Goal: Task Accomplishment & Management: Complete application form

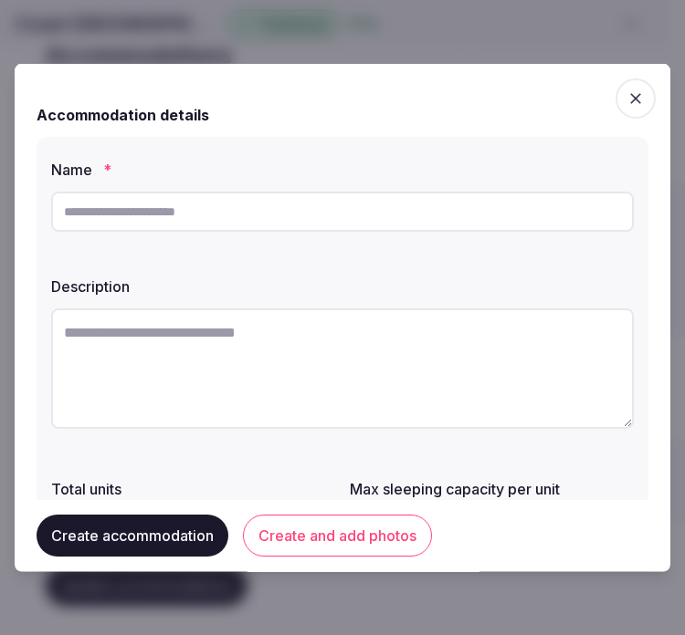
scroll to position [86, 0]
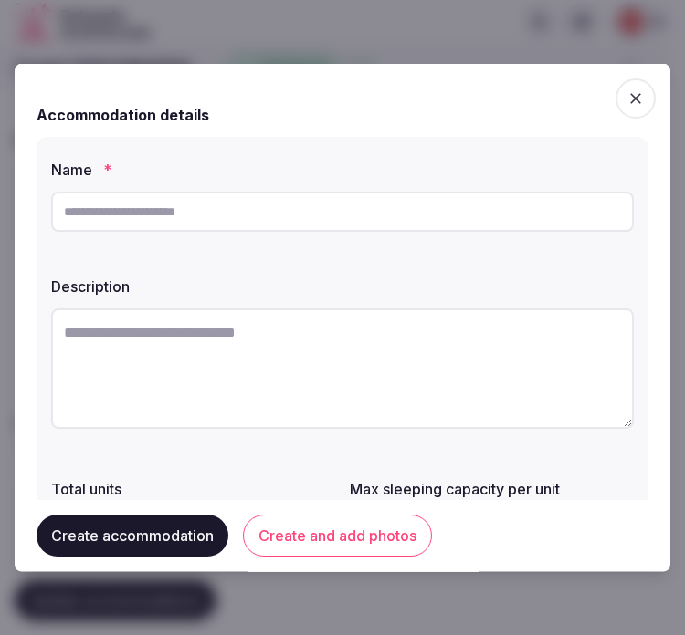
click at [341, 193] on input "text" at bounding box center [342, 212] width 583 height 40
paste input "**********"
type input "**********"
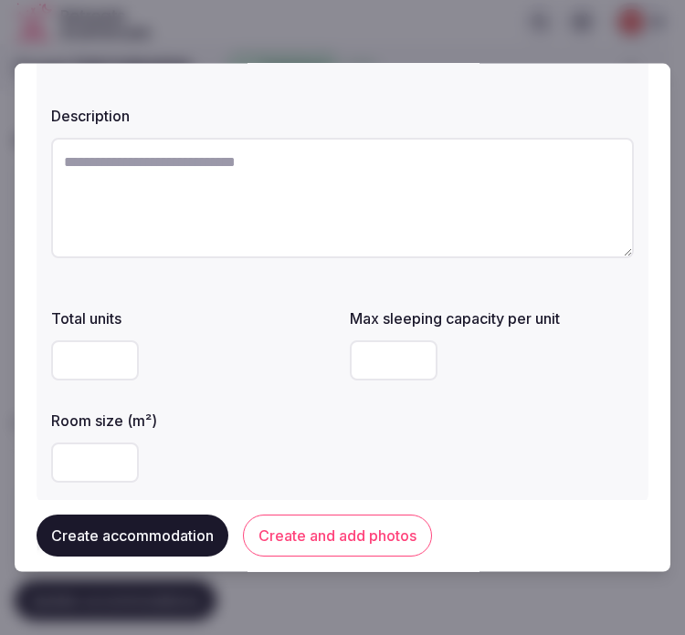
scroll to position [203, 0]
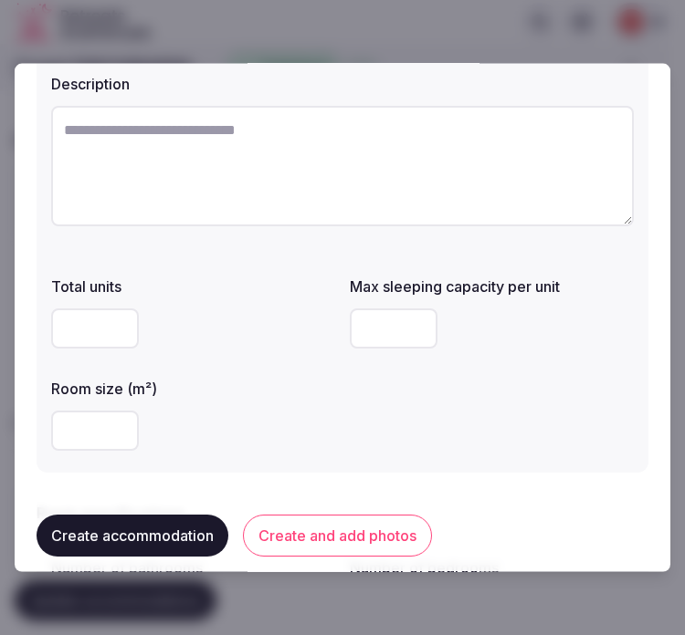
click at [349, 158] on textarea at bounding box center [342, 166] width 583 height 121
paste textarea "**********"
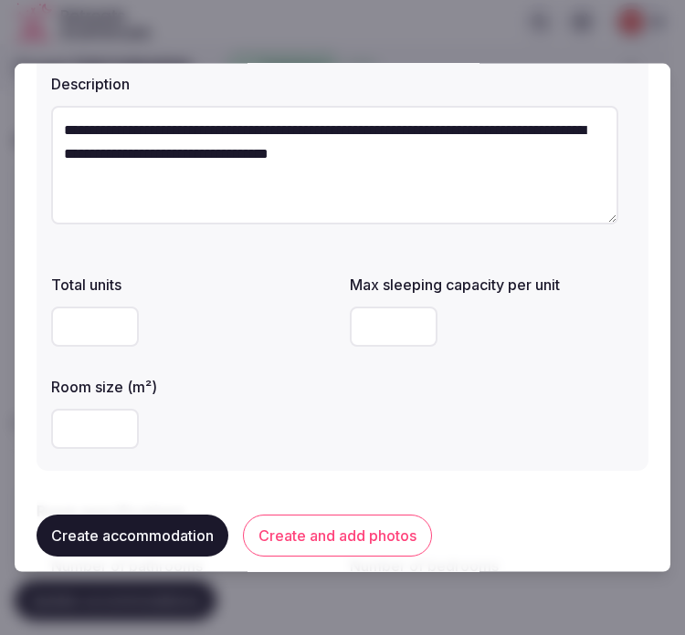
type textarea "**********"
click at [86, 415] on input "number" at bounding box center [95, 429] width 88 height 40
type input "**"
click at [377, 325] on input "number" at bounding box center [394, 327] width 88 height 40
type input "*"
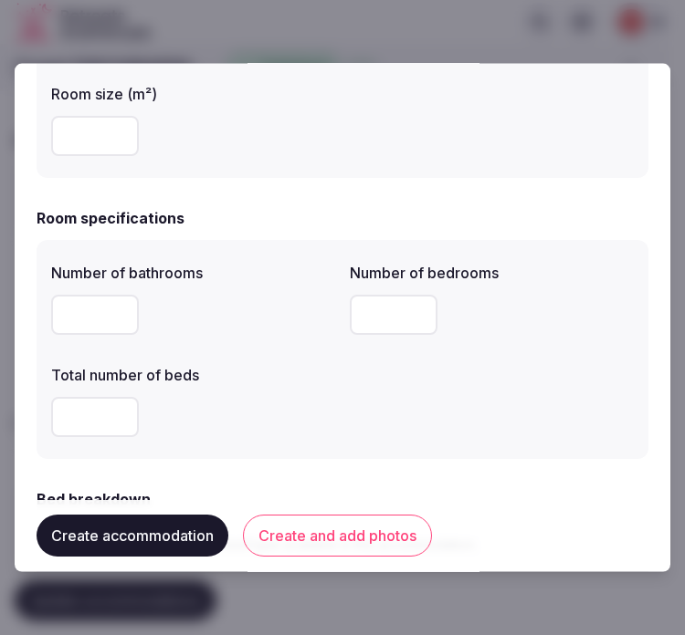
scroll to position [507, 0]
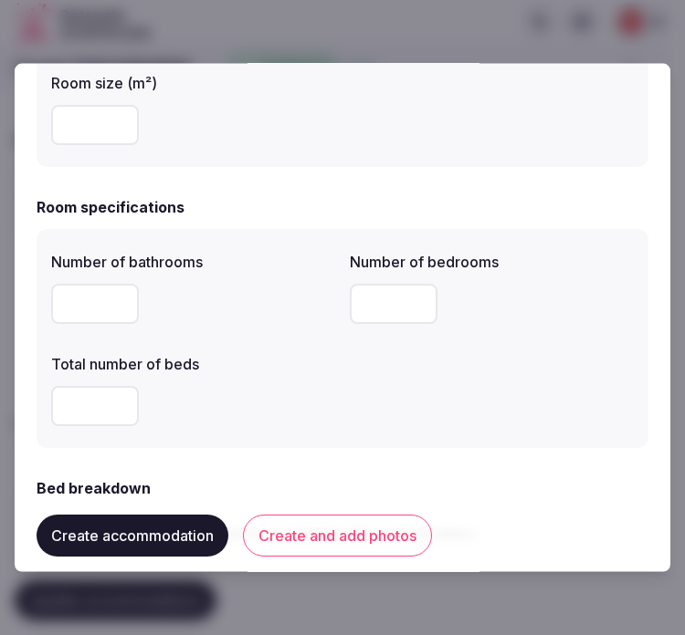
click at [95, 314] on input "number" at bounding box center [95, 304] width 88 height 40
type input "*"
click at [350, 309] on input "number" at bounding box center [394, 304] width 88 height 40
type input "*"
click at [87, 411] on input "number" at bounding box center [95, 406] width 88 height 40
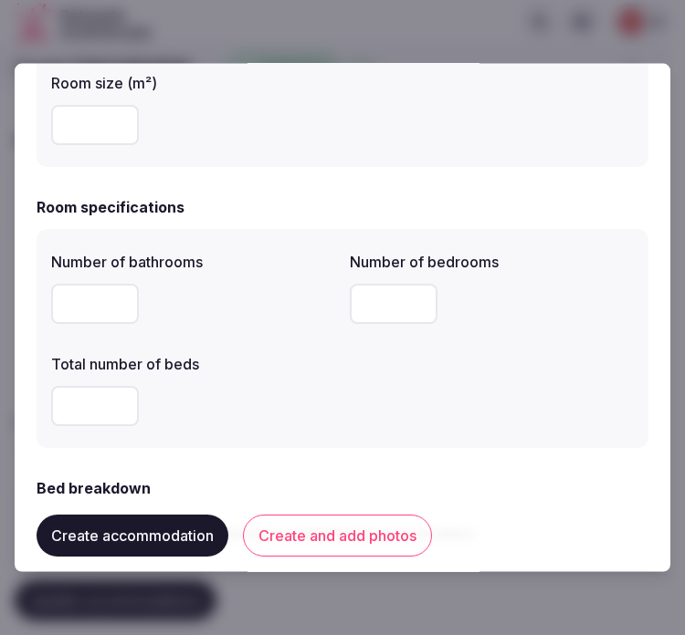
type input "*"
click at [581, 370] on div "Number of bathrooms * Number of bedrooms * Total number of beds *" at bounding box center [342, 339] width 583 height 190
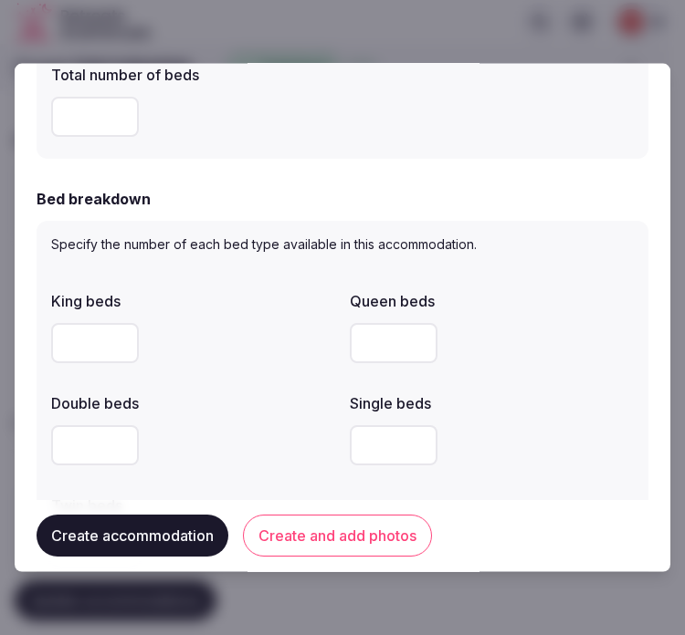
scroll to position [811, 0]
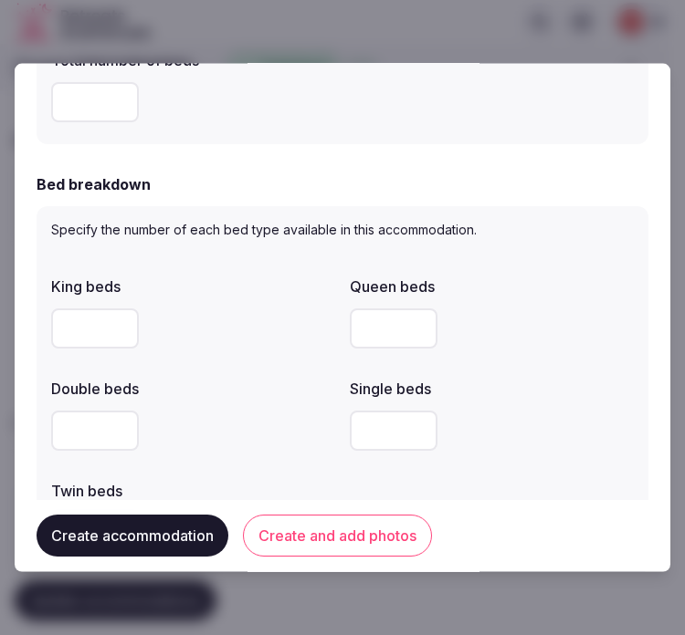
click at [82, 429] on input "number" at bounding box center [95, 431] width 88 height 40
type input "*"
click at [505, 420] on div at bounding box center [492, 431] width 284 height 40
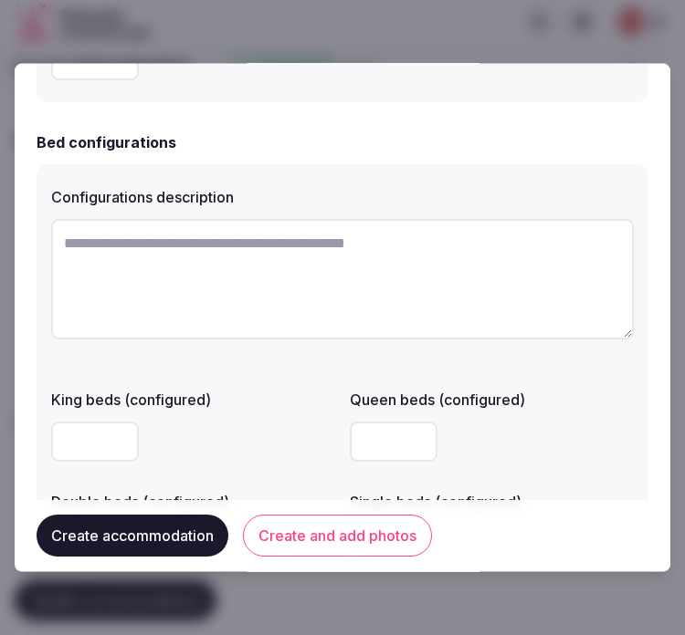
scroll to position [1318, 0]
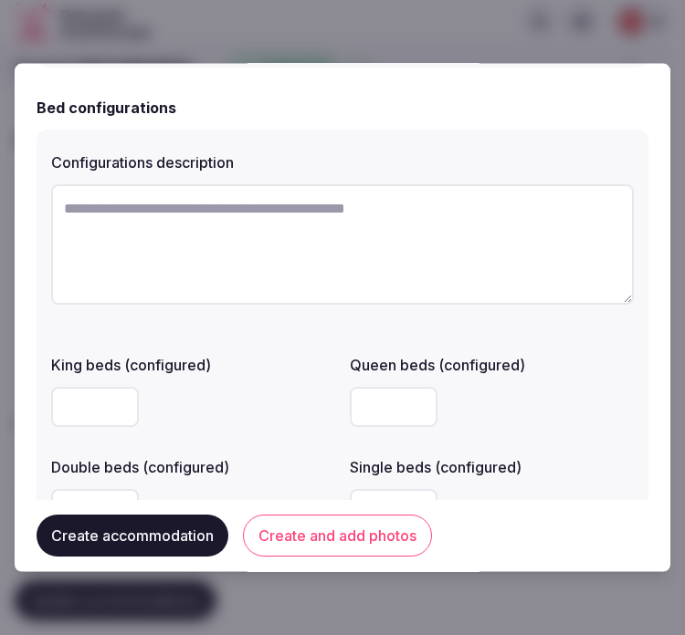
click at [79, 411] on input "number" at bounding box center [95, 407] width 88 height 40
click at [248, 389] on div at bounding box center [193, 407] width 284 height 40
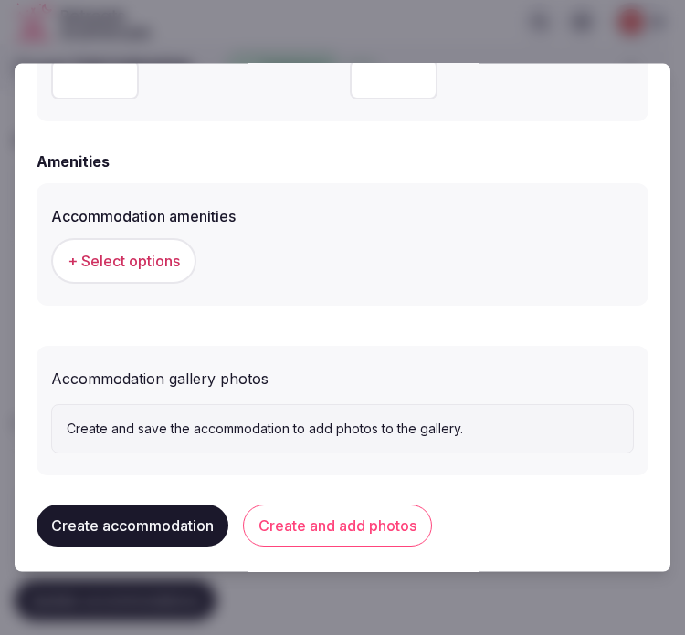
scroll to position [1755, 0]
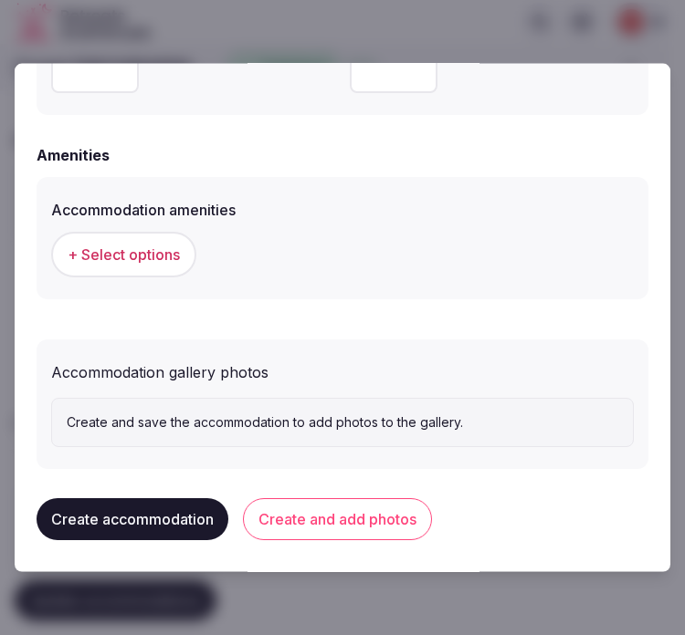
click at [358, 499] on button "Create and add photos" at bounding box center [337, 520] width 189 height 42
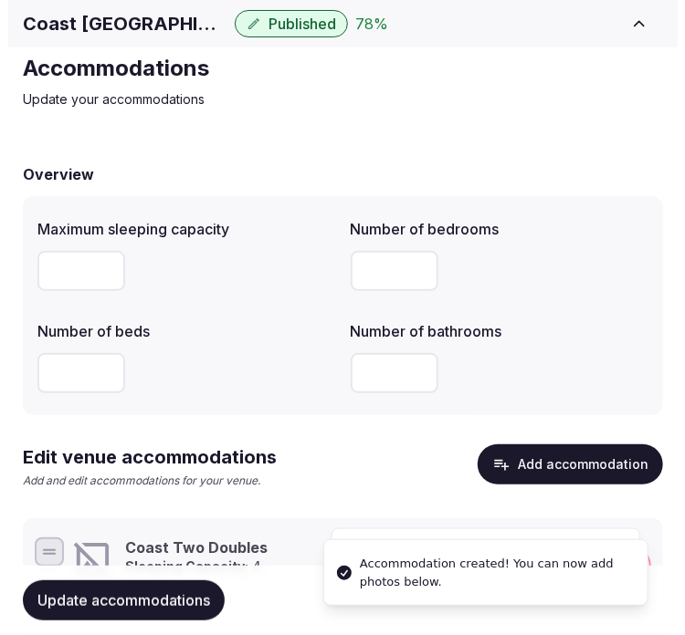
scroll to position [219, 0]
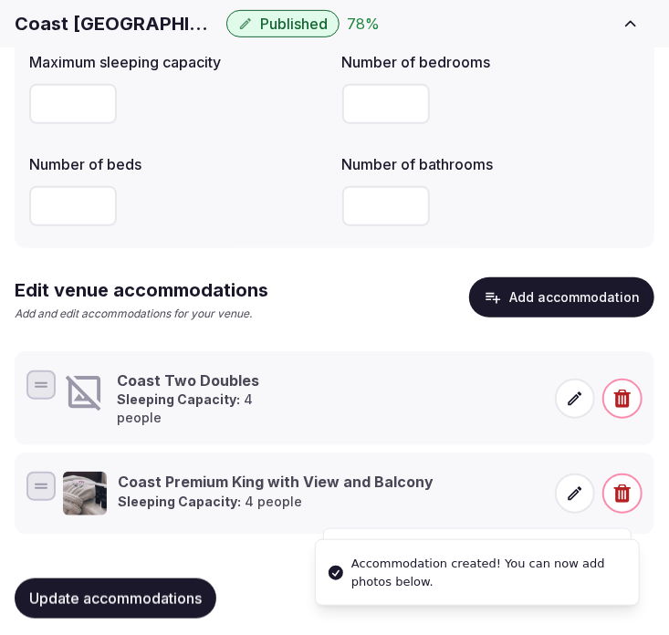
click at [572, 390] on icon at bounding box center [575, 399] width 18 height 18
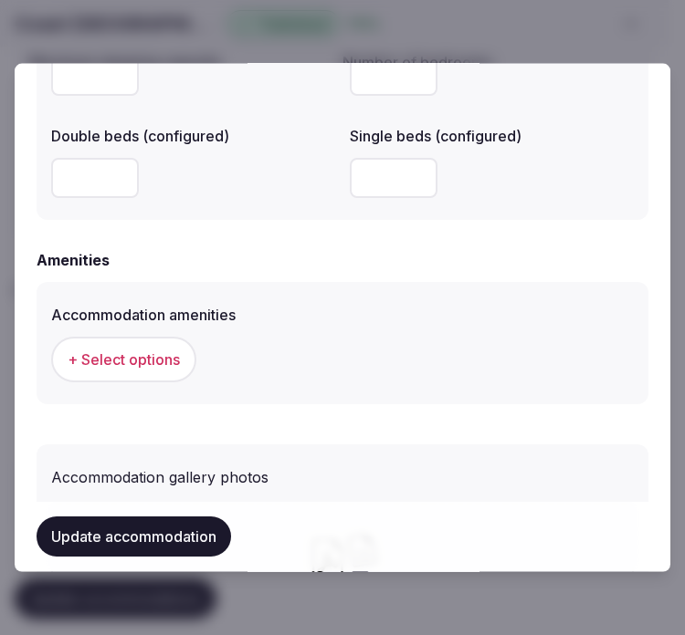
scroll to position [1826, 0]
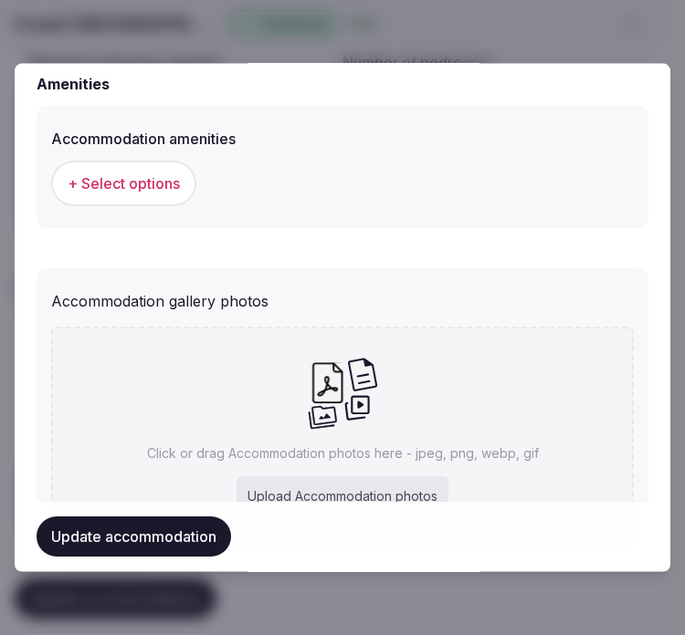
click at [147, 174] on span "+ Select options" at bounding box center [124, 183] width 112 height 20
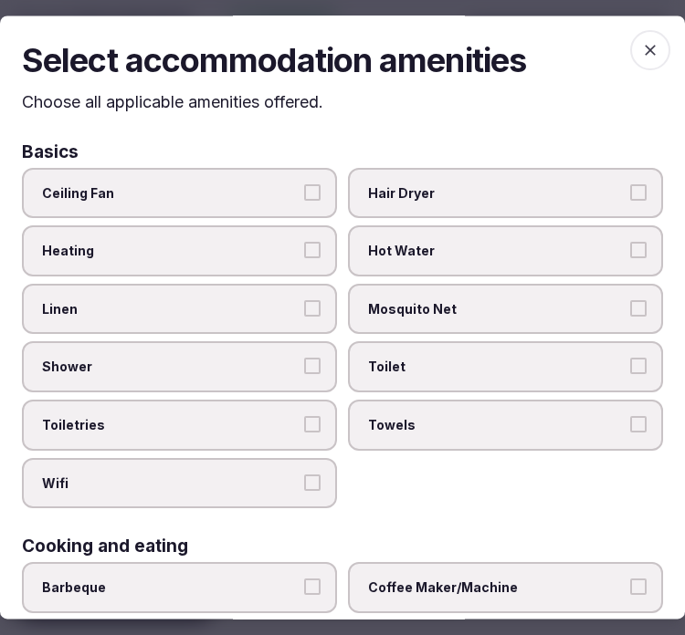
click at [329, 296] on label "Linen" at bounding box center [179, 309] width 315 height 51
click at [320, 300] on button "Linen" at bounding box center [312, 308] width 16 height 16
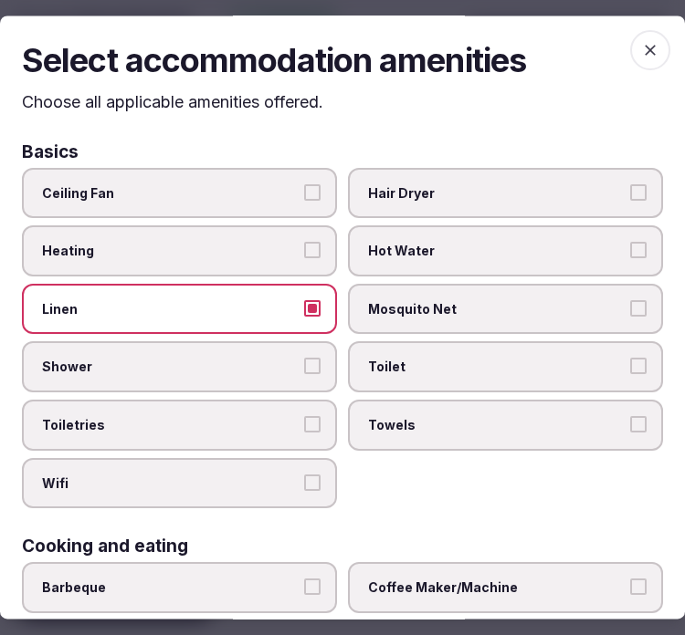
click at [304, 363] on button "Shower" at bounding box center [312, 367] width 16 height 16
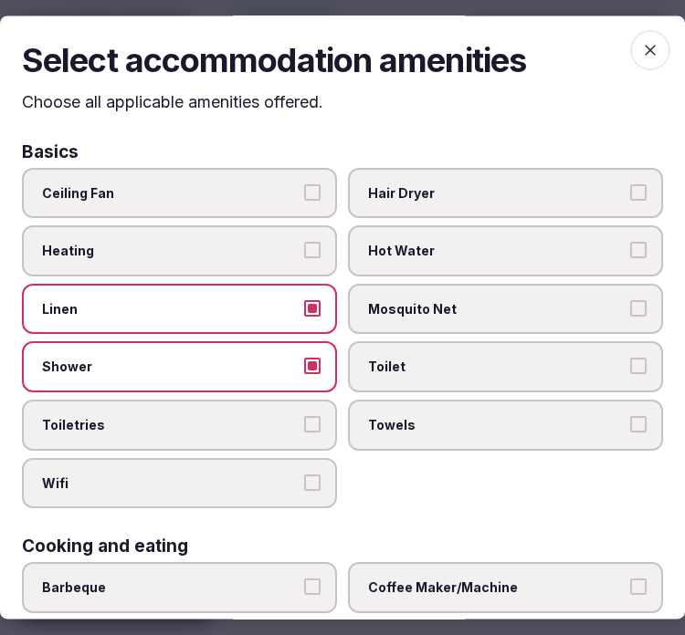
click at [307, 416] on button "Toiletries" at bounding box center [312, 424] width 16 height 16
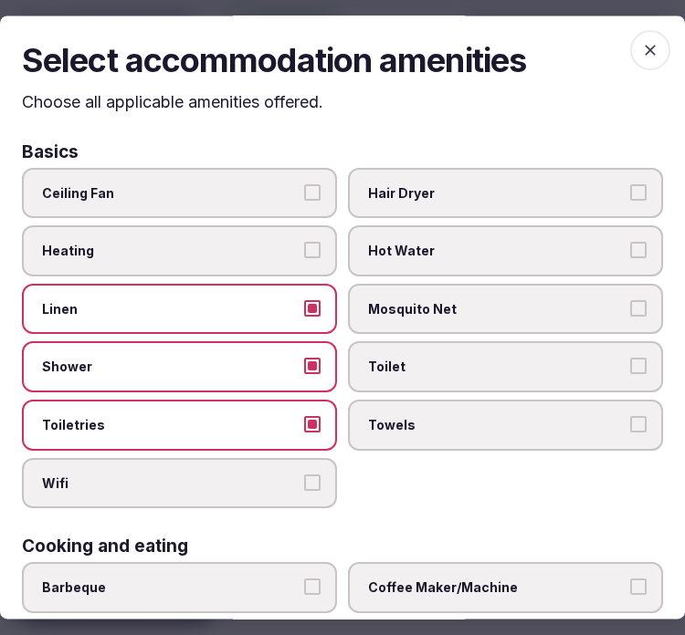
drag, startPoint x: 308, startPoint y: 463, endPoint x: 348, endPoint y: 441, distance: 45.8
click at [311, 462] on label "Wifi" at bounding box center [179, 483] width 315 height 51
click at [311, 475] on button "Wifi" at bounding box center [312, 483] width 16 height 16
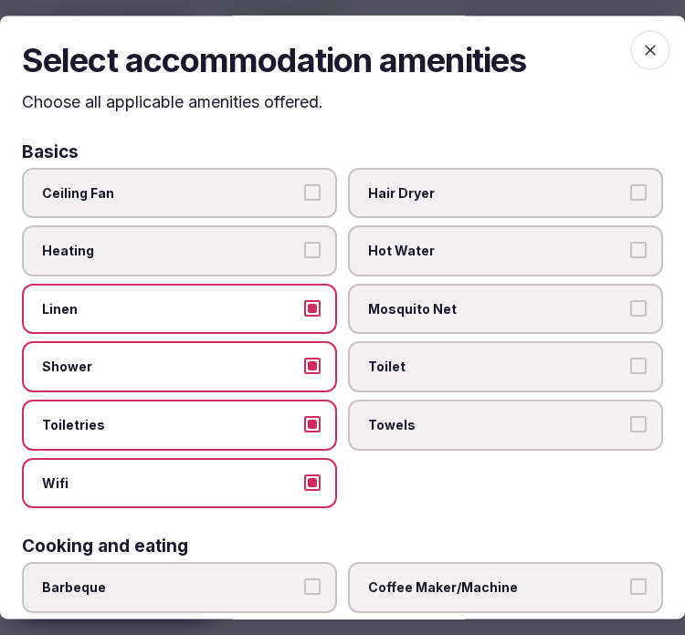
click at [393, 416] on span "Towels" at bounding box center [496, 425] width 257 height 18
click at [630, 416] on button "Towels" at bounding box center [638, 424] width 16 height 16
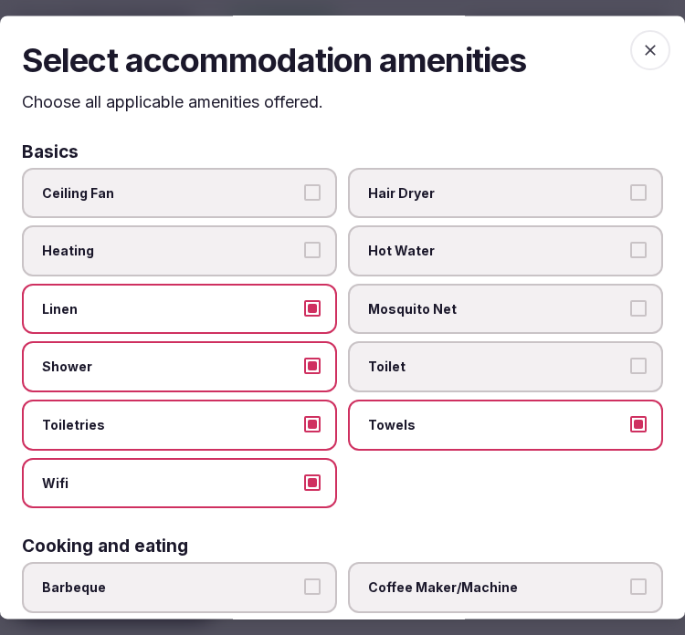
click at [408, 375] on label "Toilet" at bounding box center [505, 367] width 315 height 51
click at [630, 375] on button "Toilet" at bounding box center [638, 367] width 16 height 16
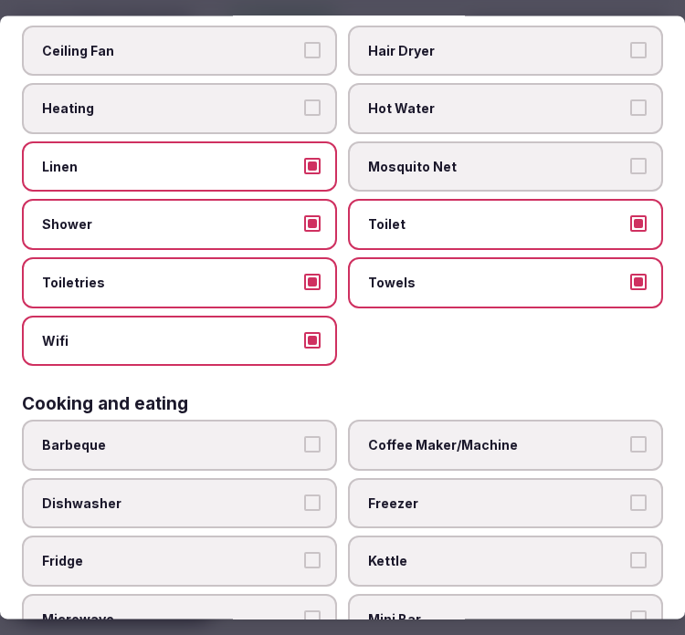
scroll to position [203, 0]
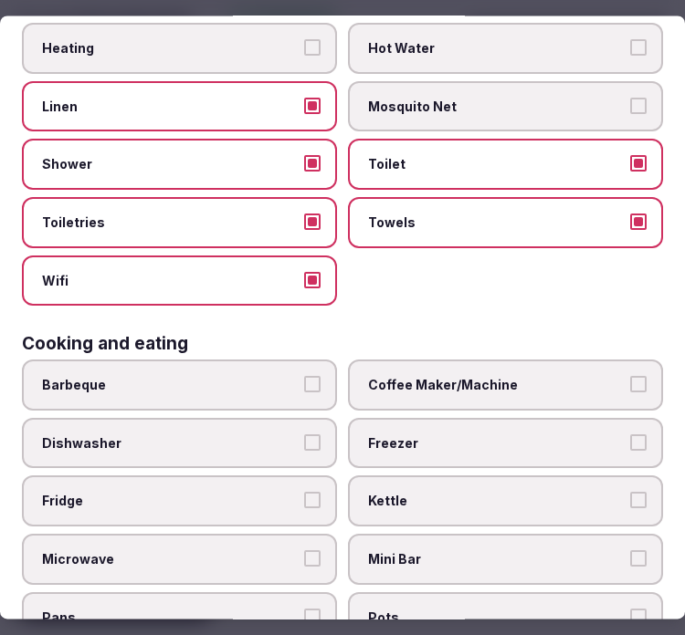
click at [235, 493] on span "Fridge" at bounding box center [170, 502] width 257 height 18
click at [304, 493] on button "Fridge" at bounding box center [312, 501] width 16 height 16
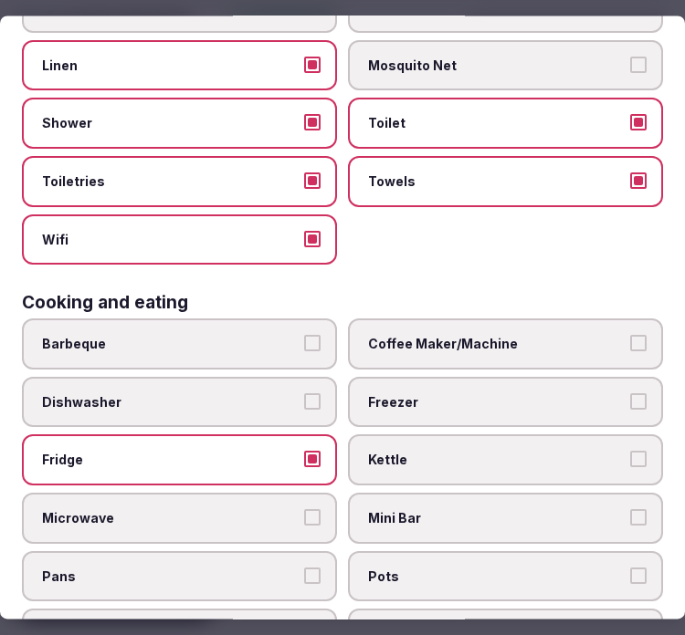
scroll to position [304, 0]
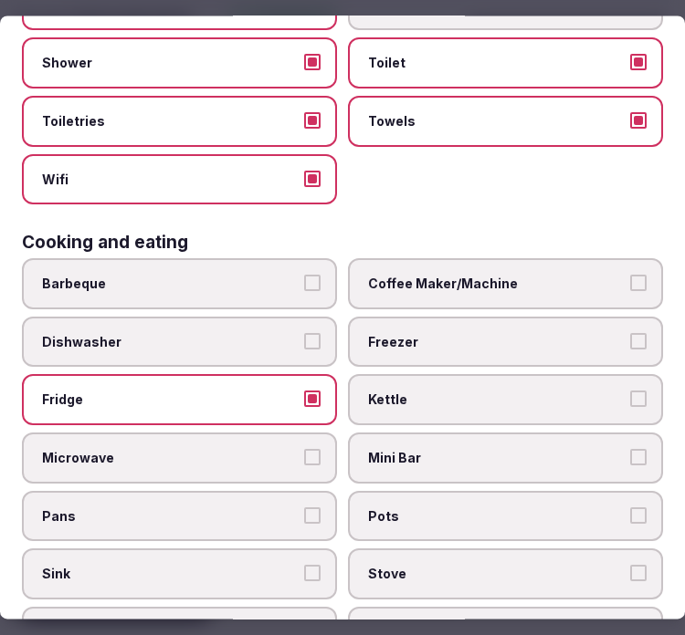
click at [389, 449] on span "Mini Bar" at bounding box center [496, 458] width 257 height 18
click at [630, 449] on button "Mini Bar" at bounding box center [638, 457] width 16 height 16
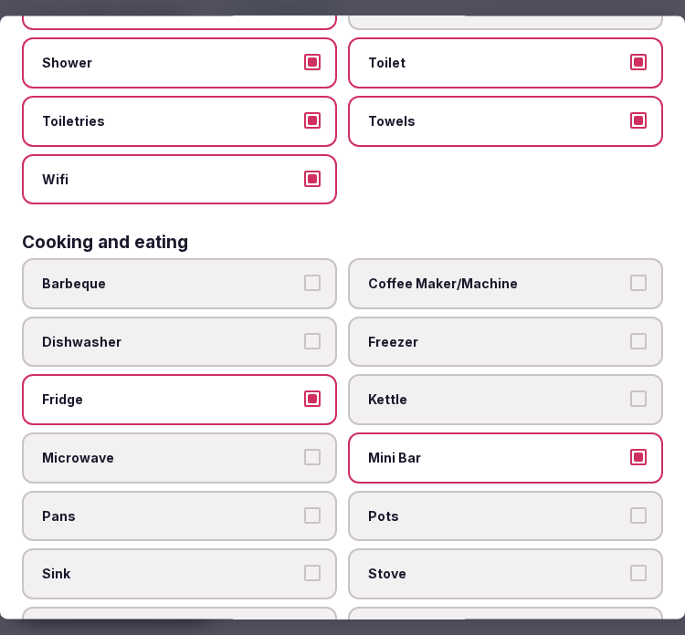
click at [389, 449] on span "Mini Bar" at bounding box center [496, 458] width 257 height 18
click at [630, 449] on button "Mini Bar" at bounding box center [638, 457] width 16 height 16
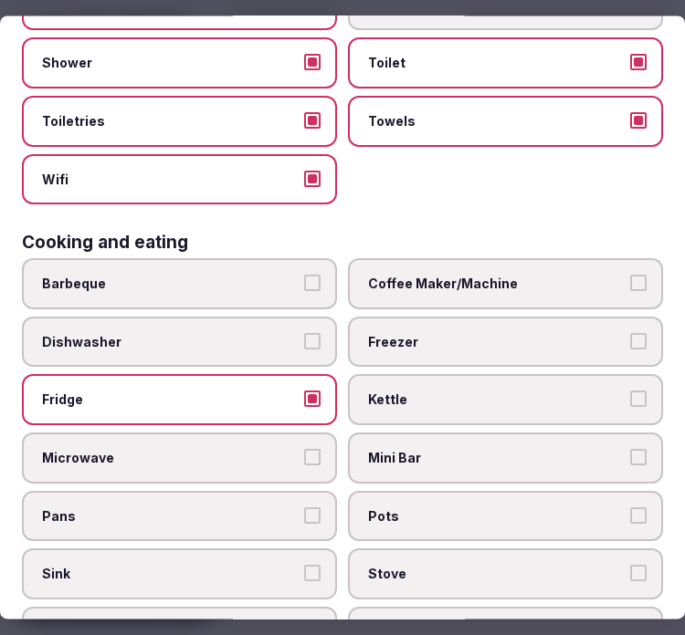
click at [413, 277] on span "Coffee Maker/Machine" at bounding box center [496, 285] width 257 height 18
click at [630, 277] on button "Coffee Maker/Machine" at bounding box center [638, 284] width 16 height 16
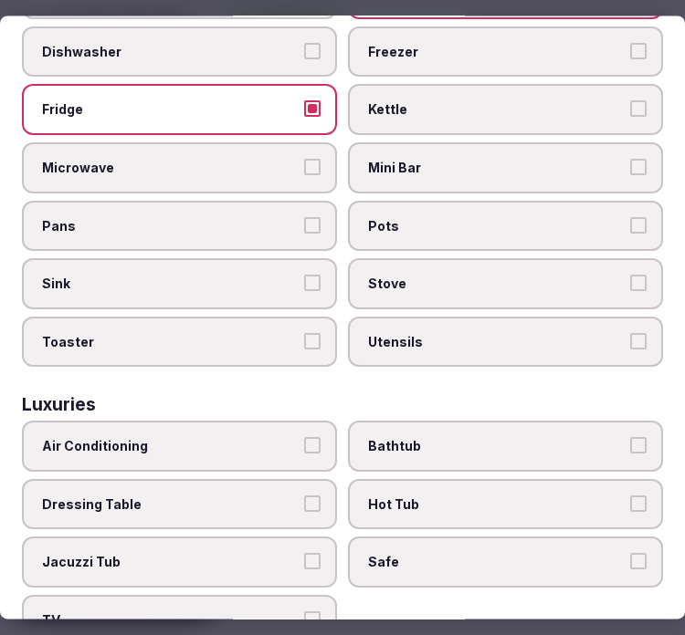
scroll to position [709, 0]
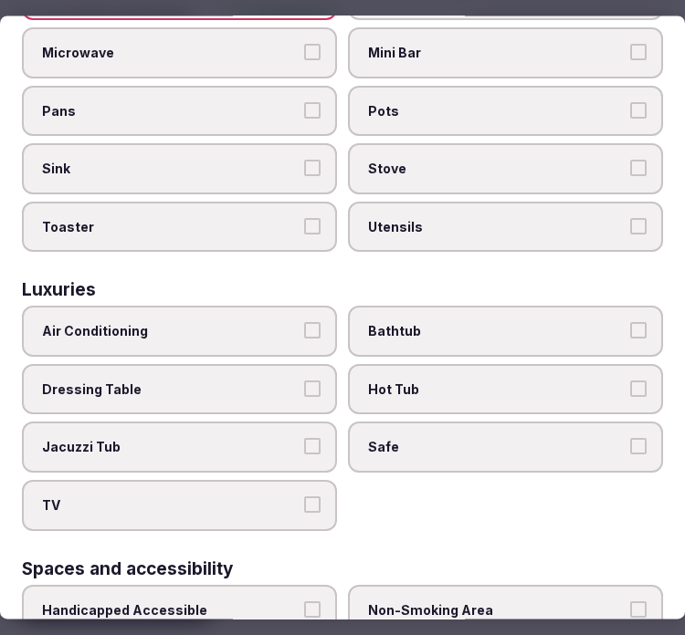
click at [156, 323] on span "Air Conditioning" at bounding box center [170, 332] width 257 height 18
click at [304, 323] on button "Air Conditioning" at bounding box center [312, 331] width 16 height 16
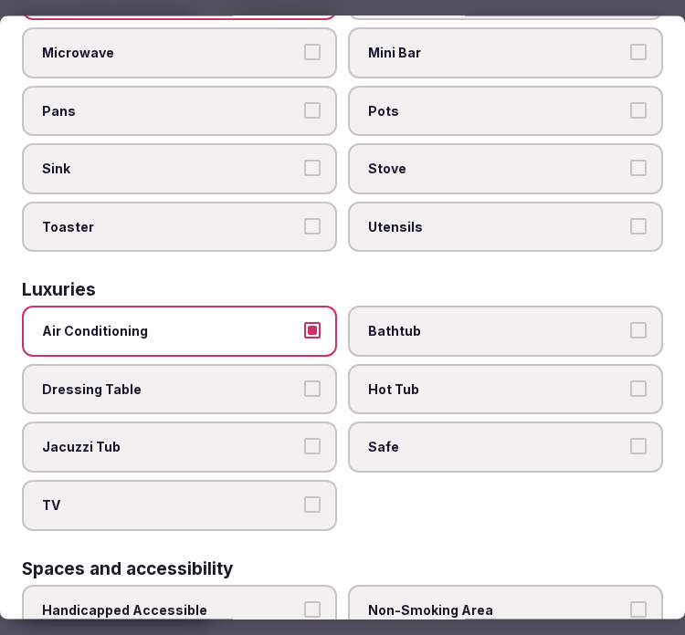
click at [593, 432] on label "Safe" at bounding box center [505, 448] width 315 height 51
click at [630, 439] on button "Safe" at bounding box center [638, 447] width 16 height 16
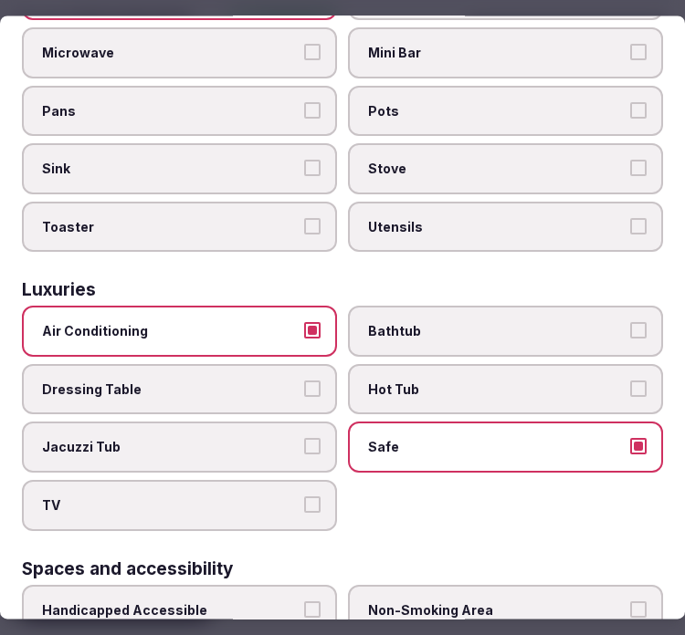
click at [279, 480] on label "TV" at bounding box center [179, 505] width 315 height 51
click at [304, 497] on button "TV" at bounding box center [312, 505] width 16 height 16
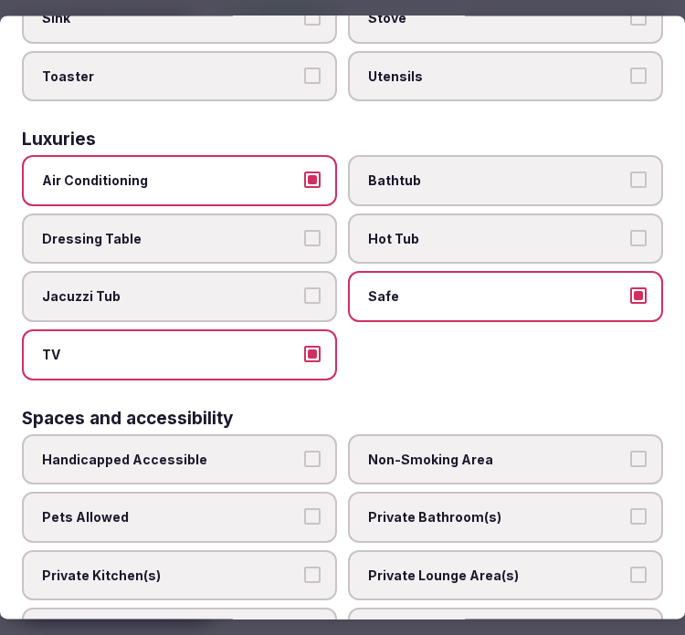
scroll to position [913, 0]
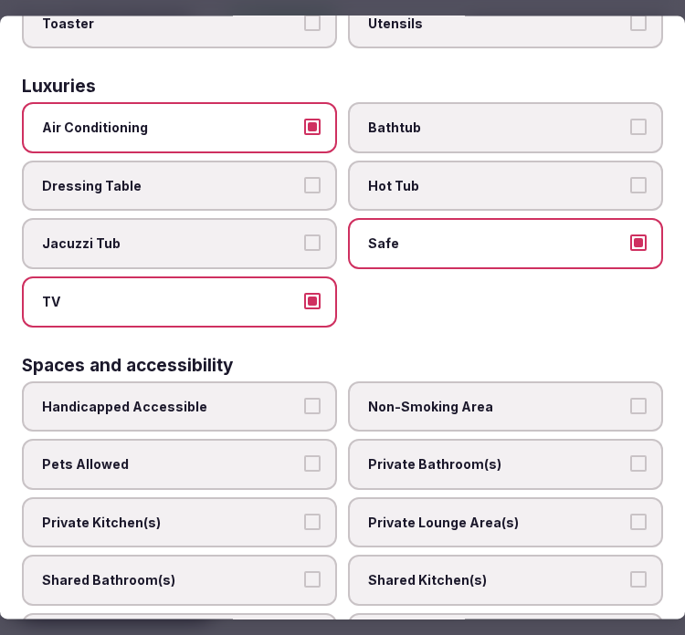
click at [523, 457] on span "Private Bathroom(s)" at bounding box center [496, 466] width 257 height 18
click at [630, 457] on button "Private Bathroom(s)" at bounding box center [638, 465] width 16 height 16
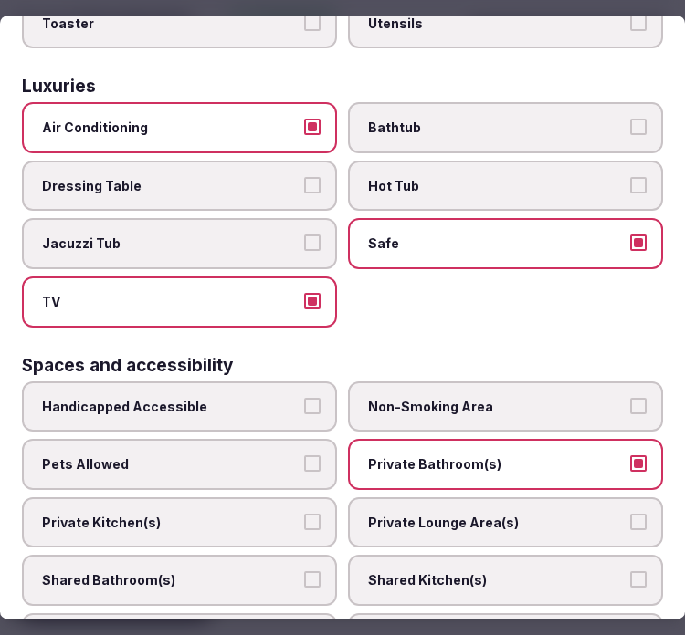
click at [530, 514] on span "Private Lounge Area(s)" at bounding box center [496, 523] width 257 height 18
click at [630, 514] on button "Private Lounge Area(s)" at bounding box center [638, 522] width 16 height 16
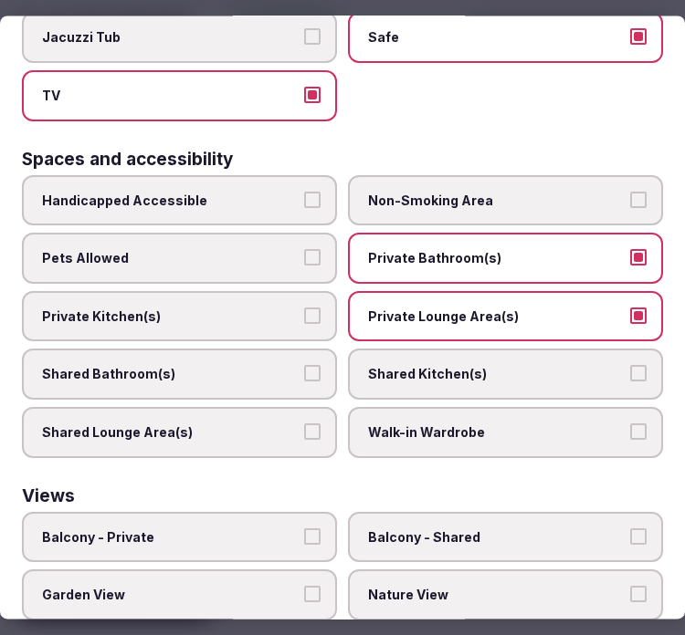
scroll to position [1214, 0]
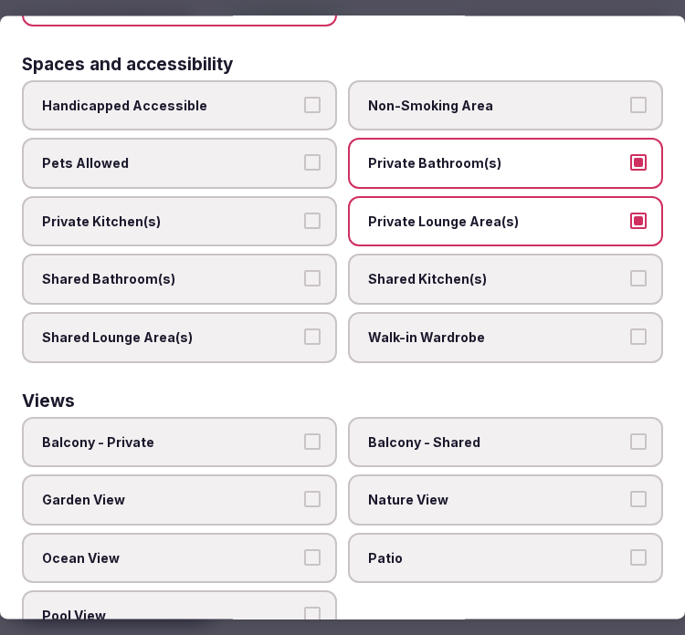
drag, startPoint x: 256, startPoint y: 404, endPoint x: 308, endPoint y: 390, distance: 53.8
click at [258, 434] on span "Balcony - Private" at bounding box center [170, 443] width 257 height 18
click at [304, 434] on button "Balcony - Private" at bounding box center [312, 442] width 16 height 16
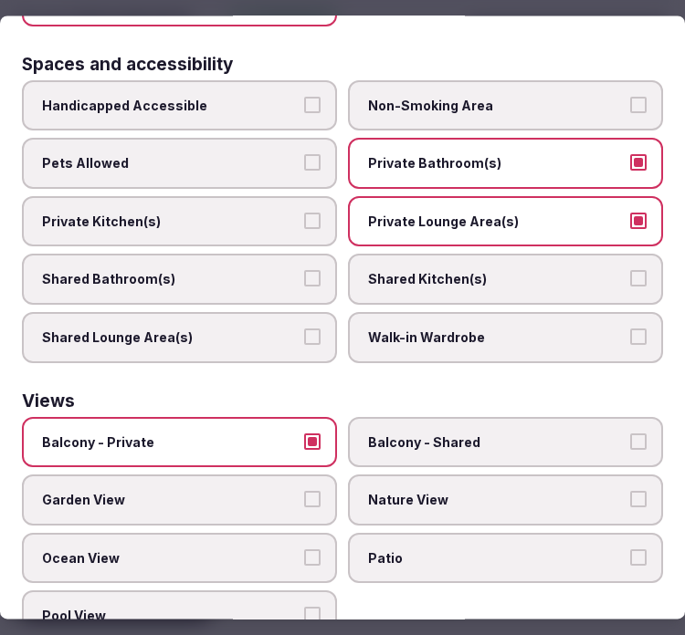
click at [394, 492] on span "Nature View" at bounding box center [496, 501] width 257 height 18
click at [630, 492] on button "Nature View" at bounding box center [638, 500] width 16 height 16
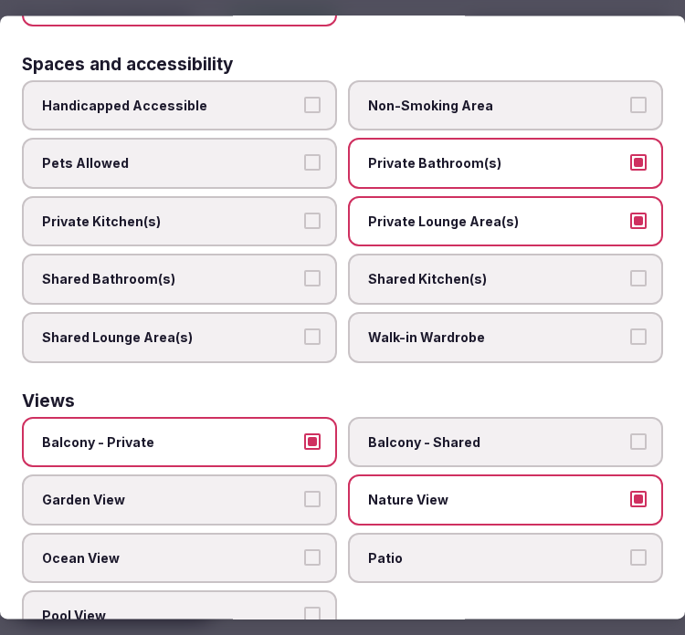
click at [290, 434] on span "Balcony - Private" at bounding box center [170, 443] width 257 height 18
click at [304, 434] on button "Balcony - Private" at bounding box center [312, 442] width 16 height 16
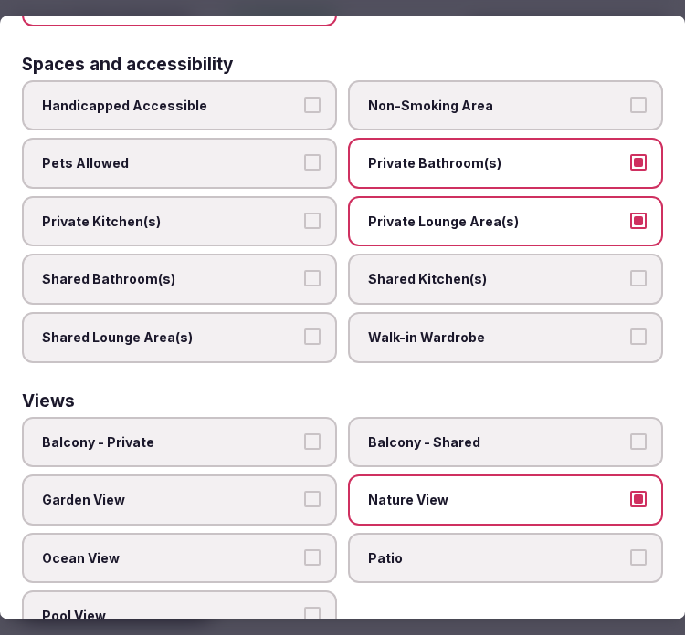
click at [476, 492] on span "Nature View" at bounding box center [496, 501] width 257 height 18
click at [630, 492] on button "Nature View" at bounding box center [638, 500] width 16 height 16
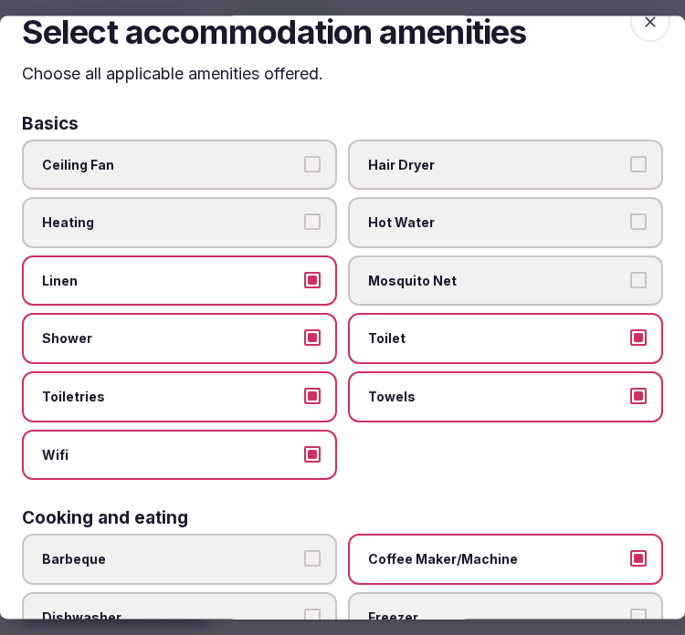
scroll to position [0, 0]
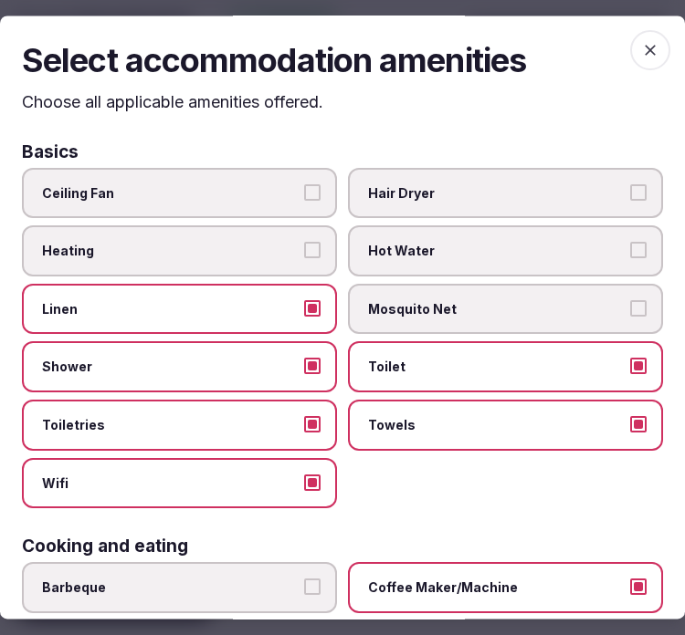
click at [641, 41] on icon "button" at bounding box center [650, 50] width 18 height 18
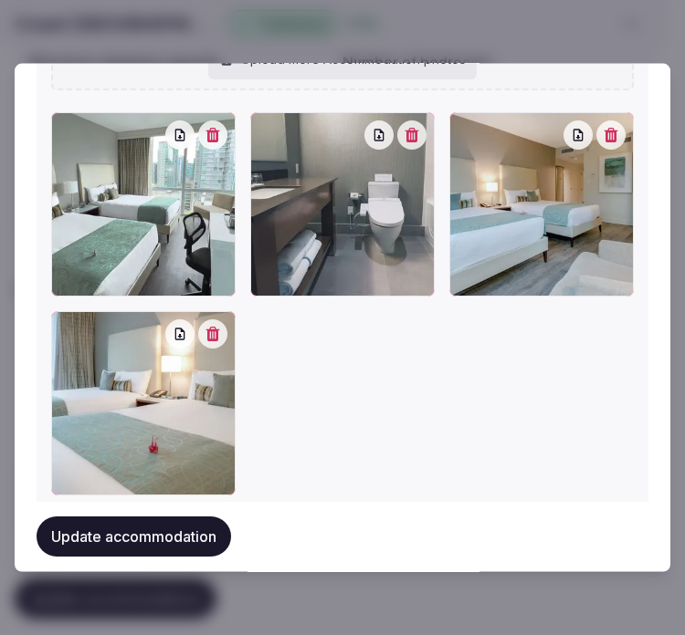
scroll to position [2323, 0]
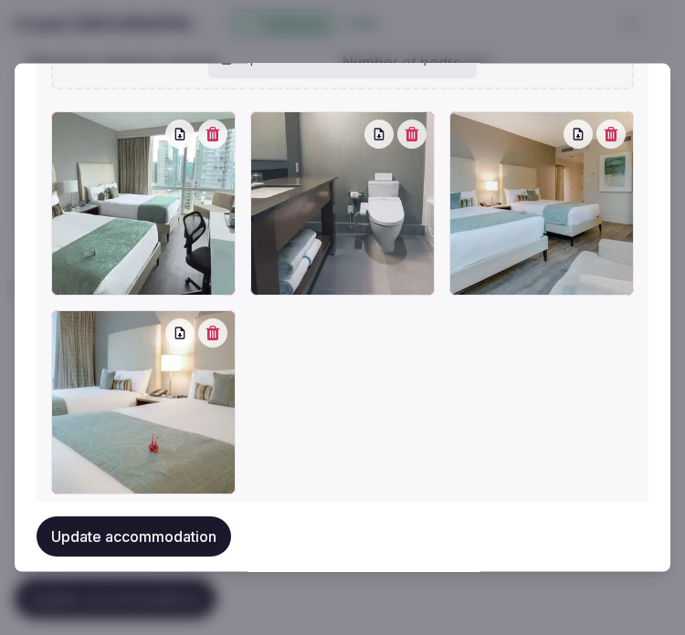
click at [128, 533] on button "Update accommodation" at bounding box center [134, 537] width 194 height 40
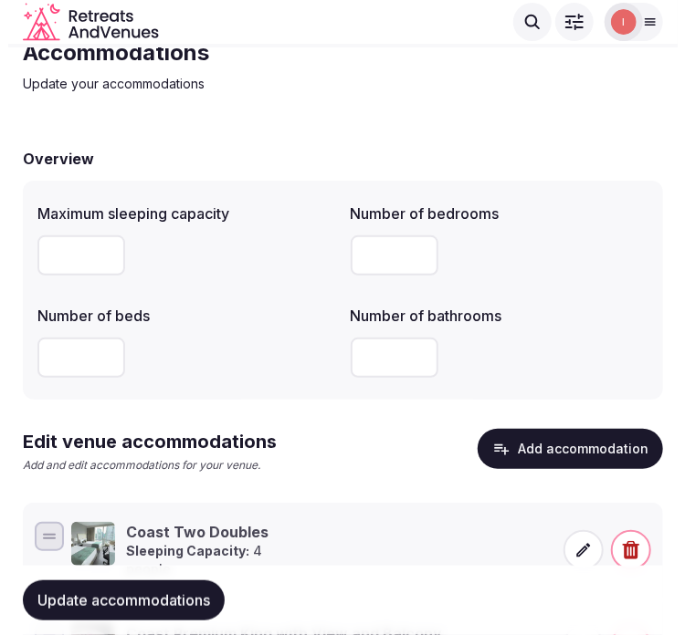
scroll to position [219, 0]
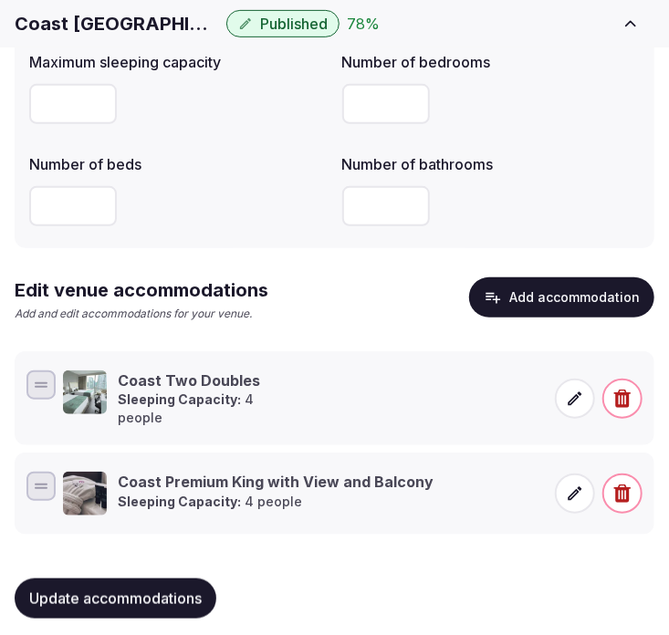
click at [564, 286] on button "Add accommodation" at bounding box center [561, 298] width 185 height 40
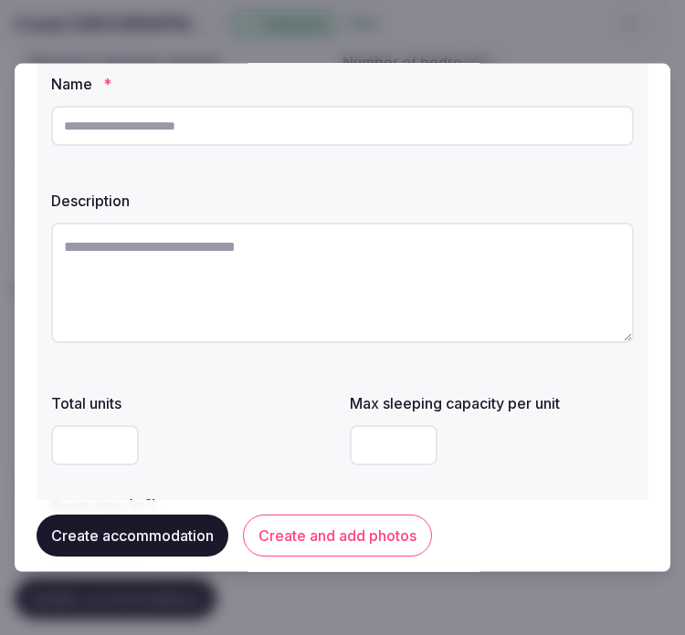
scroll to position [0, 0]
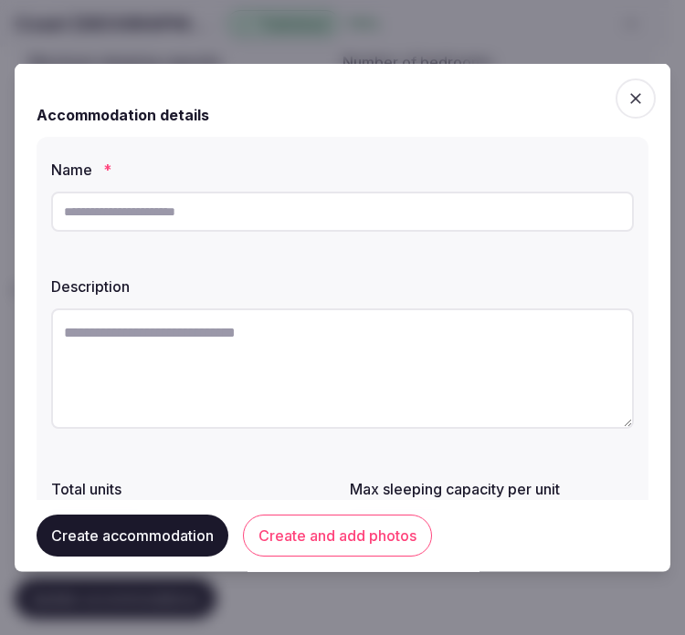
click at [644, 88] on div "Add accommodation Add a new accommodation to your venue Accommodation details N…" at bounding box center [343, 318] width 656 height 509
click at [626, 97] on icon "button" at bounding box center [635, 98] width 18 height 18
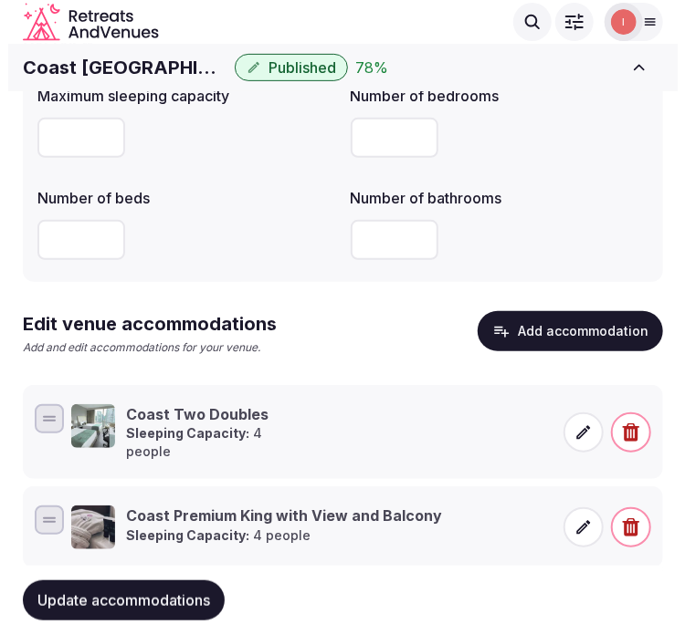
scroll to position [219, 0]
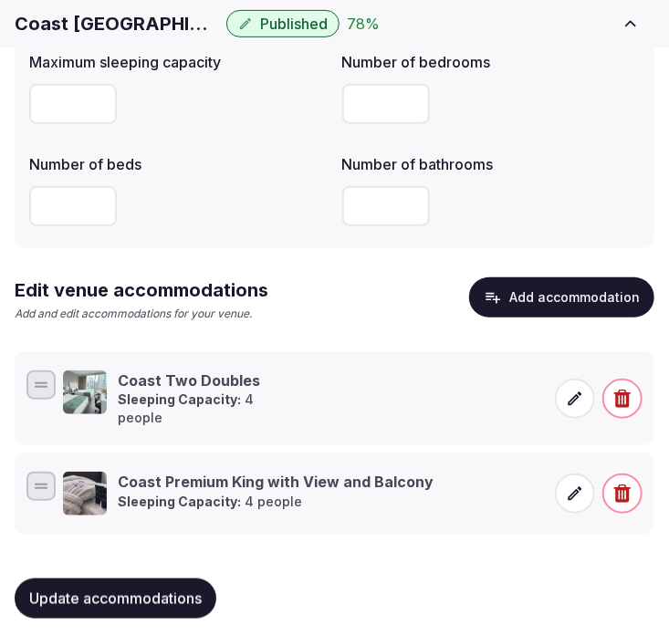
click at [569, 299] on button "Add accommodation" at bounding box center [561, 298] width 185 height 40
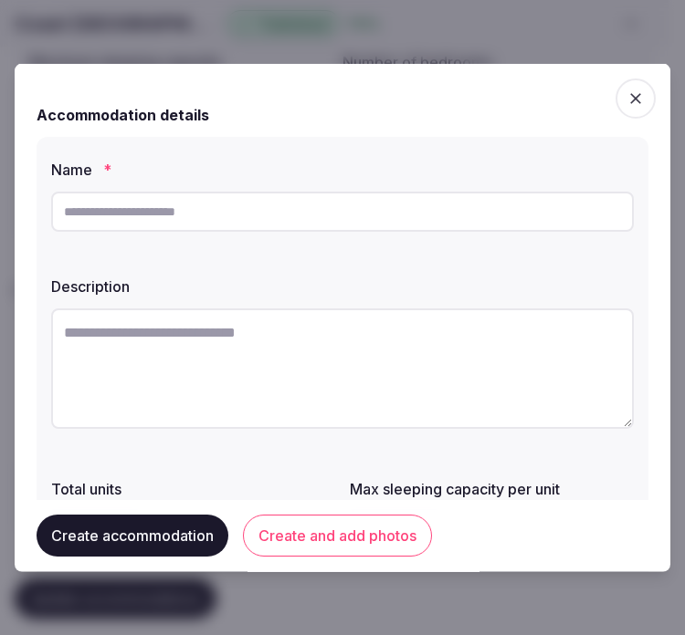
click at [189, 224] on input "text" at bounding box center [342, 212] width 583 height 40
paste input "**********"
type input "**********"
paste textarea "**********"
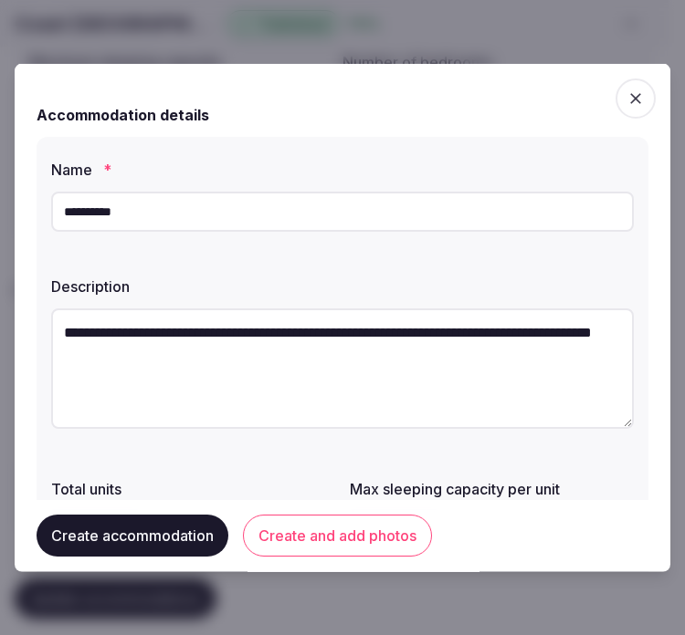
click at [251, 350] on textarea "**********" at bounding box center [342, 369] width 583 height 121
type textarea "**********"
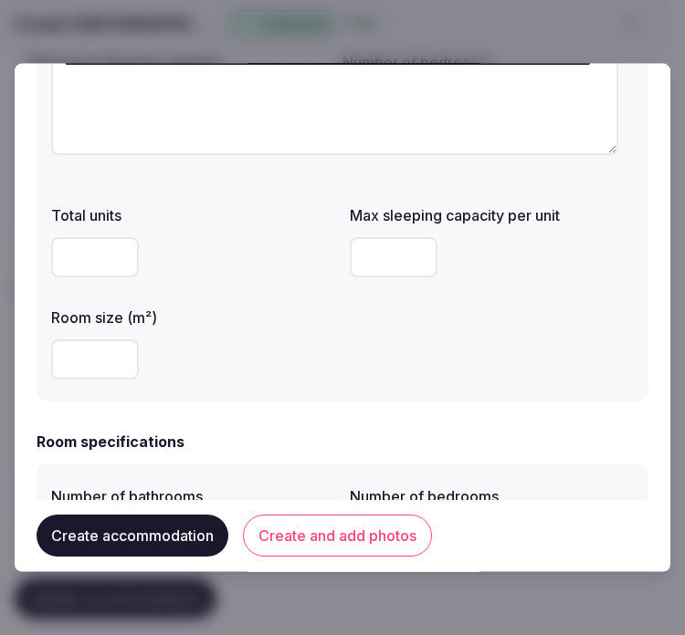
scroll to position [304, 0]
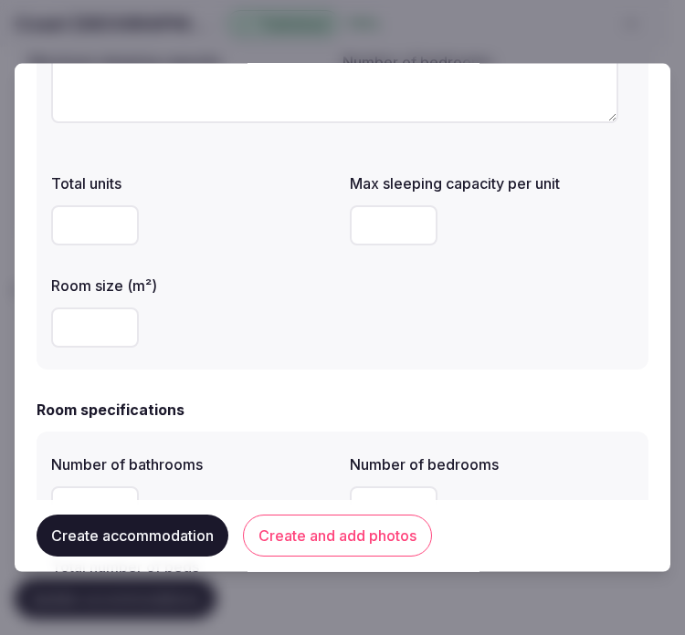
click at [79, 341] on input "number" at bounding box center [95, 328] width 88 height 40
type input "**"
click at [370, 220] on input "number" at bounding box center [394, 225] width 88 height 40
type input "*"
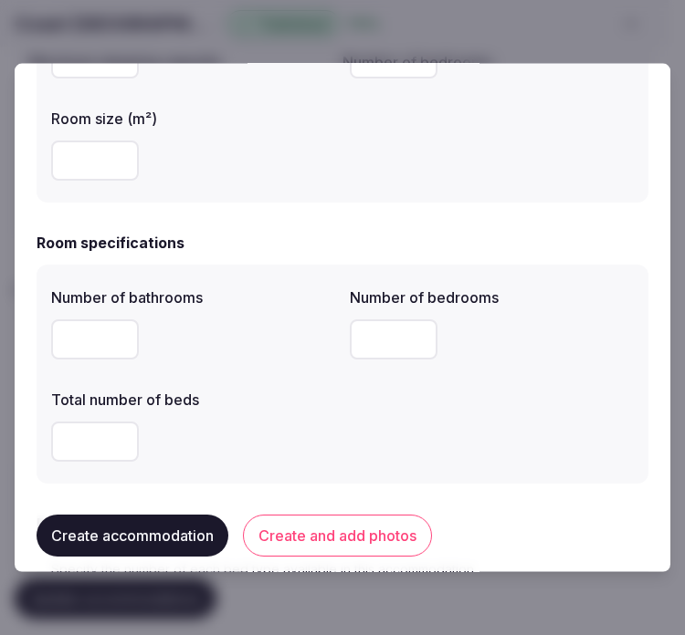
scroll to position [507, 0]
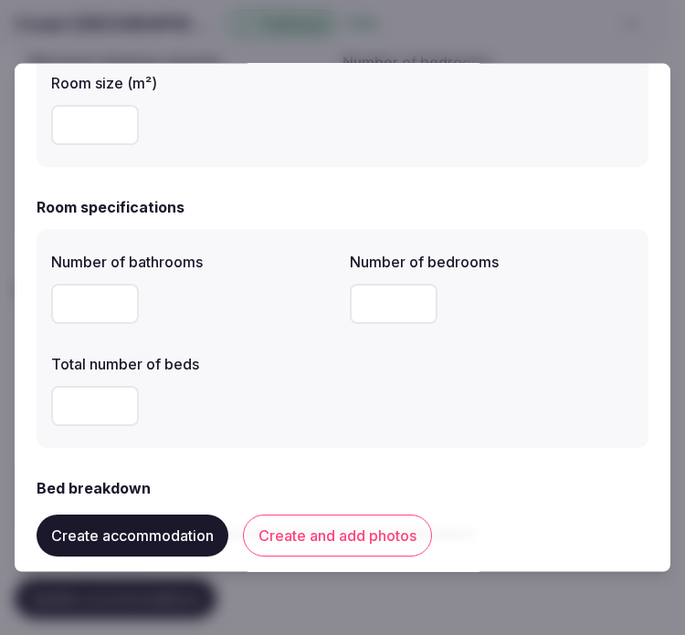
click at [113, 304] on input "number" at bounding box center [95, 304] width 88 height 40
type input "*"
click at [393, 297] on input "number" at bounding box center [394, 304] width 88 height 40
type input "*"
click at [86, 403] on input "number" at bounding box center [95, 406] width 88 height 40
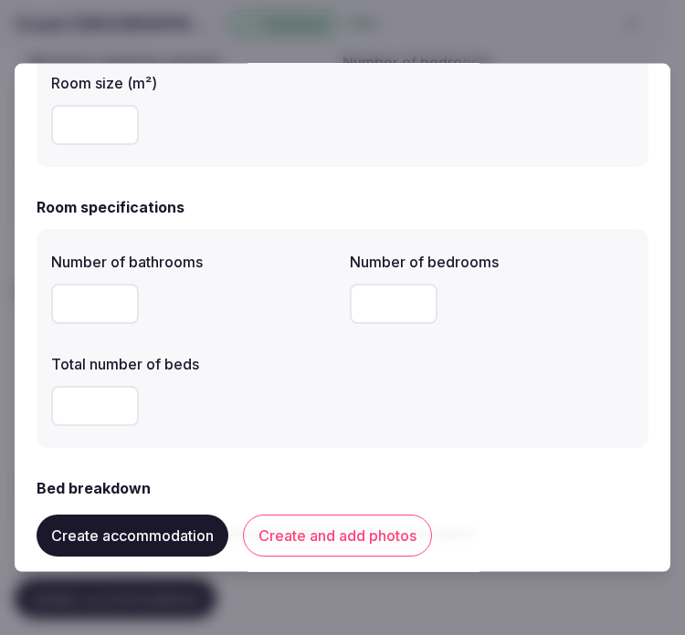
type input "*"
click at [446, 398] on div "Number of bathrooms * Number of bedrooms * Total number of beds *" at bounding box center [342, 339] width 583 height 190
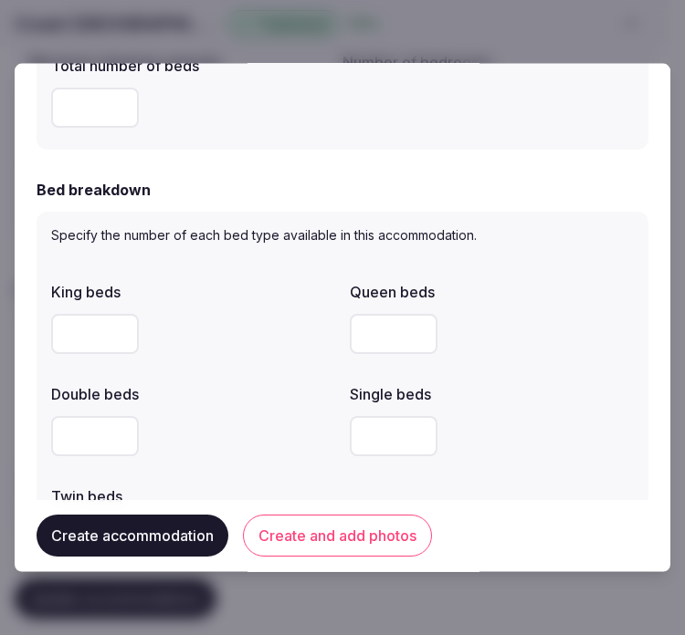
scroll to position [811, 0]
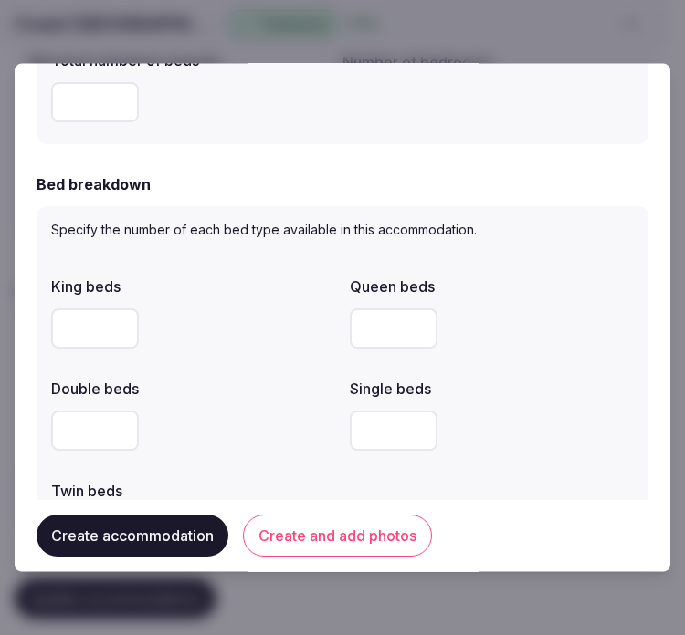
click at [86, 331] on input "number" at bounding box center [95, 329] width 88 height 40
type input "*"
click at [297, 458] on div "King beds * Queen beds Double beds Single beds Twin beds" at bounding box center [342, 414] width 583 height 292
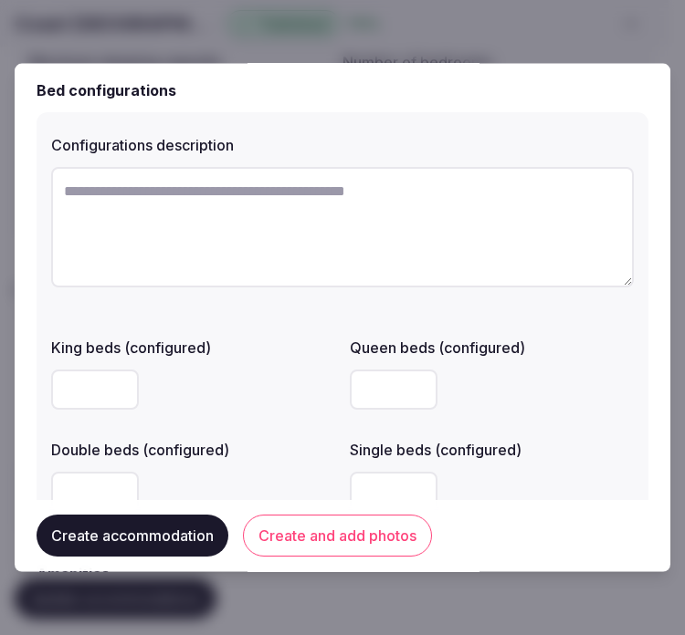
scroll to position [1318, 0]
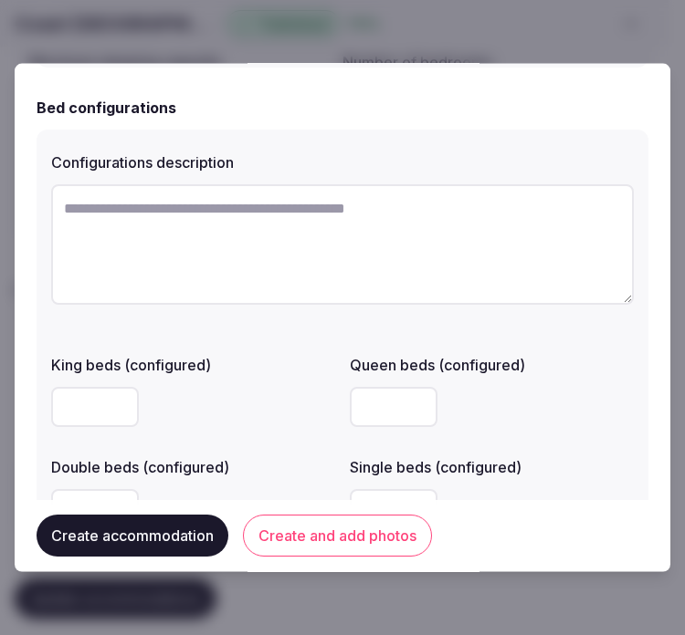
click at [133, 387] on input "number" at bounding box center [95, 407] width 88 height 40
type input "*"
click at [278, 141] on div "Configurations description King beds (configured) * Queen beds (configured) Dou…" at bounding box center [343, 341] width 612 height 422
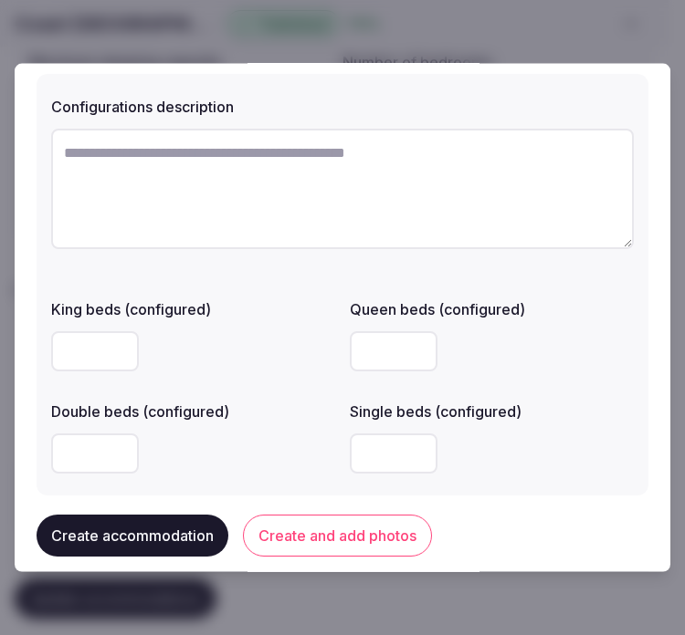
scroll to position [1521, 0]
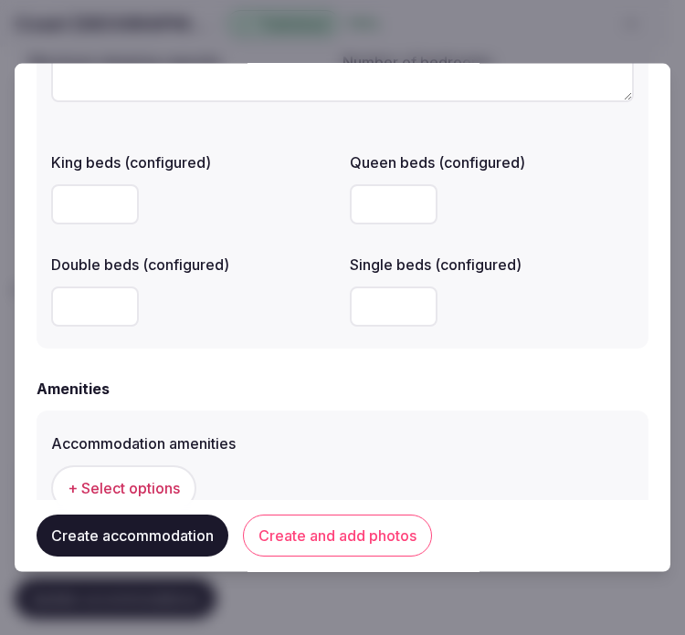
drag, startPoint x: 79, startPoint y: 194, endPoint x: 38, endPoint y: 187, distance: 41.6
click at [30, 194] on div "**********" at bounding box center [343, 318] width 656 height 509
click at [179, 484] on button "+ Select options" at bounding box center [123, 489] width 145 height 46
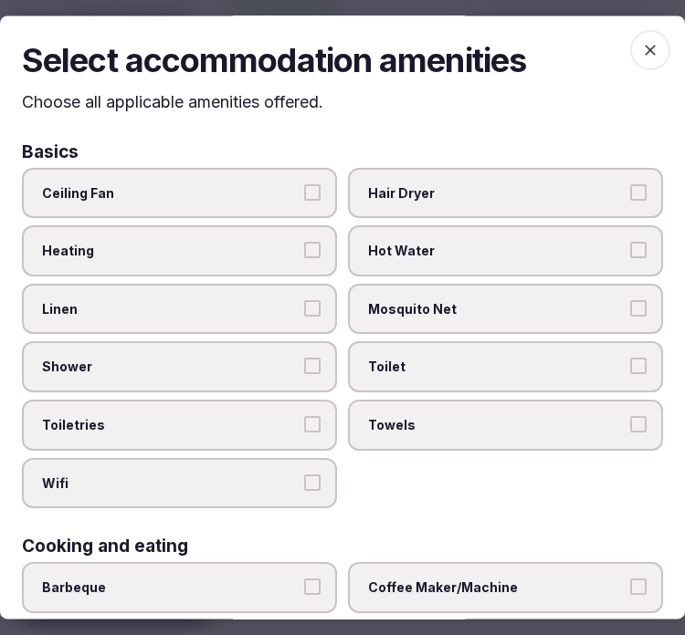
click at [304, 306] on button "Linen" at bounding box center [312, 308] width 16 height 16
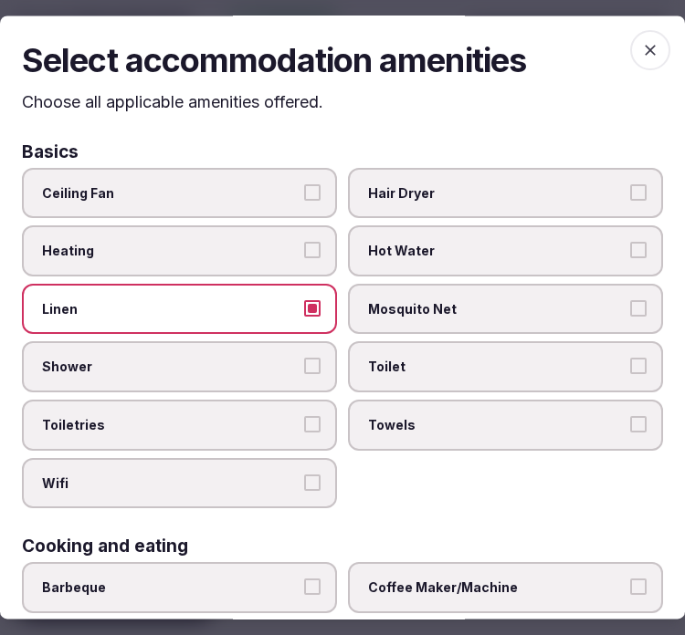
click at [311, 359] on button "Shower" at bounding box center [312, 367] width 16 height 16
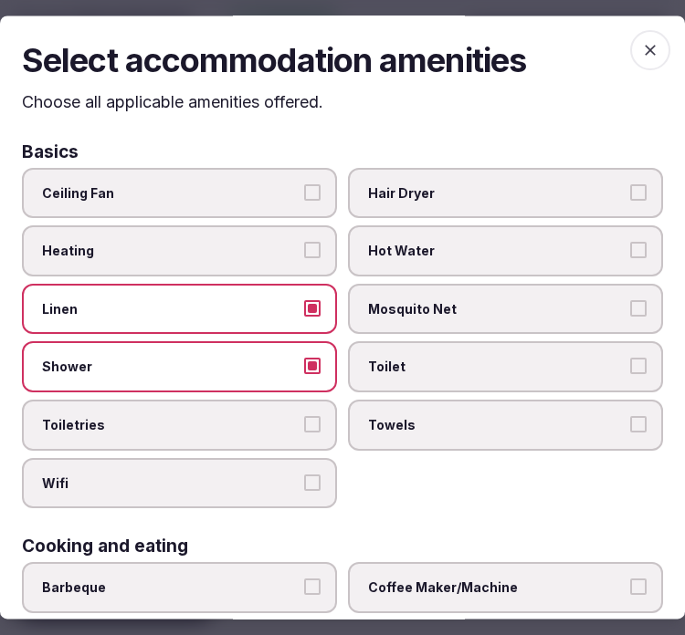
click at [286, 423] on span "Toiletries" at bounding box center [170, 425] width 257 height 18
click at [304, 423] on button "Toiletries" at bounding box center [312, 424] width 16 height 16
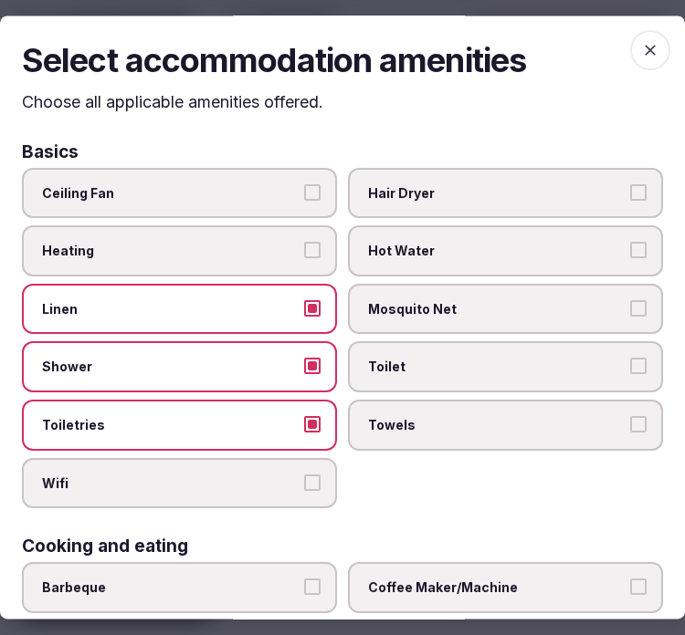
click at [318, 463] on label "Wifi" at bounding box center [179, 483] width 315 height 51
click at [318, 475] on button "Wifi" at bounding box center [312, 483] width 16 height 16
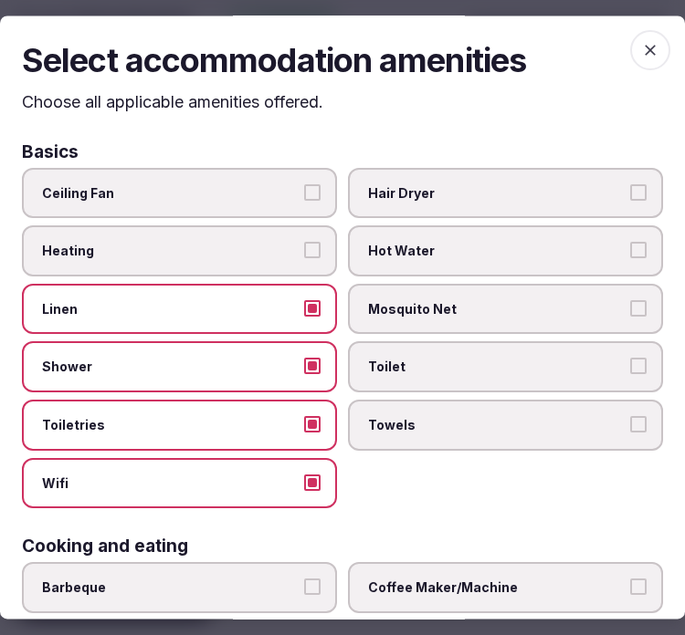
click at [412, 432] on label "Towels" at bounding box center [505, 425] width 315 height 51
click at [630, 432] on button "Towels" at bounding box center [638, 424] width 16 height 16
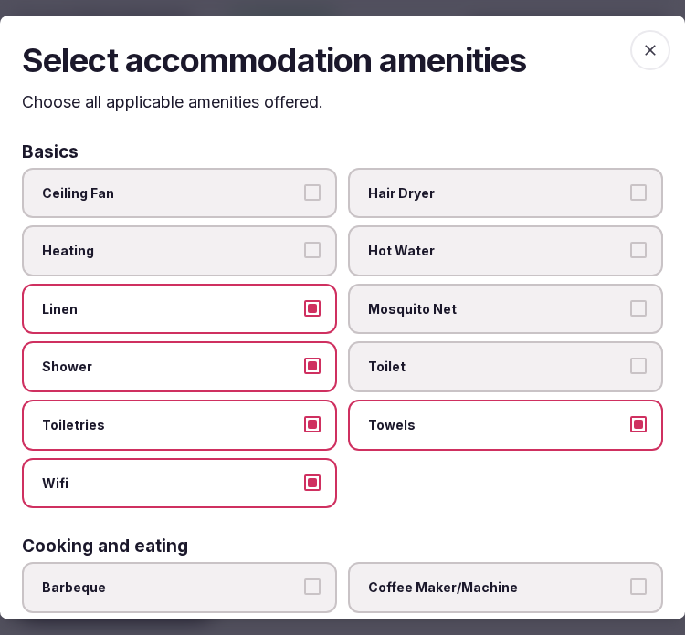
click at [542, 359] on span "Toilet" at bounding box center [496, 368] width 257 height 18
click at [630, 359] on button "Toilet" at bounding box center [638, 367] width 16 height 16
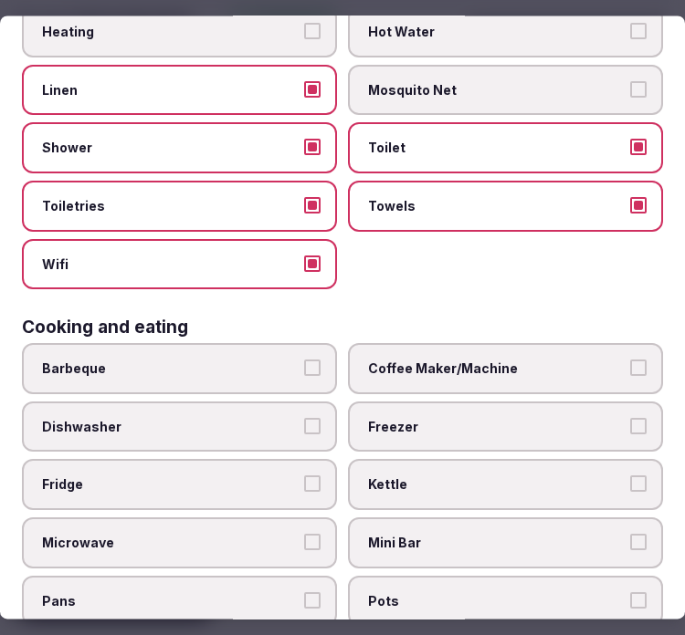
scroll to position [304, 0]
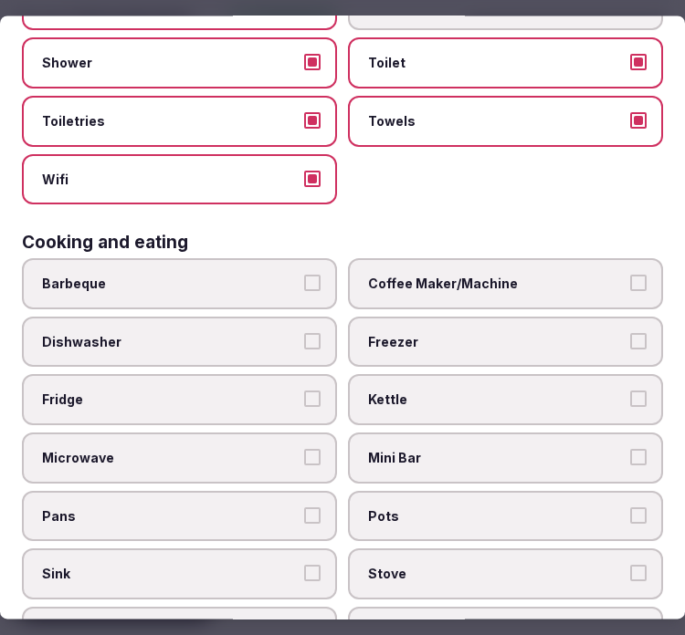
click at [528, 281] on span "Coffee Maker/Machine" at bounding box center [496, 285] width 257 height 18
click at [630, 281] on button "Coffee Maker/Machine" at bounding box center [638, 284] width 16 height 16
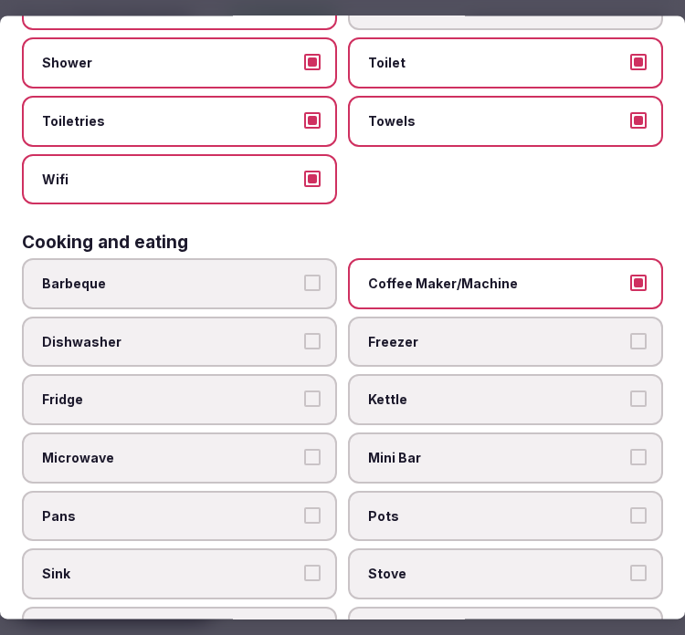
click at [508, 433] on label "Mini Bar" at bounding box center [505, 458] width 315 height 51
click at [630, 449] on button "Mini Bar" at bounding box center [638, 457] width 16 height 16
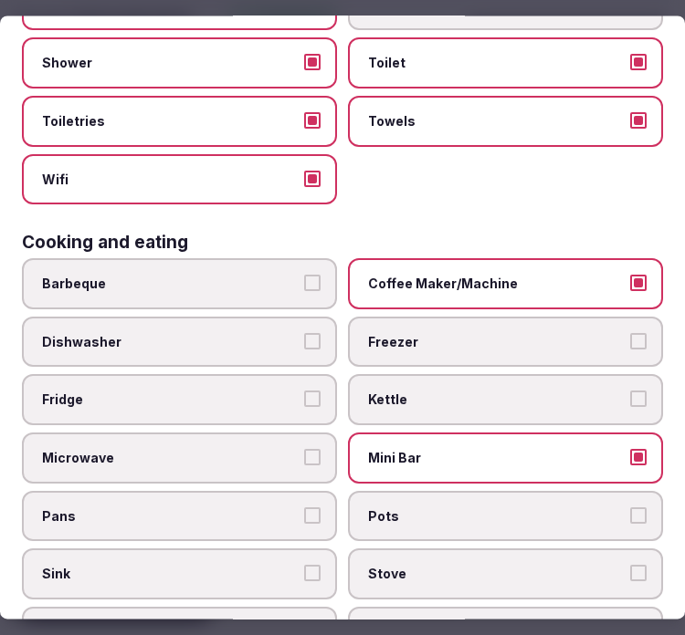
click at [508, 433] on label "Mini Bar" at bounding box center [505, 458] width 315 height 51
click at [630, 449] on button "Mini Bar" at bounding box center [638, 457] width 16 height 16
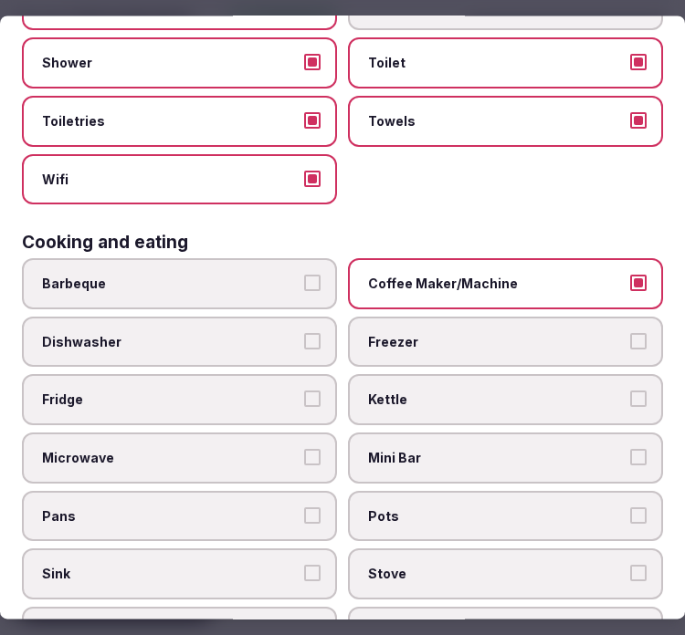
click at [299, 375] on label "Fridge" at bounding box center [179, 400] width 315 height 51
click at [304, 392] on button "Fridge" at bounding box center [312, 400] width 16 height 16
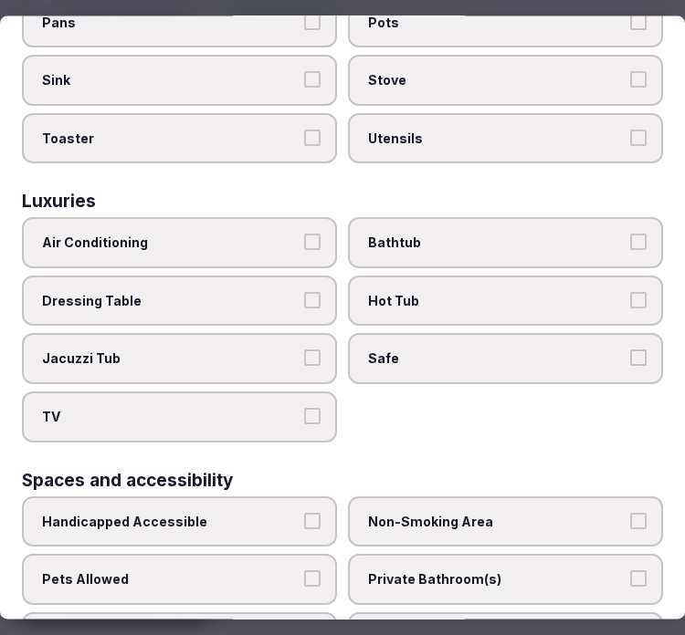
scroll to position [811, 0]
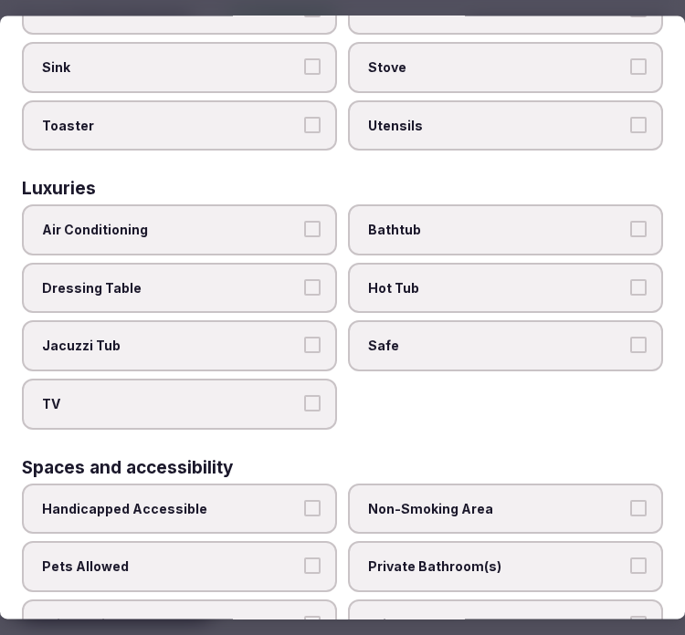
click at [217, 222] on span "Air Conditioning" at bounding box center [170, 231] width 257 height 18
click at [304, 222] on button "Air Conditioning" at bounding box center [312, 230] width 16 height 16
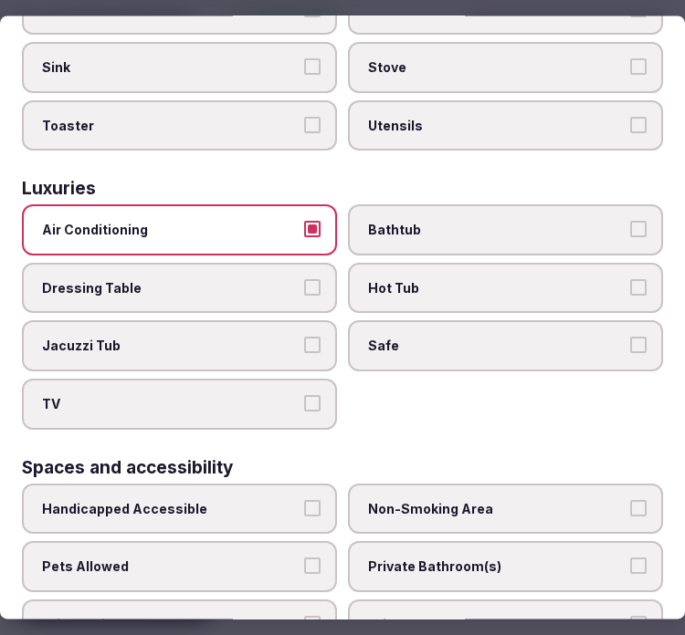
click at [313, 395] on button "TV" at bounding box center [312, 403] width 16 height 16
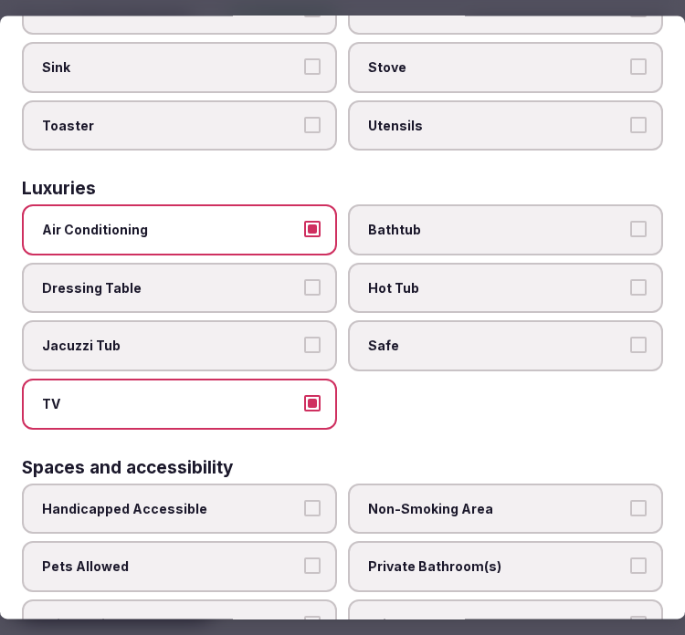
click at [550, 338] on span "Safe" at bounding box center [496, 347] width 257 height 18
click at [630, 338] on button "Safe" at bounding box center [638, 346] width 16 height 16
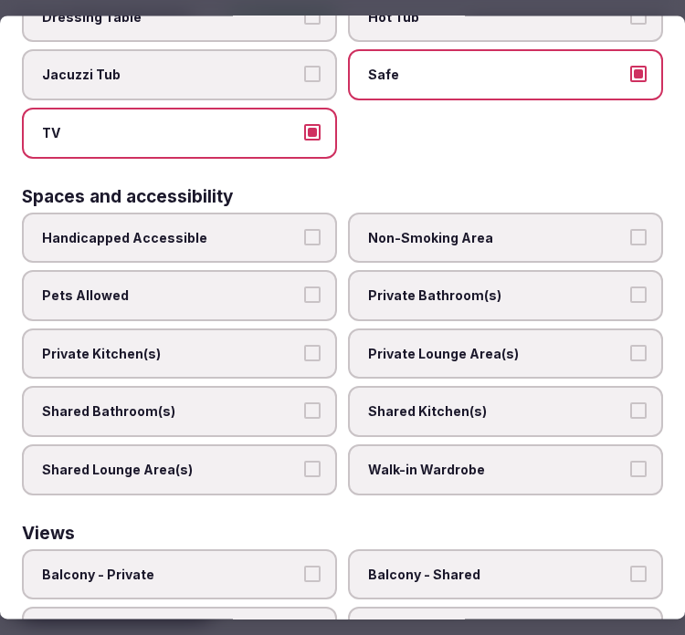
scroll to position [1214, 0]
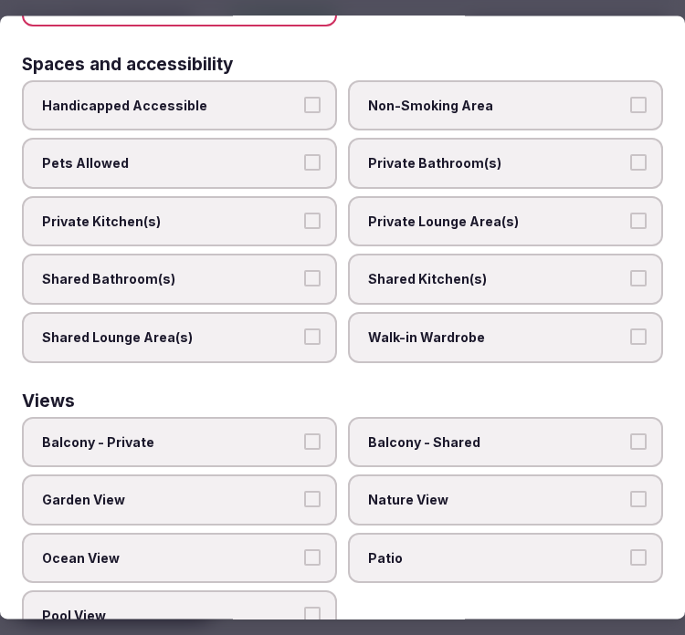
click at [587, 155] on span "Private Bathroom(s)" at bounding box center [496, 164] width 257 height 18
click at [630, 155] on button "Private Bathroom(s)" at bounding box center [638, 163] width 16 height 16
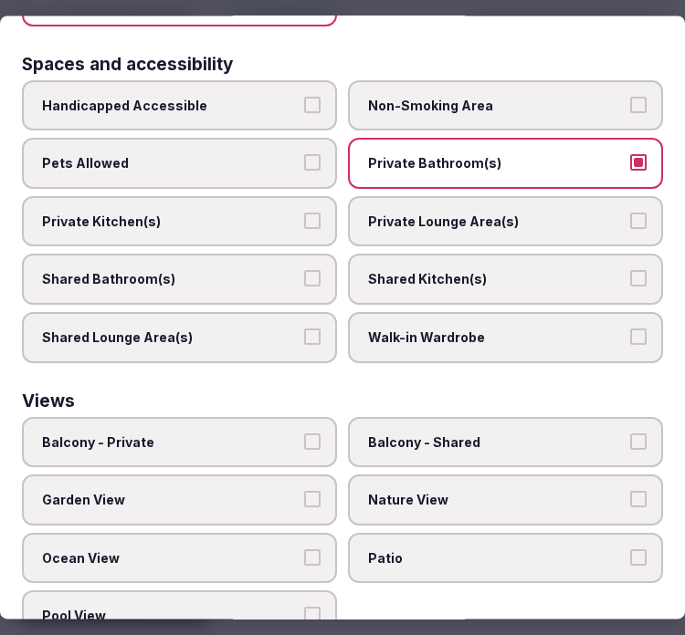
click at [587, 213] on span "Private Lounge Area(s)" at bounding box center [496, 222] width 257 height 18
click at [630, 213] on button "Private Lounge Area(s)" at bounding box center [638, 221] width 16 height 16
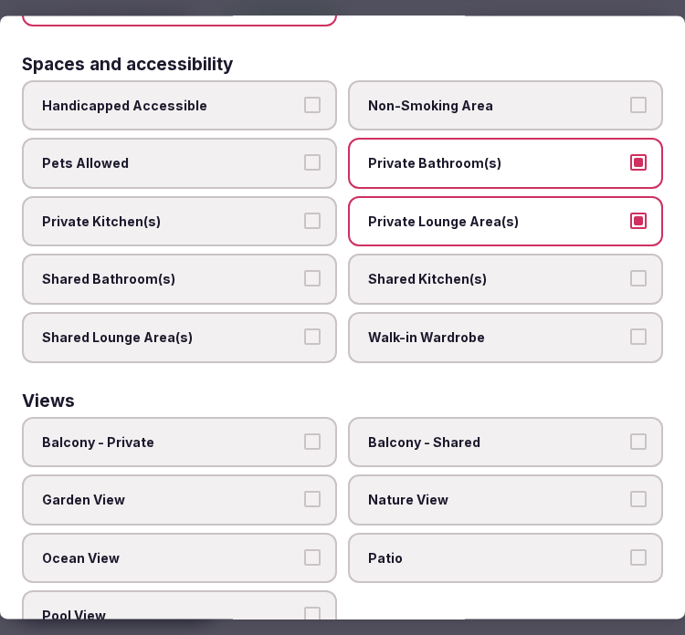
click at [205, 417] on label "Balcony - Private" at bounding box center [179, 442] width 315 height 51
click at [304, 434] on button "Balcony - Private" at bounding box center [312, 442] width 16 height 16
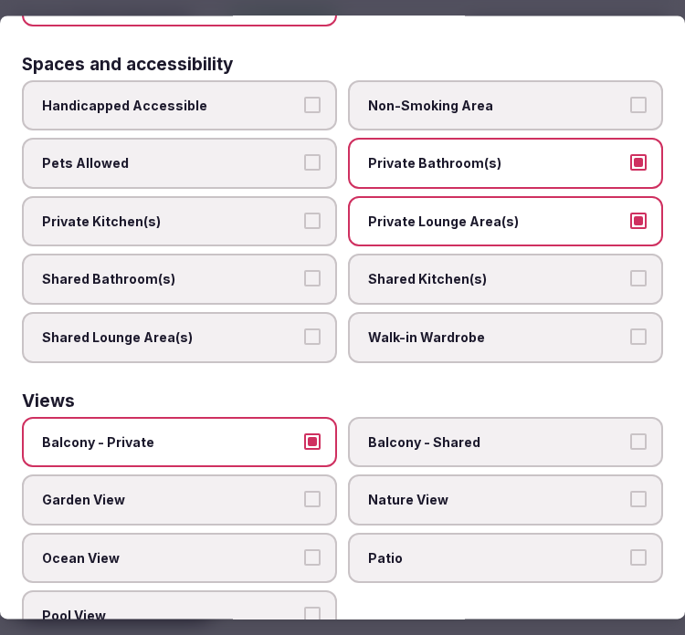
click at [263, 434] on span "Balcony - Private" at bounding box center [170, 443] width 257 height 18
click at [304, 434] on button "Balcony - Private" at bounding box center [312, 442] width 16 height 16
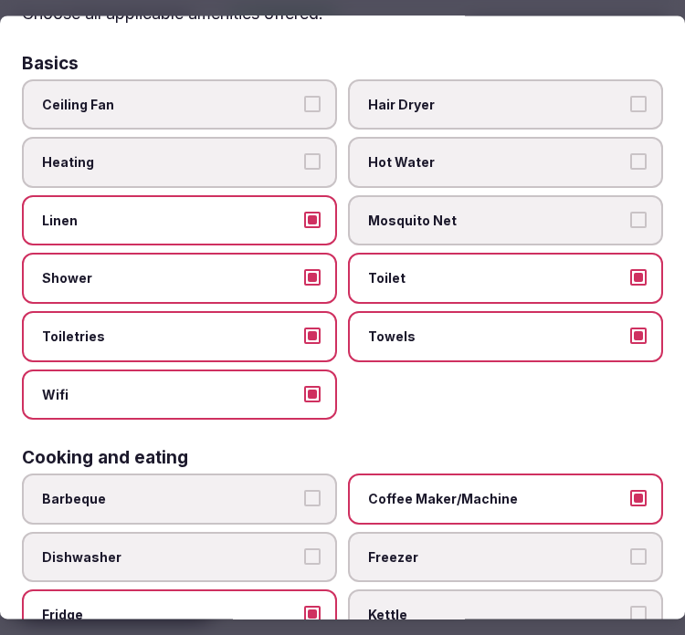
scroll to position [0, 0]
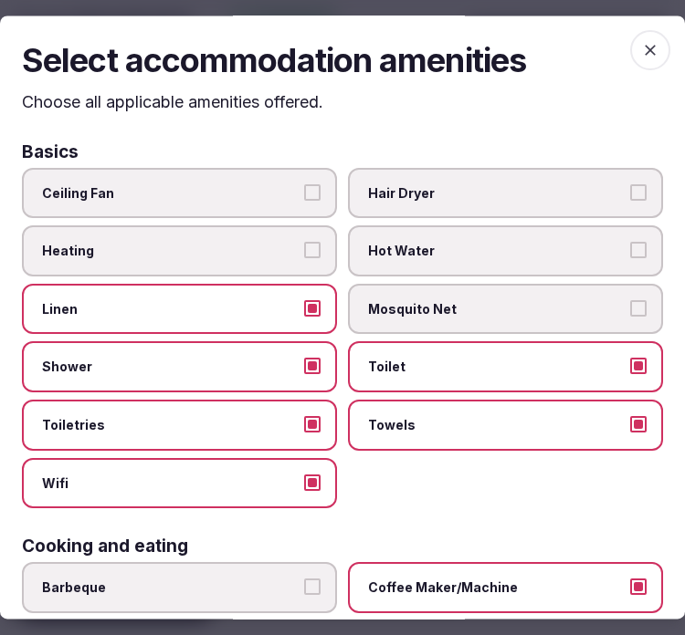
click at [641, 52] on icon "button" at bounding box center [650, 50] width 18 height 18
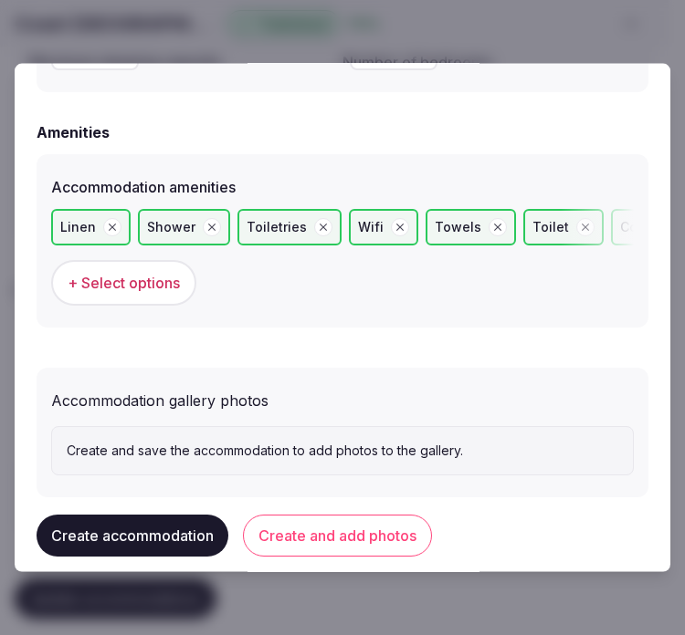
scroll to position [1804, 0]
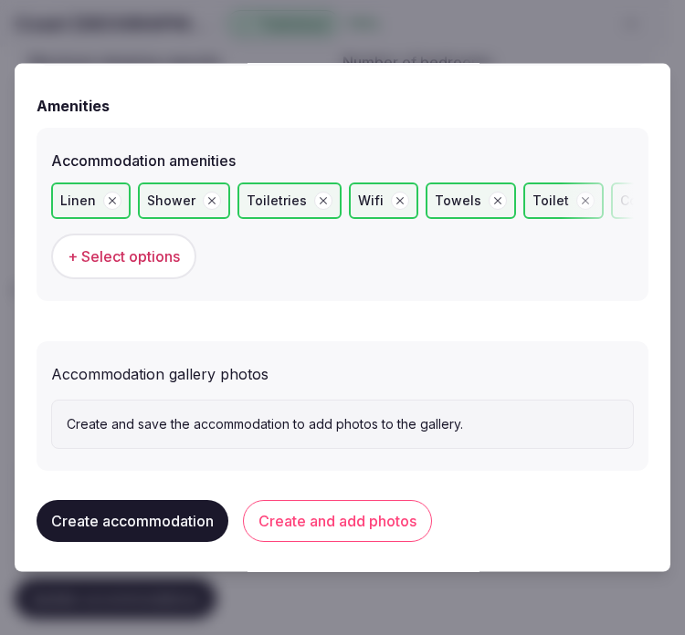
click at [357, 523] on button "Create and add photos" at bounding box center [337, 521] width 189 height 42
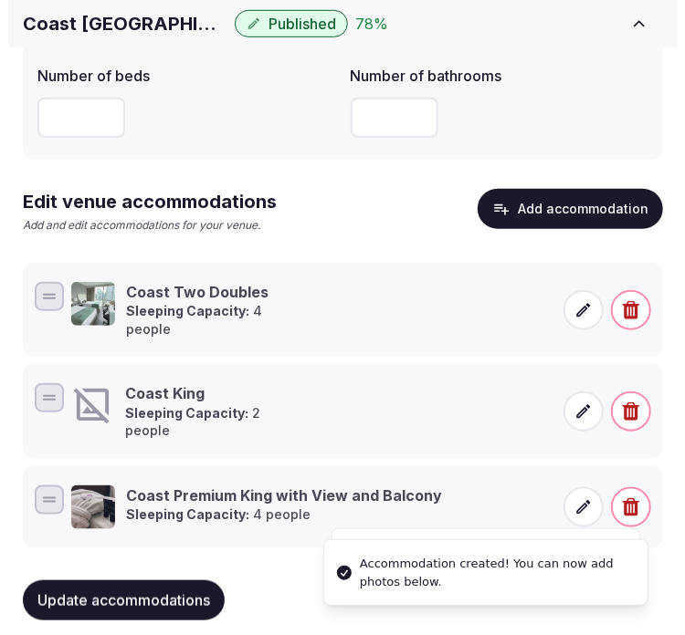
scroll to position [309, 0]
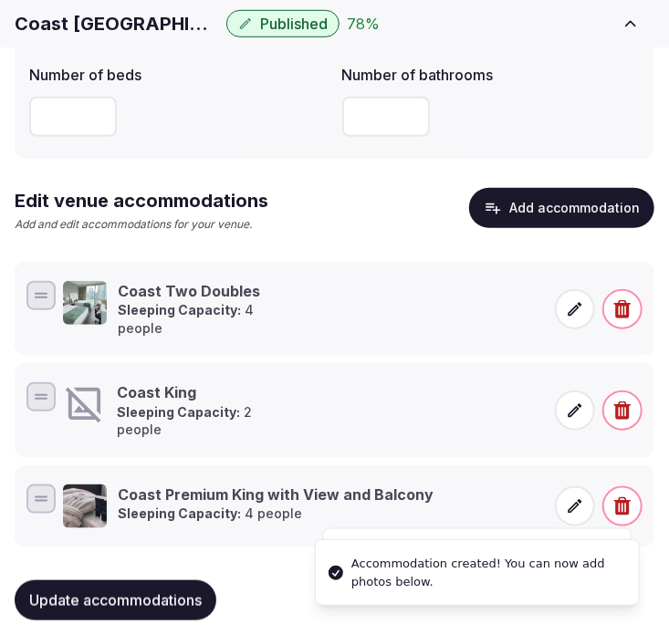
click at [322, 408] on div "Coast King Sleeping Capacity: 2 people" at bounding box center [303, 411] width 481 height 57
click at [588, 396] on span at bounding box center [575, 411] width 40 height 40
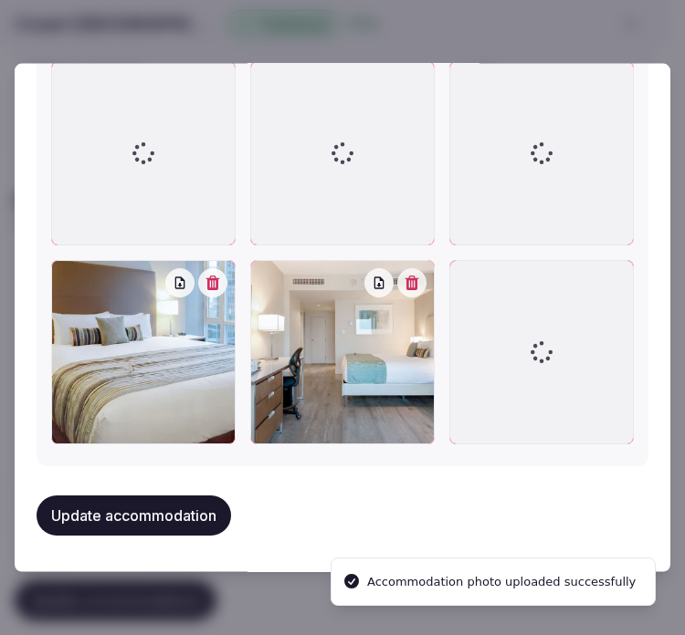
scroll to position [2498, 0]
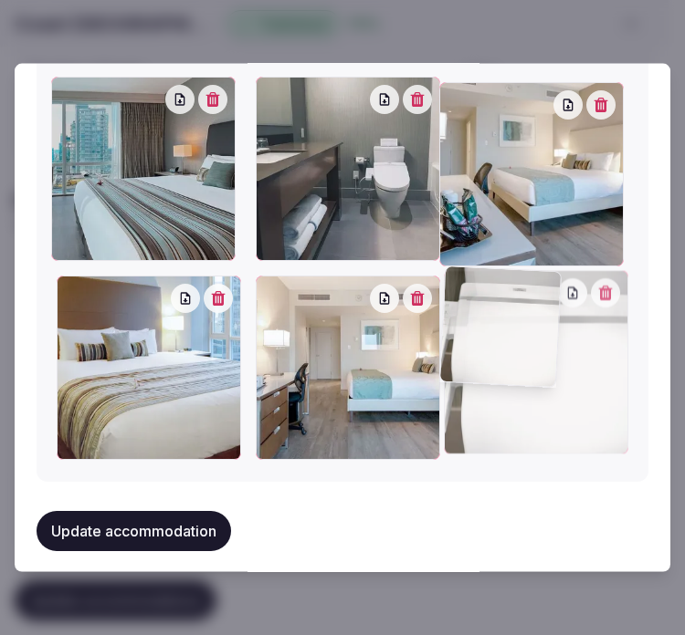
drag, startPoint x: 395, startPoint y: 278, endPoint x: 423, endPoint y: 332, distance: 61.2
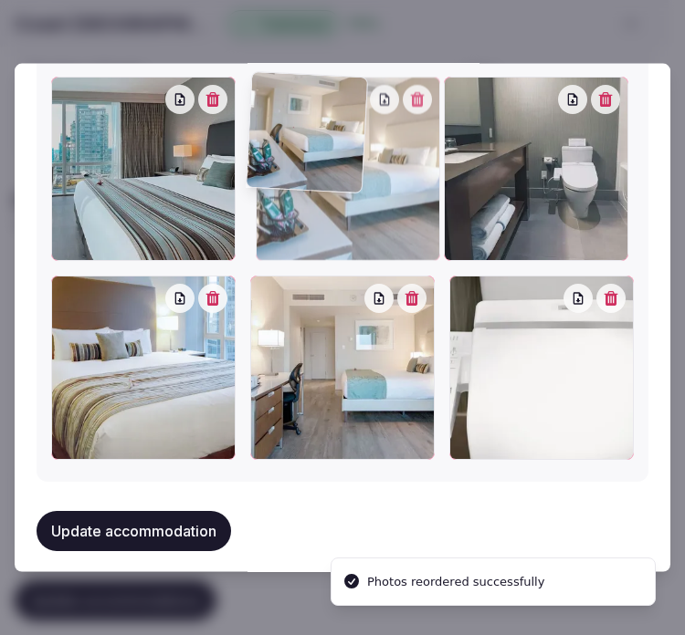
drag, startPoint x: 441, startPoint y: 87, endPoint x: 247, endPoint y: 124, distance: 197.2
click at [256, 124] on div at bounding box center [348, 169] width 184 height 184
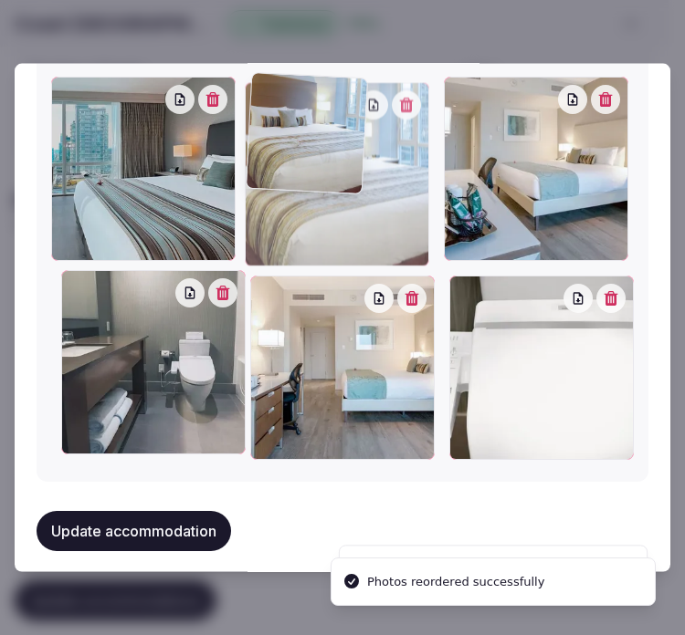
drag, startPoint x: 67, startPoint y: 276, endPoint x: 320, endPoint y: 88, distance: 315.2
click at [320, 88] on div at bounding box center [337, 174] width 184 height 184
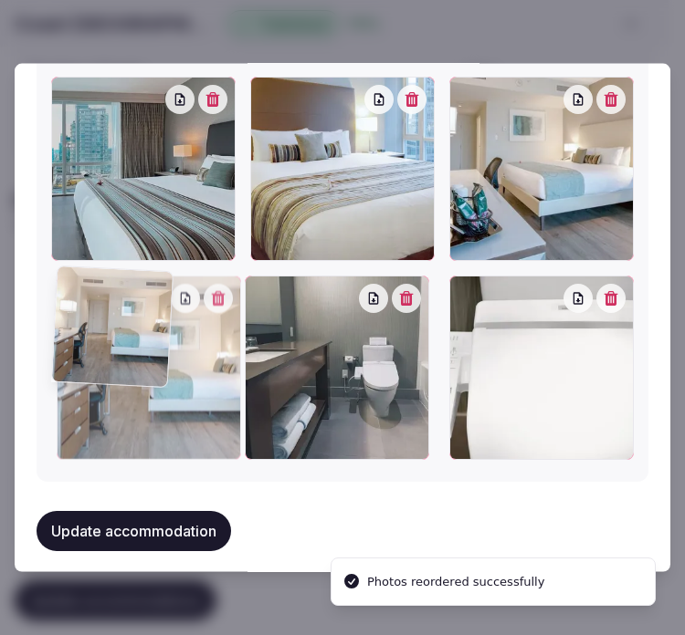
drag, startPoint x: 260, startPoint y: 285, endPoint x: 82, endPoint y: 289, distance: 178.1
click at [82, 289] on div at bounding box center [149, 368] width 184 height 184
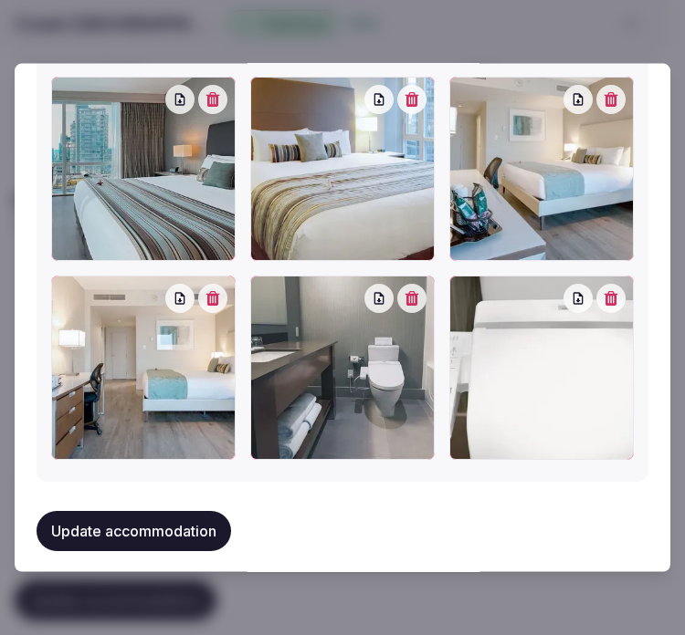
click at [178, 513] on button "Update accommodation" at bounding box center [134, 531] width 194 height 40
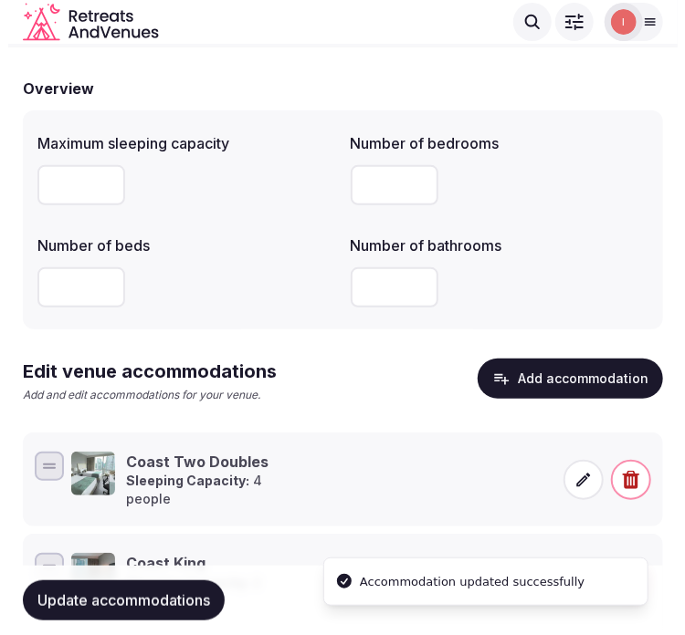
scroll to position [309, 0]
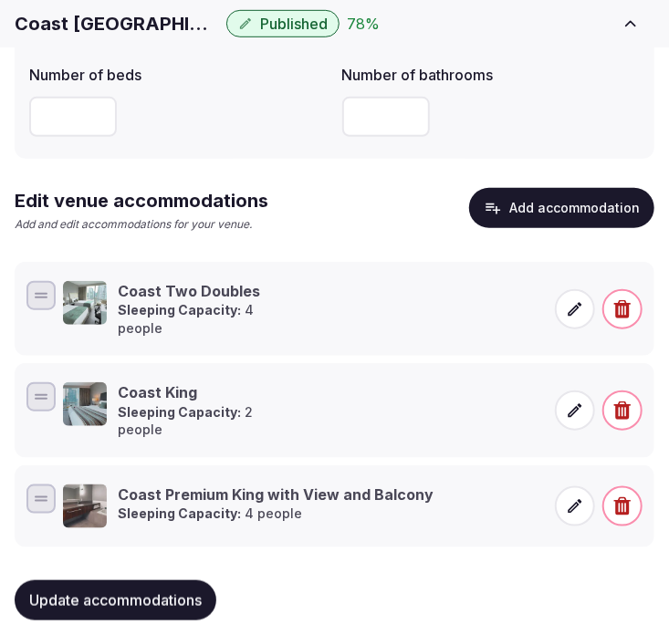
click at [631, 199] on button "Add accommodation" at bounding box center [561, 208] width 185 height 40
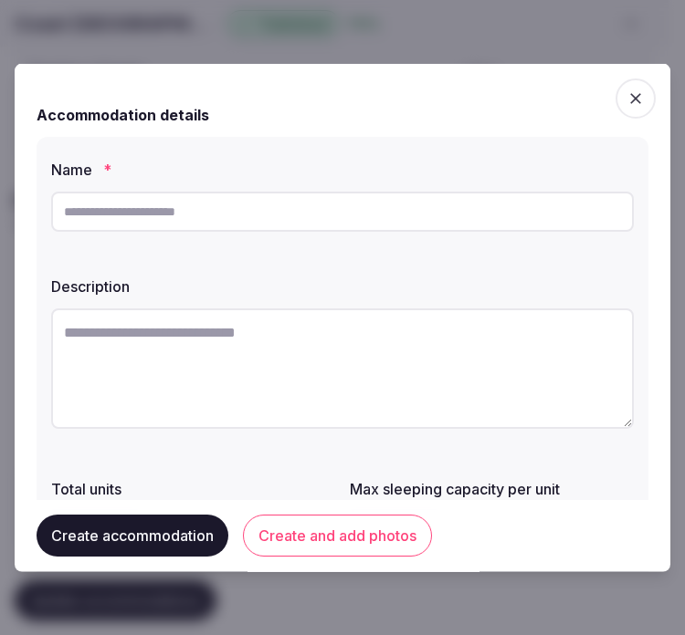
click at [417, 225] on input "text" at bounding box center [342, 212] width 583 height 40
paste input "**********"
type input "**********"
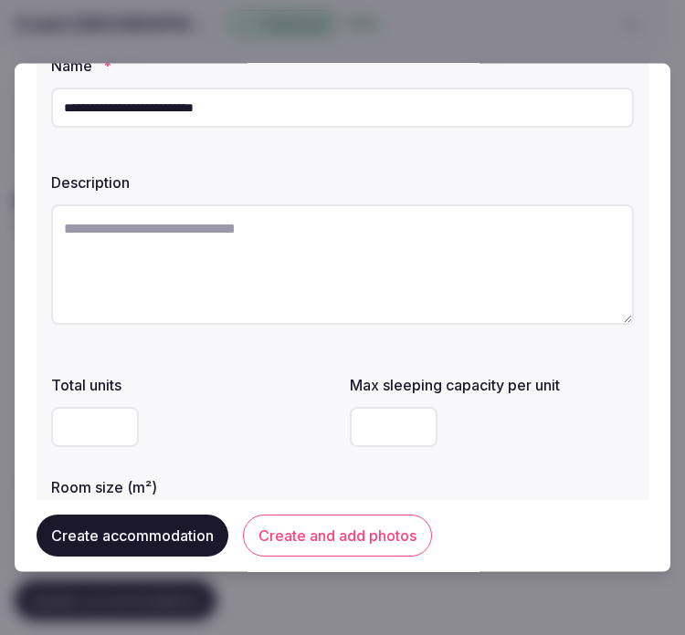
scroll to position [203, 0]
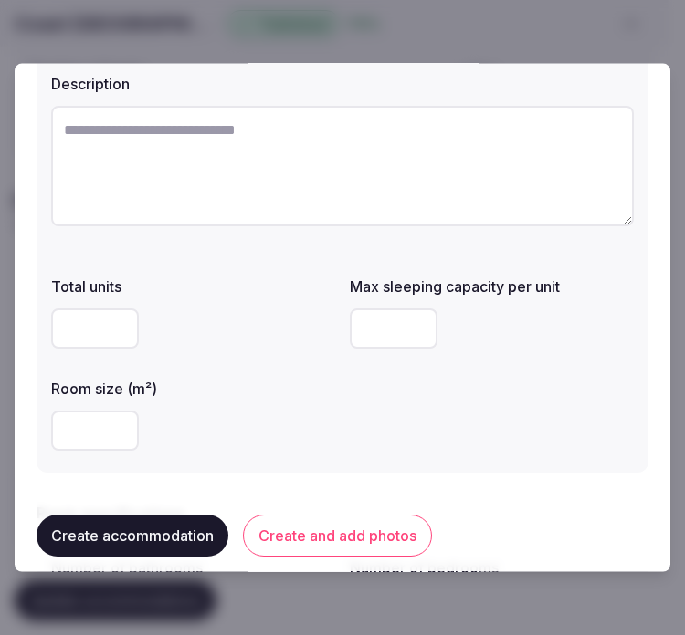
click at [399, 184] on textarea at bounding box center [342, 166] width 583 height 121
paste textarea "**********"
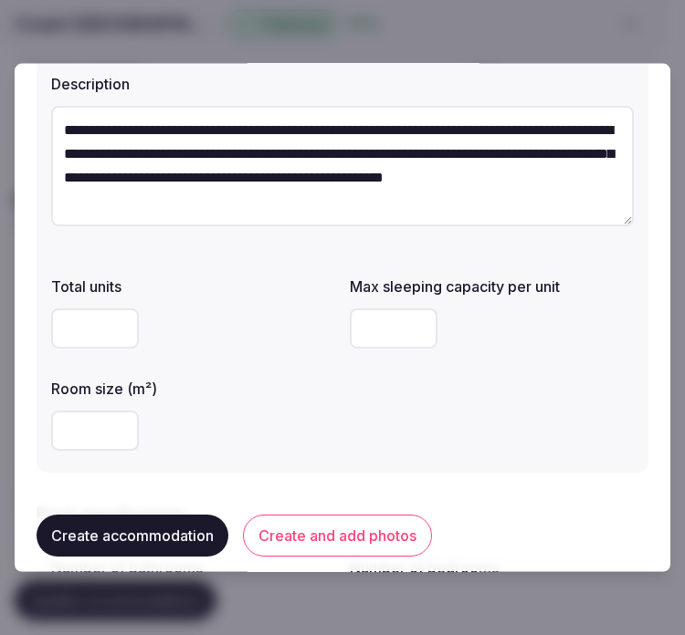
scroll to position [33, 0]
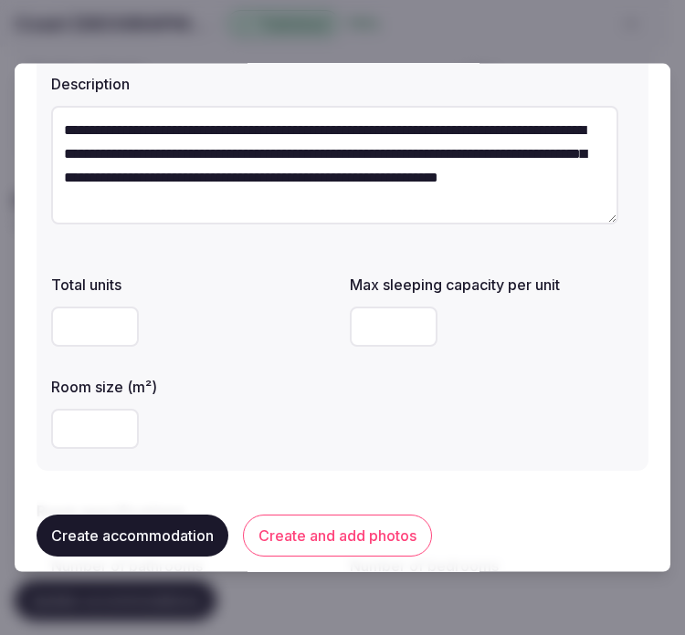
type textarea "**********"
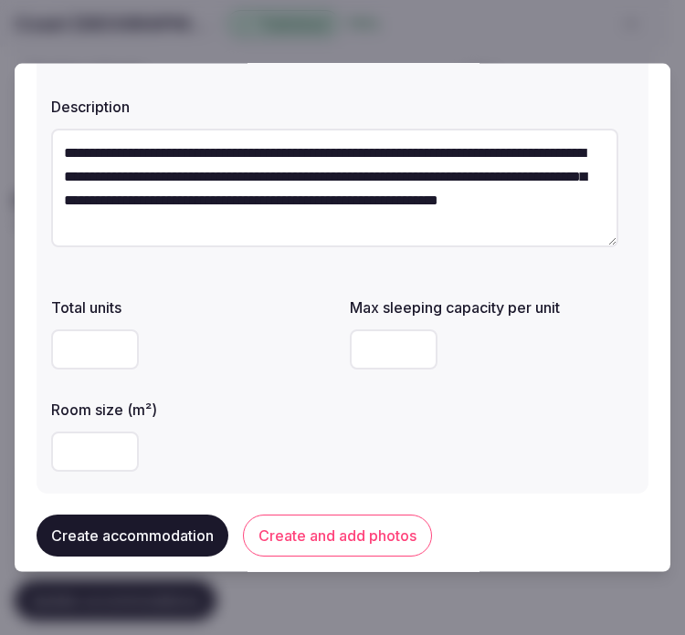
scroll to position [405, 0]
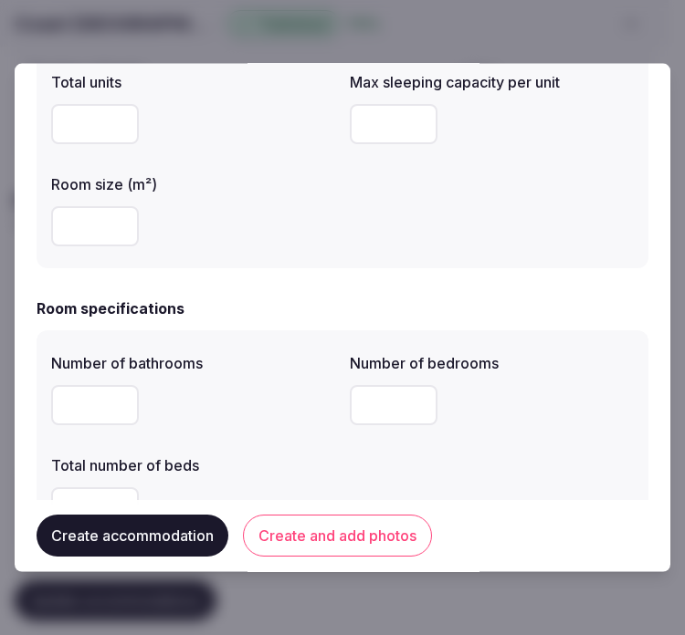
click at [96, 235] on input "number" at bounding box center [95, 226] width 88 height 40
type input "**"
click at [350, 124] on input "number" at bounding box center [394, 124] width 88 height 40
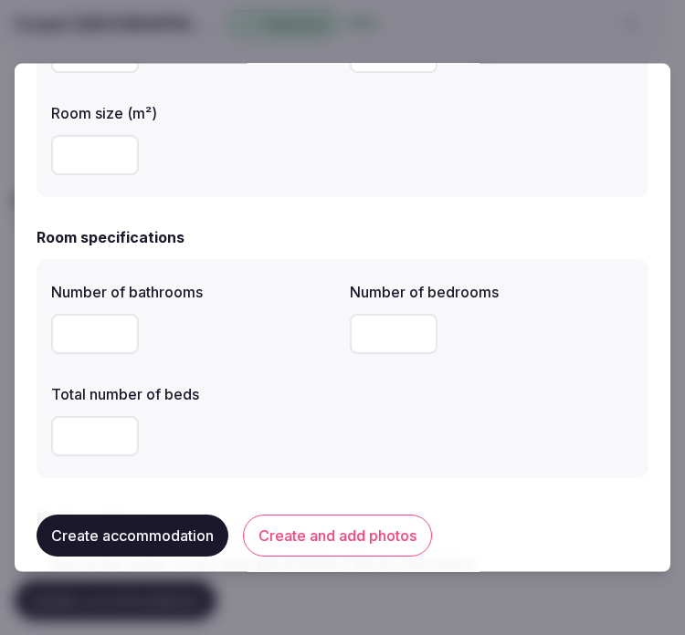
scroll to position [507, 0]
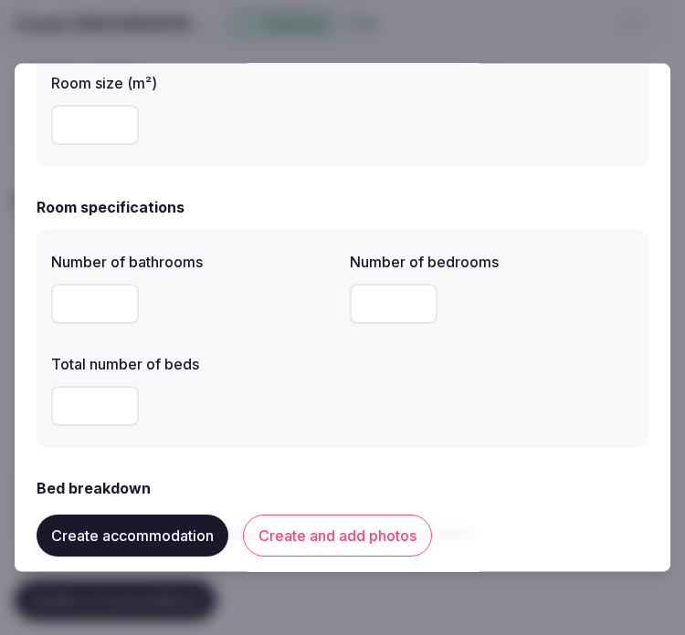
type input "*"
click at [91, 299] on input "number" at bounding box center [95, 304] width 88 height 40
type input "*"
drag, startPoint x: 341, startPoint y: 307, endPoint x: 353, endPoint y: 305, distance: 12.9
click at [352, 305] on div "Number of bathrooms * Number of bedrooms Total number of beds" at bounding box center [342, 339] width 583 height 190
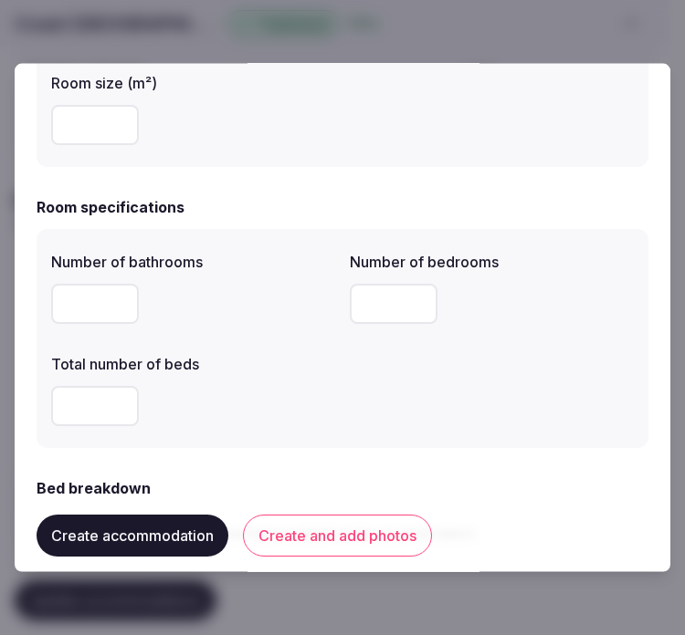
type input "*"
click at [98, 404] on input "number" at bounding box center [95, 406] width 88 height 40
type input "*"
click at [248, 404] on div "*" at bounding box center [193, 406] width 284 height 40
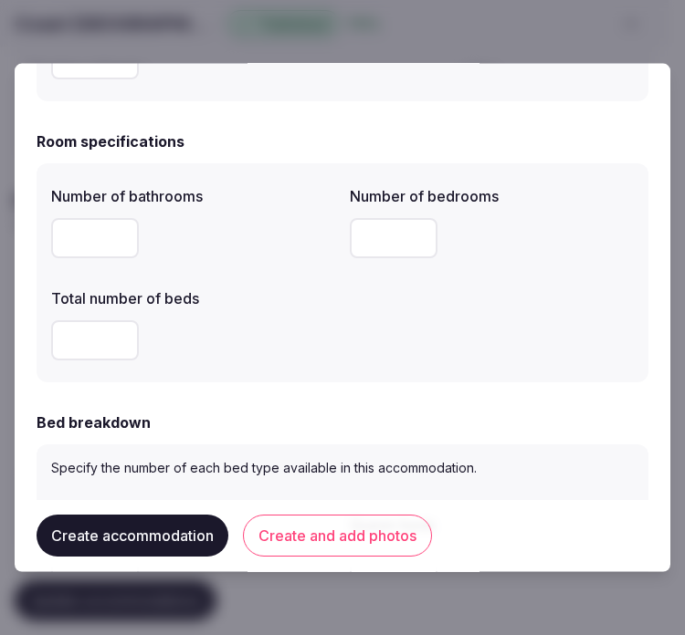
scroll to position [811, 0]
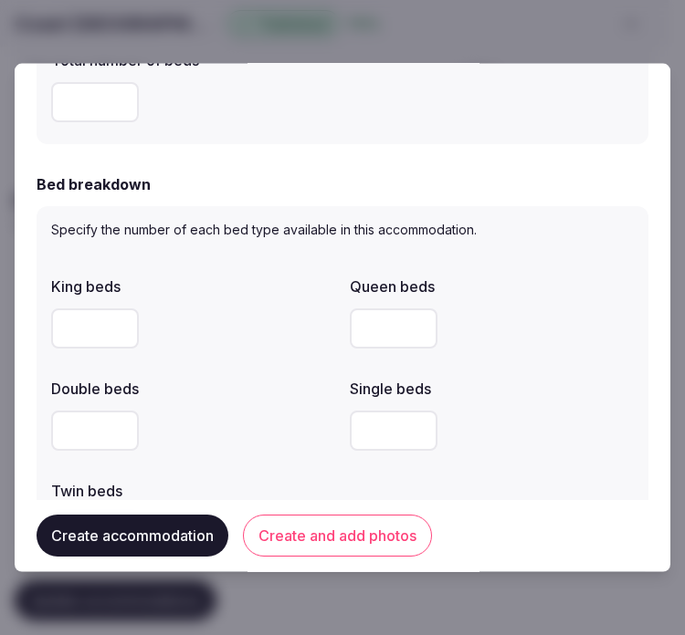
click at [82, 448] on input "number" at bounding box center [95, 431] width 88 height 40
type input "*"
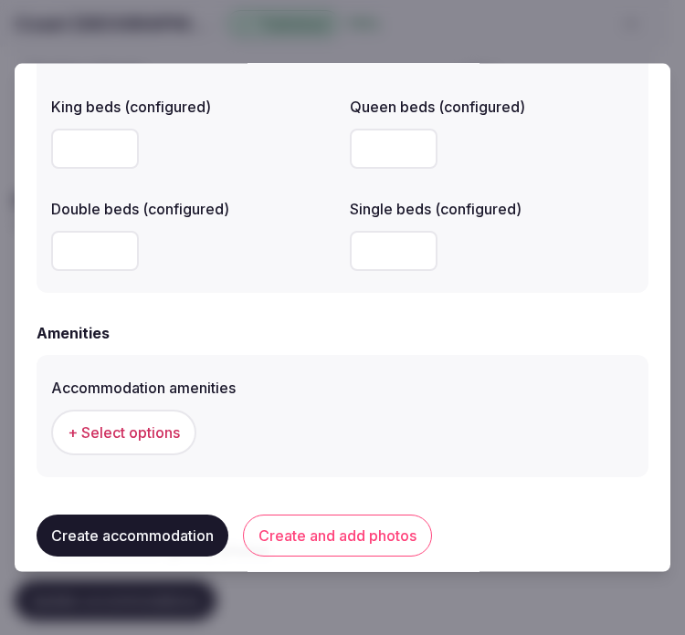
scroll to position [1755, 0]
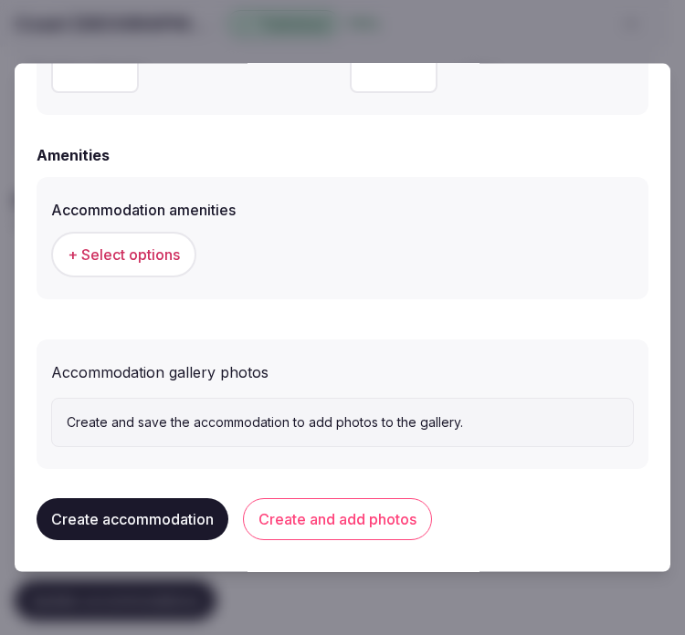
click at [163, 259] on span "+ Select options" at bounding box center [124, 255] width 112 height 20
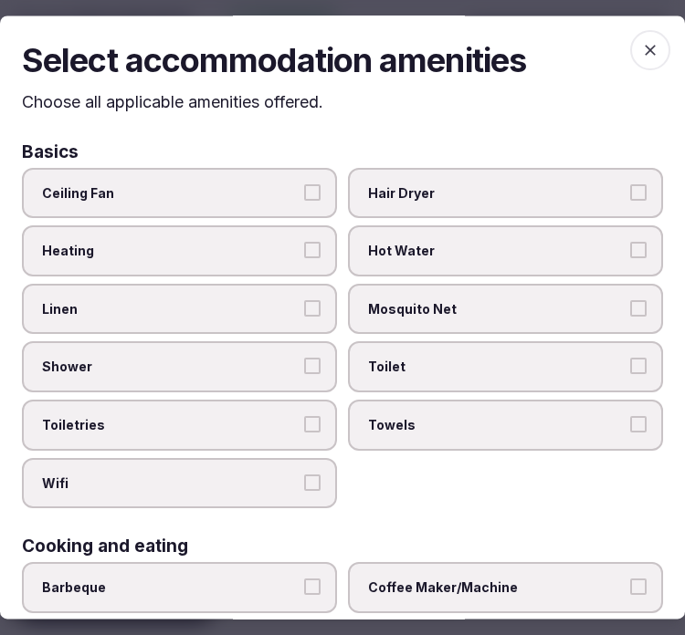
click at [234, 321] on label "Linen" at bounding box center [179, 309] width 315 height 51
click at [304, 317] on button "Linen" at bounding box center [312, 308] width 16 height 16
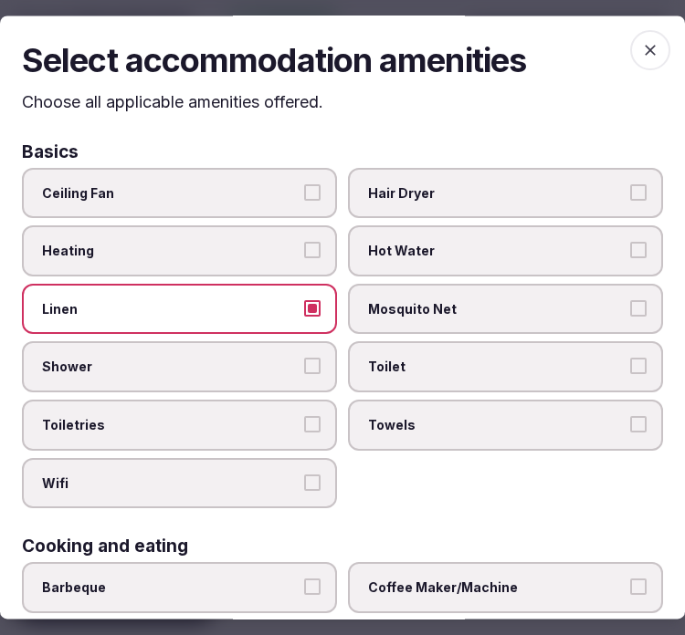
click at [311, 372] on label "Shower" at bounding box center [179, 367] width 315 height 51
click at [311, 372] on button "Shower" at bounding box center [312, 367] width 16 height 16
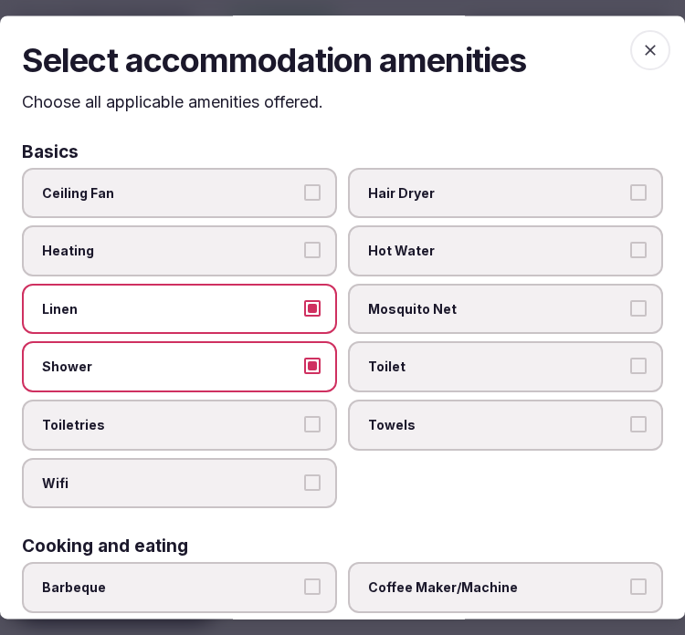
click at [295, 421] on label "Toiletries" at bounding box center [179, 425] width 315 height 51
click at [304, 421] on button "Toiletries" at bounding box center [312, 424] width 16 height 16
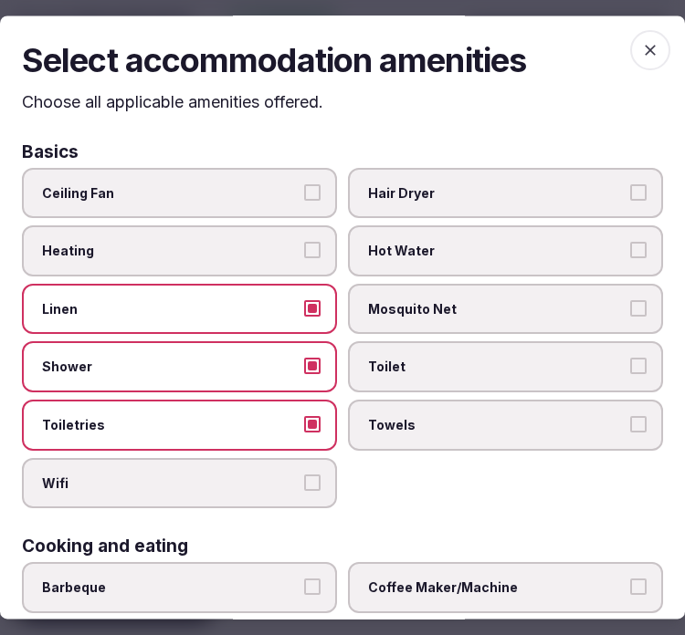
drag, startPoint x: 303, startPoint y: 460, endPoint x: 372, endPoint y: 454, distance: 68.8
click at [304, 466] on label "Wifi" at bounding box center [179, 483] width 315 height 51
click at [433, 431] on label "Towels" at bounding box center [505, 425] width 315 height 51
click at [630, 431] on button "Towels" at bounding box center [638, 424] width 16 height 16
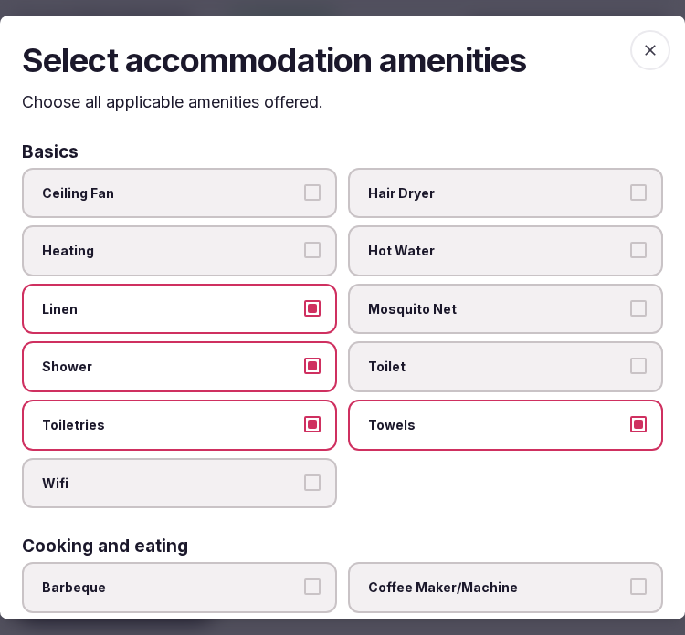
click at [495, 366] on span "Toilet" at bounding box center [496, 368] width 257 height 18
click at [630, 366] on button "Toilet" at bounding box center [638, 367] width 16 height 16
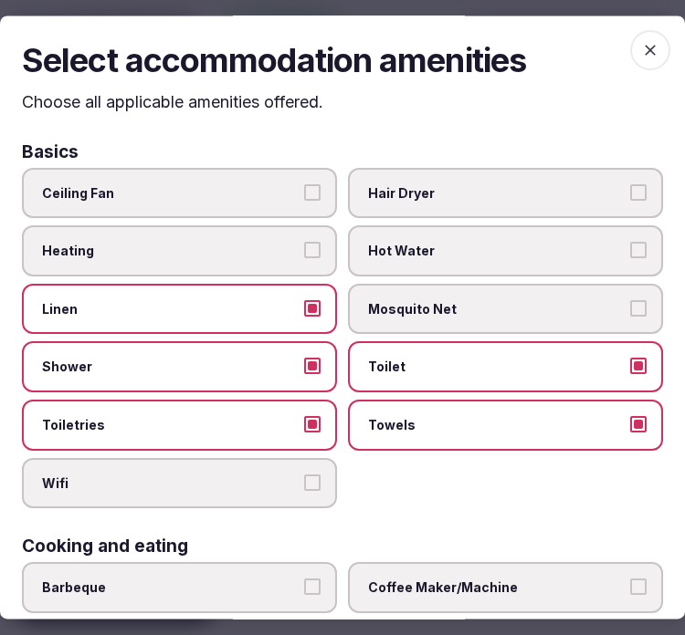
click at [306, 478] on button "Wifi" at bounding box center [312, 483] width 16 height 16
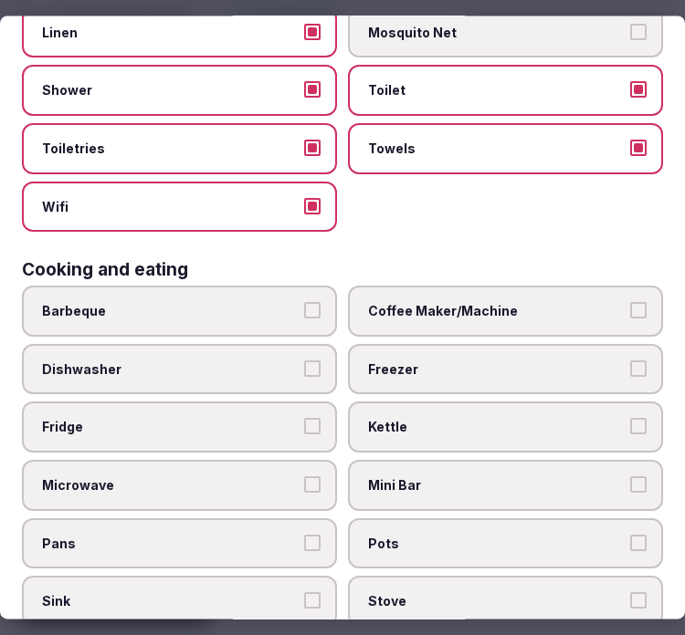
scroll to position [304, 0]
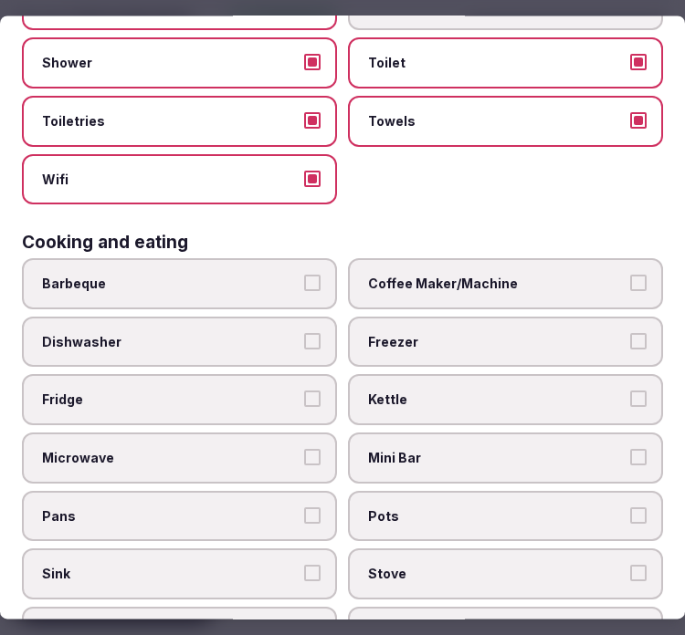
click at [458, 276] on span "Coffee Maker/Machine" at bounding box center [496, 285] width 257 height 18
click at [630, 276] on button "Coffee Maker/Machine" at bounding box center [638, 284] width 16 height 16
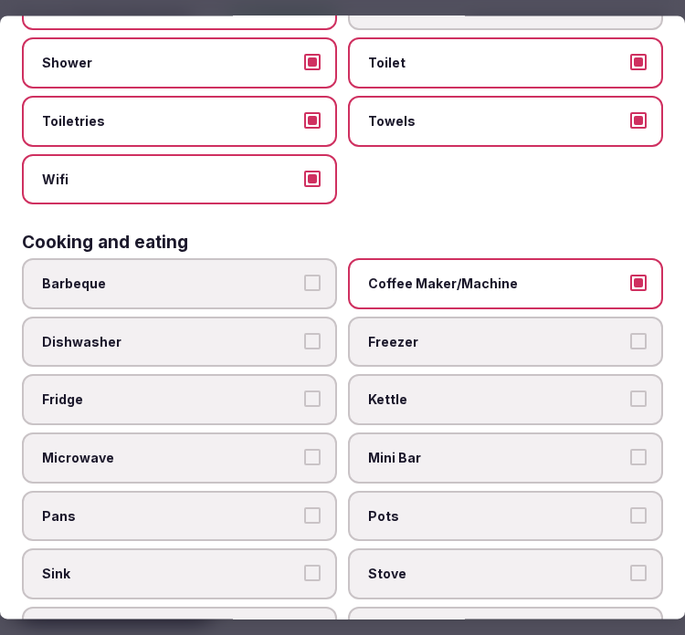
click at [253, 360] on div "Barbeque Coffee Maker/Machine Dishwasher Freezer Fridge Kettle Microwave Mini B…" at bounding box center [342, 458] width 641 height 399
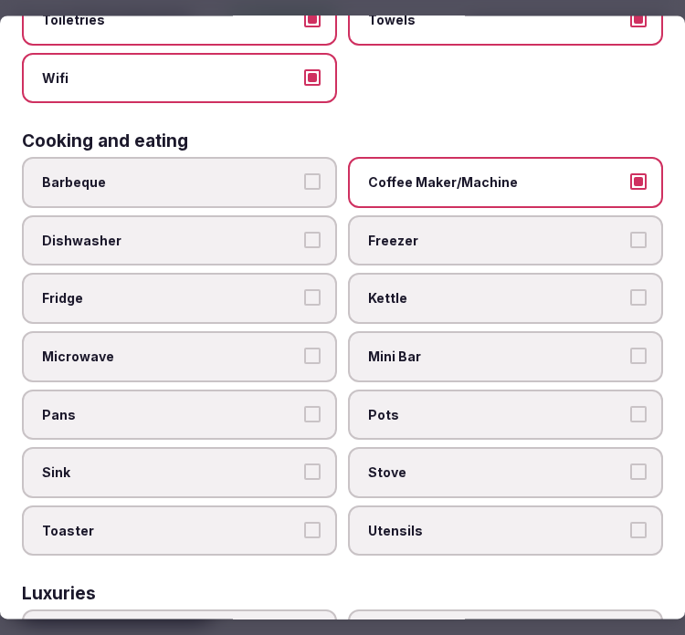
drag, startPoint x: 326, startPoint y: 266, endPoint x: 325, endPoint y: 279, distance: 13.7
click at [325, 274] on label "Fridge" at bounding box center [179, 299] width 315 height 51
click at [320, 290] on button "Fridge" at bounding box center [312, 298] width 16 height 16
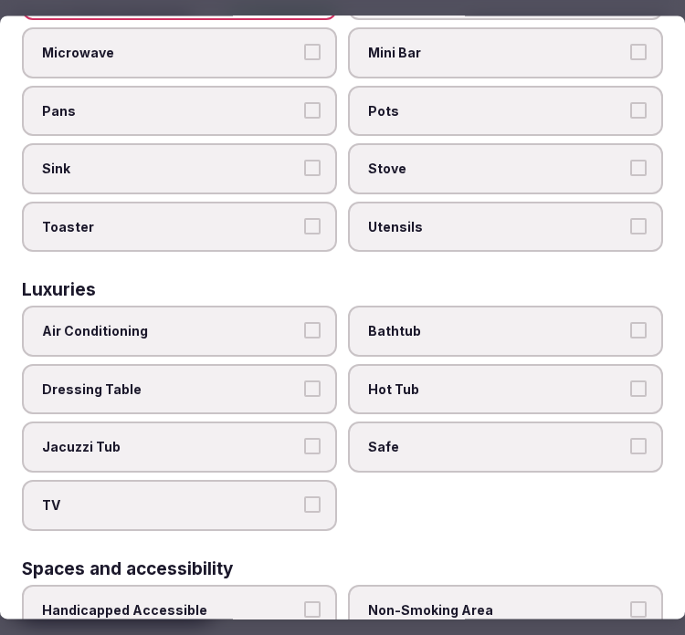
scroll to position [811, 0]
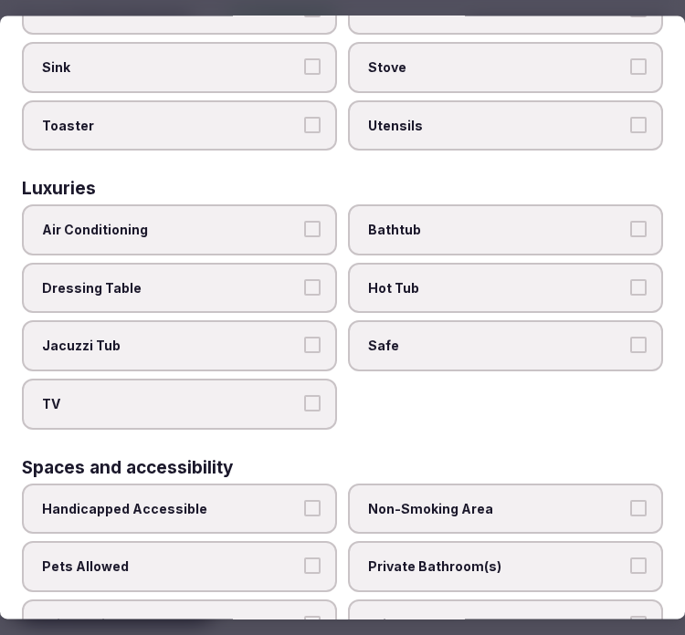
click at [312, 222] on button "Air Conditioning" at bounding box center [312, 230] width 16 height 16
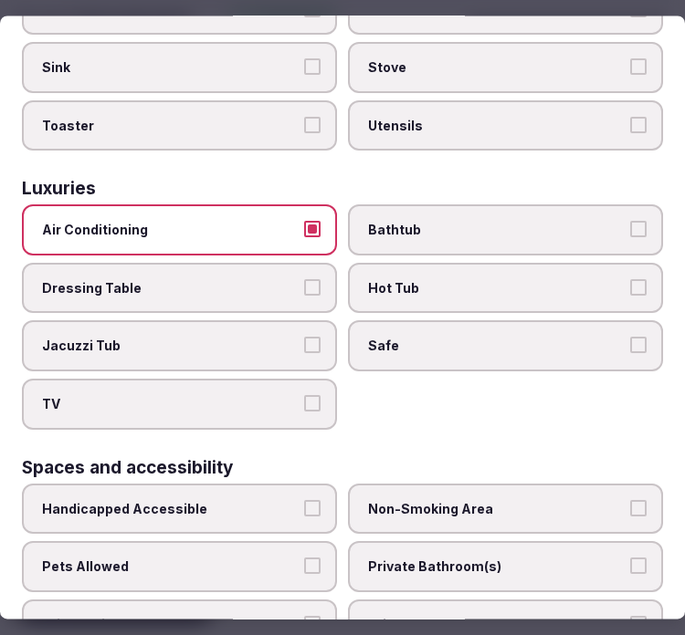
click at [450, 220] on label "Bathtub" at bounding box center [505, 230] width 315 height 51
click at [630, 222] on button "Bathtub" at bounding box center [638, 230] width 16 height 16
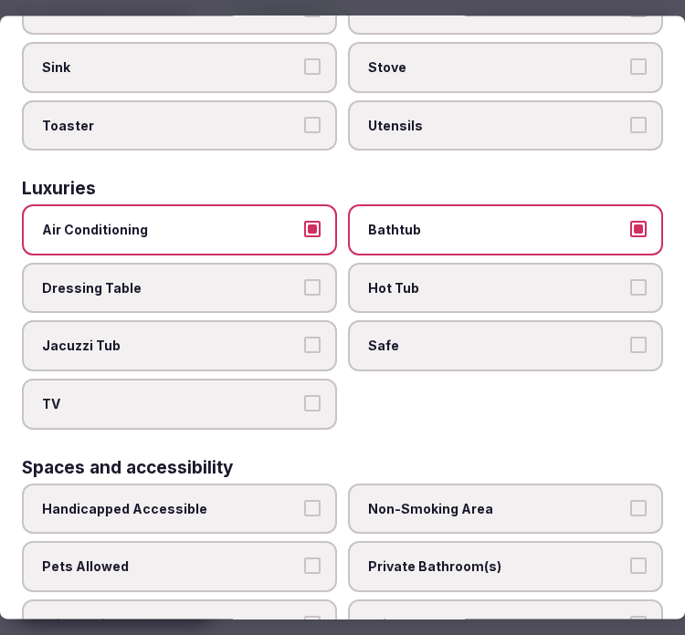
click at [313, 395] on button "TV" at bounding box center [312, 403] width 16 height 16
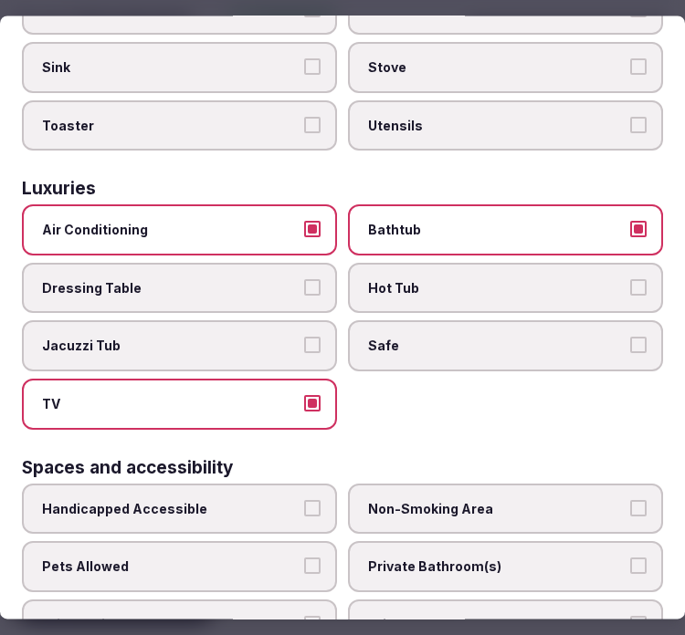
click at [496, 345] on div "Air Conditioning Bathtub Dressing Table Hot Tub Jacuzzi Tub Safe TV" at bounding box center [342, 317] width 641 height 225
click at [572, 338] on span "Safe" at bounding box center [496, 347] width 257 height 18
click at [630, 338] on button "Safe" at bounding box center [638, 346] width 16 height 16
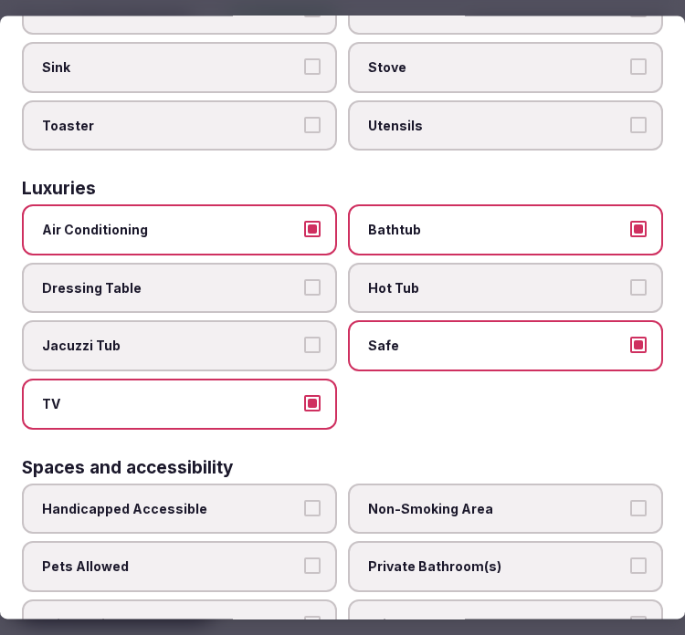
click at [640, 219] on label "Bathtub" at bounding box center [505, 230] width 315 height 51
click at [640, 222] on button "Bathtub" at bounding box center [638, 230] width 16 height 16
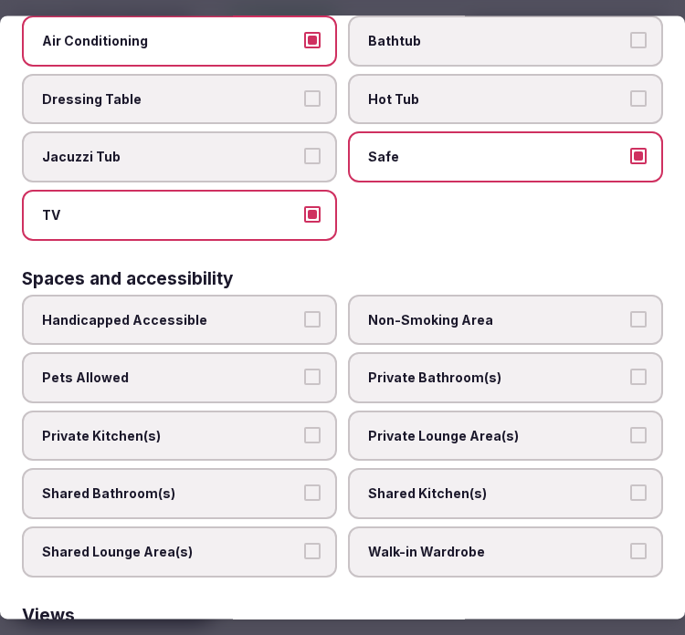
scroll to position [1014, 0]
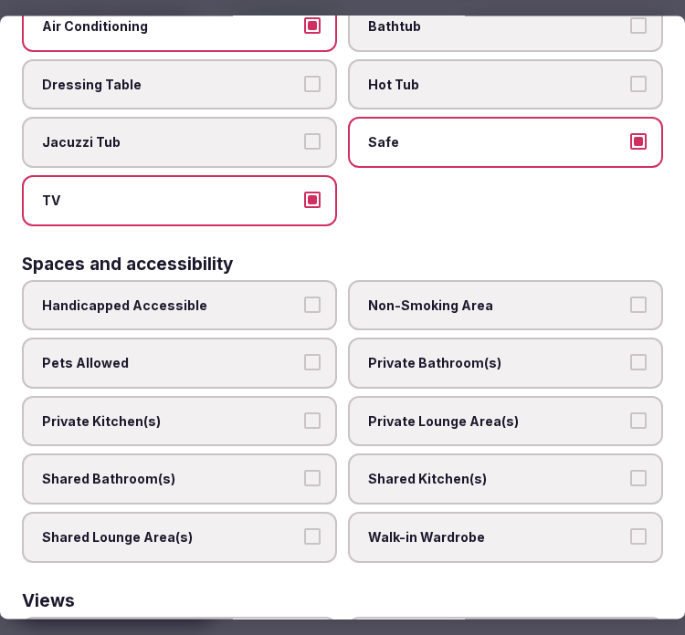
click at [196, 297] on span "Handicapped Accessible" at bounding box center [170, 306] width 257 height 18
click at [304, 297] on button "Handicapped Accessible" at bounding box center [312, 305] width 16 height 16
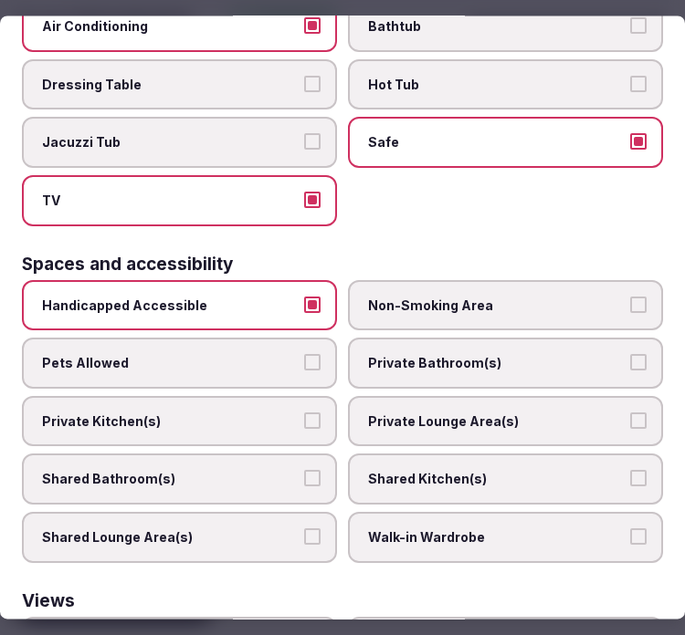
click at [485, 396] on label "Private Lounge Area(s)" at bounding box center [505, 421] width 315 height 51
click at [630, 413] on button "Private Lounge Area(s)" at bounding box center [638, 421] width 16 height 16
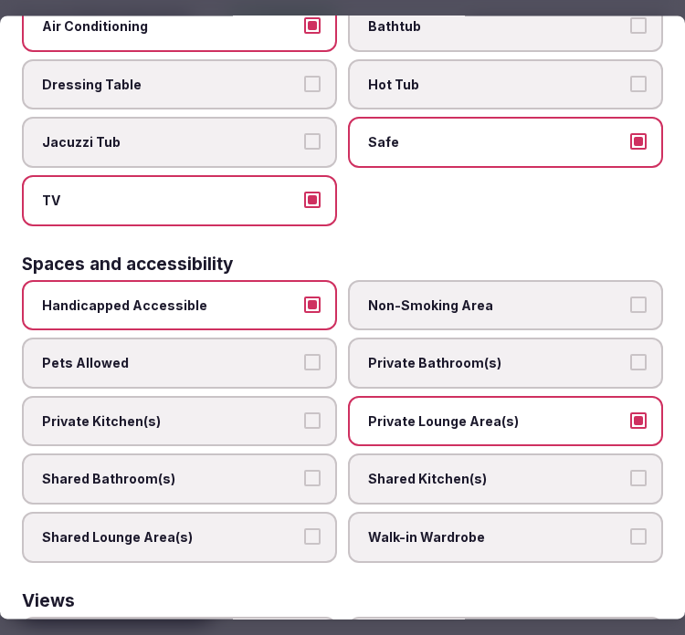
click at [499, 342] on label "Private Bathroom(s)" at bounding box center [505, 364] width 315 height 51
click at [630, 355] on button "Private Bathroom(s)" at bounding box center [638, 363] width 16 height 16
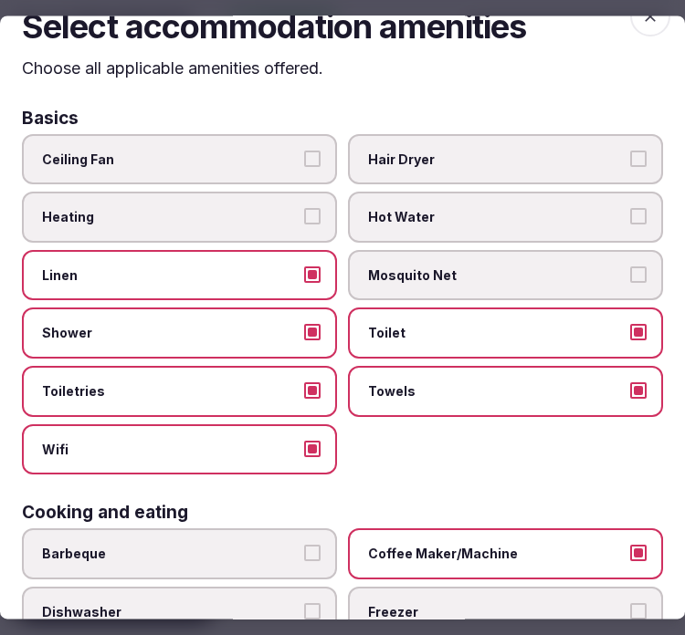
scroll to position [0, 0]
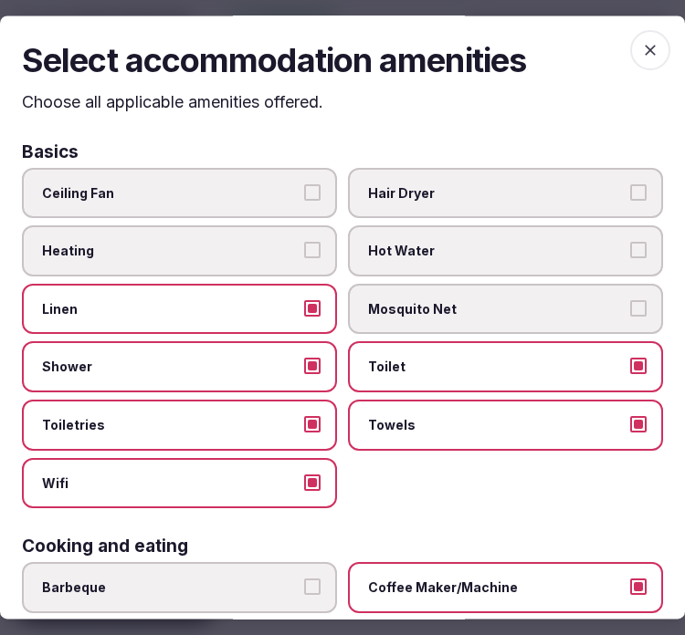
click at [641, 48] on icon "button" at bounding box center [650, 50] width 18 height 18
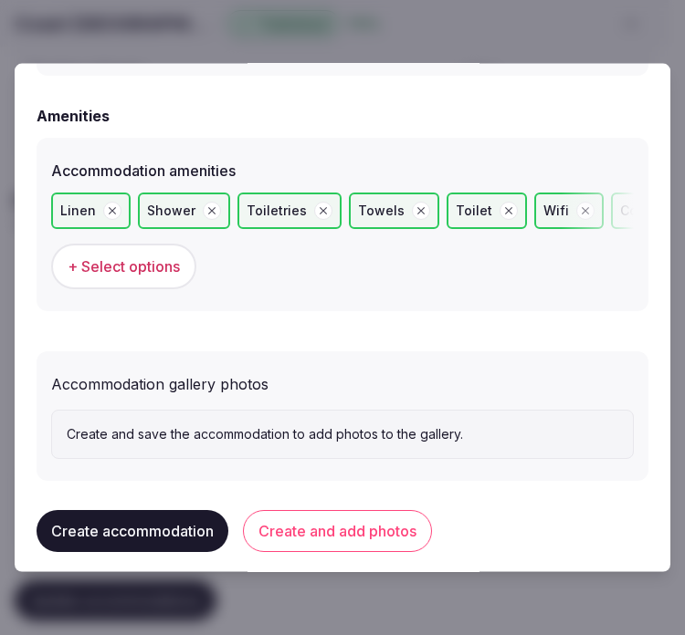
scroll to position [1804, 0]
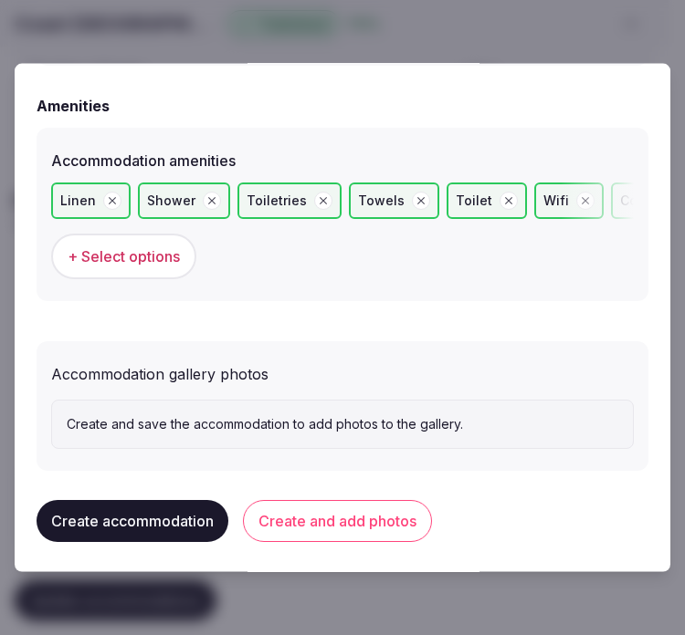
click at [327, 532] on button "Create and add photos" at bounding box center [337, 521] width 189 height 42
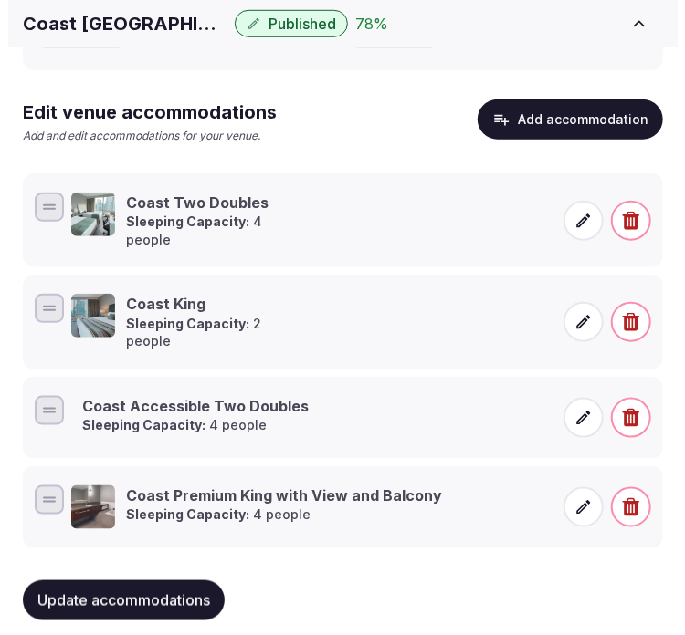
scroll to position [398, 0]
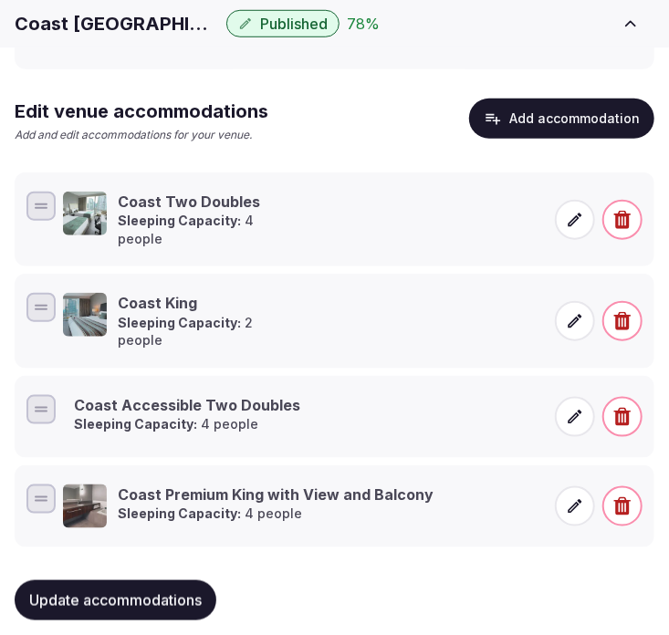
click at [579, 397] on span at bounding box center [575, 417] width 40 height 40
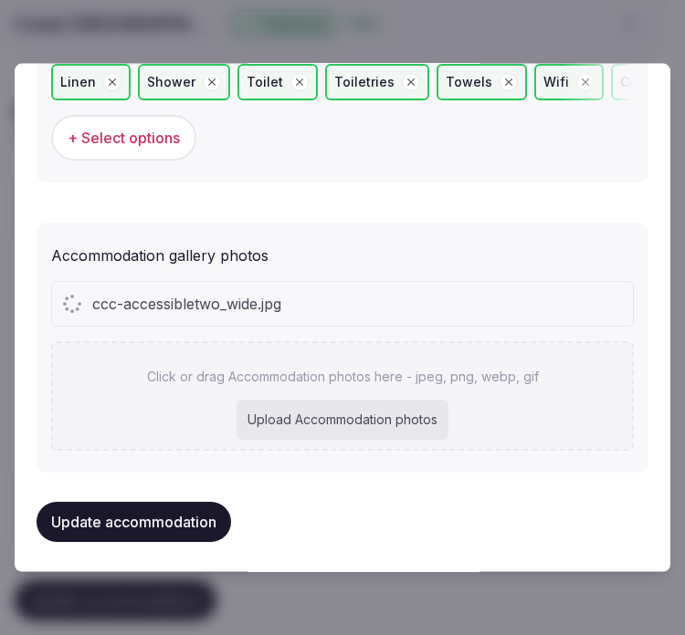
scroll to position [1972, 0]
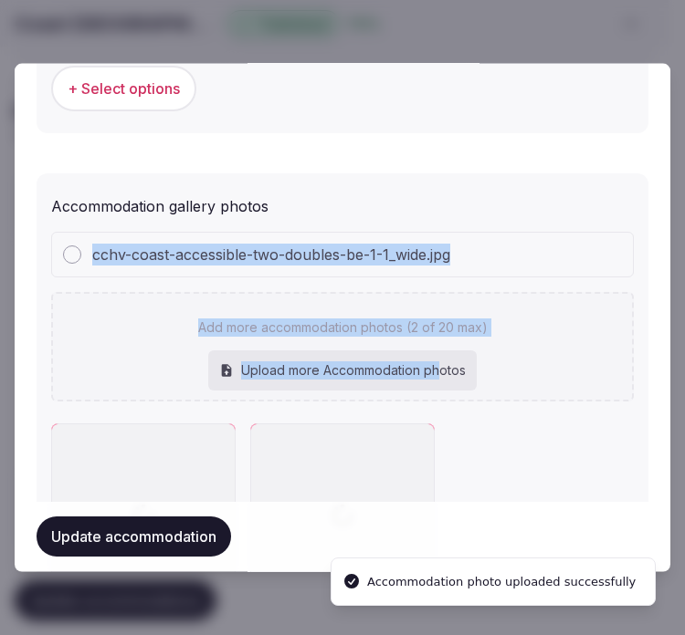
drag, startPoint x: 480, startPoint y: 270, endPoint x: 434, endPoint y: 359, distance: 100.1
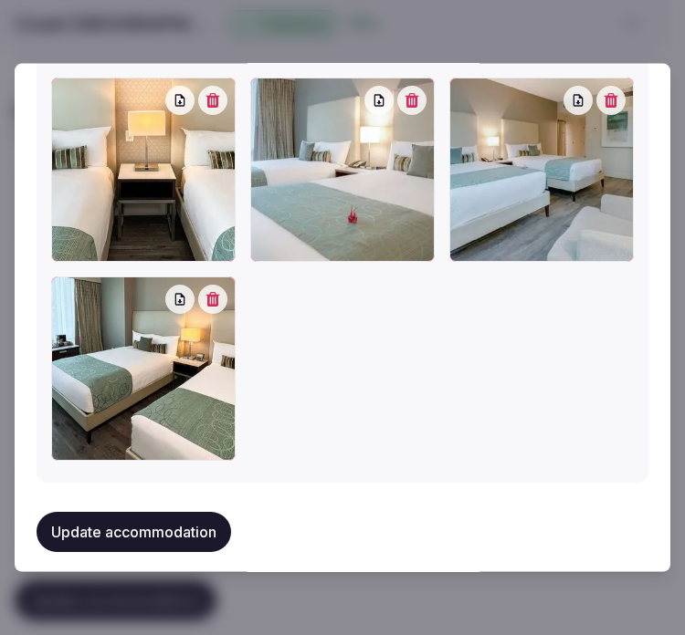
scroll to position [2306, 0]
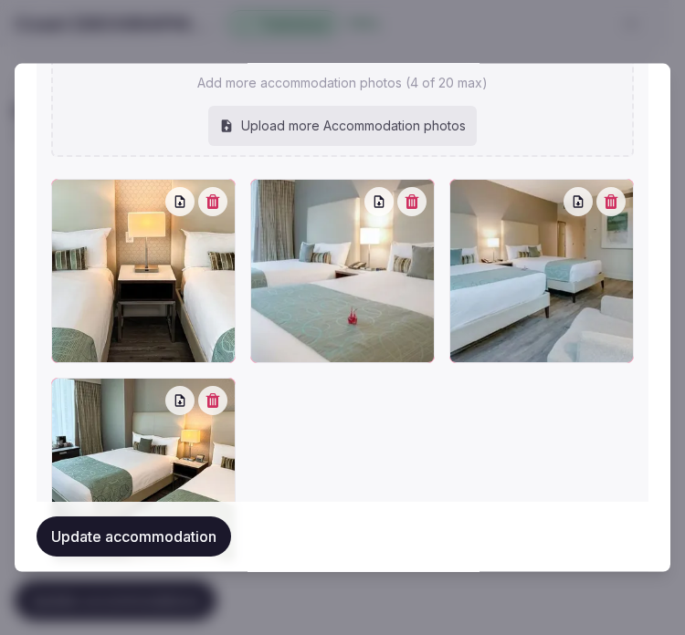
click at [122, 527] on button "Update accommodation" at bounding box center [134, 537] width 194 height 40
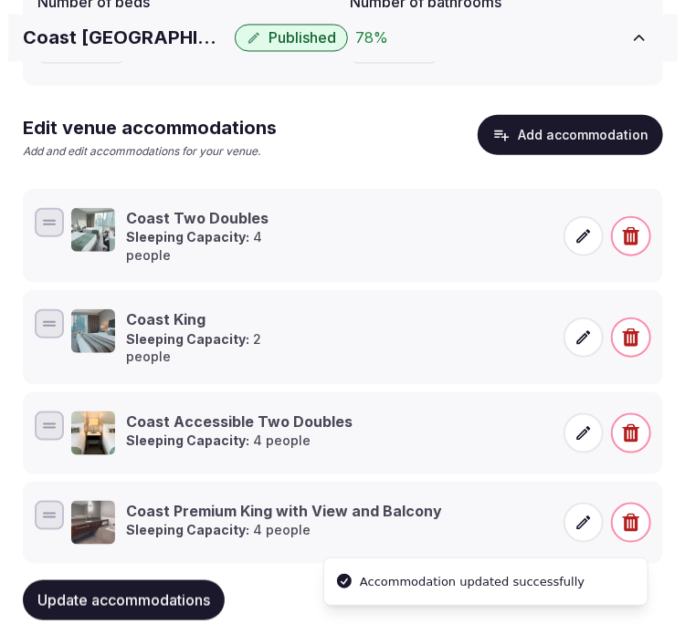
scroll to position [398, 0]
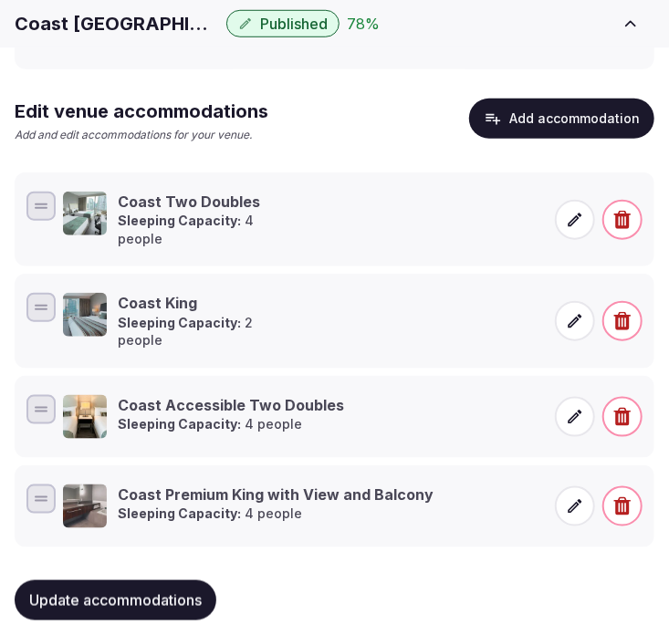
click at [79, 592] on span "Update accommodations" at bounding box center [115, 601] width 173 height 18
click at [595, 115] on button "Add accommodation" at bounding box center [561, 119] width 185 height 40
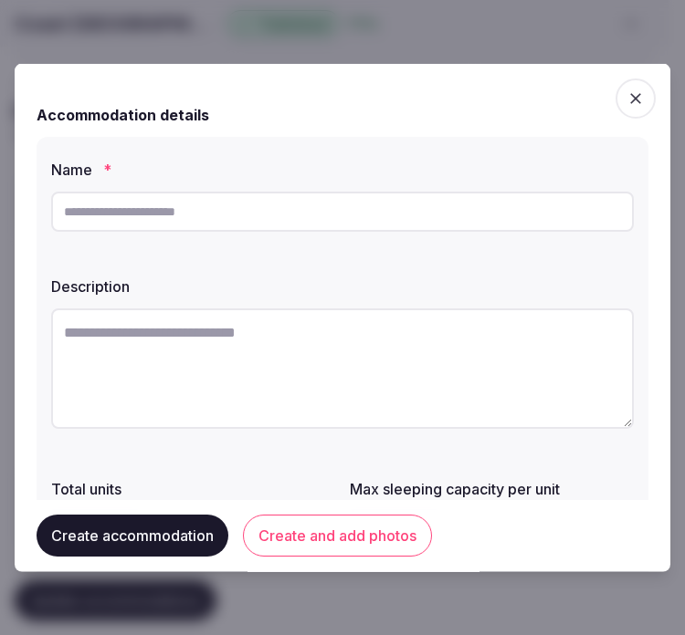
click at [400, 204] on input "text" at bounding box center [342, 212] width 583 height 40
paste input "**********"
type input "**********"
click at [430, 347] on textarea at bounding box center [342, 369] width 583 height 121
paste textarea "**********"
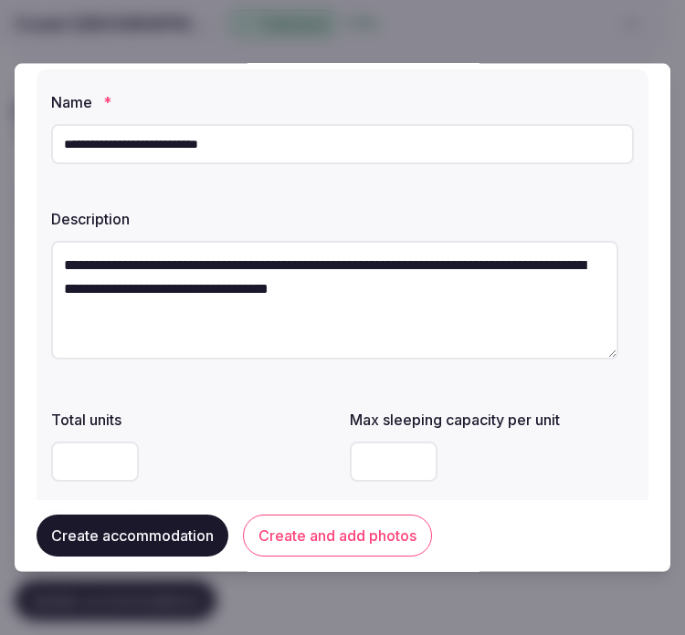
scroll to position [101, 0]
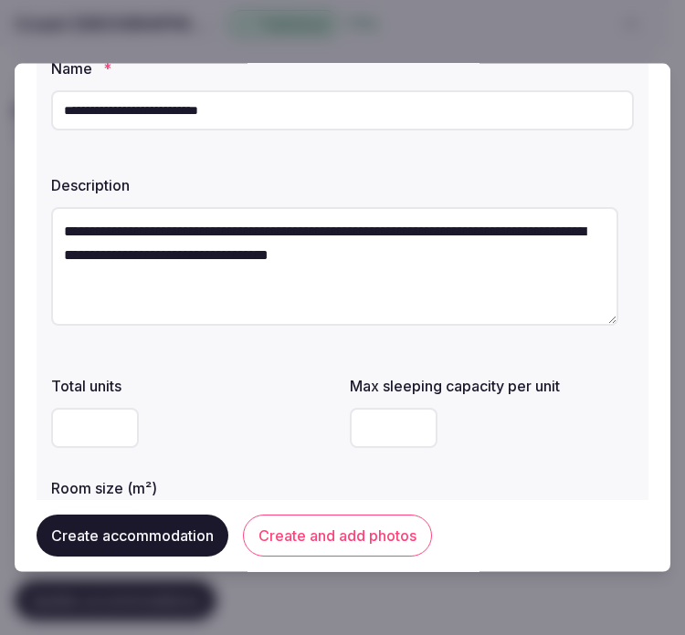
type textarea "**********"
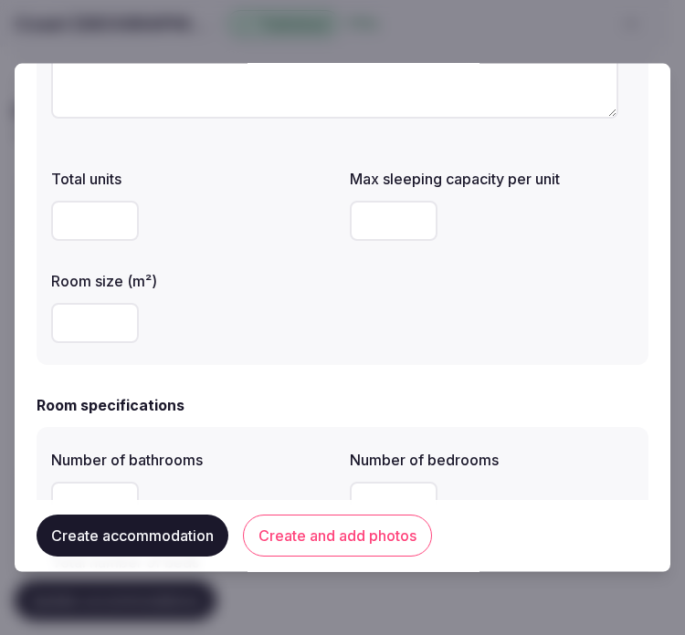
scroll to position [405, 0]
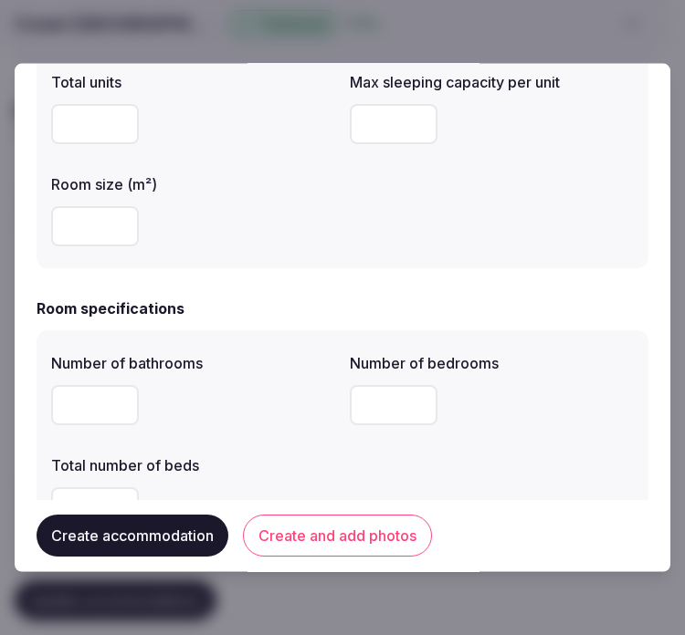
click at [111, 235] on input "number" at bounding box center [95, 226] width 88 height 40
type input "**"
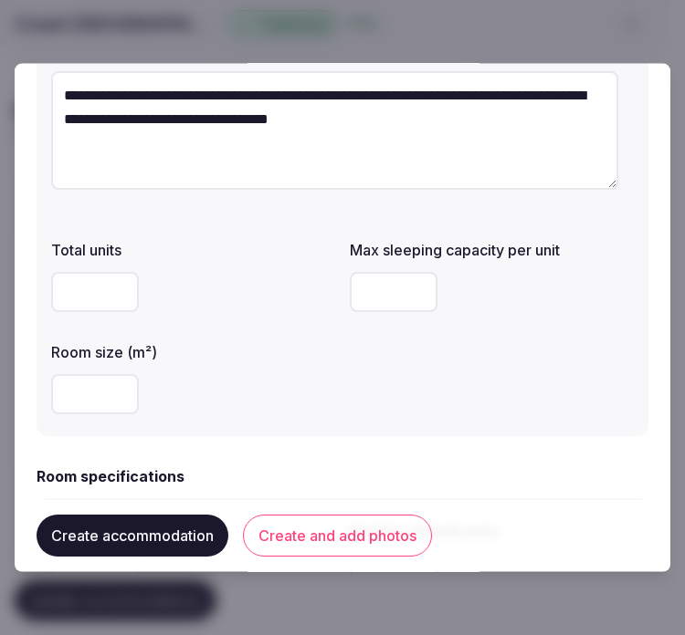
scroll to position [203, 0]
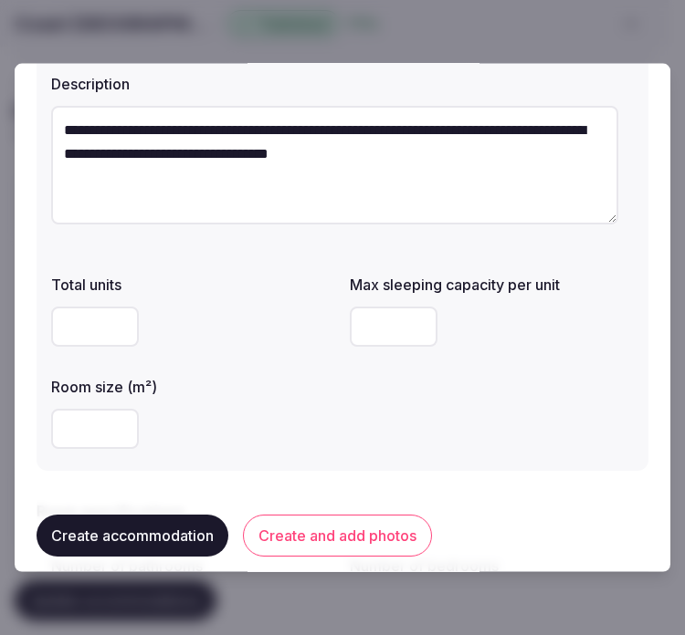
click at [373, 340] on input "number" at bounding box center [394, 327] width 88 height 40
type input "*"
drag, startPoint x: 482, startPoint y: 408, endPoint x: 458, endPoint y: 415, distance: 24.6
click at [476, 408] on div "Total units Max sleeping capacity per unit * Room size (m²) **" at bounding box center [342, 362] width 583 height 190
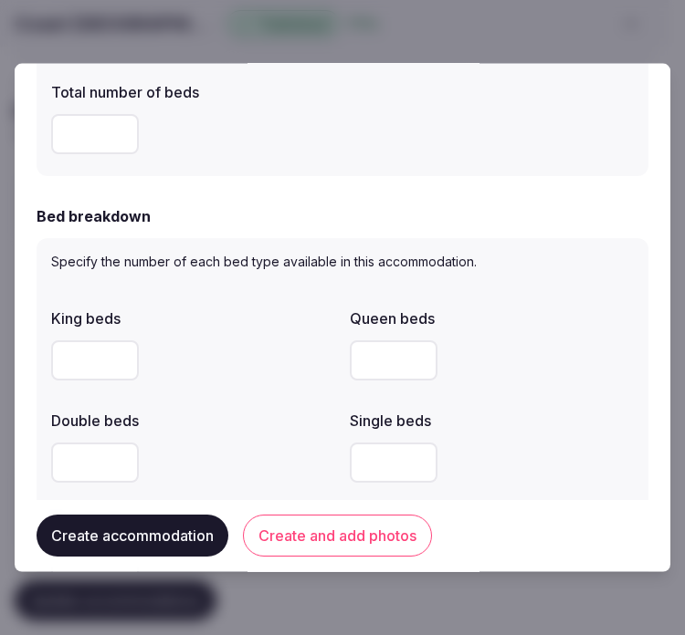
scroll to position [811, 0]
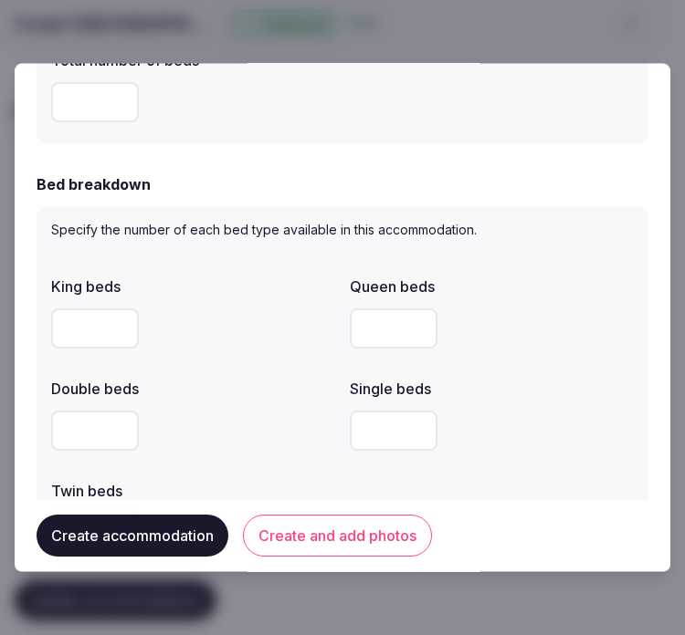
click at [66, 438] on input "number" at bounding box center [95, 431] width 88 height 40
click at [69, 432] on input "number" at bounding box center [95, 431] width 88 height 40
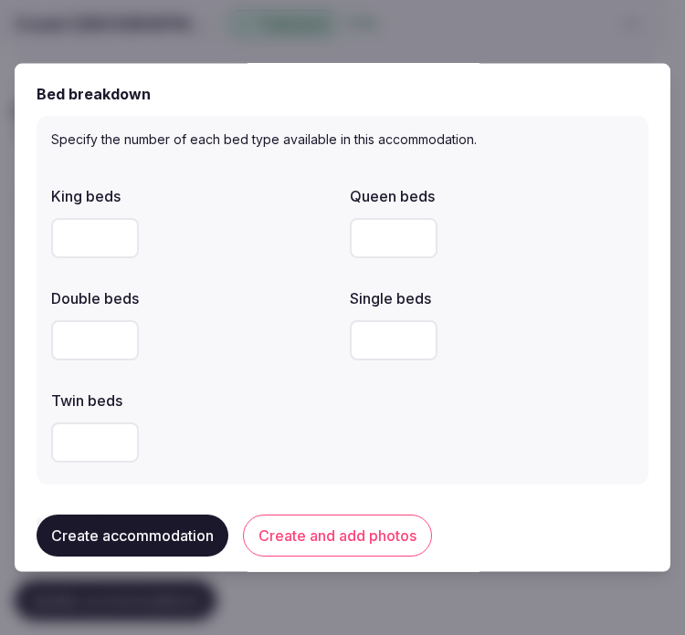
scroll to position [913, 0]
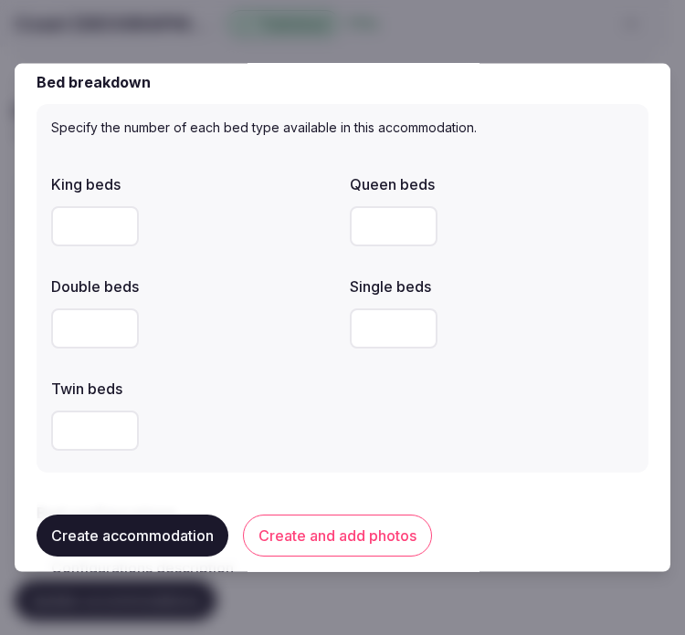
type input "*"
click at [283, 376] on div "Twin beds" at bounding box center [193, 384] width 284 height 26
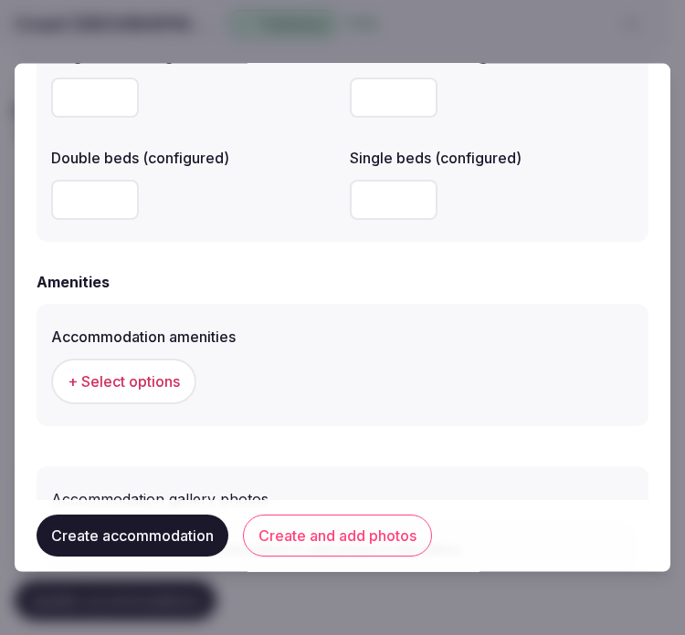
scroll to position [1724, 0]
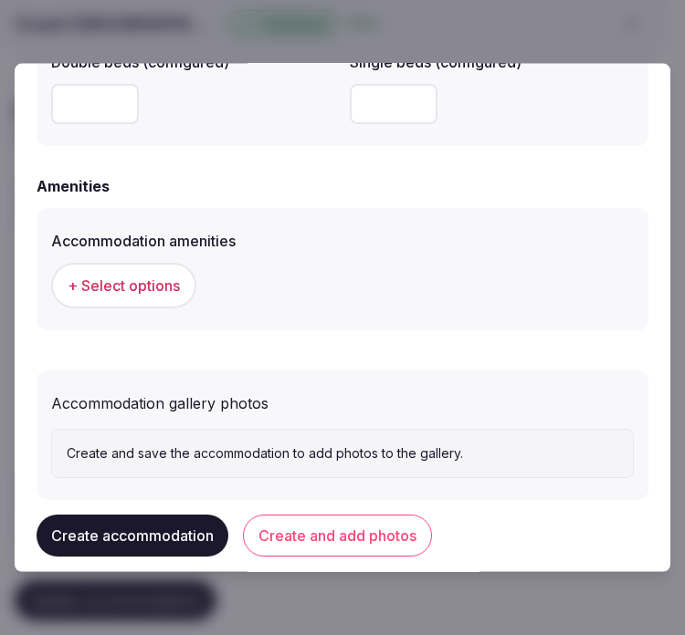
click at [131, 276] on span "+ Select options" at bounding box center [124, 286] width 112 height 20
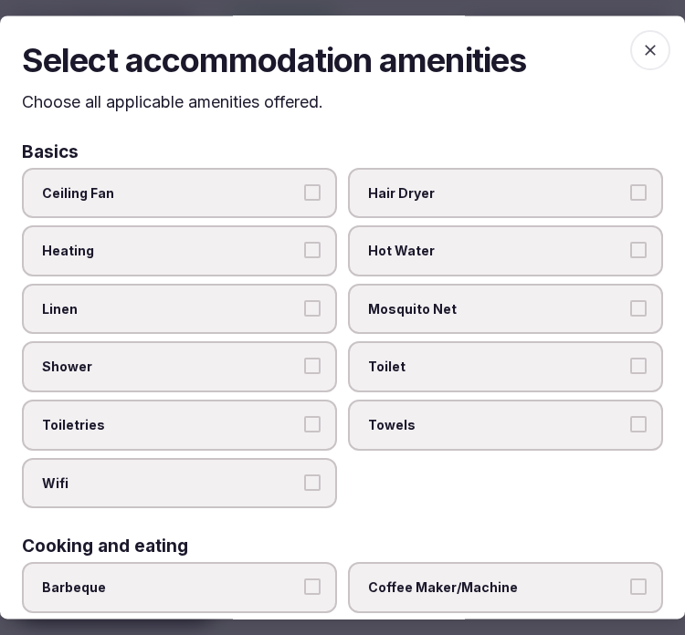
click at [156, 308] on span "Linen" at bounding box center [170, 309] width 257 height 18
click at [304, 308] on button "Linen" at bounding box center [312, 308] width 16 height 16
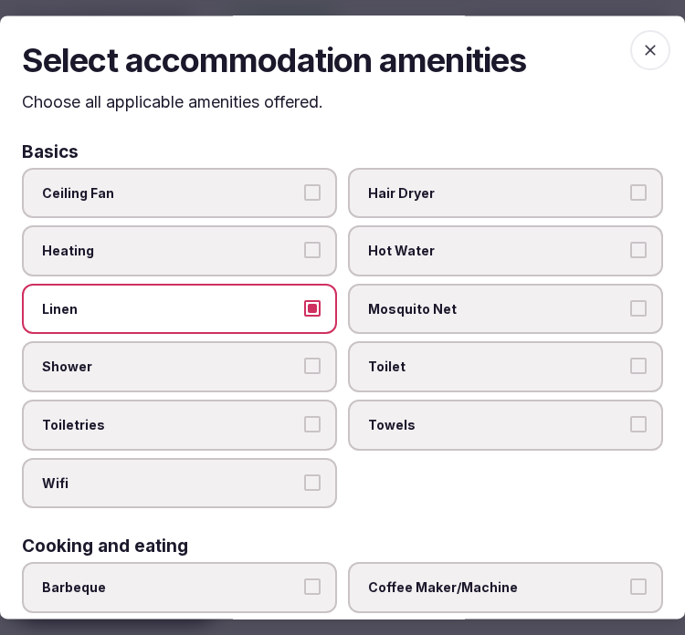
click at [217, 366] on span "Shower" at bounding box center [170, 368] width 257 height 18
click at [304, 366] on button "Shower" at bounding box center [312, 367] width 16 height 16
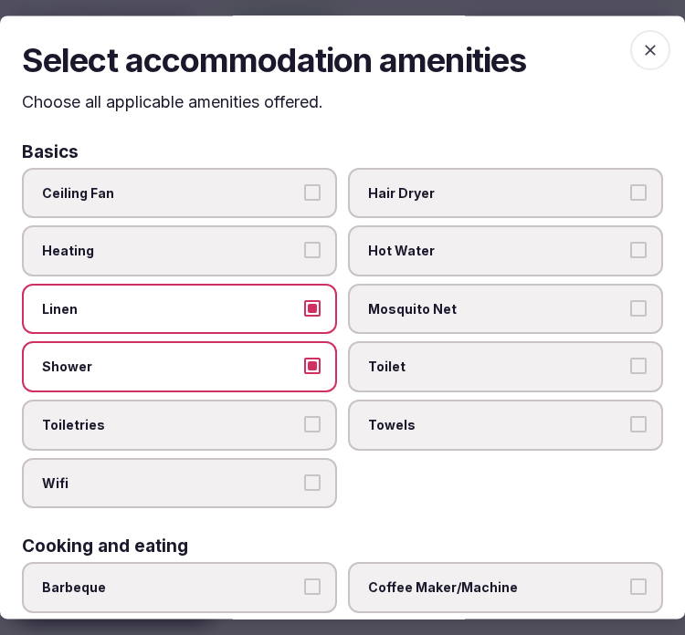
click at [244, 400] on label "Toiletries" at bounding box center [179, 425] width 315 height 51
click at [304, 416] on button "Toiletries" at bounding box center [312, 424] width 16 height 16
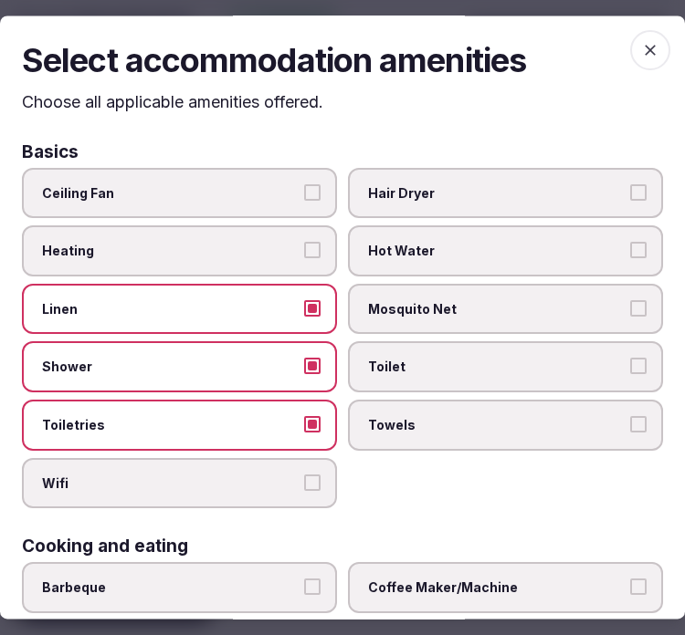
drag, startPoint x: 261, startPoint y: 471, endPoint x: 341, endPoint y: 446, distance: 84.3
click at [274, 475] on span "Wifi" at bounding box center [170, 484] width 257 height 18
click at [304, 475] on button "Wifi" at bounding box center [312, 483] width 16 height 16
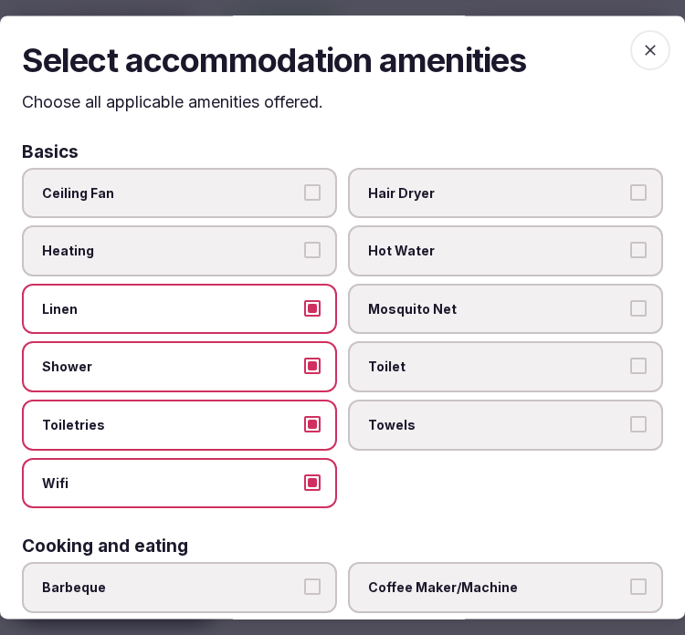
click at [425, 420] on span "Towels" at bounding box center [496, 425] width 257 height 18
click at [630, 420] on button "Towels" at bounding box center [638, 424] width 16 height 16
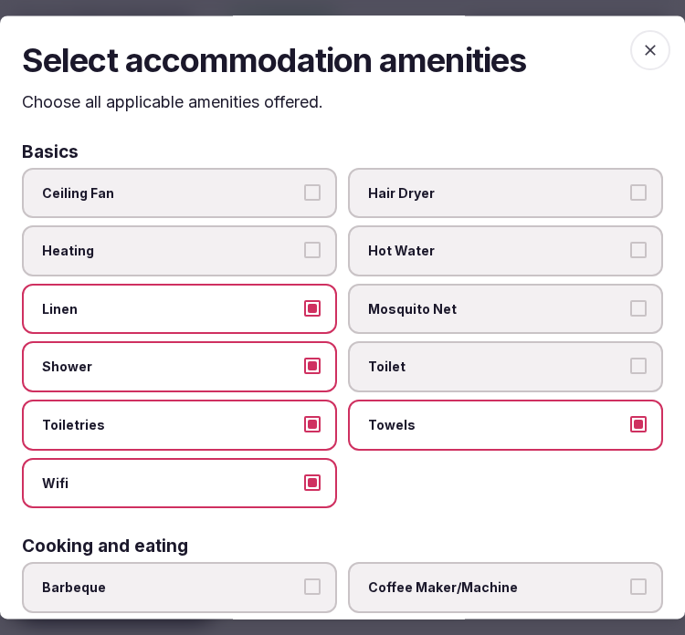
click at [414, 367] on span "Toilet" at bounding box center [496, 368] width 257 height 18
click at [630, 367] on button "Toilet" at bounding box center [638, 367] width 16 height 16
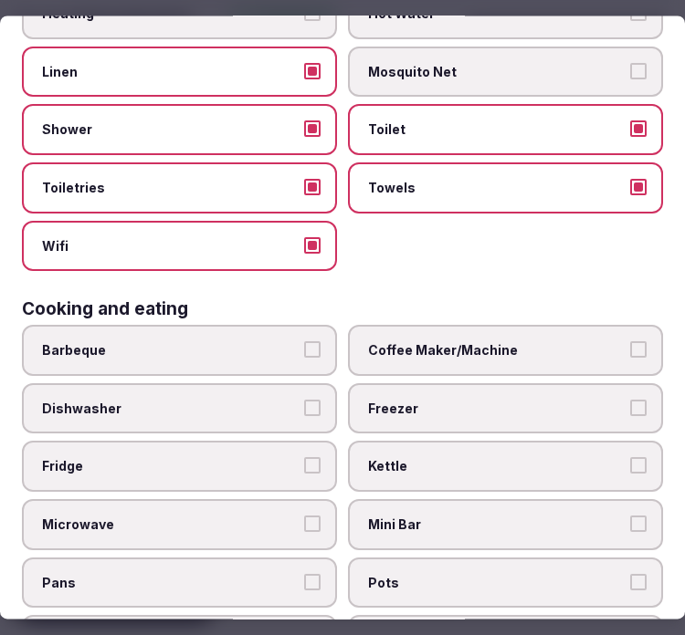
scroll to position [405, 0]
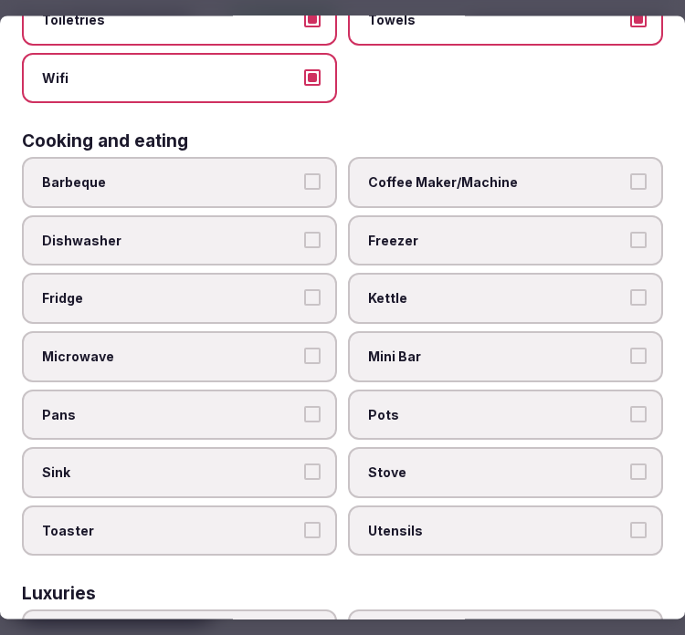
click at [195, 290] on span "Fridge" at bounding box center [170, 299] width 257 height 18
click at [304, 290] on button "Fridge" at bounding box center [312, 298] width 16 height 16
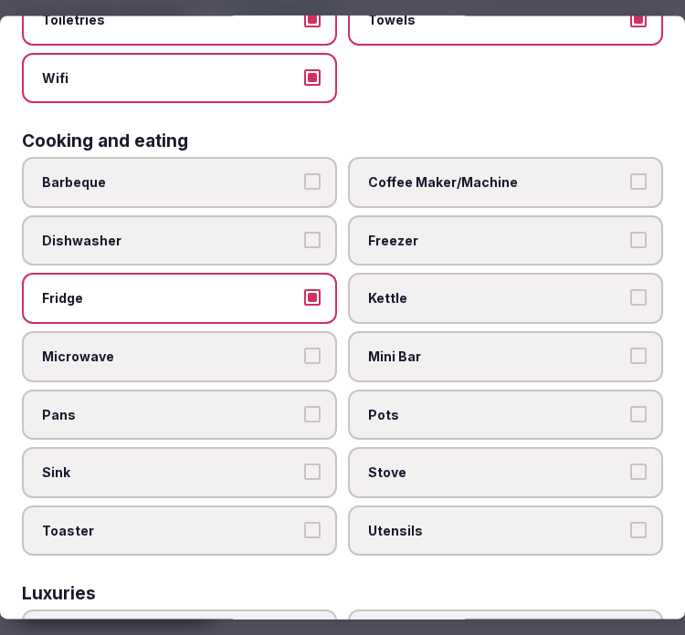
click at [430, 349] on span "Mini Bar" at bounding box center [496, 357] width 257 height 18
click at [630, 349] on button "Mini Bar" at bounding box center [638, 356] width 16 height 16
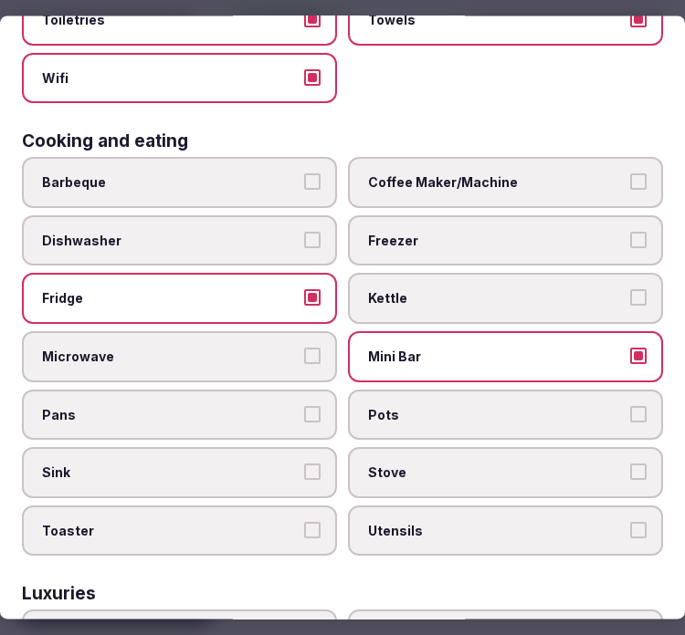
click at [480, 348] on span "Mini Bar" at bounding box center [496, 357] width 257 height 18
click at [630, 348] on button "Mini Bar" at bounding box center [638, 356] width 16 height 16
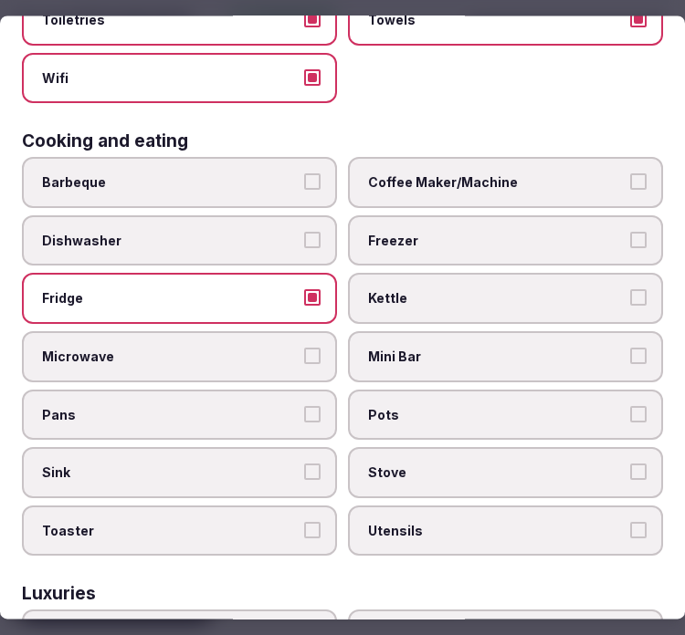
click at [514, 174] on span "Coffee Maker/Machine" at bounding box center [496, 183] width 257 height 18
click at [630, 174] on button "Coffee Maker/Machine" at bounding box center [638, 182] width 16 height 16
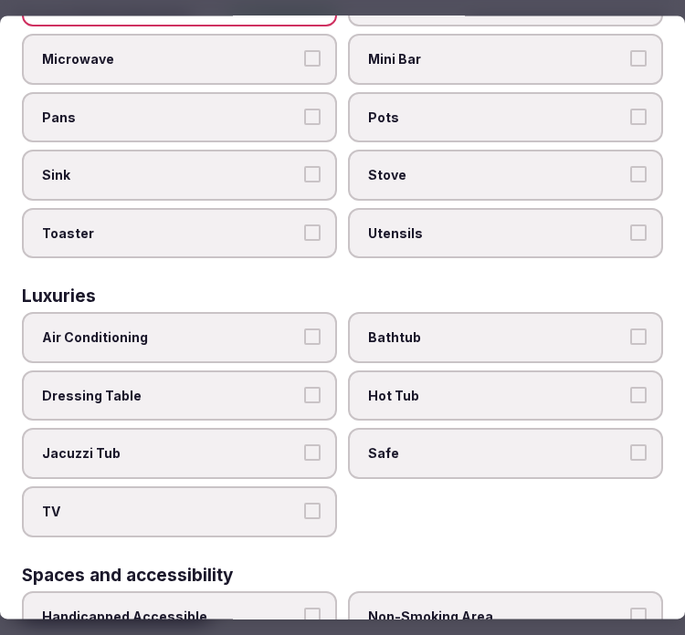
scroll to position [811, 0]
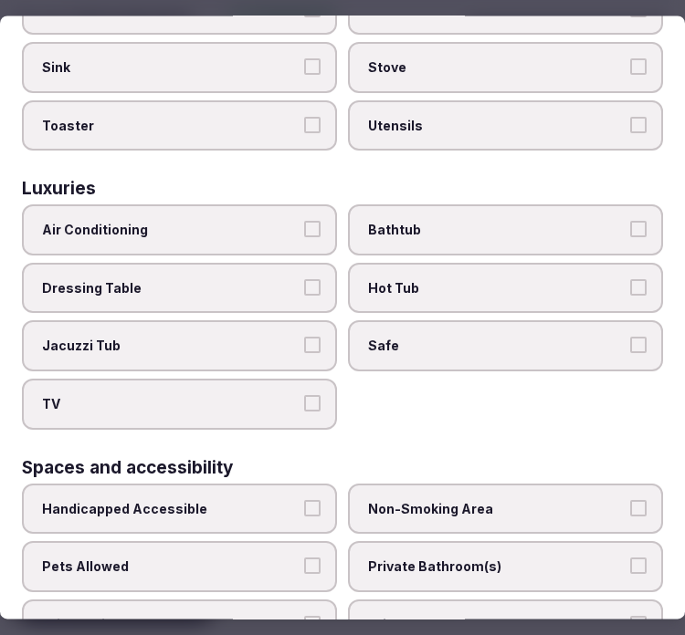
click at [217, 221] on label "Air Conditioning" at bounding box center [179, 230] width 315 height 51
click at [304, 222] on button "Air Conditioning" at bounding box center [312, 230] width 16 height 16
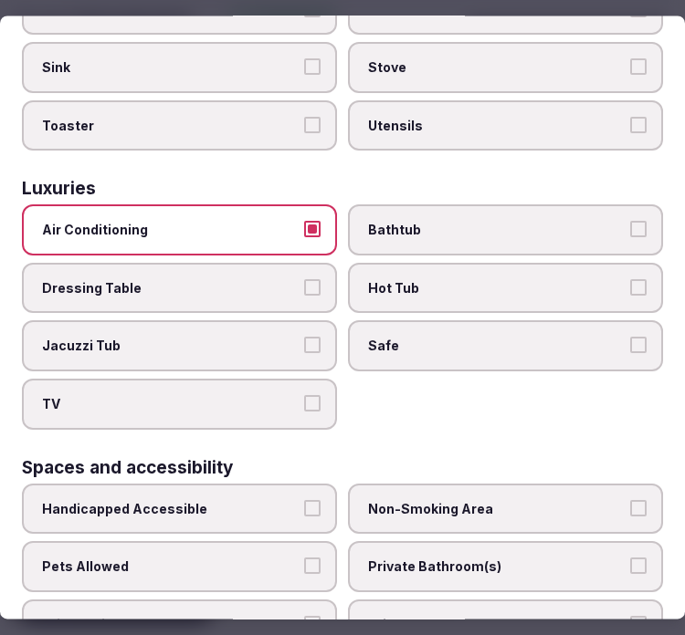
click at [219, 395] on span "TV" at bounding box center [170, 404] width 257 height 18
click at [304, 395] on button "TV" at bounding box center [312, 403] width 16 height 16
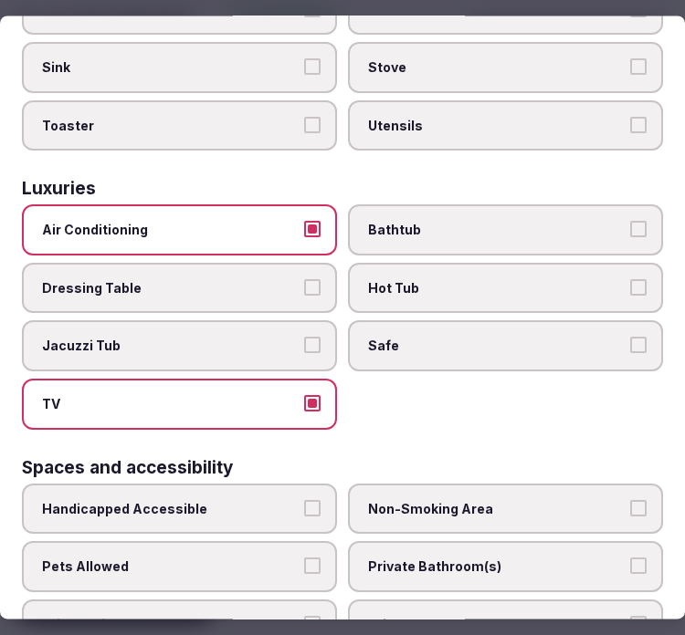
click at [394, 321] on label "Safe" at bounding box center [505, 346] width 315 height 51
click at [630, 338] on button "Safe" at bounding box center [638, 346] width 16 height 16
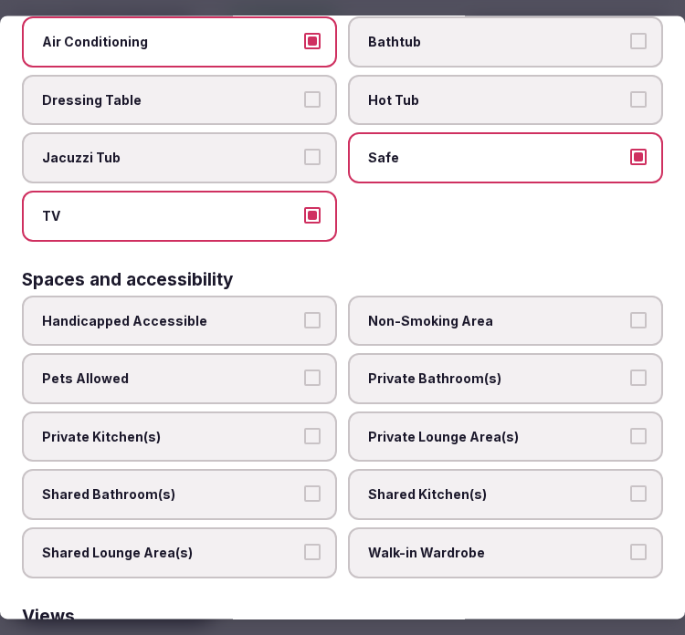
scroll to position [1014, 0]
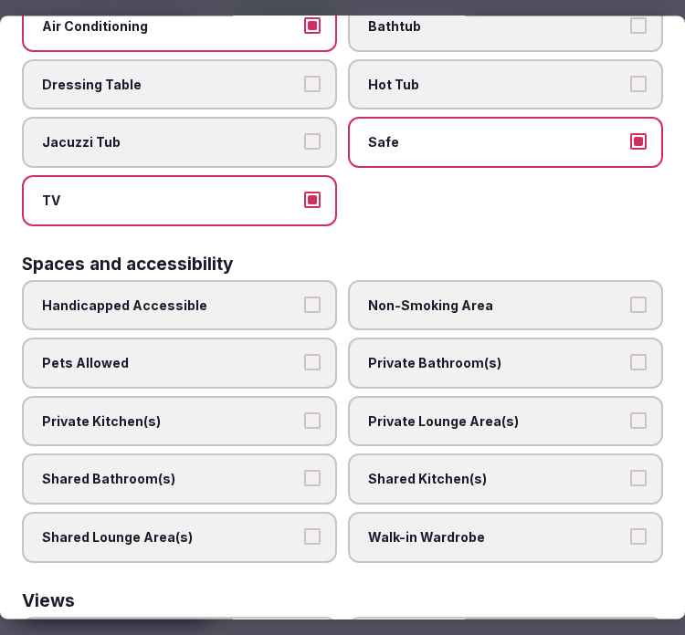
click at [494, 339] on label "Private Bathroom(s)" at bounding box center [505, 364] width 315 height 51
click at [630, 355] on button "Private Bathroom(s)" at bounding box center [638, 363] width 16 height 16
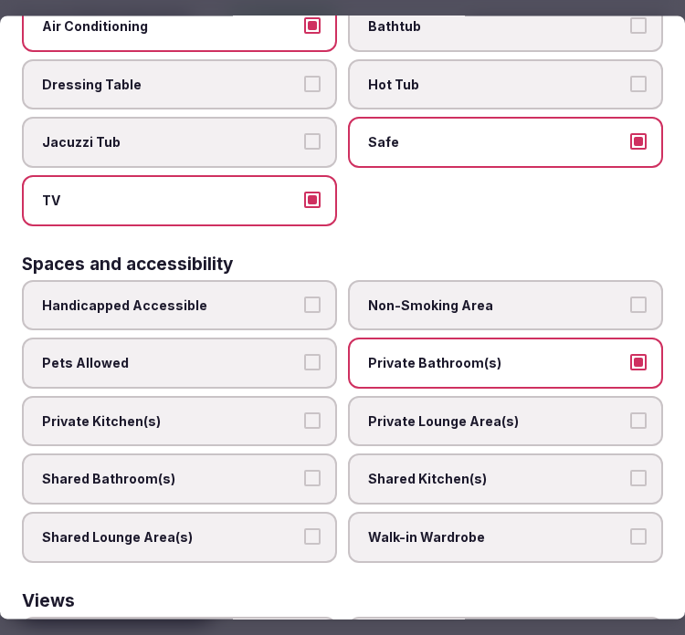
click at [454, 413] on span "Private Lounge Area(s)" at bounding box center [496, 422] width 257 height 18
click at [630, 413] on button "Private Lounge Area(s)" at bounding box center [638, 421] width 16 height 16
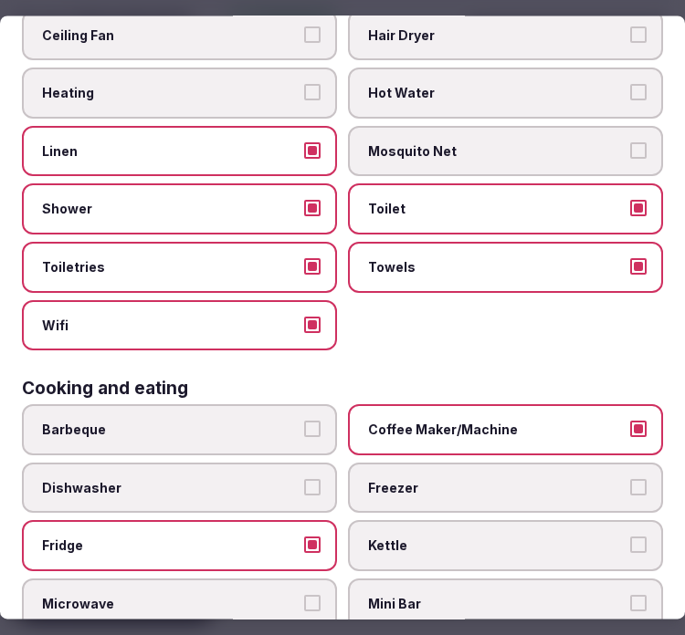
scroll to position [0, 0]
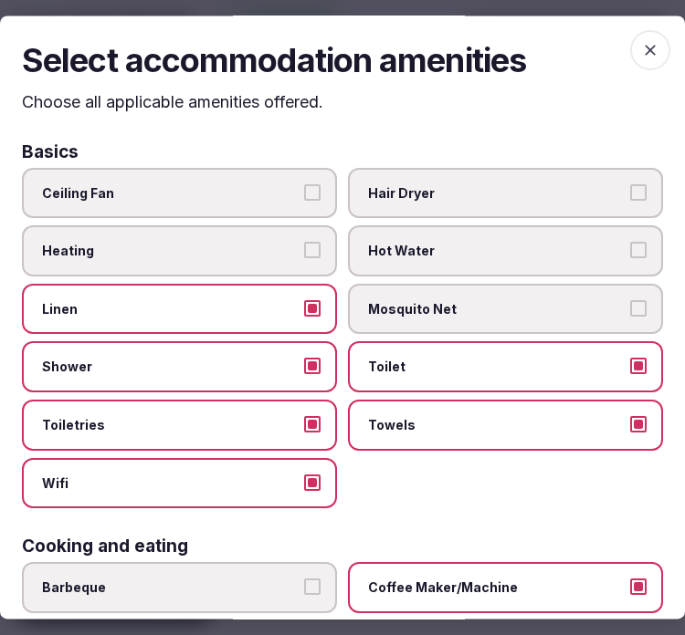
click at [630, 61] on span "button" at bounding box center [650, 50] width 40 height 40
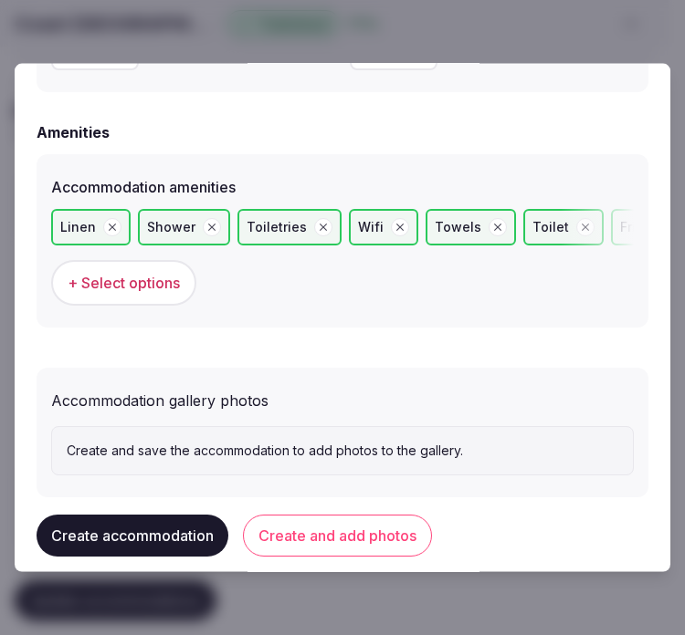
scroll to position [1804, 0]
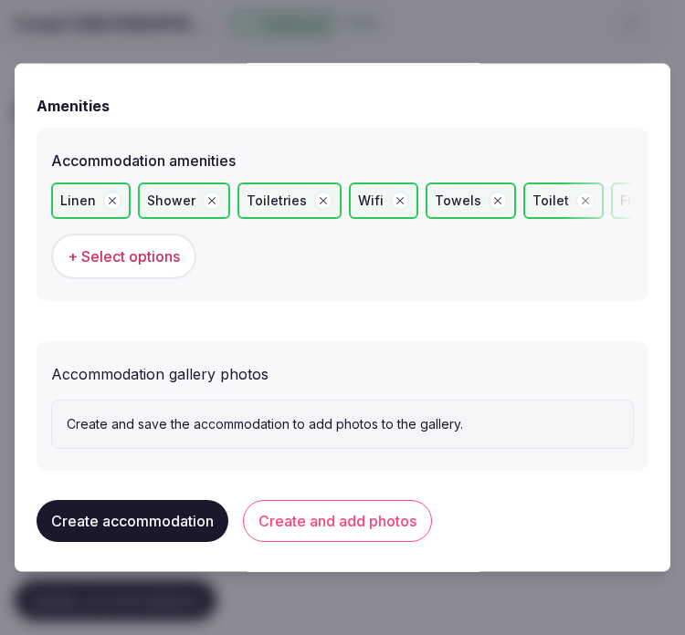
click at [341, 500] on button "Create and add photos" at bounding box center [337, 521] width 189 height 42
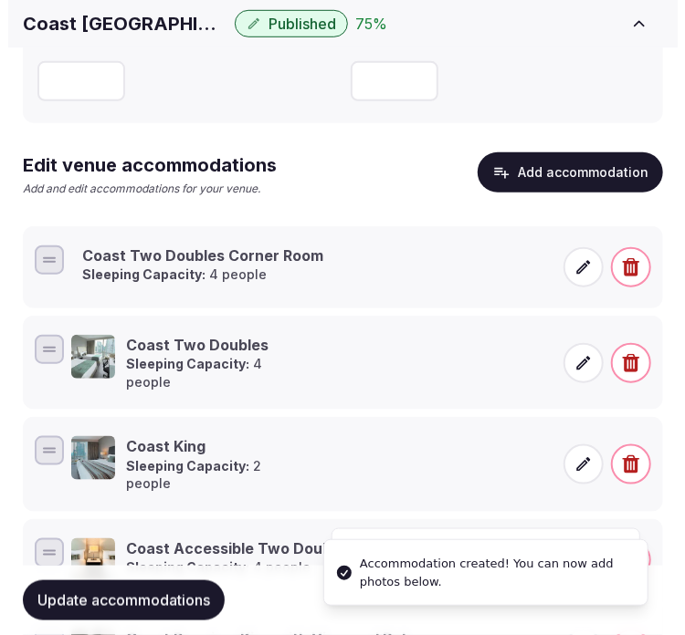
scroll to position [488, 0]
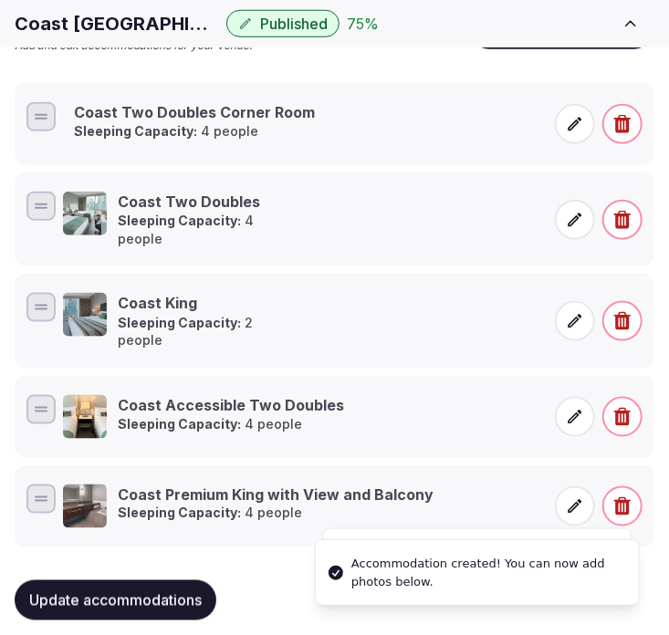
click at [296, 122] on p "Sleeping Capacity: 4 people" at bounding box center [194, 131] width 241 height 18
click at [579, 128] on icon at bounding box center [575, 124] width 18 height 18
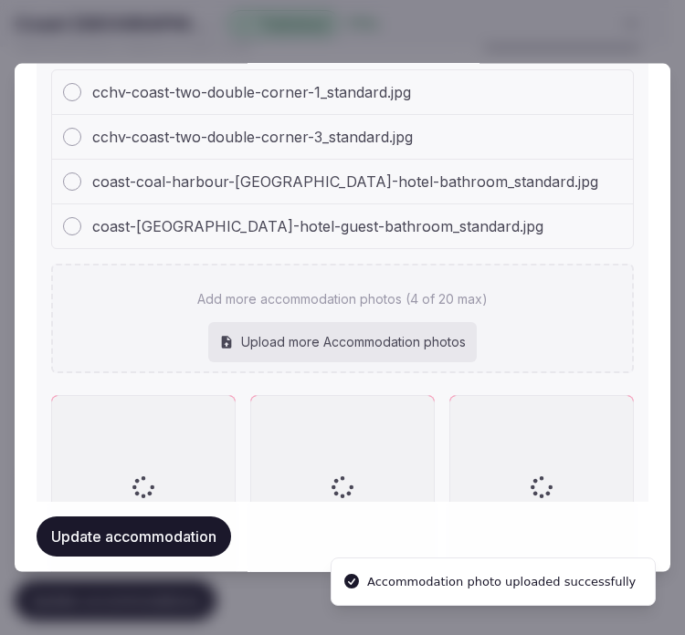
scroll to position [2276, 0]
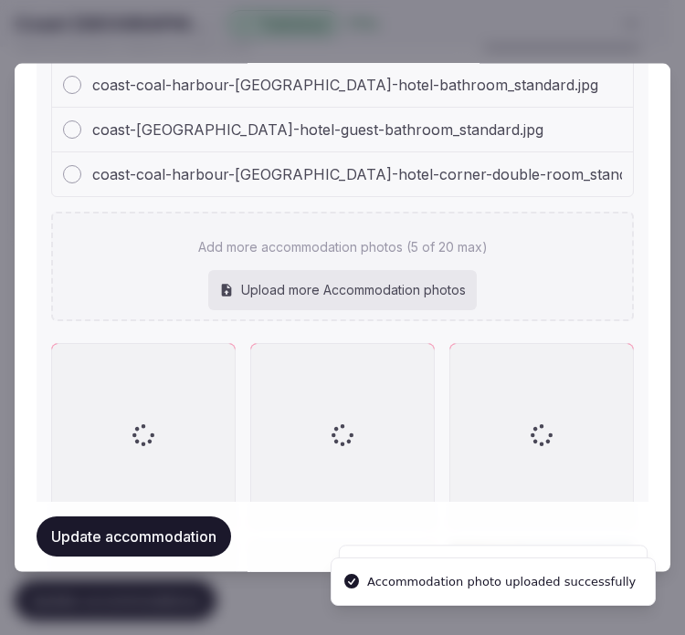
click at [377, 163] on span "coast-coal-harbour-vancouver-hotel-corner-double-room_standard.jpg" at bounding box center [383, 174] width 582 height 22
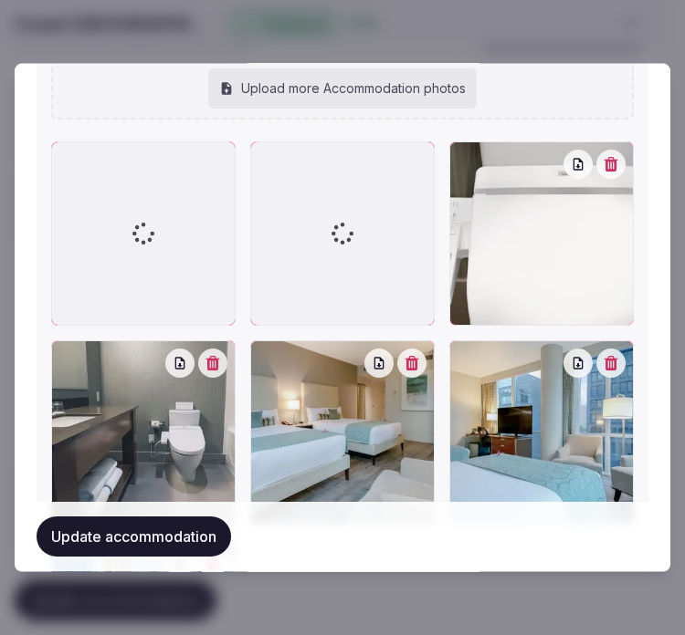
scroll to position [2397, 0]
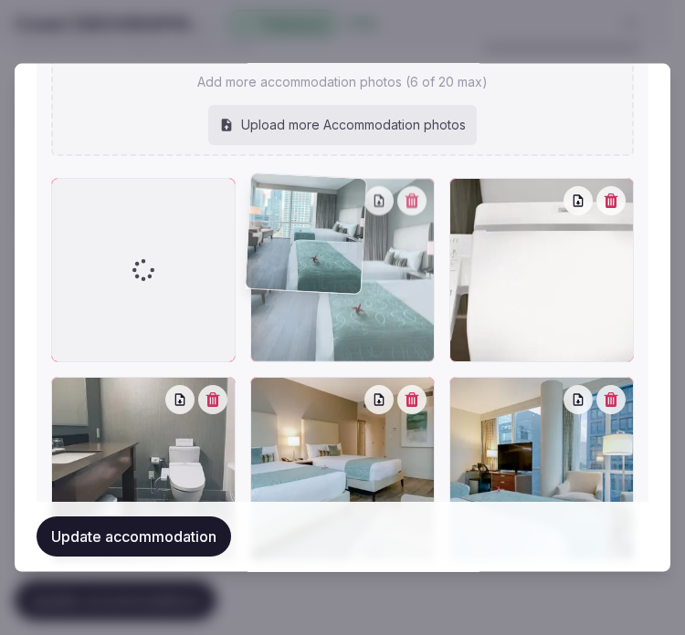
drag, startPoint x: 267, startPoint y: 192, endPoint x: 108, endPoint y: 194, distance: 158.9
click at [108, 194] on div at bounding box center [342, 469] width 583 height 583
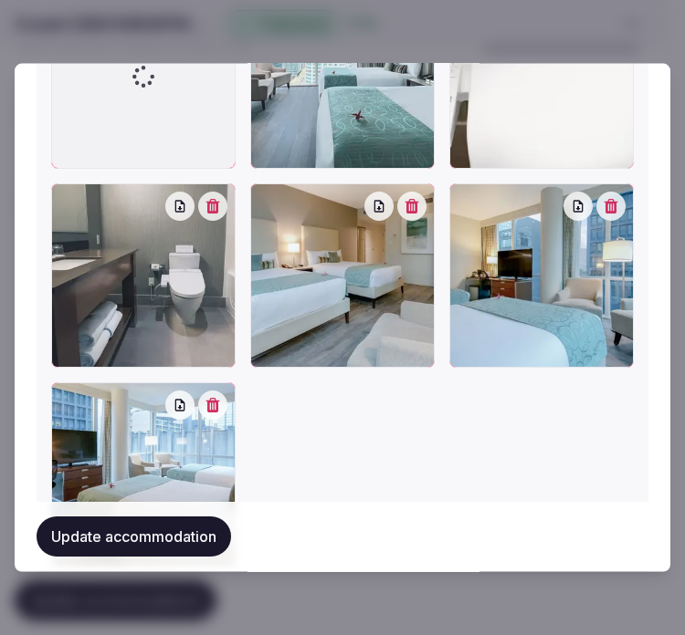
scroll to position [2489, 0]
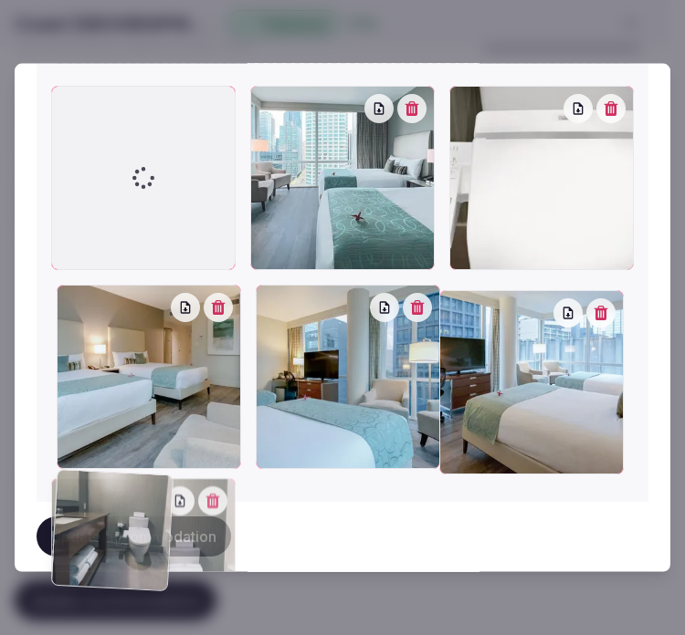
drag, startPoint x: 82, startPoint y: 285, endPoint x: 27, endPoint y: 459, distance: 182.8
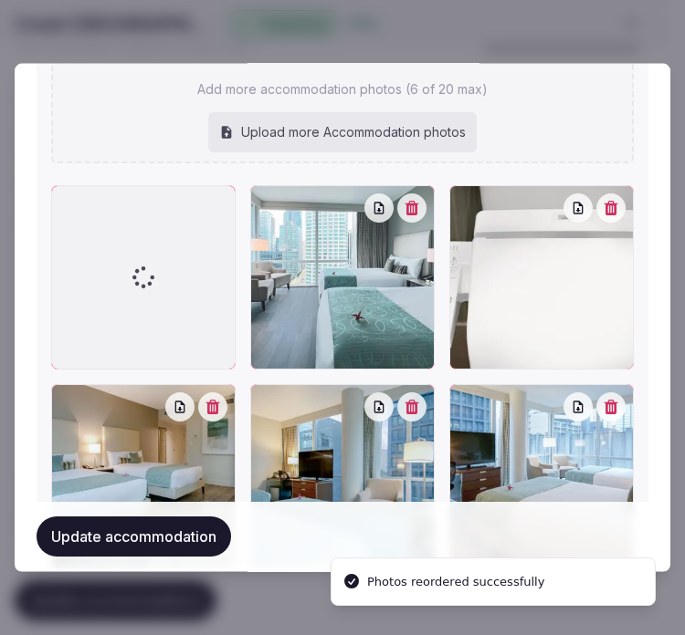
scroll to position [2388, 0]
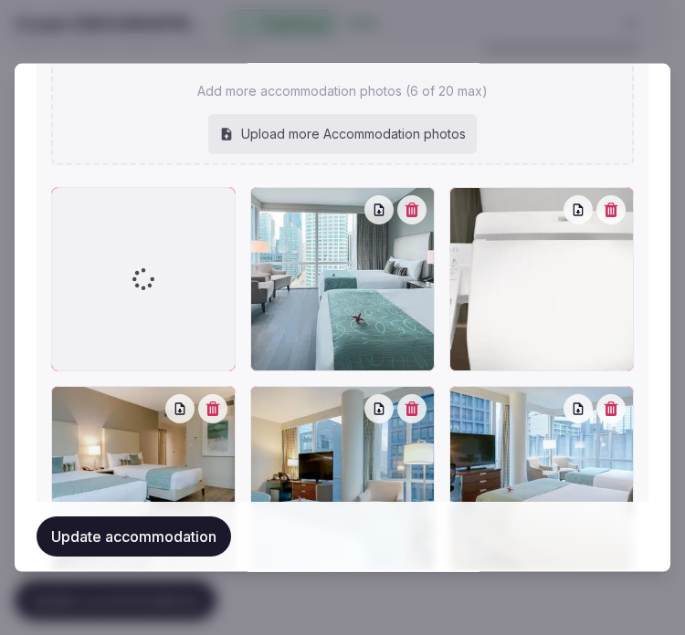
click at [177, 533] on button "Update accommodation" at bounding box center [134, 537] width 194 height 40
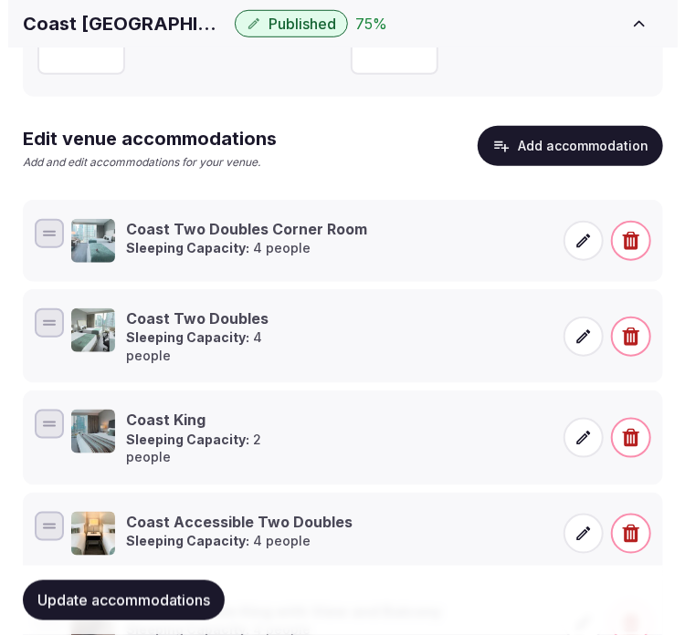
scroll to position [458, 0]
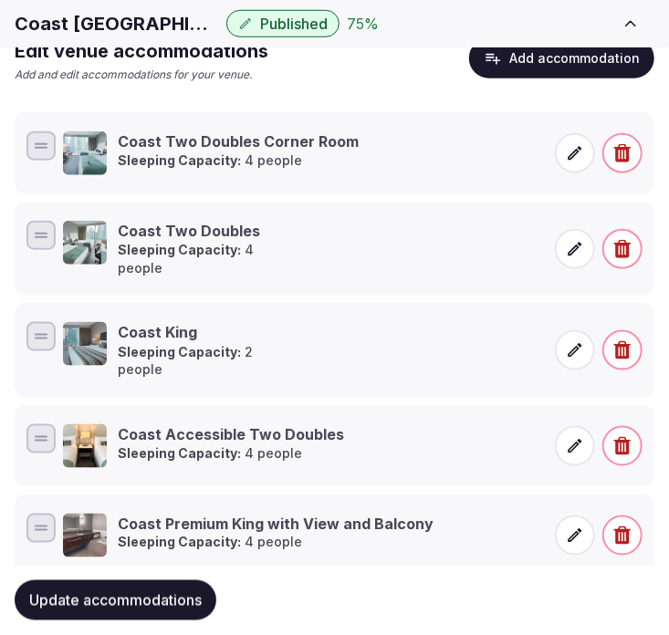
click at [542, 78] on button "Add accommodation" at bounding box center [561, 58] width 185 height 40
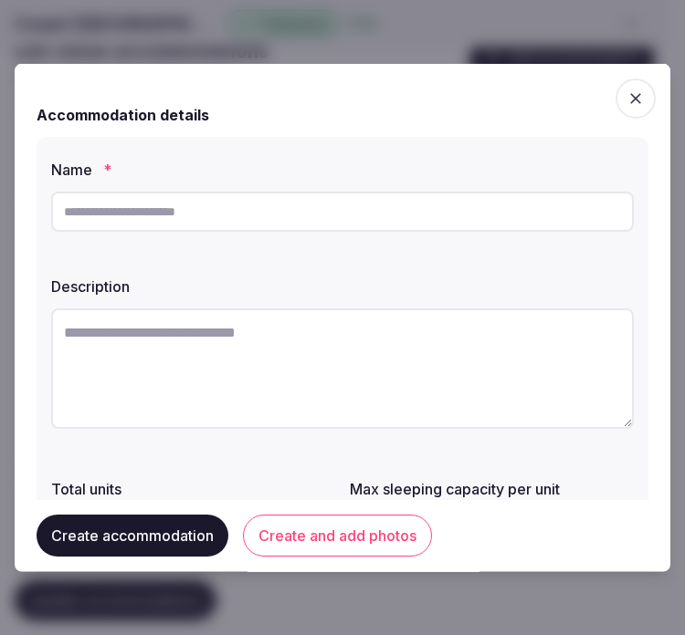
click at [438, 239] on div "Name * Description Total units Max sleeping capacity per unit Room size (m²)" at bounding box center [343, 406] width 612 height 539
click at [457, 208] on input "text" at bounding box center [342, 212] width 583 height 40
paste input "**********"
type input "**********"
click at [448, 368] on textarea at bounding box center [342, 369] width 583 height 121
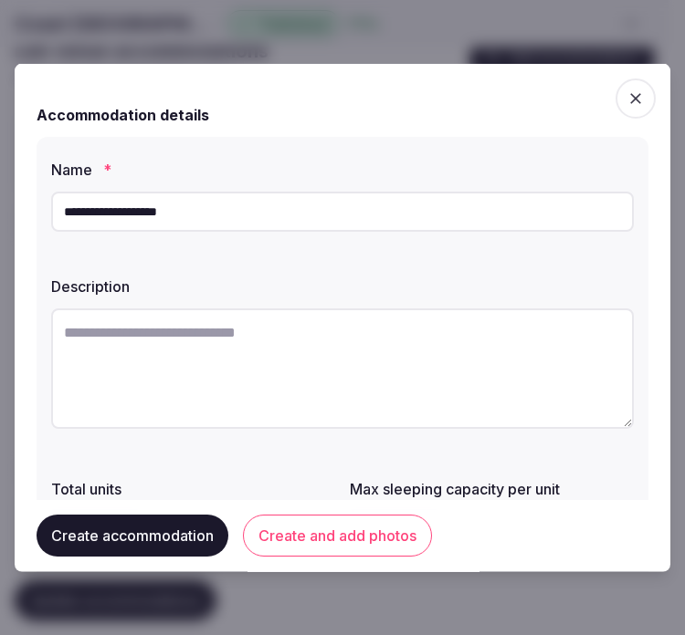
paste textarea "**********"
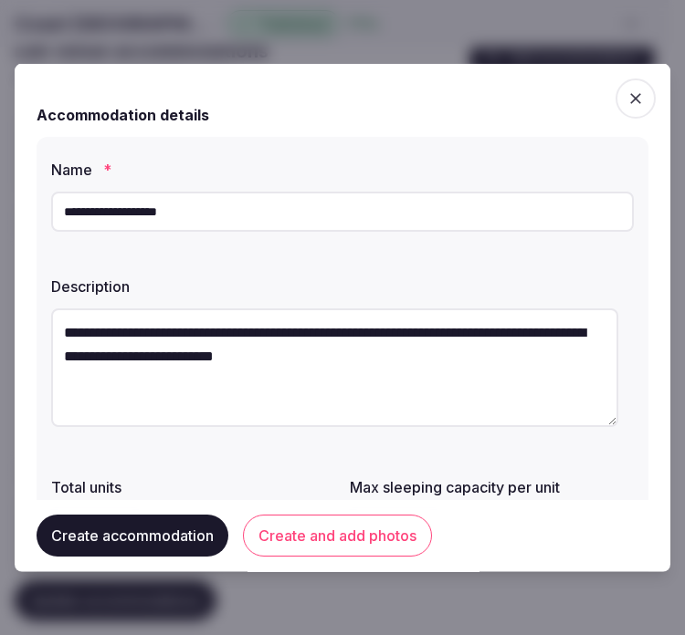
type textarea "**********"
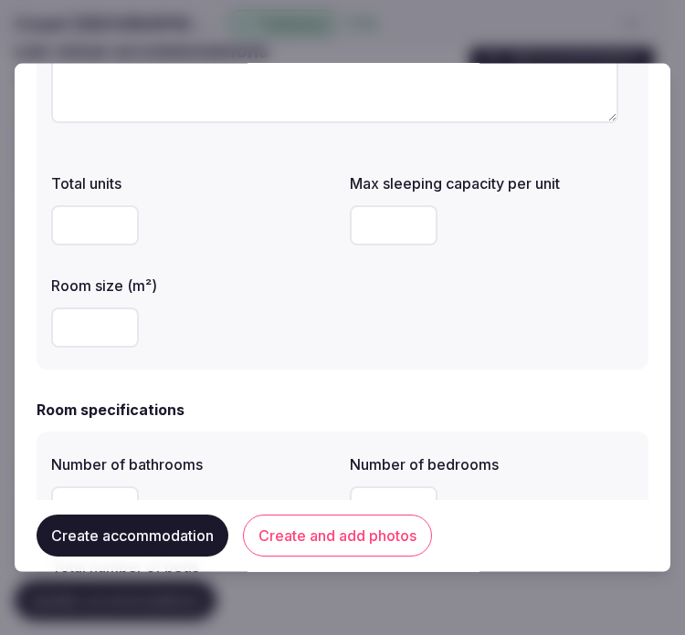
scroll to position [0, 0]
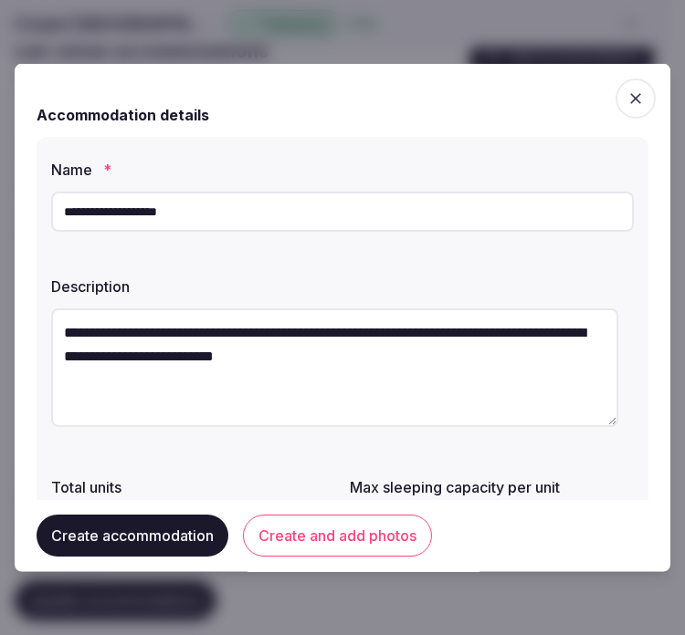
click at [142, 458] on div "**********" at bounding box center [343, 405] width 612 height 537
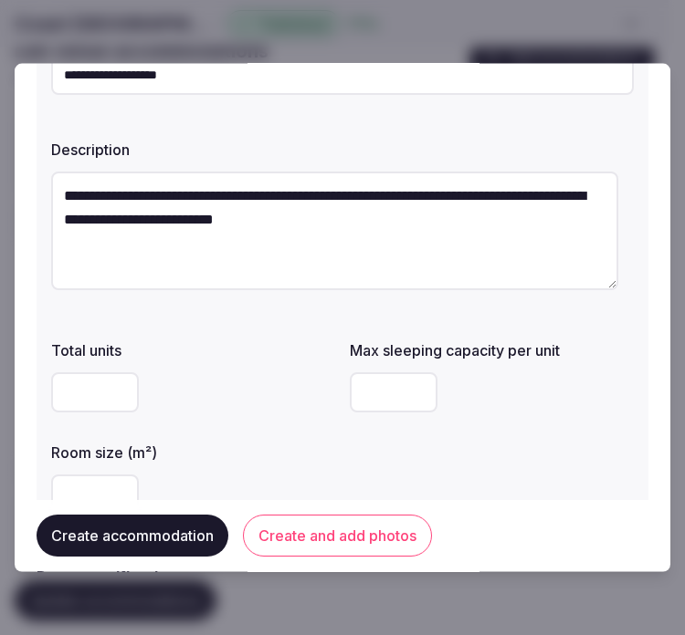
scroll to position [304, 0]
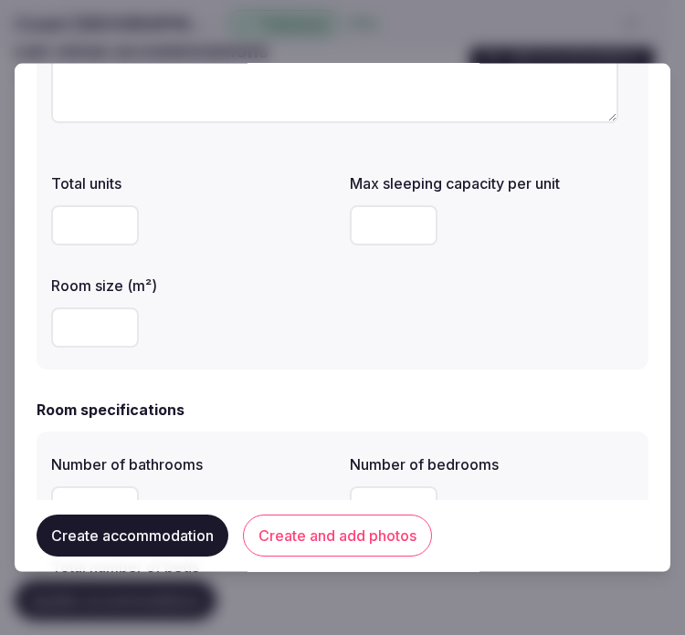
click at [86, 343] on input "number" at bounding box center [95, 328] width 88 height 40
type input "**"
click at [371, 226] on input "number" at bounding box center [394, 225] width 88 height 40
click at [381, 224] on input "number" at bounding box center [394, 225] width 88 height 40
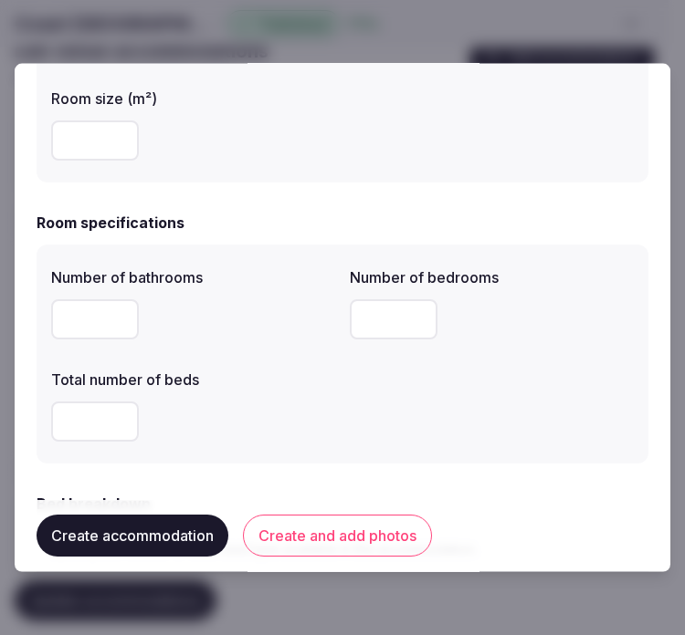
scroll to position [608, 0]
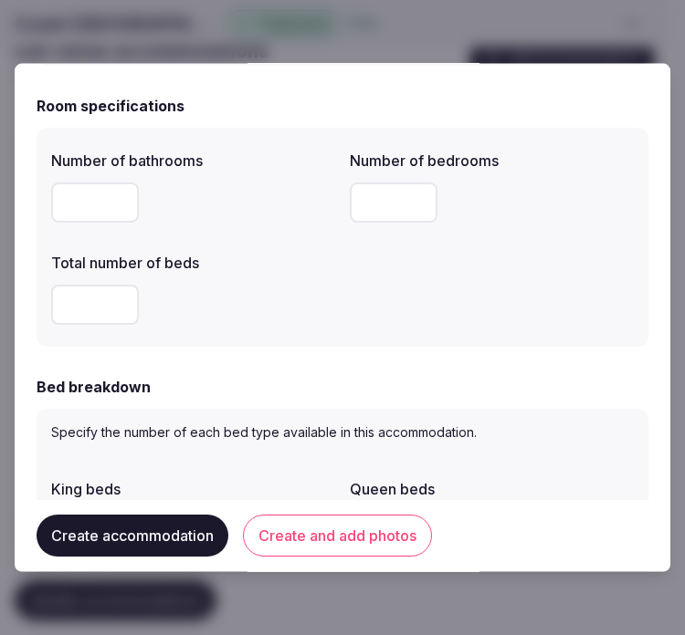
type input "*"
click at [82, 219] on input "number" at bounding box center [95, 203] width 88 height 40
drag, startPoint x: 77, startPoint y: 197, endPoint x: -5, endPoint y: 205, distance: 81.6
click at [0, 205] on html "Search Popular Destinations Toscana, Italy Riviera Maya, Mexico Indonesia, Bali…" at bounding box center [342, 116] width 685 height 1149
type input "*"
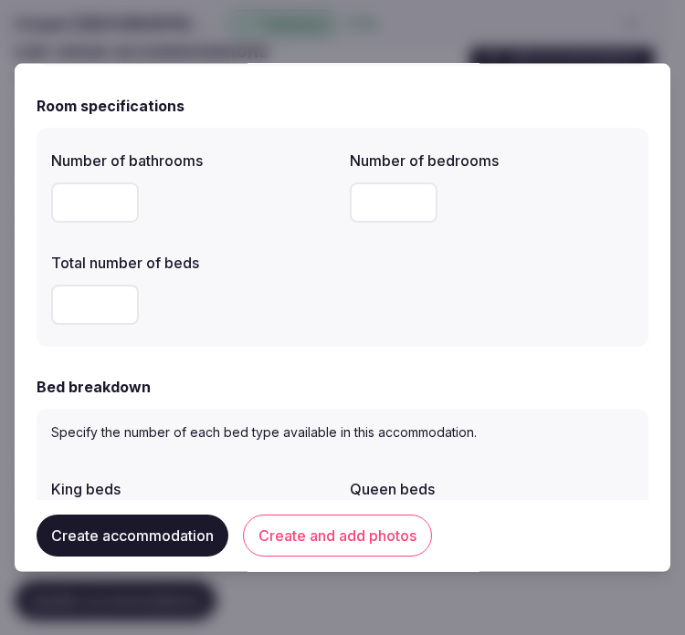
click at [367, 202] on input "*" at bounding box center [394, 203] width 88 height 40
type input "*"
click at [99, 302] on input "number" at bounding box center [95, 305] width 88 height 40
drag, startPoint x: 99, startPoint y: 302, endPoint x: 50, endPoint y: 308, distance: 48.7
click at [51, 308] on input "*" at bounding box center [95, 305] width 88 height 40
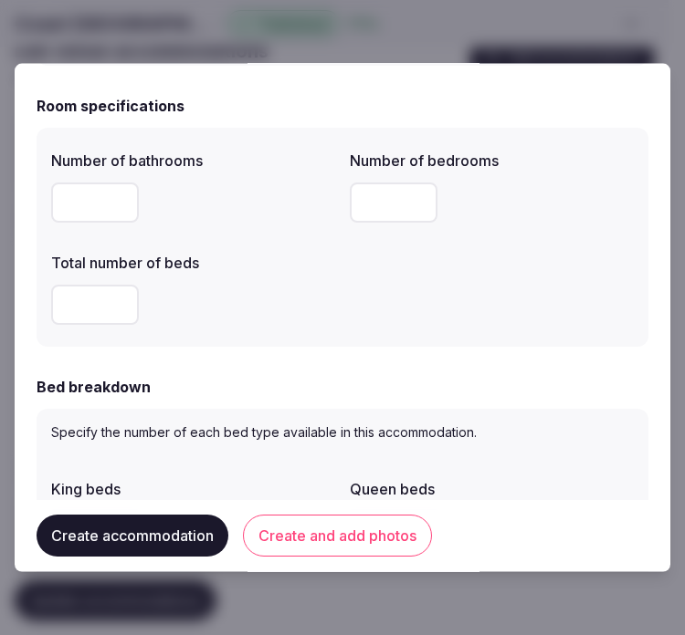
drag, startPoint x: 89, startPoint y: 303, endPoint x: 43, endPoint y: 303, distance: 45.7
click at [43, 303] on div "Number of bathrooms * Number of bedrooms * Total number of beds *" at bounding box center [343, 237] width 612 height 219
type input "*"
click at [261, 390] on div "Bed breakdown" at bounding box center [343, 387] width 612 height 22
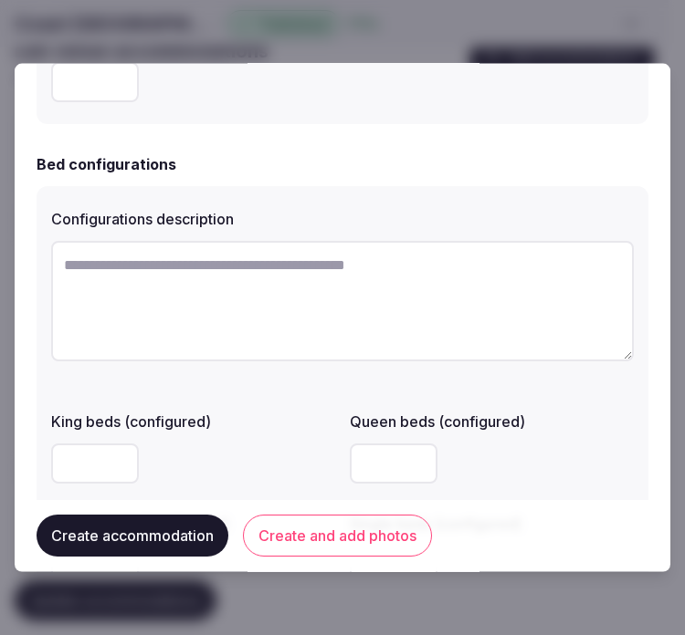
scroll to position [1420, 0]
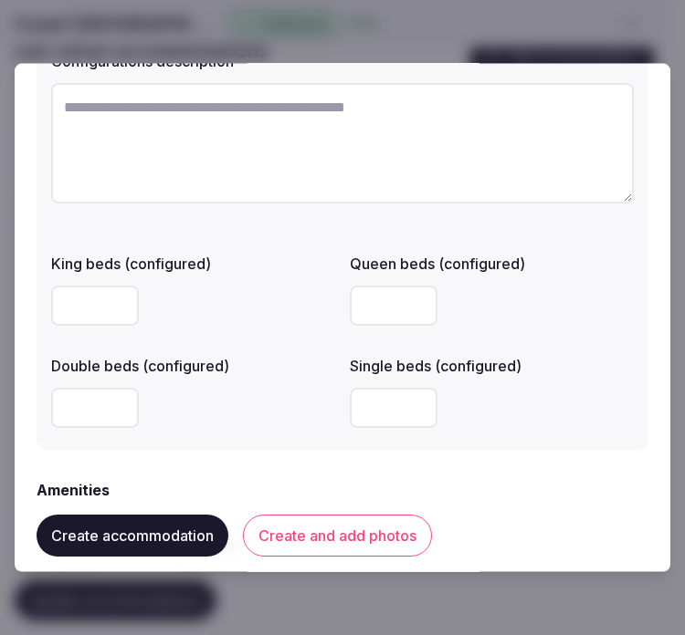
click at [43, 308] on div "Configurations description King beds (configured) Queen beds (configured) Doubl…" at bounding box center [343, 239] width 612 height 422
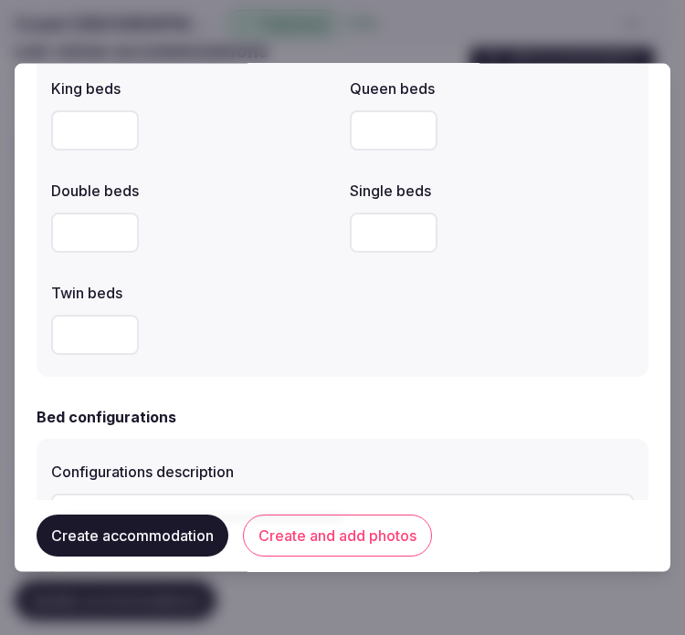
scroll to position [1014, 0]
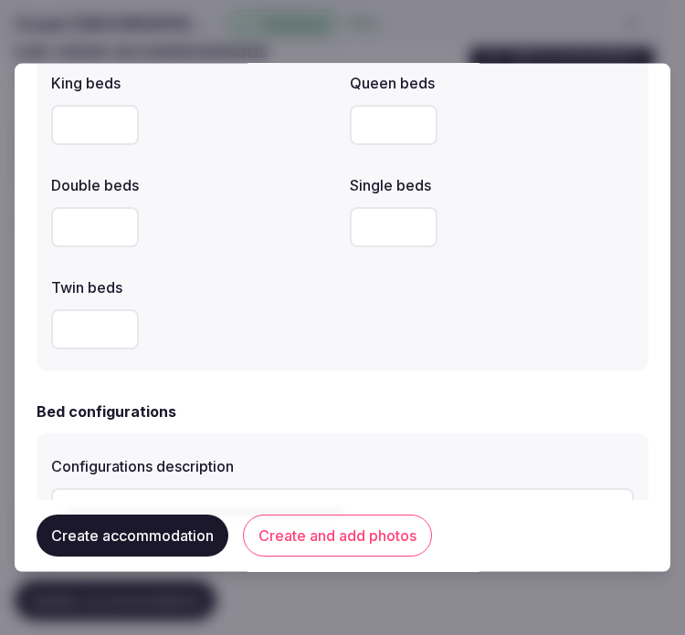
click at [64, 133] on input "number" at bounding box center [95, 125] width 88 height 40
type input "*"
click at [495, 285] on div "King beds * Queen beds Double beds Single beds Twin beds" at bounding box center [342, 211] width 583 height 292
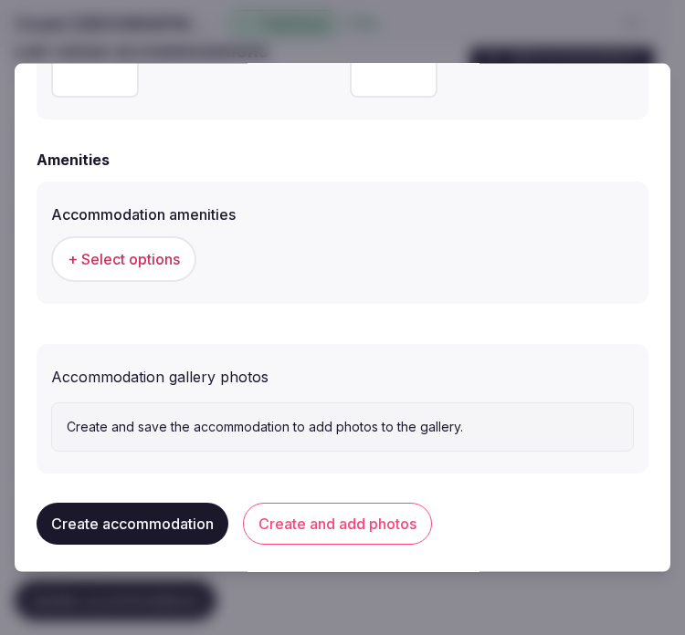
scroll to position [1755, 0]
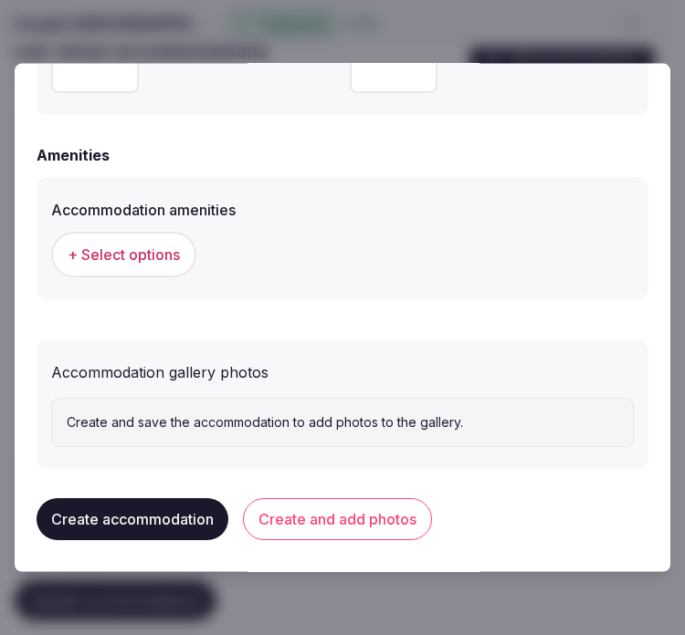
click at [110, 245] on span "+ Select options" at bounding box center [124, 255] width 112 height 20
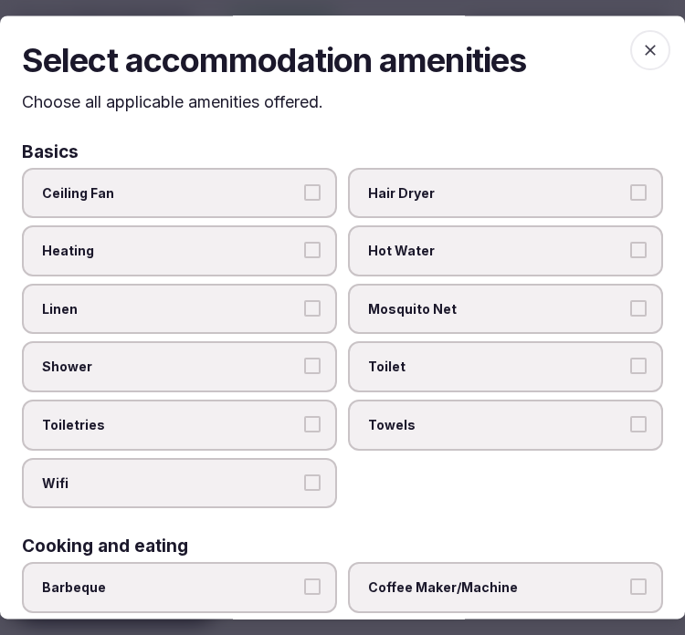
click at [190, 262] on label "Heating" at bounding box center [179, 251] width 315 height 51
click at [304, 259] on button "Heating" at bounding box center [312, 251] width 16 height 16
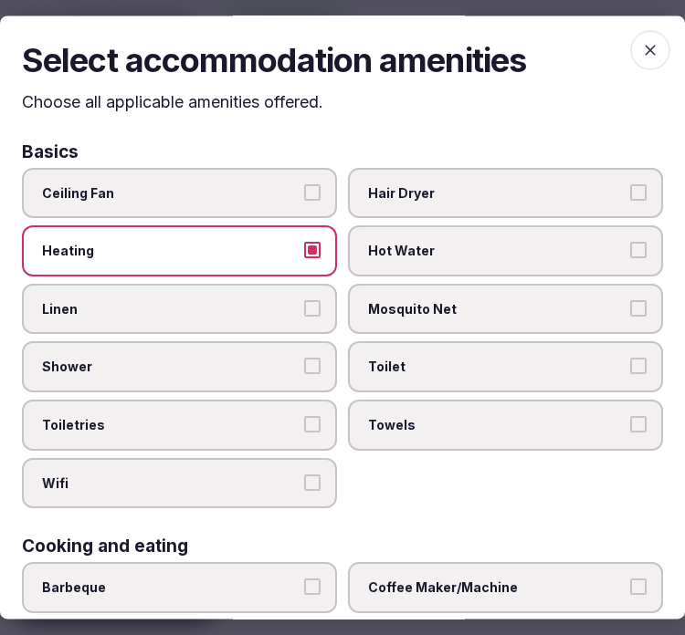
drag, startPoint x: 190, startPoint y: 262, endPoint x: 202, endPoint y: 272, distance: 15.5
click at [192, 262] on label "Heating" at bounding box center [179, 251] width 315 height 51
click at [304, 259] on button "Heating" at bounding box center [312, 251] width 16 height 16
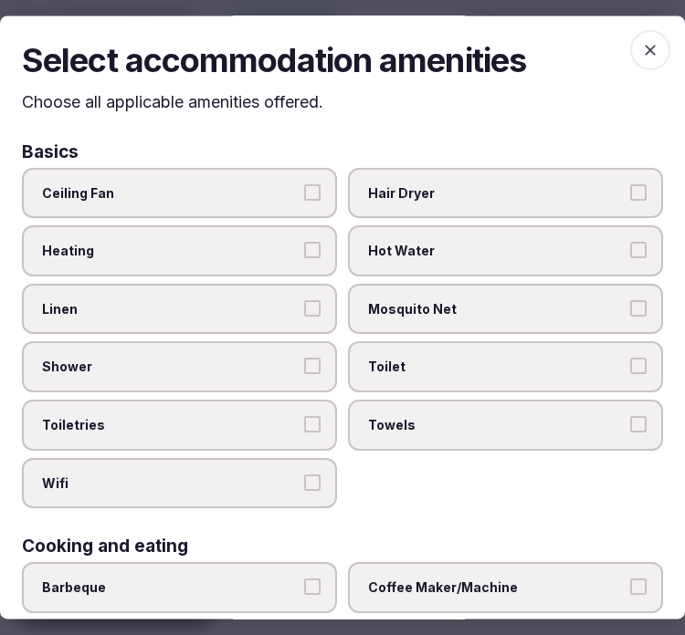
click at [268, 318] on label "Linen" at bounding box center [179, 309] width 315 height 51
click at [304, 317] on button "Linen" at bounding box center [312, 308] width 16 height 16
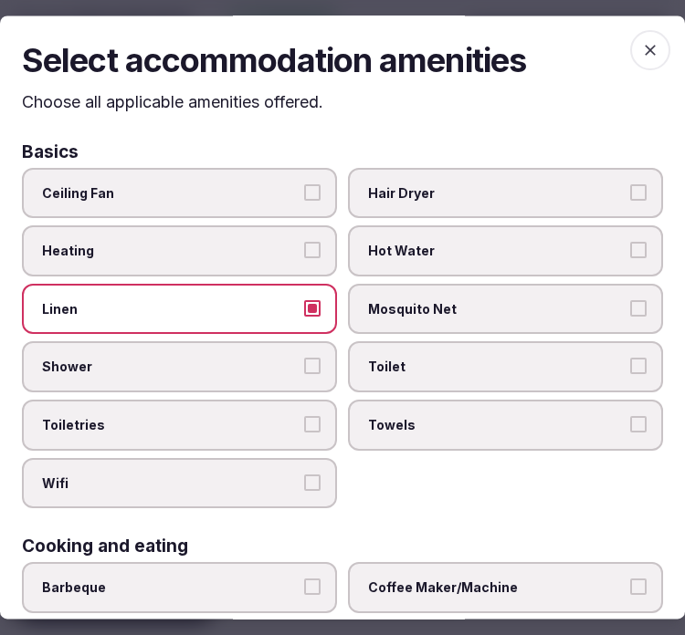
drag, startPoint x: 295, startPoint y: 353, endPoint x: 315, endPoint y: 396, distance: 47.4
click at [295, 354] on label "Shower" at bounding box center [179, 367] width 315 height 51
click at [304, 359] on button "Shower" at bounding box center [312, 367] width 16 height 16
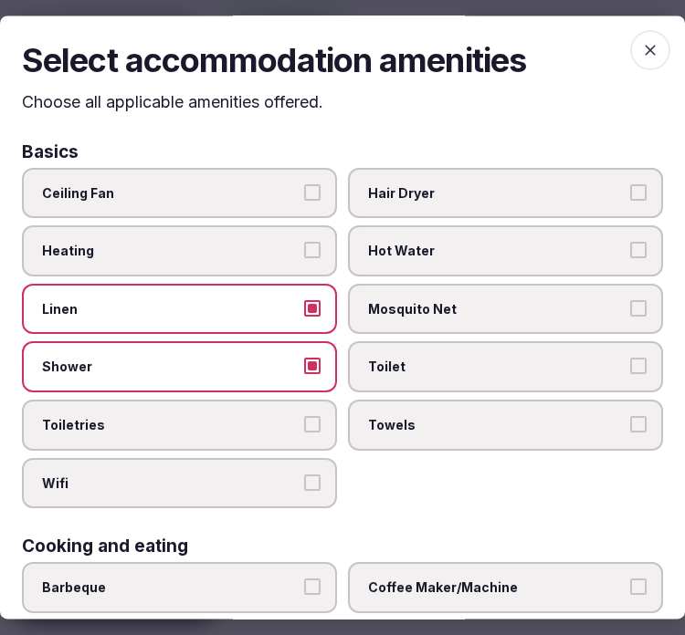
click at [306, 420] on button "Toiletries" at bounding box center [312, 424] width 16 height 16
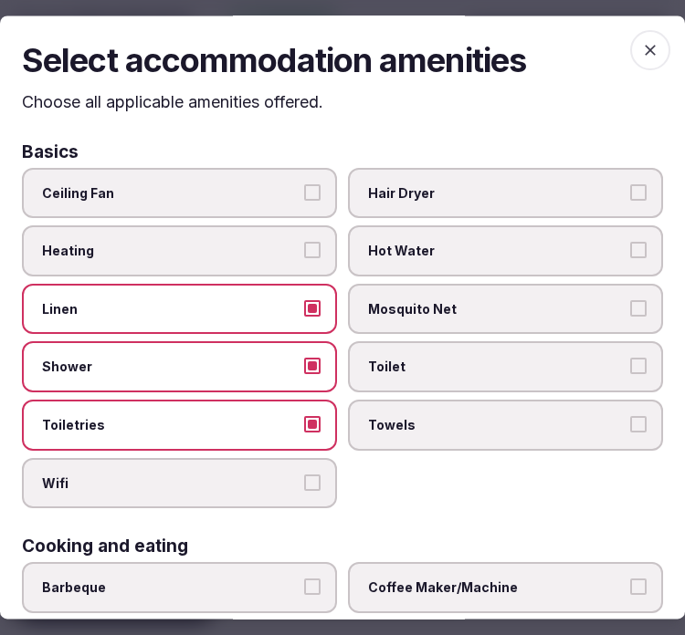
click at [316, 469] on label "Wifi" at bounding box center [179, 483] width 315 height 51
click at [316, 475] on button "Wifi" at bounding box center [312, 483] width 16 height 16
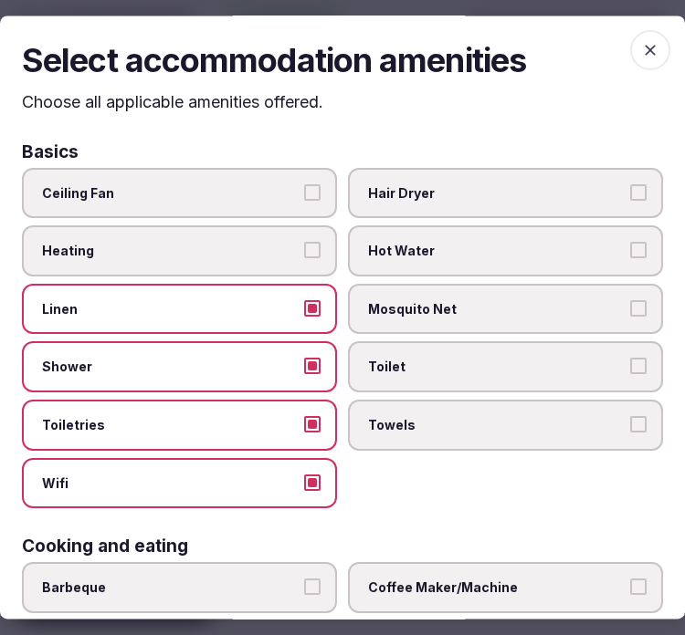
click at [359, 442] on label "Towels" at bounding box center [505, 425] width 315 height 51
click at [630, 433] on button "Towels" at bounding box center [638, 424] width 16 height 16
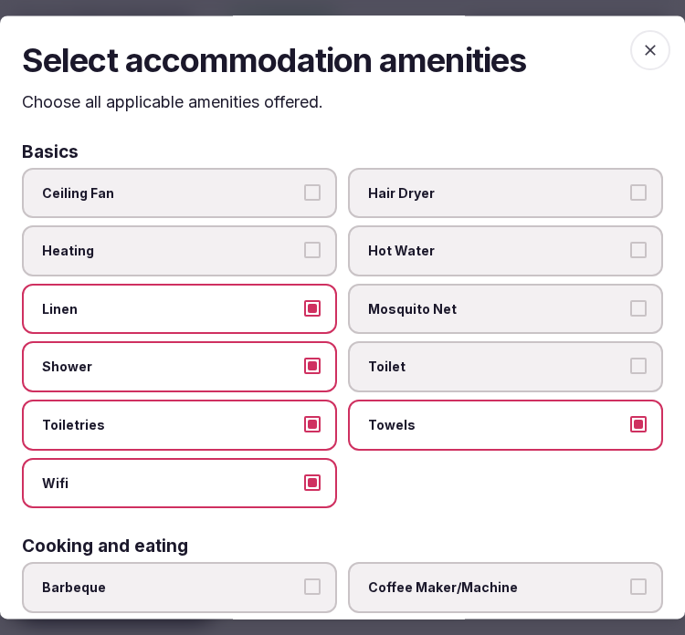
click at [400, 366] on span "Toilet" at bounding box center [496, 368] width 257 height 18
click at [630, 366] on button "Toilet" at bounding box center [638, 367] width 16 height 16
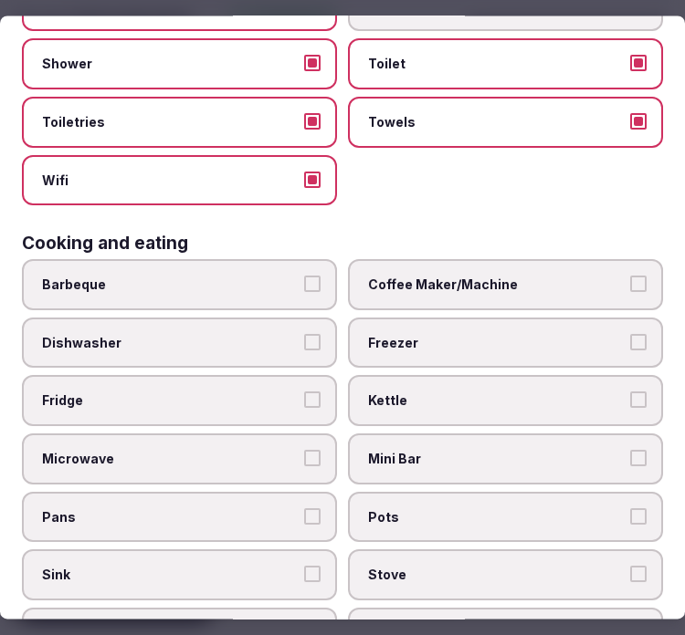
scroll to position [304, 0]
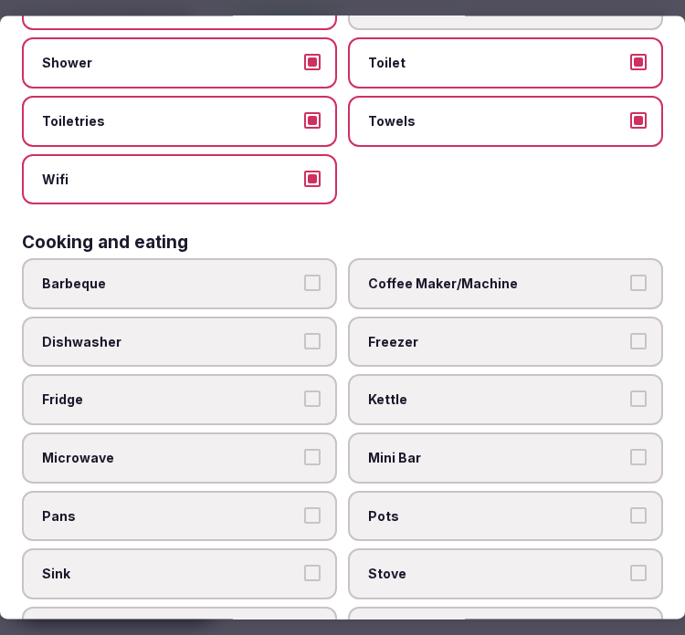
click at [262, 375] on label "Fridge" at bounding box center [179, 400] width 315 height 51
click at [304, 392] on button "Fridge" at bounding box center [312, 400] width 16 height 16
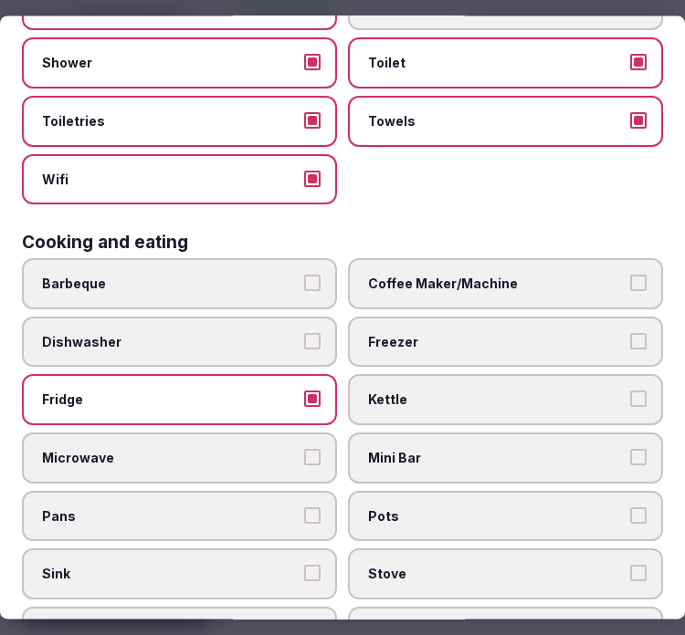
click at [405, 449] on span "Mini Bar" at bounding box center [496, 458] width 257 height 18
click at [630, 449] on button "Mini Bar" at bounding box center [638, 457] width 16 height 16
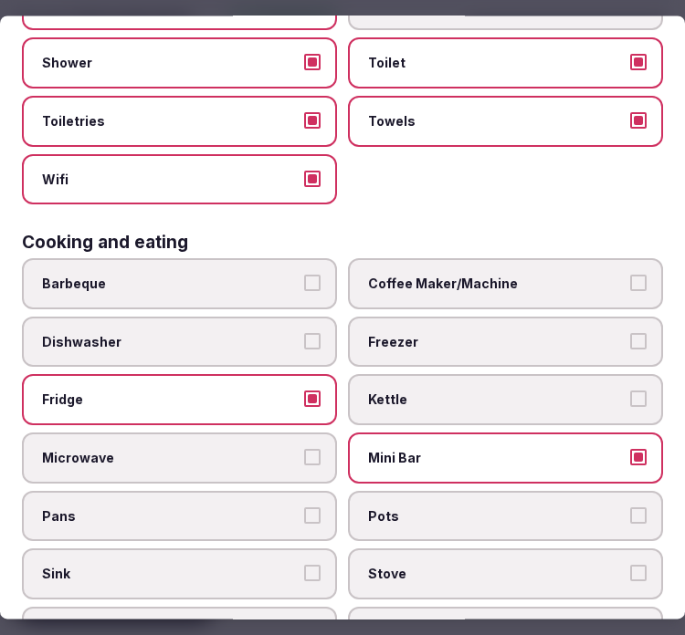
click at [427, 278] on span "Coffee Maker/Machine" at bounding box center [496, 285] width 257 height 18
click at [630, 278] on button "Coffee Maker/Machine" at bounding box center [638, 284] width 16 height 16
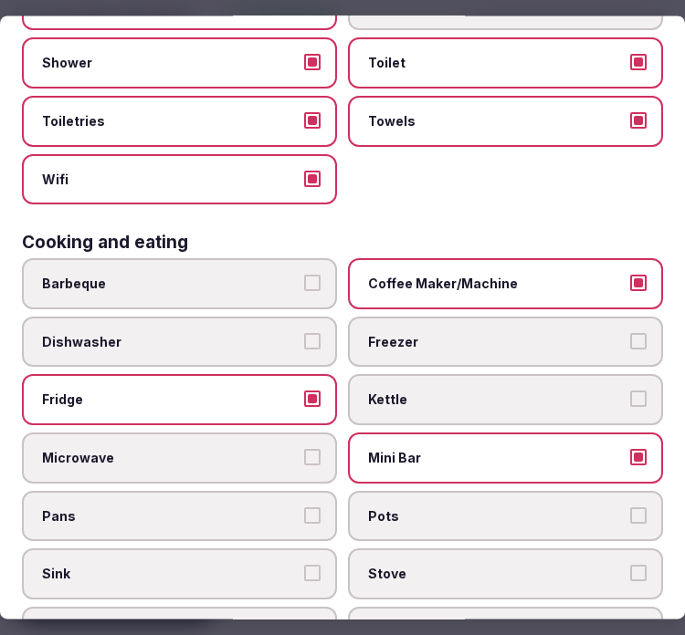
click at [468, 449] on span "Mini Bar" at bounding box center [496, 458] width 257 height 18
click at [630, 449] on button "Mini Bar" at bounding box center [638, 457] width 16 height 16
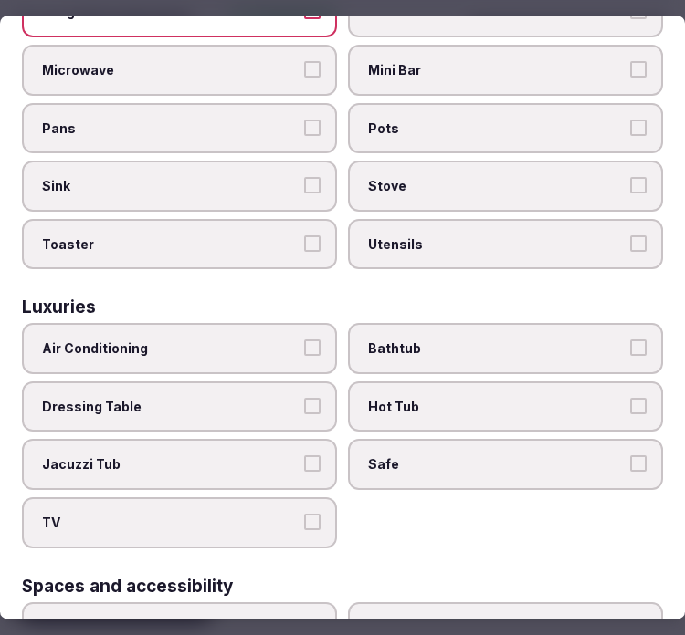
scroll to position [709, 0]
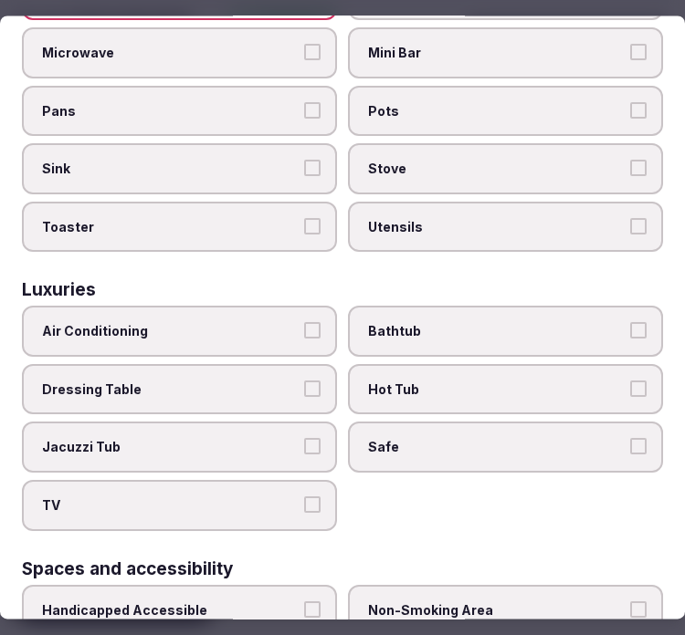
click at [210, 323] on span "Air Conditioning" at bounding box center [170, 332] width 257 height 18
click at [304, 323] on button "Air Conditioning" at bounding box center [312, 331] width 16 height 16
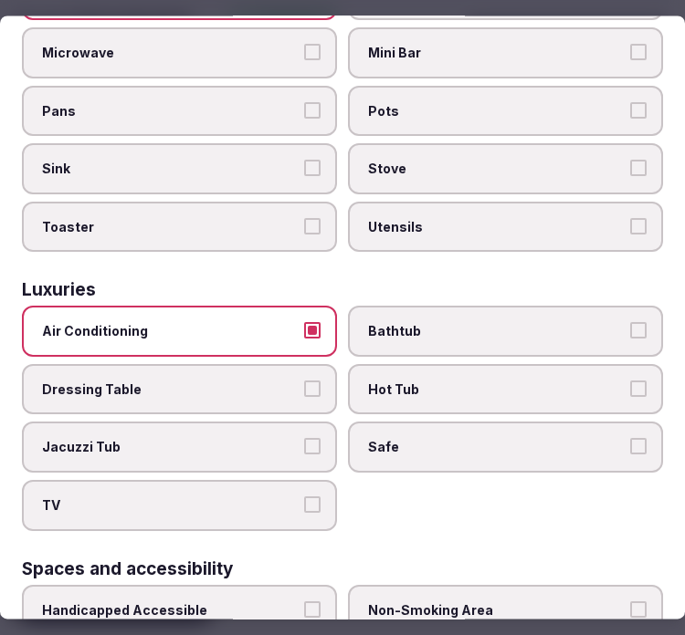
click at [238, 497] on span "TV" at bounding box center [170, 506] width 257 height 18
click at [304, 497] on button "TV" at bounding box center [312, 505] width 16 height 16
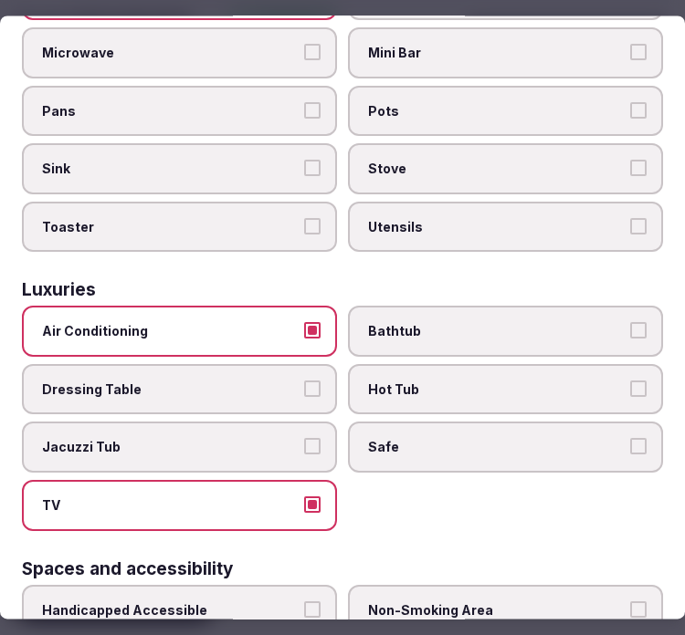
click at [596, 439] on span "Safe" at bounding box center [496, 448] width 257 height 18
click at [630, 439] on button "Safe" at bounding box center [638, 447] width 16 height 16
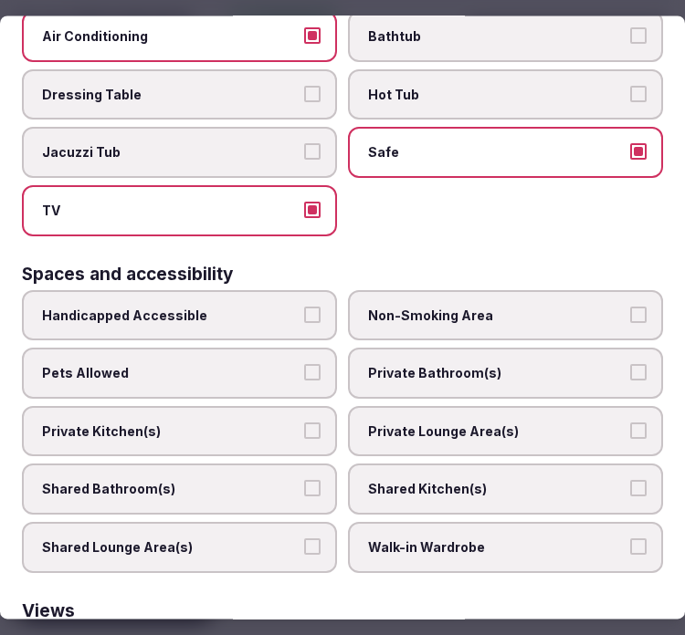
scroll to position [1014, 0]
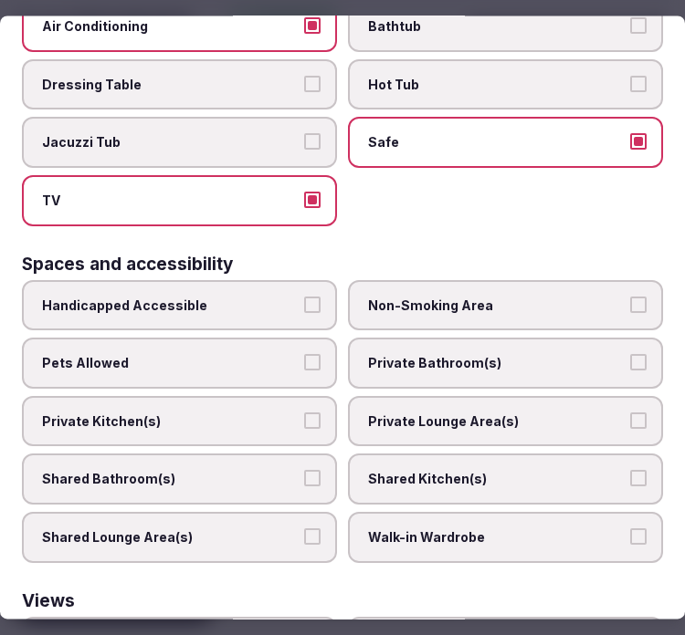
click at [487, 343] on label "Private Bathroom(s)" at bounding box center [505, 364] width 315 height 51
click at [630, 355] on button "Private Bathroom(s)" at bounding box center [638, 363] width 16 height 16
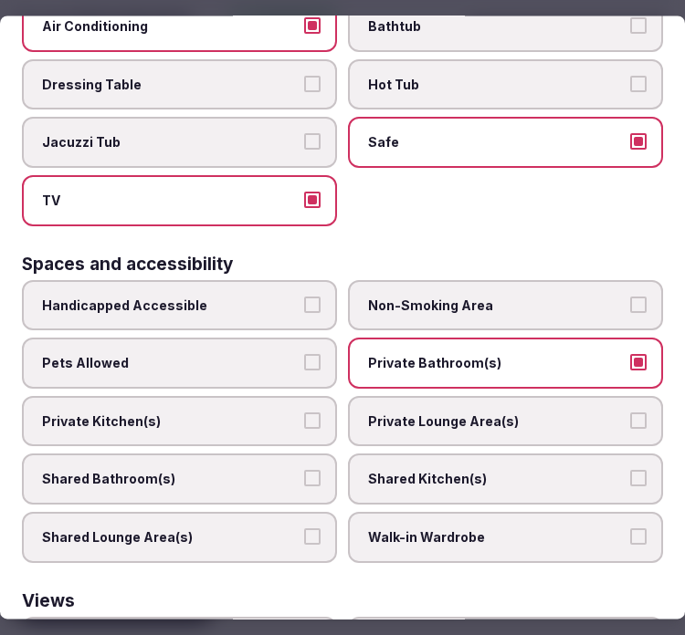
click at [509, 396] on label "Private Lounge Area(s)" at bounding box center [505, 421] width 315 height 51
click at [630, 413] on button "Private Lounge Area(s)" at bounding box center [638, 421] width 16 height 16
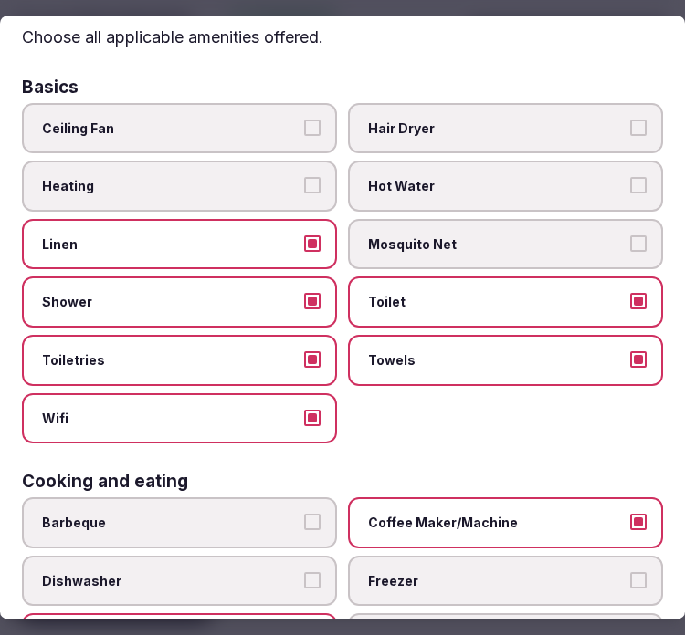
scroll to position [0, 0]
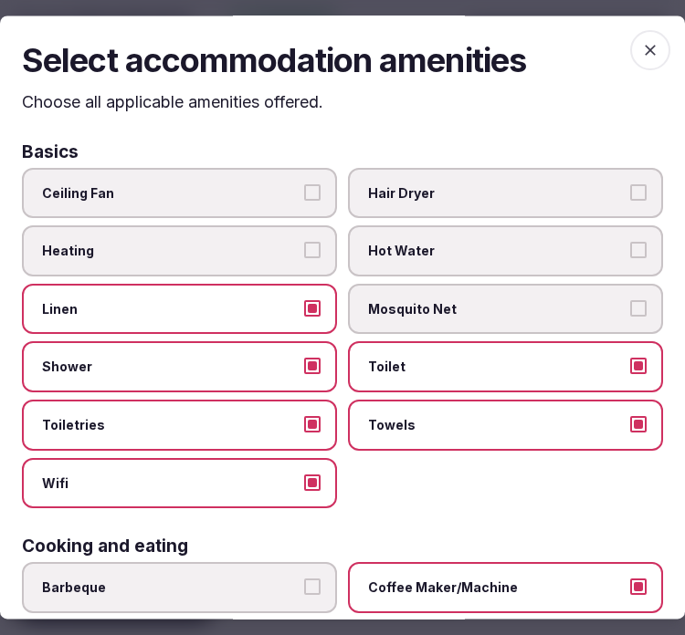
click at [645, 49] on icon "button" at bounding box center [650, 51] width 11 height 11
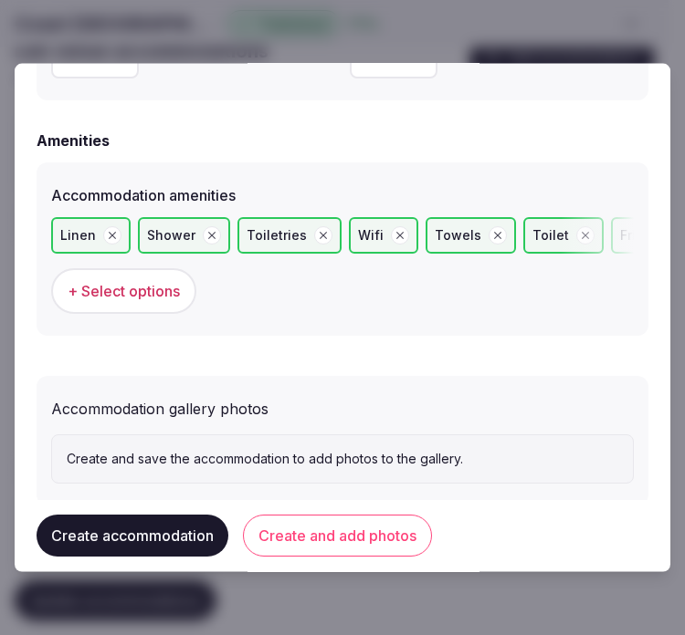
scroll to position [1804, 0]
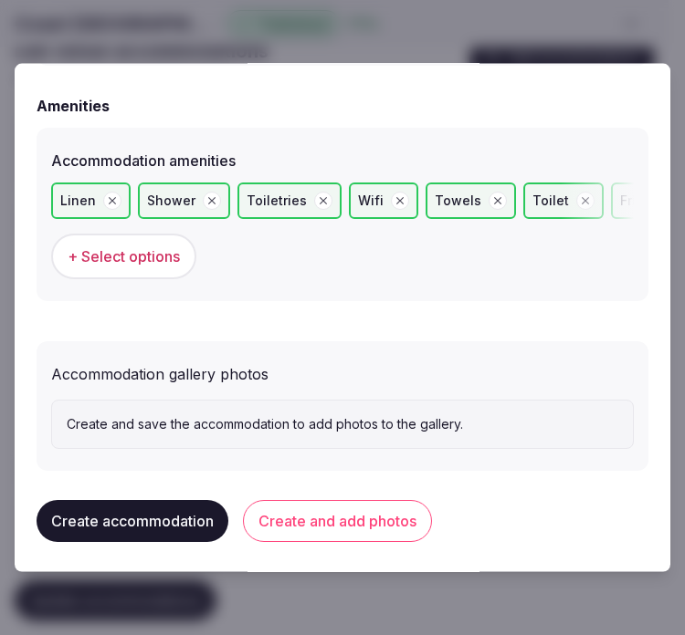
click at [284, 513] on button "Create and add photos" at bounding box center [337, 521] width 189 height 42
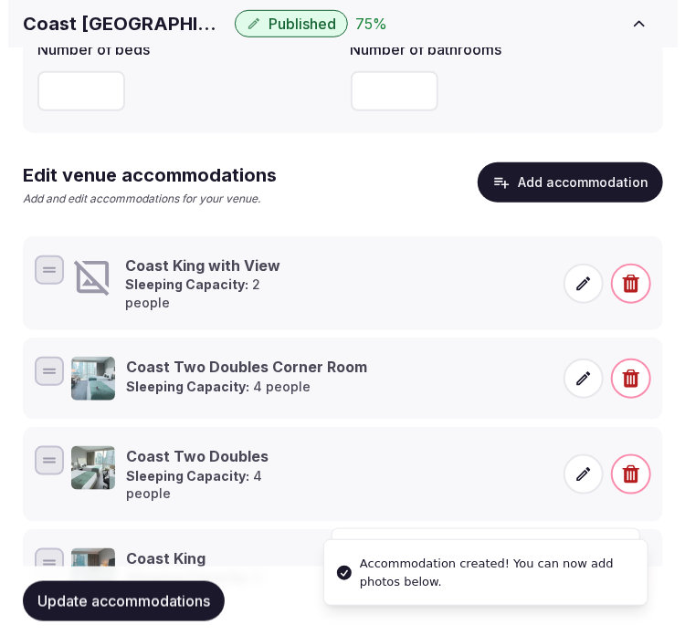
scroll to position [507, 0]
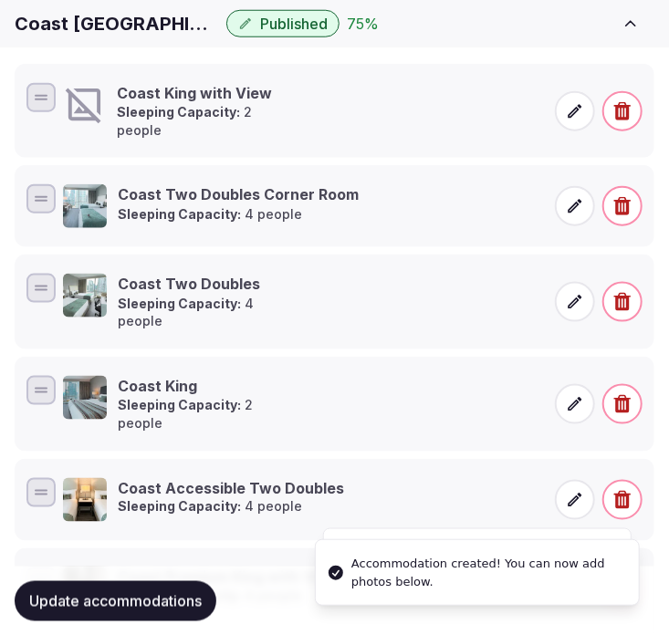
click at [578, 110] on icon at bounding box center [575, 111] width 18 height 18
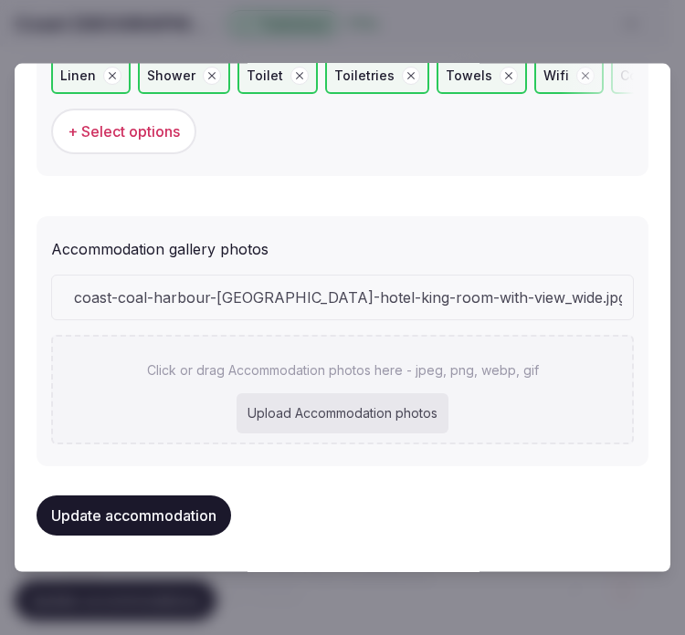
scroll to position [1923, 0]
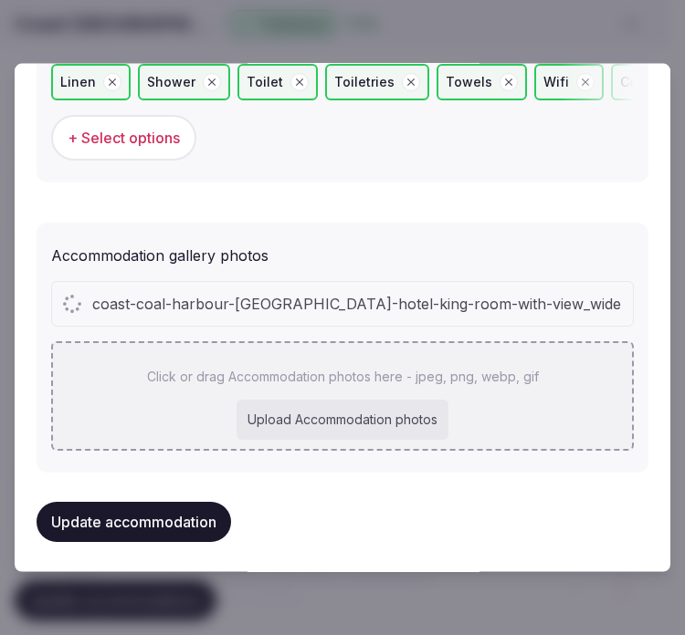
click at [362, 387] on div "Click or drag Accommodation photos here - jpeg, png, webp, gif Upload Accommoda…" at bounding box center [342, 396] width 583 height 110
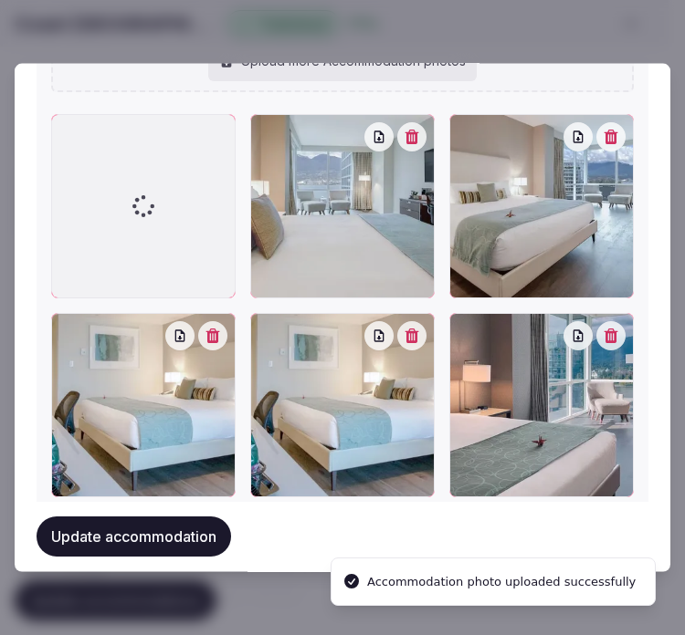
scroll to position [2452, 0]
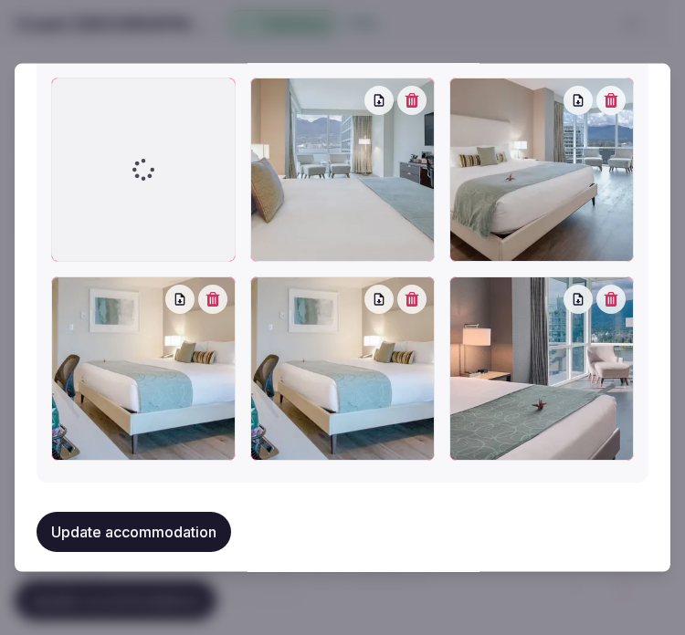
click at [411, 292] on icon "button" at bounding box center [412, 299] width 14 height 15
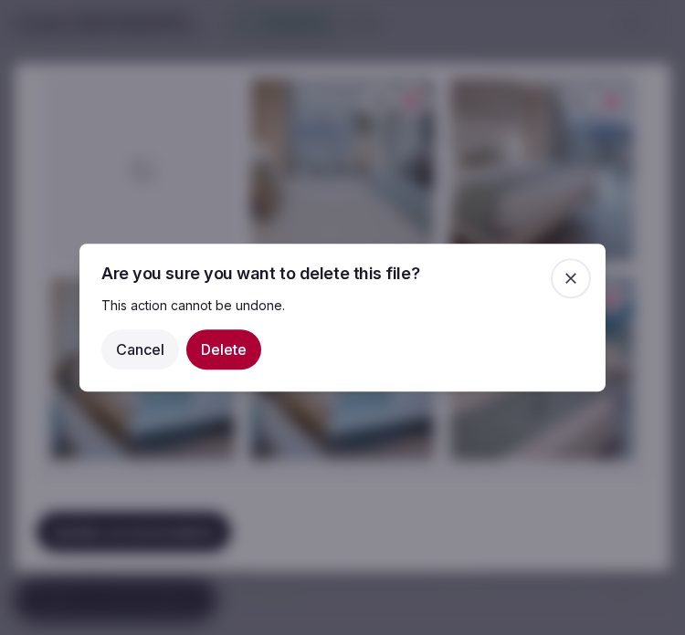
click at [244, 339] on button "Delete" at bounding box center [223, 350] width 75 height 40
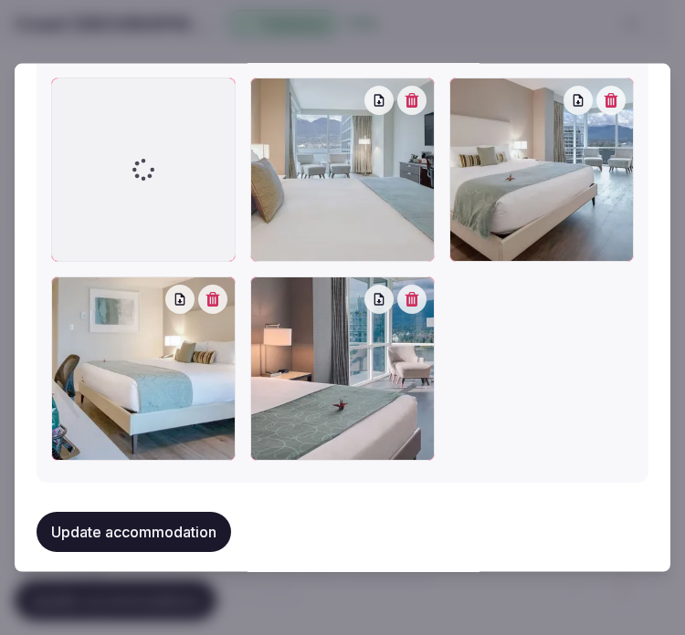
click at [144, 512] on button "Update accommodation" at bounding box center [134, 532] width 194 height 40
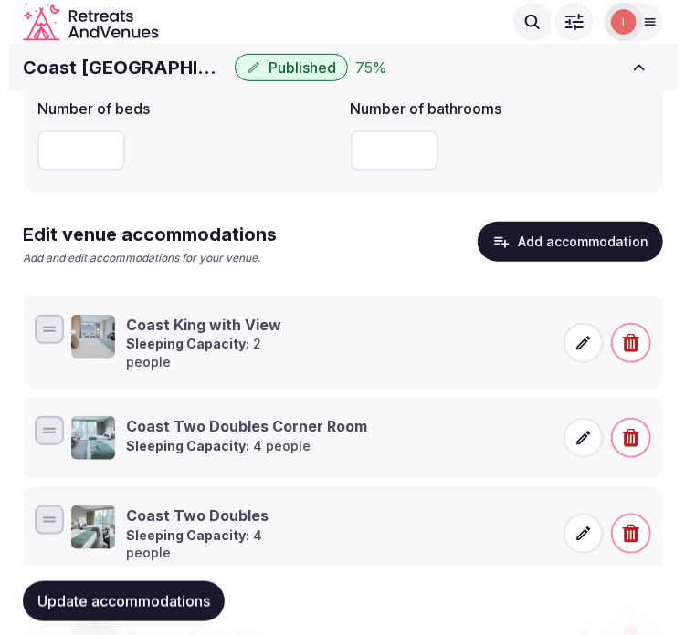
scroll to position [274, 0]
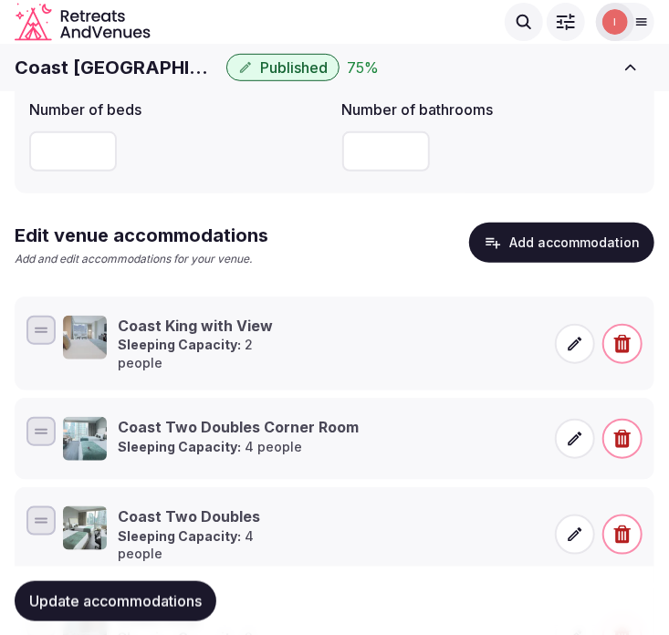
click at [621, 248] on button "Add accommodation" at bounding box center [561, 243] width 185 height 40
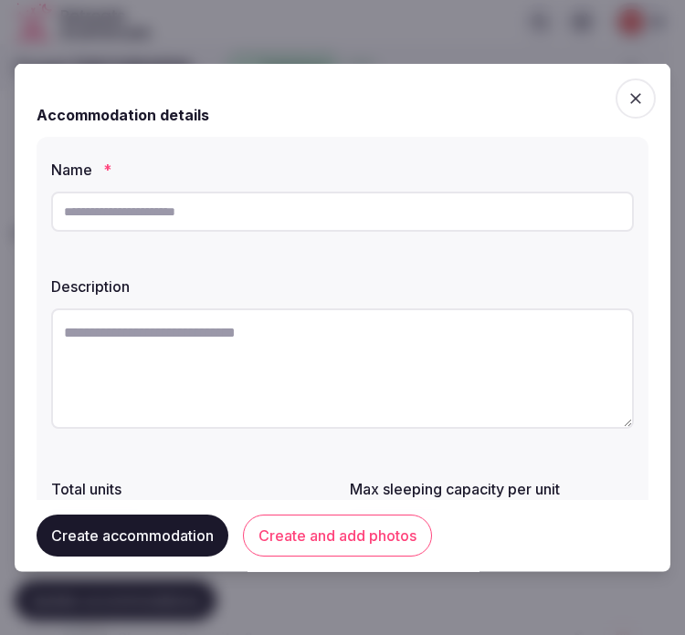
click at [544, 106] on div "Accommodation details" at bounding box center [343, 115] width 612 height 22
click at [379, 205] on input "text" at bounding box center [342, 212] width 583 height 40
paste input "**********"
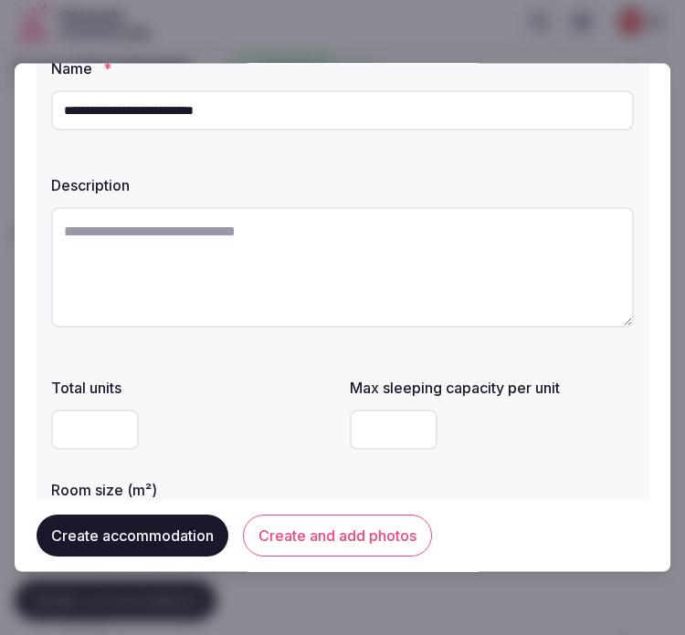
type input "**********"
click at [445, 297] on textarea at bounding box center [342, 267] width 583 height 121
paste textarea "**********"
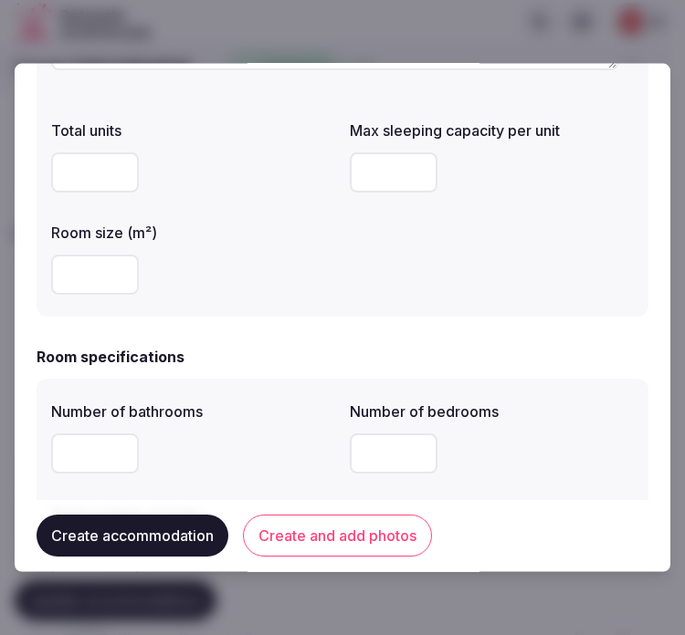
scroll to position [405, 0]
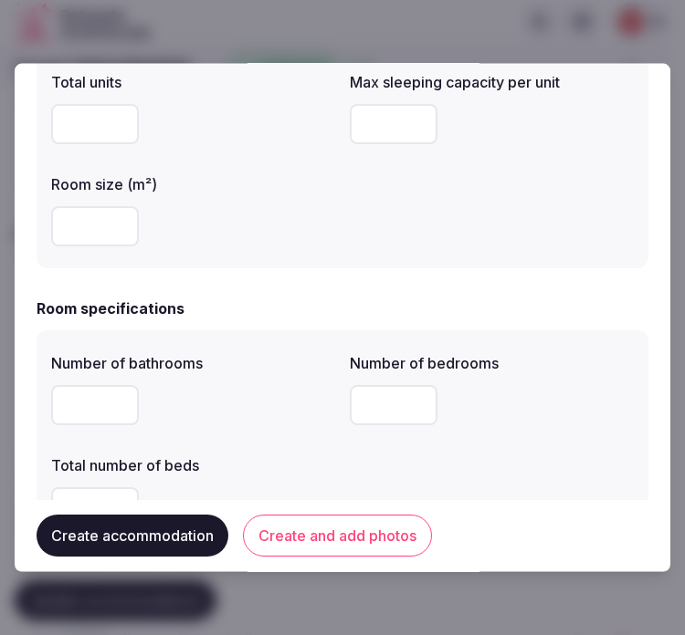
type textarea "**********"
click at [67, 243] on input "number" at bounding box center [95, 226] width 88 height 40
type input "**"
click at [398, 119] on input "number" at bounding box center [394, 124] width 88 height 40
click at [369, 115] on input "number" at bounding box center [394, 124] width 88 height 40
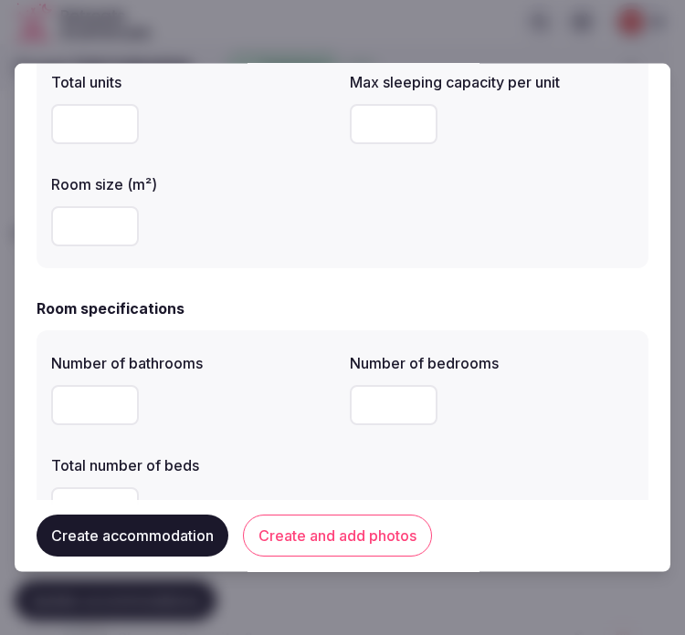
type input "*"
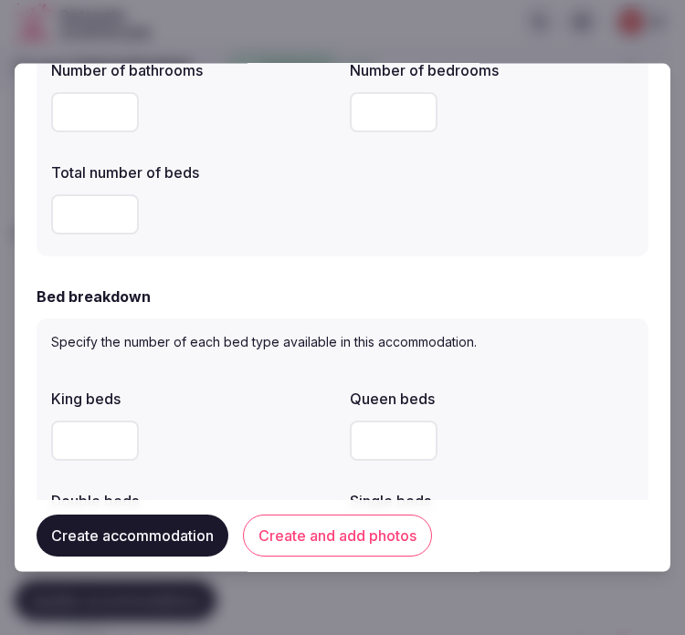
scroll to position [709, 0]
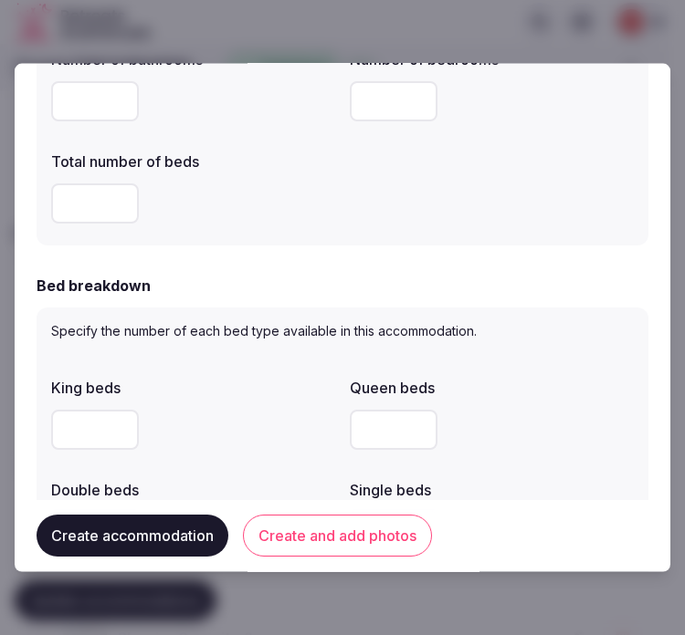
click at [87, 92] on input "number" at bounding box center [95, 101] width 88 height 40
type input "*"
click at [356, 107] on input "number" at bounding box center [394, 101] width 88 height 40
type input "*"
click at [70, 196] on input "number" at bounding box center [95, 204] width 88 height 40
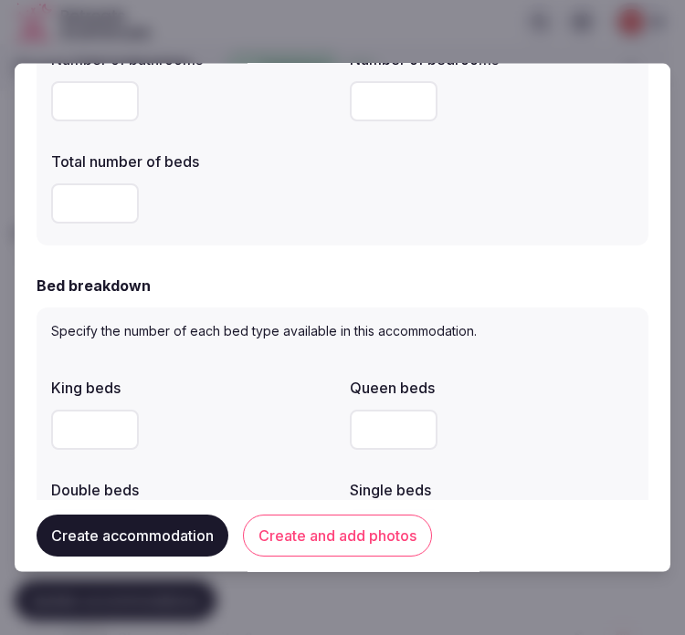
drag, startPoint x: 87, startPoint y: 216, endPoint x: 57, endPoint y: 205, distance: 32.1
click at [57, 205] on input "*" at bounding box center [95, 204] width 88 height 40
type input "*"
click at [64, 434] on input "number" at bounding box center [95, 430] width 88 height 40
type input "*"
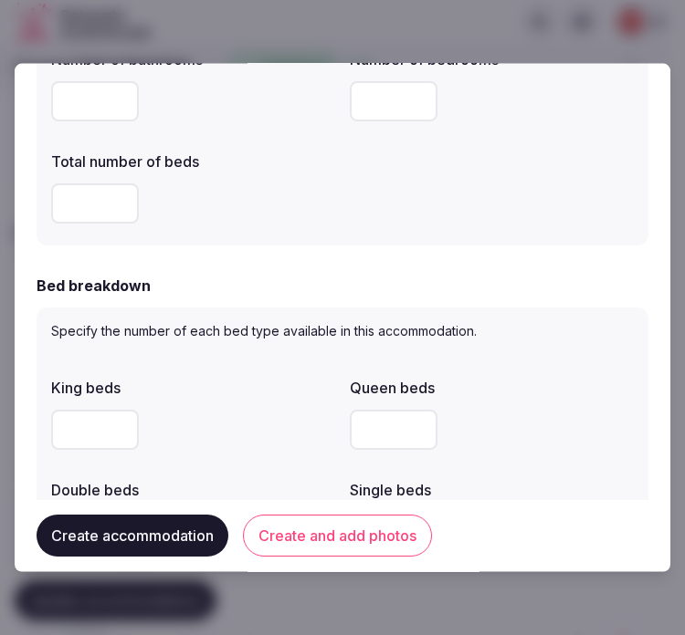
click at [204, 424] on div "*" at bounding box center [193, 430] width 284 height 40
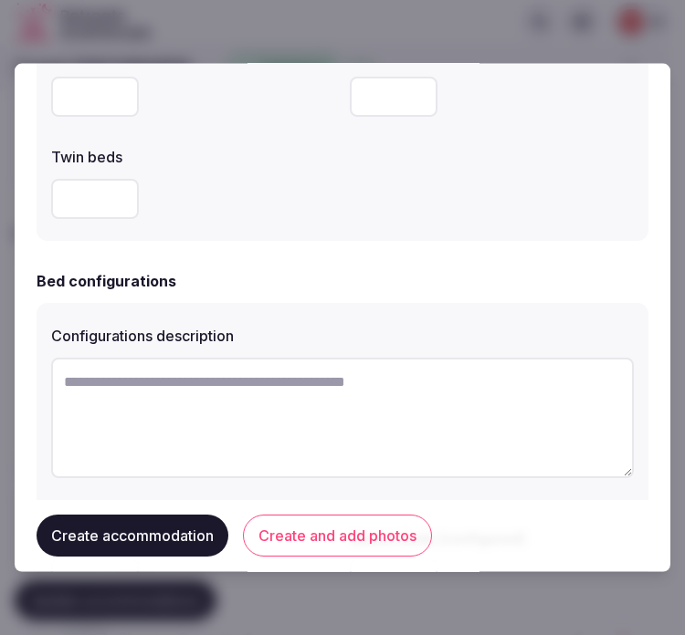
scroll to position [1217, 0]
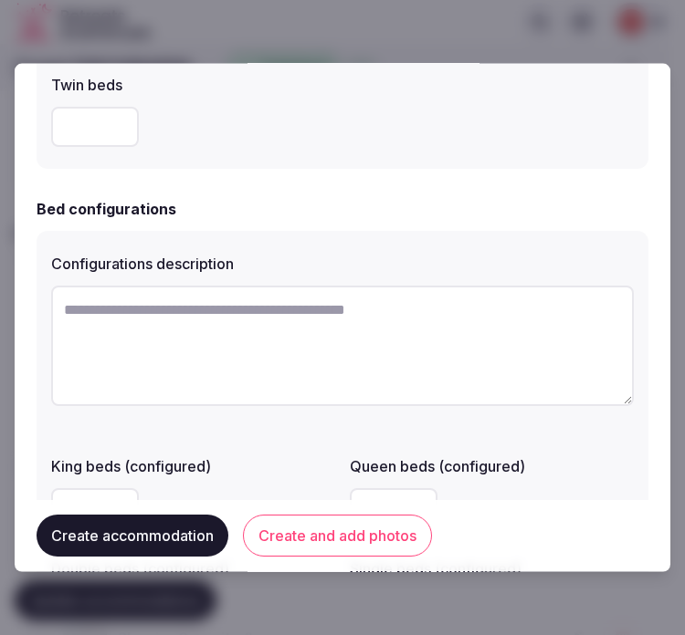
click at [415, 371] on textarea at bounding box center [342, 346] width 583 height 121
paste textarea "********"
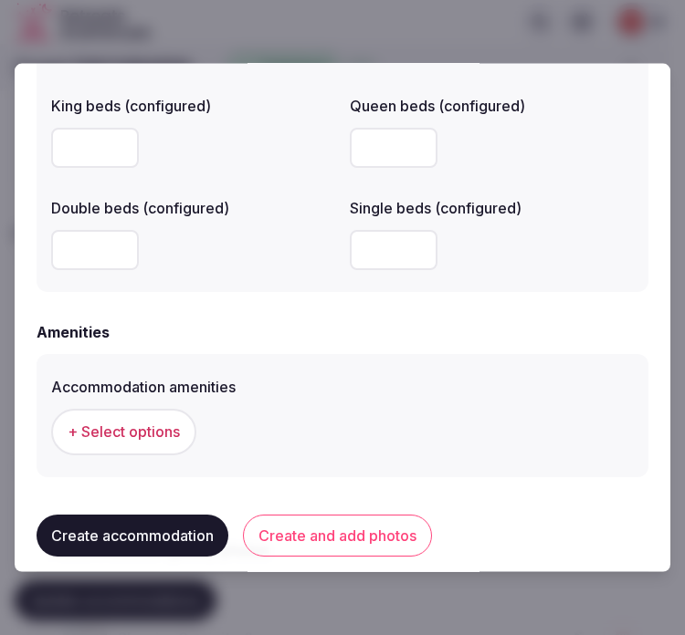
scroll to position [1623, 0]
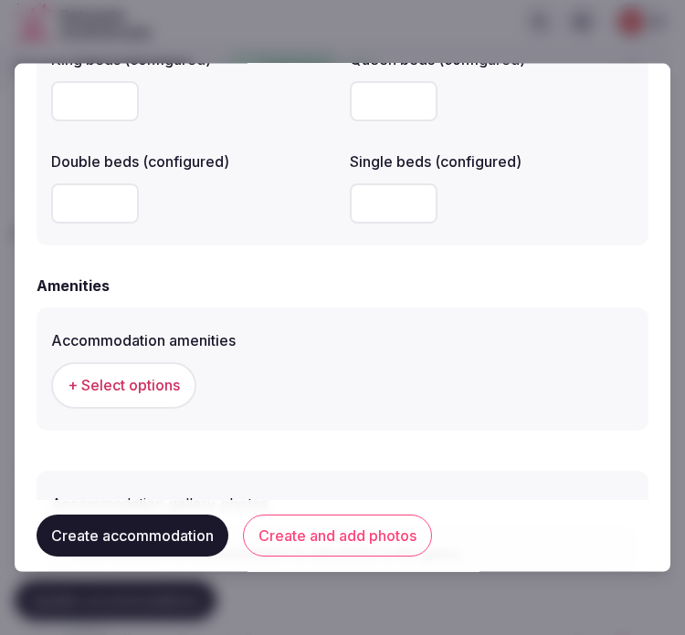
type textarea "********"
drag, startPoint x: 110, startPoint y: 394, endPoint x: 120, endPoint y: 388, distance: 11.4
click at [120, 388] on span "+ Select options" at bounding box center [124, 385] width 112 height 20
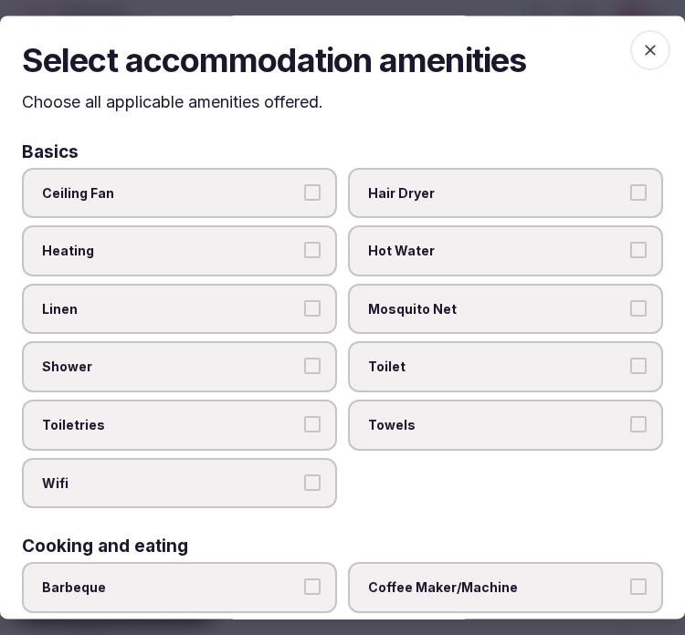
drag, startPoint x: 103, startPoint y: 320, endPoint x: 184, endPoint y: 395, distance: 111.1
click at [106, 316] on label "Linen" at bounding box center [179, 309] width 315 height 51
click at [304, 316] on button "Linen" at bounding box center [312, 308] width 16 height 16
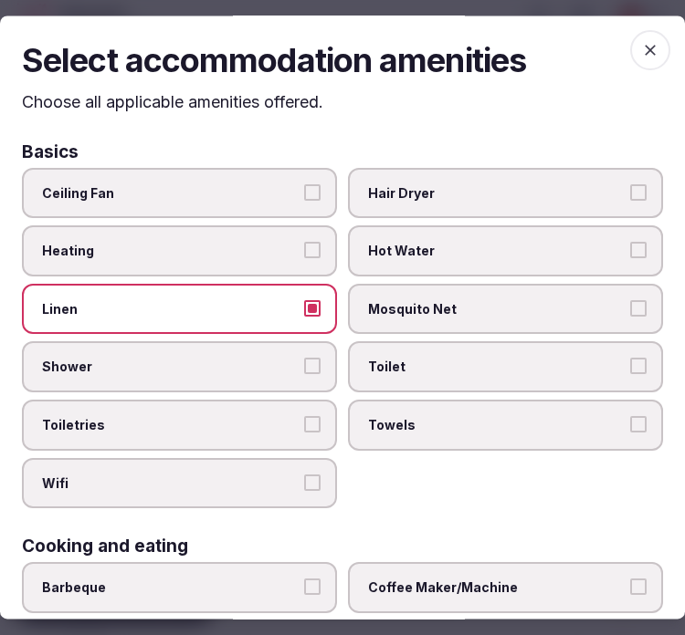
click at [202, 366] on span "Shower" at bounding box center [170, 368] width 257 height 18
click at [304, 366] on button "Shower" at bounding box center [312, 367] width 16 height 16
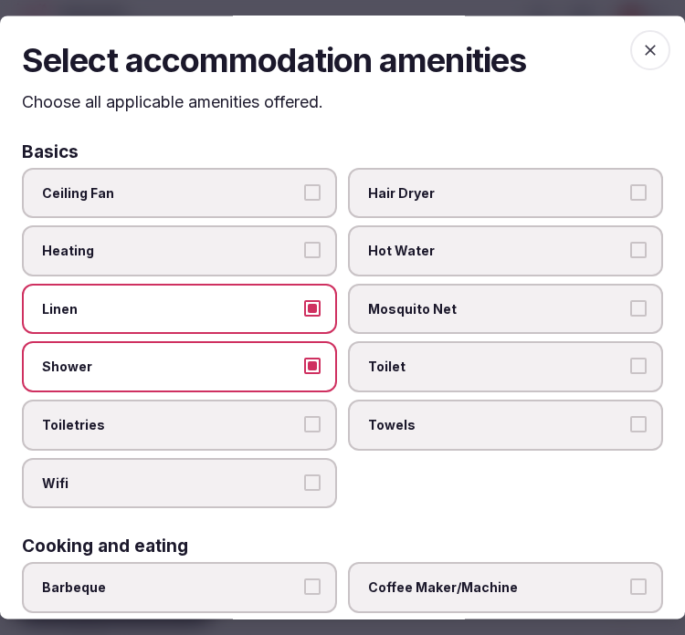
click at [78, 443] on div "Ceiling Fan Hair Dryer Heating Hot Water Linen Mosquito Net Shower Toilet Toile…" at bounding box center [342, 338] width 641 height 341
click at [179, 425] on span "Toiletries" at bounding box center [170, 425] width 257 height 18
click at [304, 425] on button "Toiletries" at bounding box center [312, 424] width 16 height 16
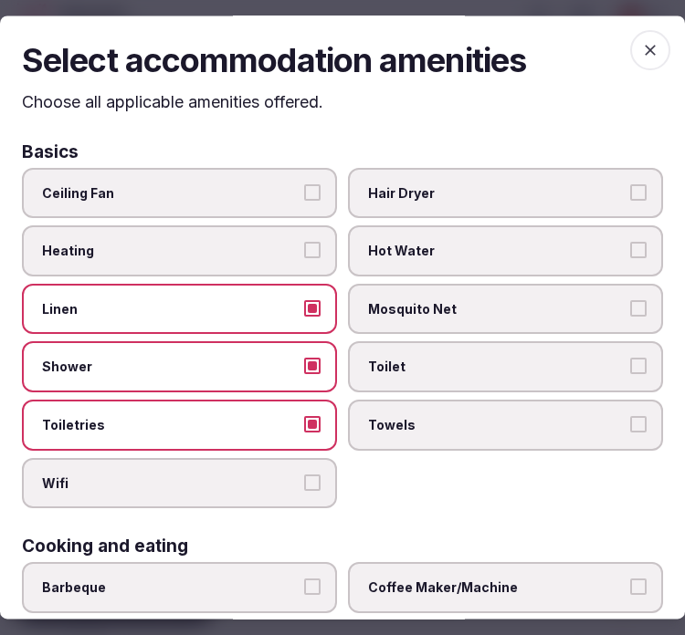
click at [289, 480] on span "Wifi" at bounding box center [170, 484] width 257 height 18
click at [304, 480] on button "Wifi" at bounding box center [312, 483] width 16 height 16
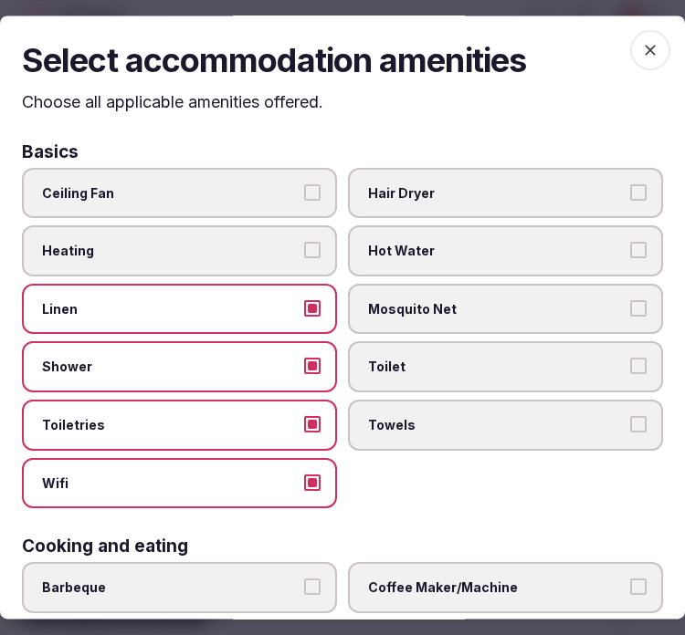
click at [398, 427] on label "Towels" at bounding box center [505, 425] width 315 height 51
click at [630, 427] on button "Towels" at bounding box center [638, 424] width 16 height 16
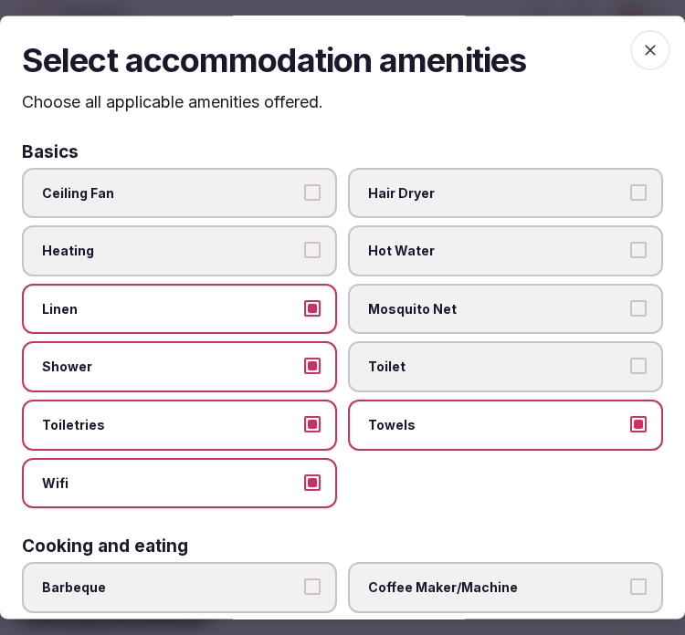
click at [382, 370] on span "Toilet" at bounding box center [496, 368] width 257 height 18
click at [630, 370] on button "Toilet" at bounding box center [638, 367] width 16 height 16
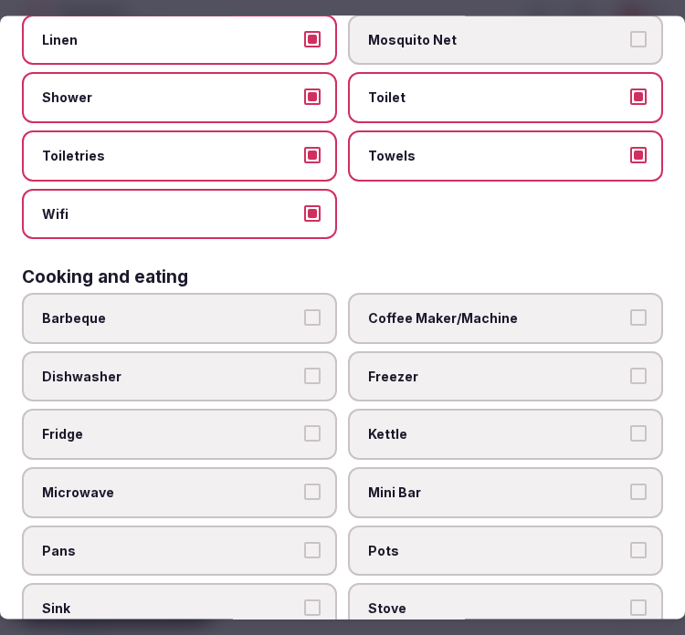
scroll to position [304, 0]
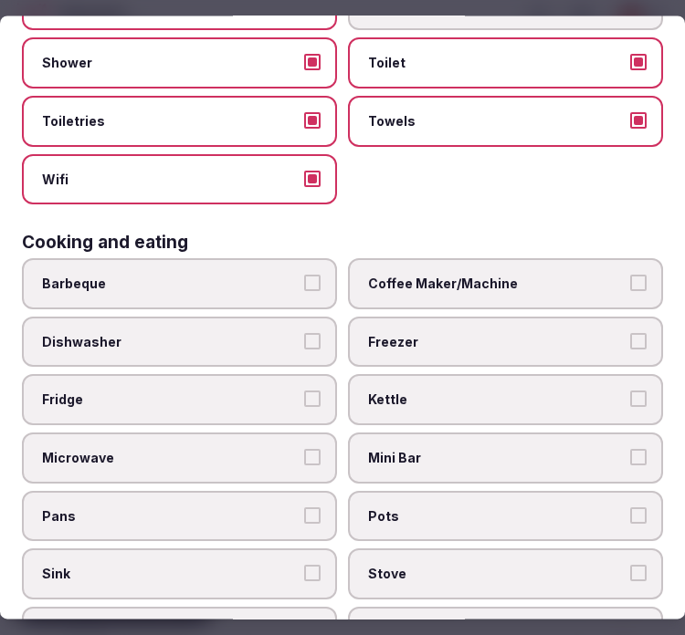
click at [473, 286] on label "Coffee Maker/Machine" at bounding box center [505, 284] width 315 height 51
click at [630, 286] on button "Coffee Maker/Machine" at bounding box center [638, 284] width 16 height 16
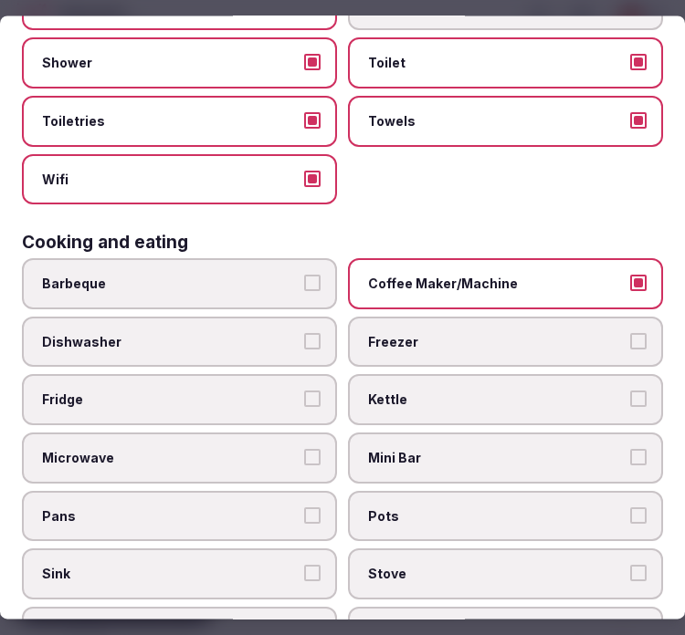
click at [498, 433] on label "Mini Bar" at bounding box center [505, 458] width 315 height 51
click at [630, 449] on button "Mini Bar" at bounding box center [638, 457] width 16 height 16
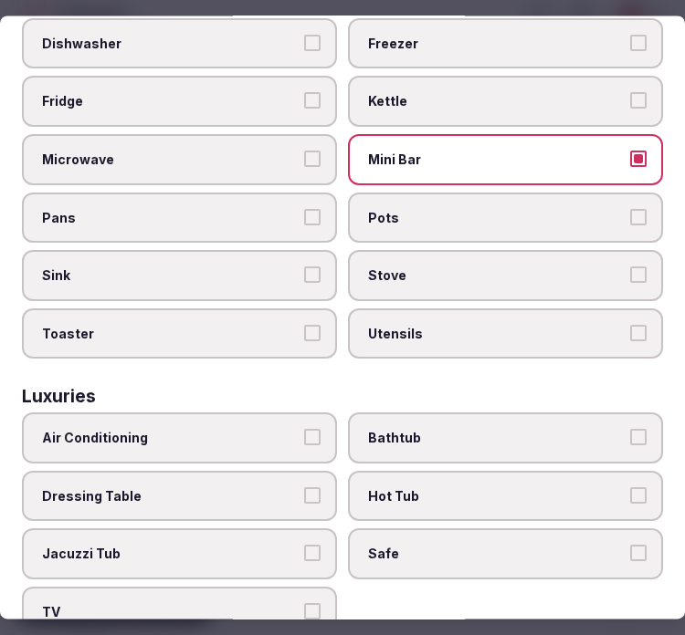
scroll to position [709, 0]
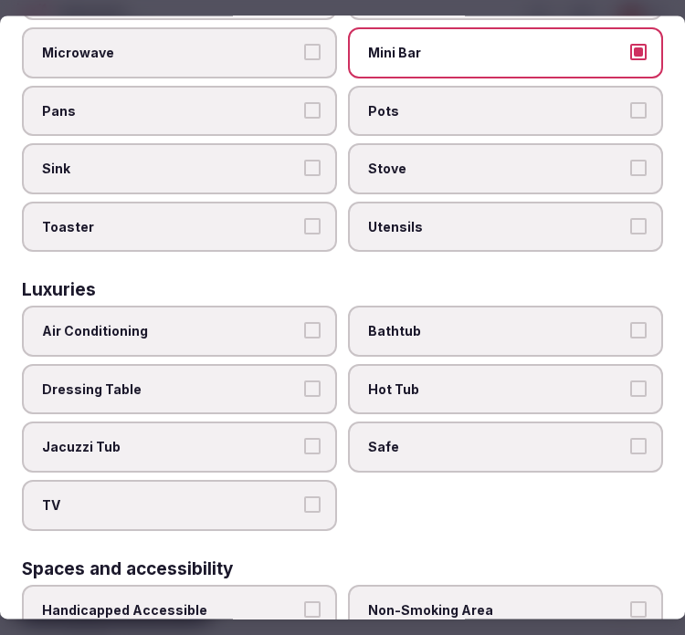
click at [135, 323] on span "Air Conditioning" at bounding box center [170, 332] width 257 height 18
click at [304, 323] on button "Air Conditioning" at bounding box center [312, 331] width 16 height 16
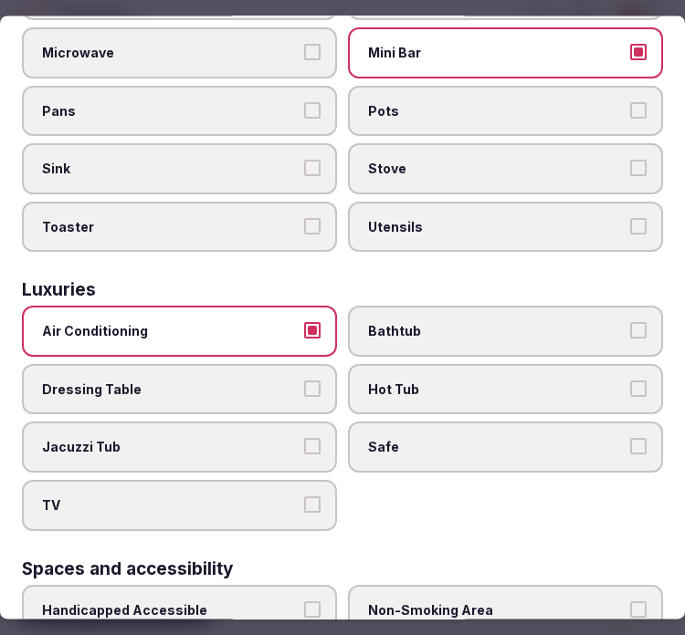
click at [257, 497] on span "TV" at bounding box center [170, 506] width 257 height 18
click at [304, 497] on button "TV" at bounding box center [312, 505] width 16 height 16
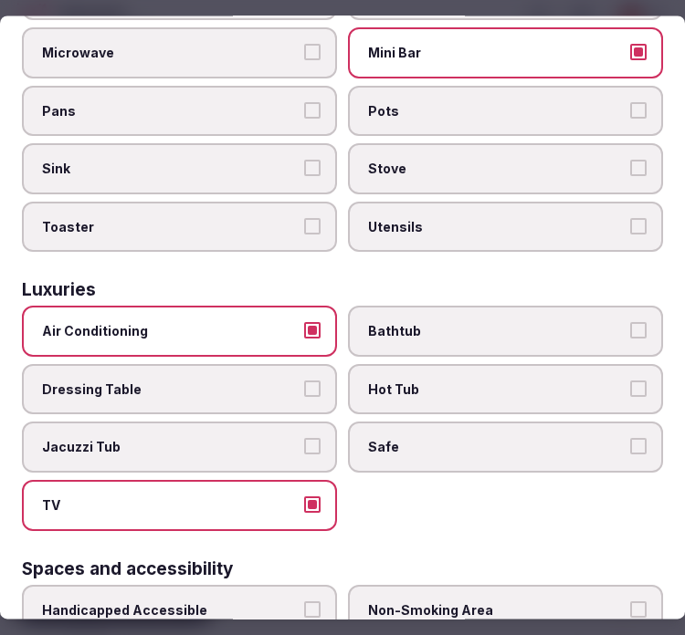
click at [443, 423] on label "Safe" at bounding box center [505, 448] width 315 height 51
click at [630, 439] on button "Safe" at bounding box center [638, 447] width 16 height 16
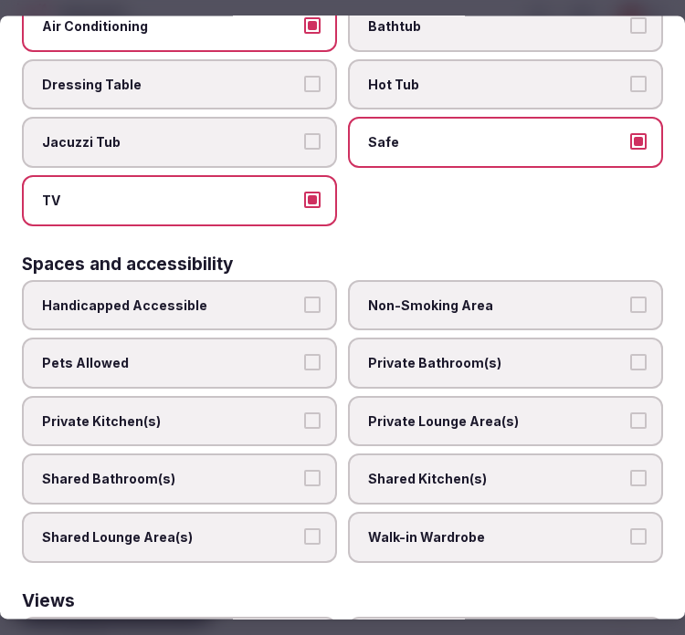
scroll to position [1116, 0]
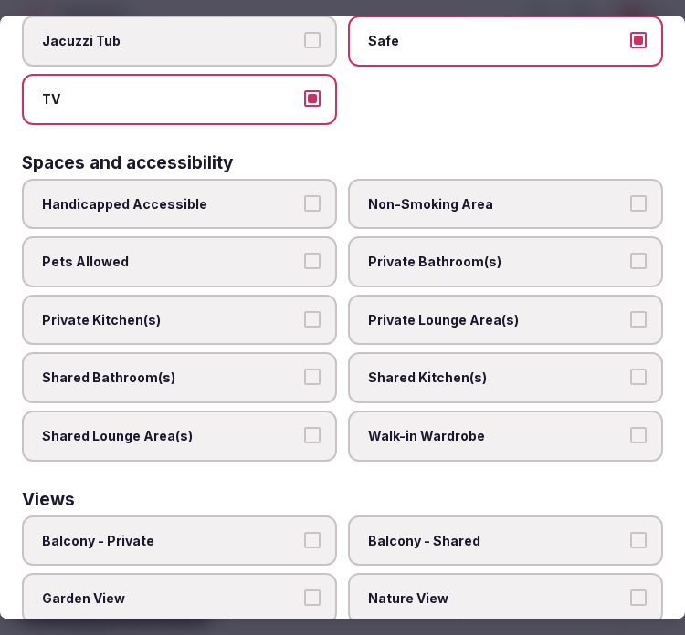
click at [453, 254] on span "Private Bathroom(s)" at bounding box center [496, 263] width 257 height 18
click at [630, 254] on button "Private Bathroom(s)" at bounding box center [638, 262] width 16 height 16
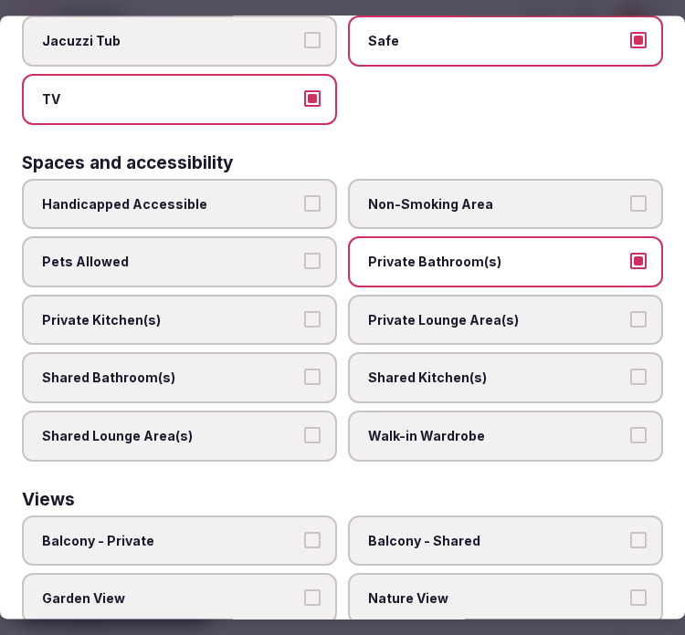
click at [436, 297] on label "Private Lounge Area(s)" at bounding box center [505, 320] width 315 height 51
click at [630, 311] on button "Private Lounge Area(s)" at bounding box center [638, 319] width 16 height 16
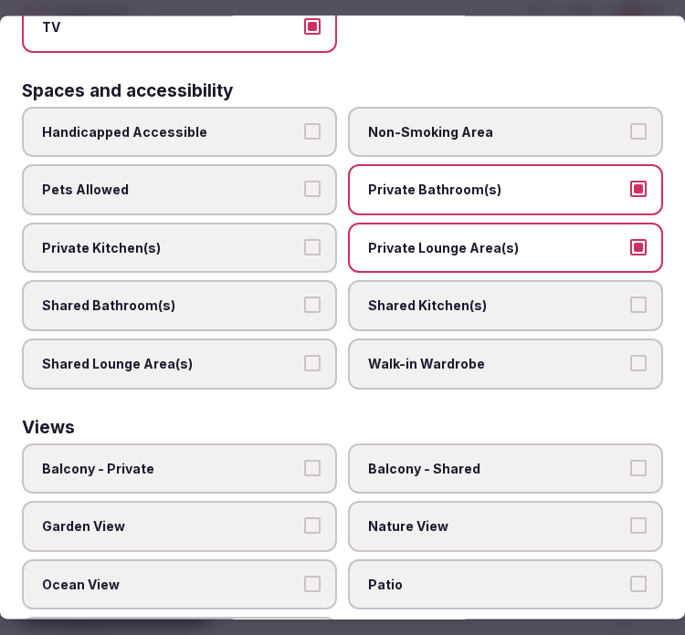
scroll to position [1214, 0]
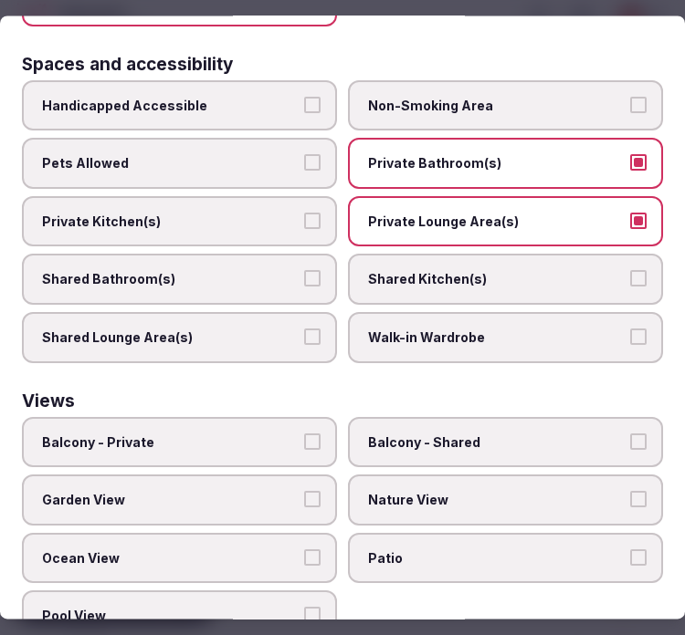
click at [230, 434] on span "Balcony - Private" at bounding box center [170, 443] width 257 height 18
click at [304, 434] on button "Balcony - Private" at bounding box center [312, 442] width 16 height 16
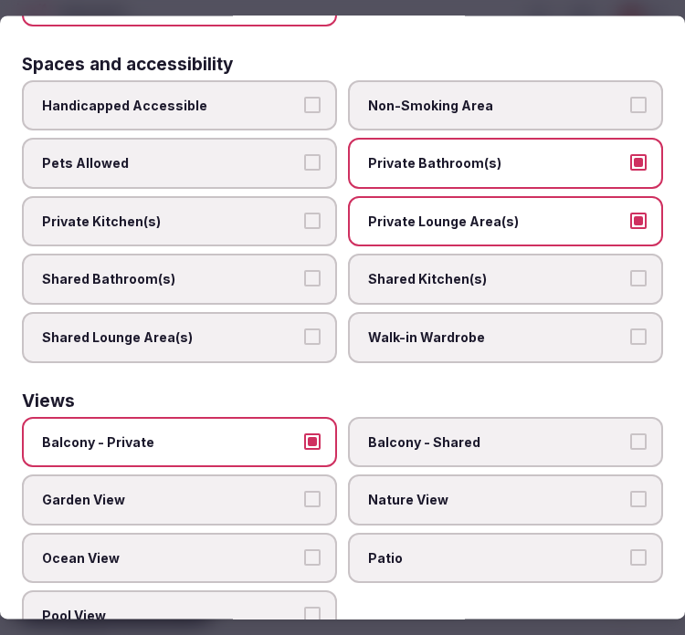
click at [320, 417] on label "Balcony - Private" at bounding box center [179, 442] width 315 height 51
click at [320, 434] on button "Balcony - Private" at bounding box center [312, 442] width 16 height 16
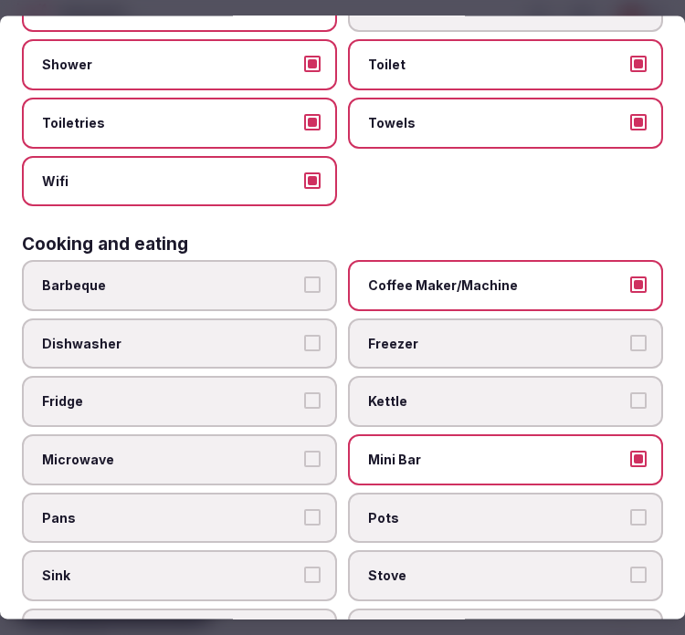
scroll to position [0, 0]
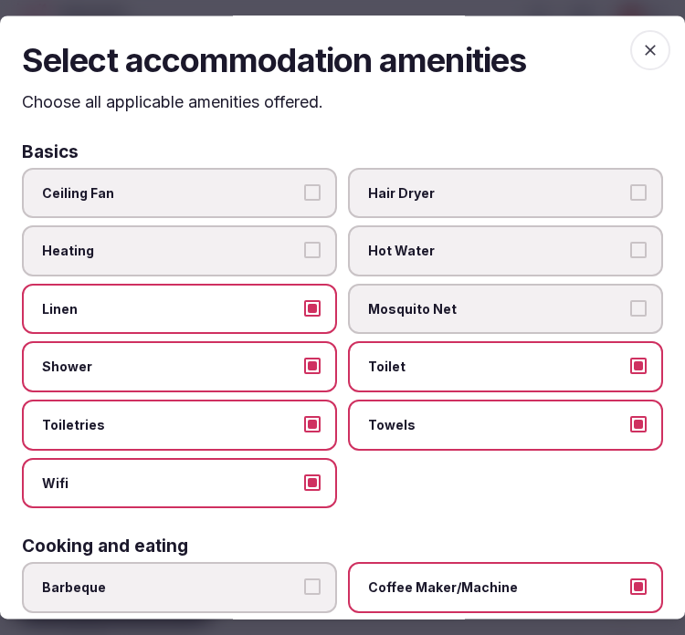
click at [641, 47] on icon "button" at bounding box center [650, 50] width 18 height 18
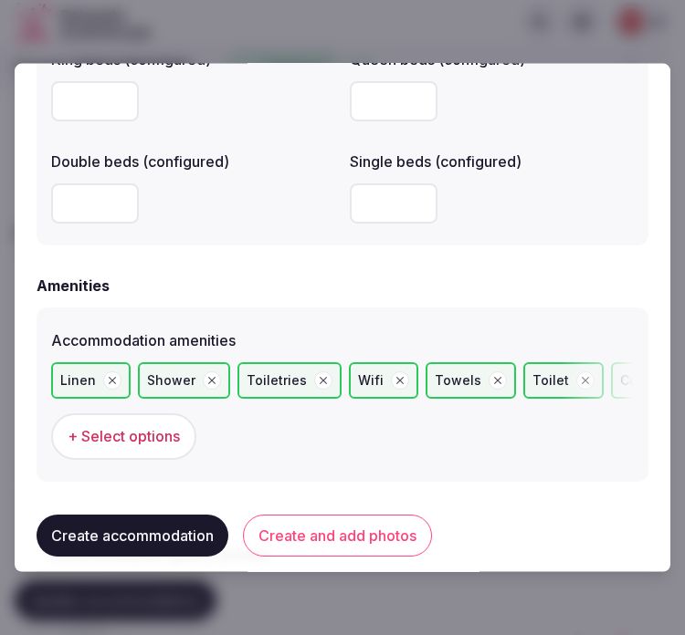
scroll to position [1804, 0]
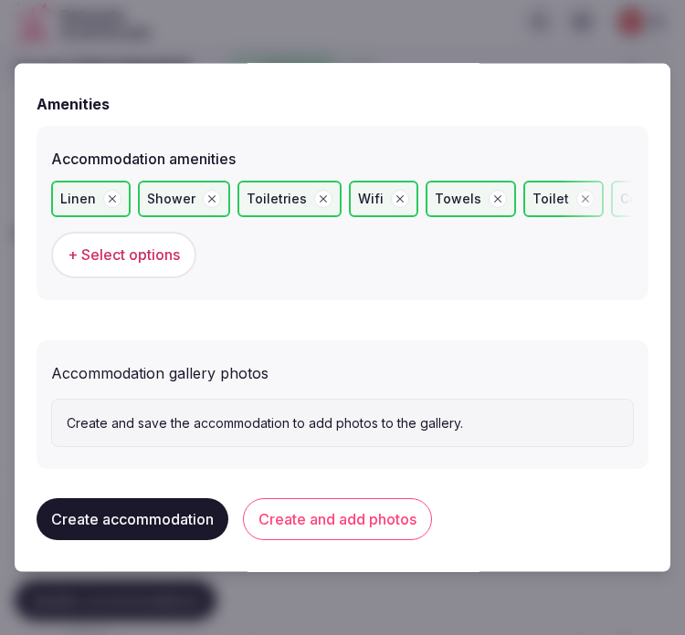
click at [288, 502] on button "Create and add photos" at bounding box center [337, 520] width 189 height 42
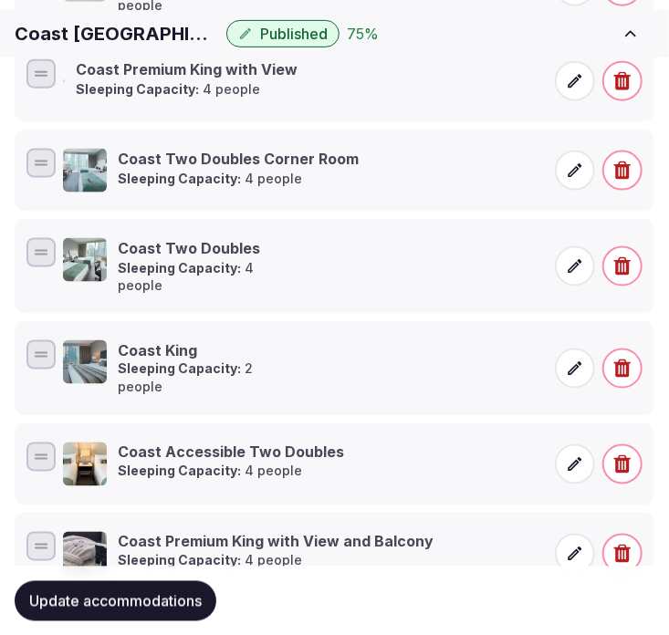
scroll to position [667, 0]
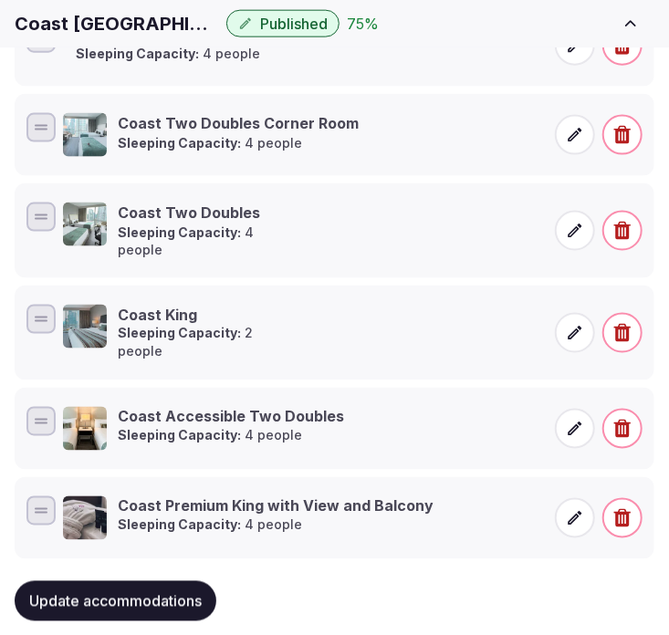
click at [155, 592] on span "Update accommodations" at bounding box center [115, 601] width 173 height 18
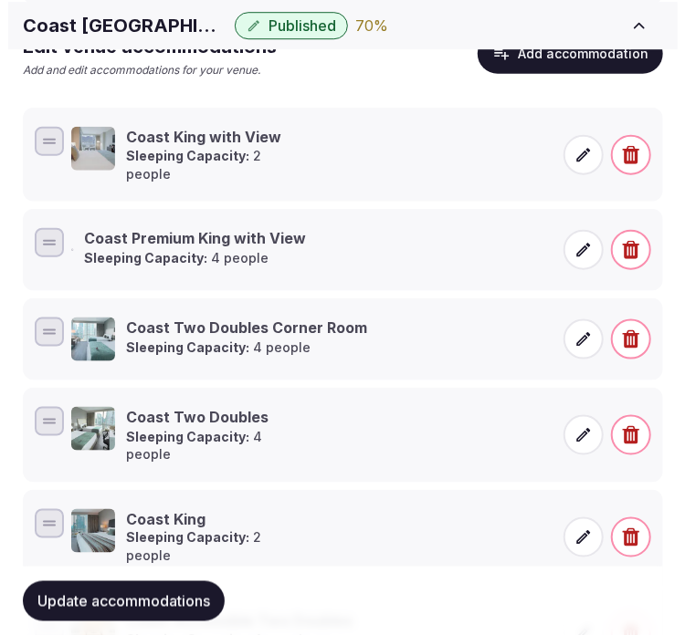
scroll to position [464, 0]
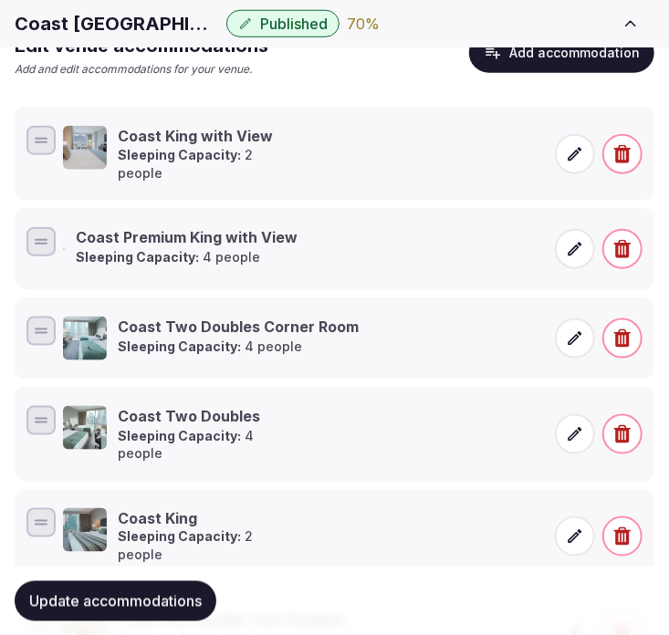
click at [250, 249] on p "Sleeping Capacity: 4 people" at bounding box center [188, 257] width 222 height 18
click at [568, 240] on icon at bounding box center [575, 249] width 18 height 18
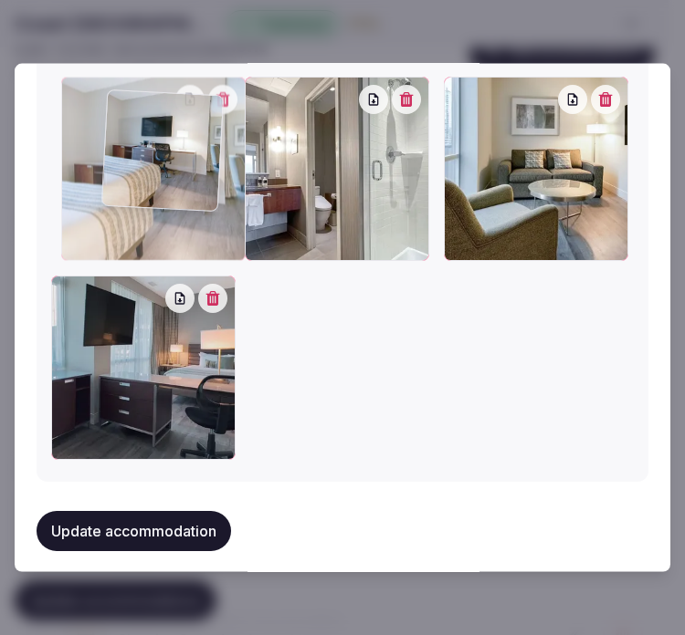
scroll to position [2339, 0]
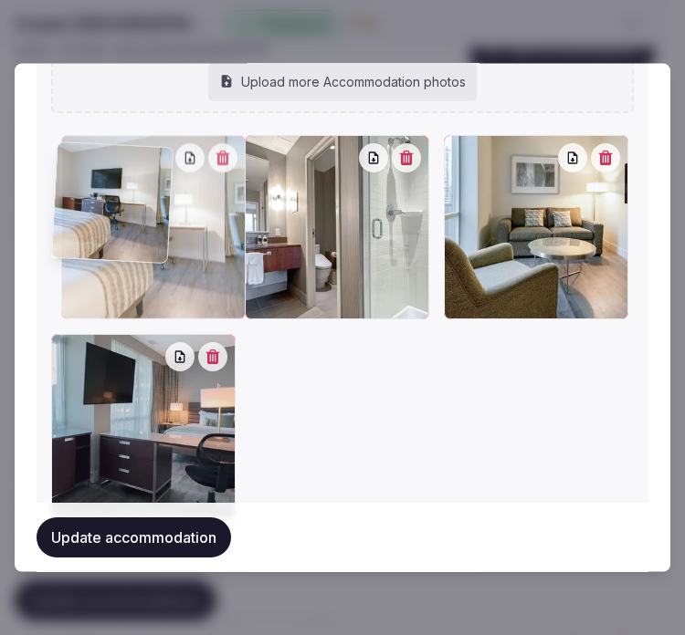
drag, startPoint x: 448, startPoint y: 92, endPoint x: 110, endPoint y: 112, distance: 338.4
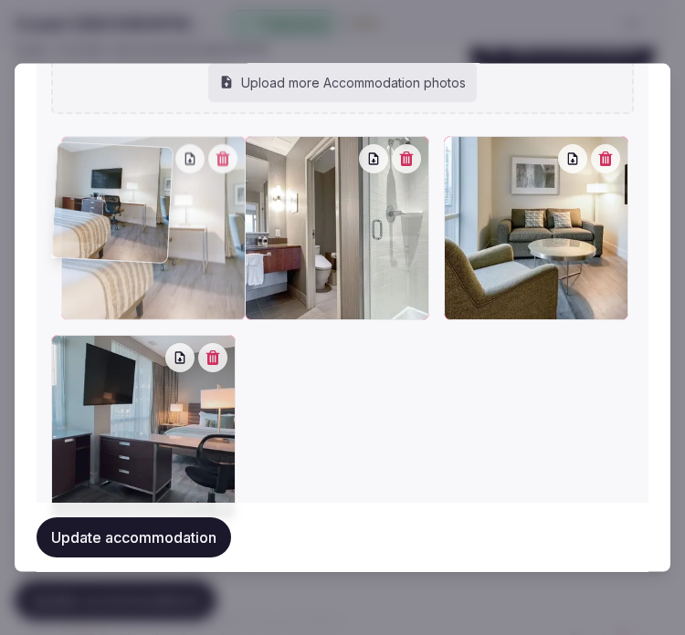
click at [110, 112] on div "cchv-coast-premium-king-w-view-1_wide.jpg cchv-coast-premium-king-w-view-2_wide…" at bounding box center [342, 186] width 583 height 665
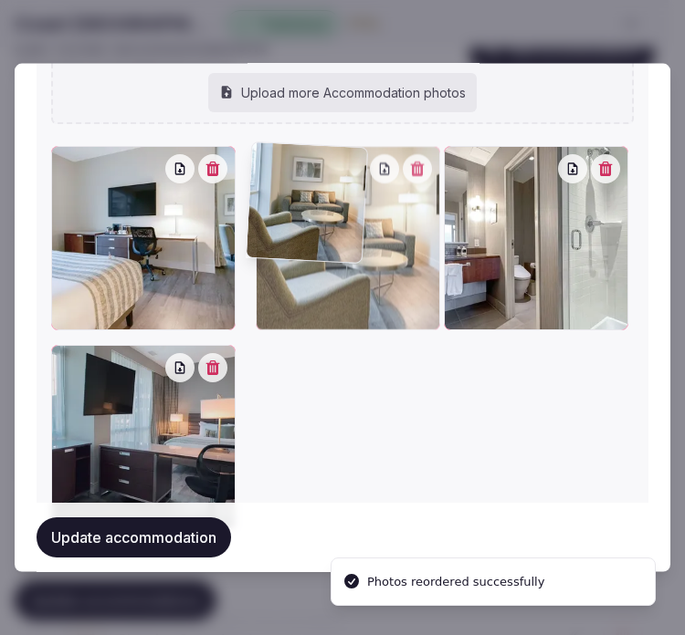
drag, startPoint x: 452, startPoint y: 153, endPoint x: 276, endPoint y: 169, distance: 176.9
click at [276, 169] on div at bounding box center [348, 237] width 184 height 184
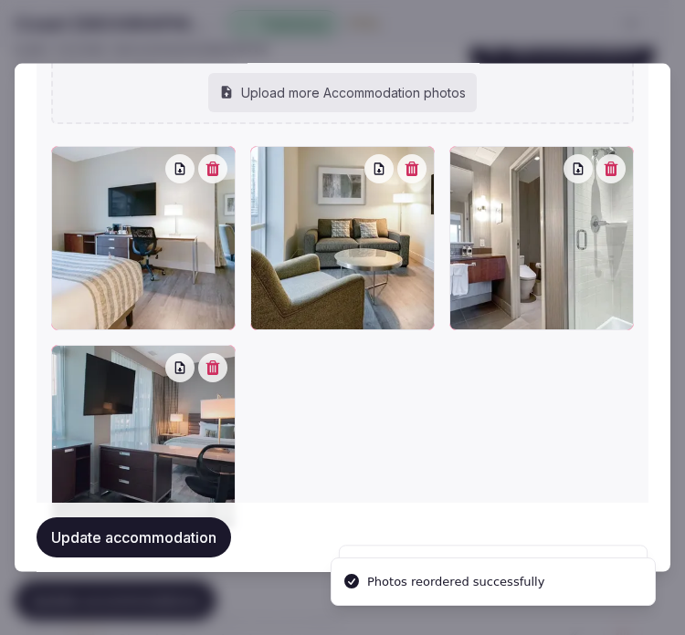
scroll to position [2408, 0]
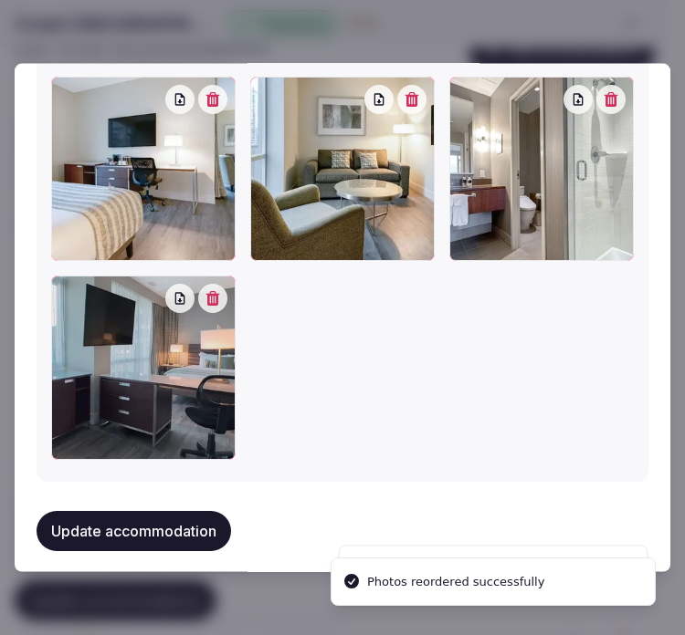
click at [142, 513] on button "Update accommodation" at bounding box center [134, 530] width 194 height 40
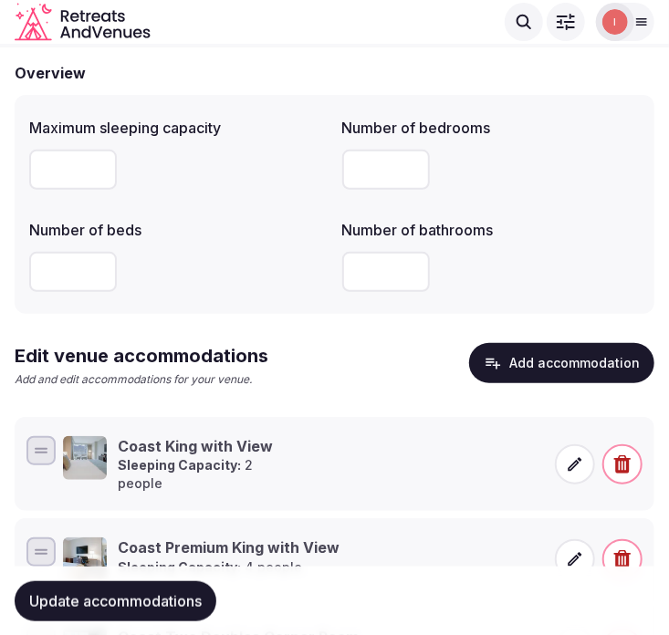
scroll to position [507, 0]
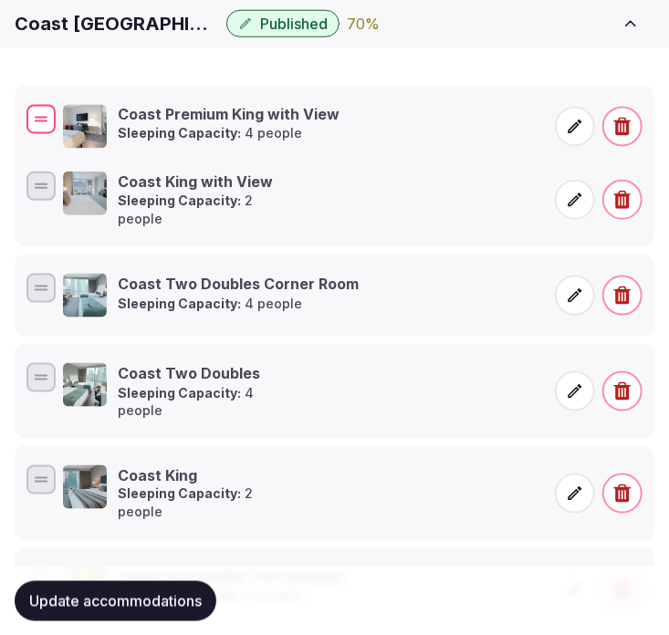
drag, startPoint x: 41, startPoint y: 192, endPoint x: 37, endPoint y: 123, distance: 68.6
click at [37, 123] on div at bounding box center [40, 119] width 29 height 29
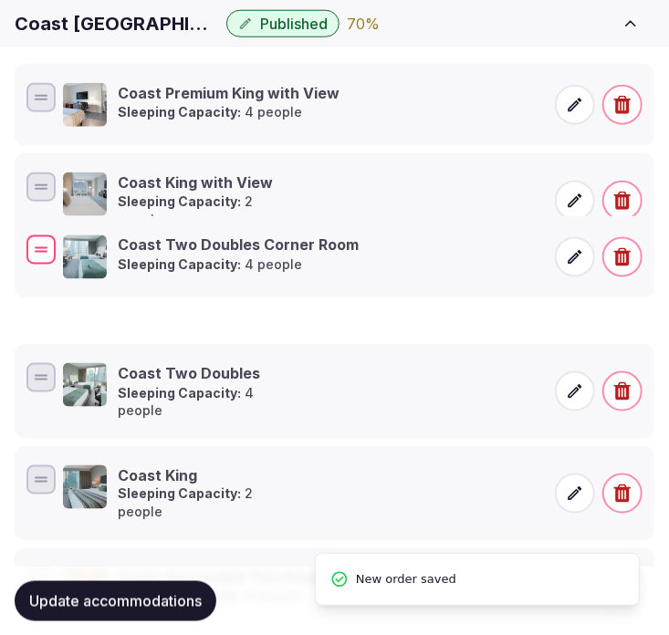
drag, startPoint x: 26, startPoint y: 277, endPoint x: 58, endPoint y: 201, distance: 82.2
click at [49, 236] on div at bounding box center [40, 250] width 29 height 29
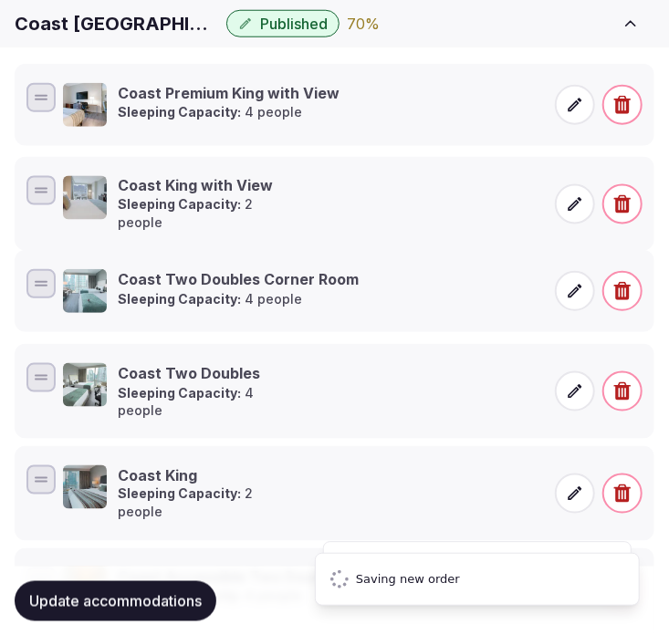
click at [67, 185] on ul "Coast Premium King with View Sleeping Capacity: 4 people Coast King with View S…" at bounding box center [335, 392] width 640 height 656
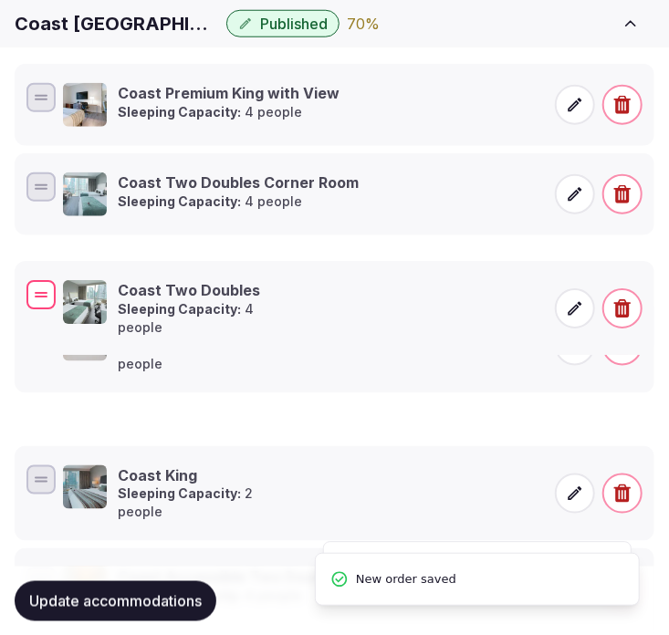
drag, startPoint x: 46, startPoint y: 358, endPoint x: 49, endPoint y: 287, distance: 71.3
click at [49, 287] on div at bounding box center [40, 294] width 29 height 29
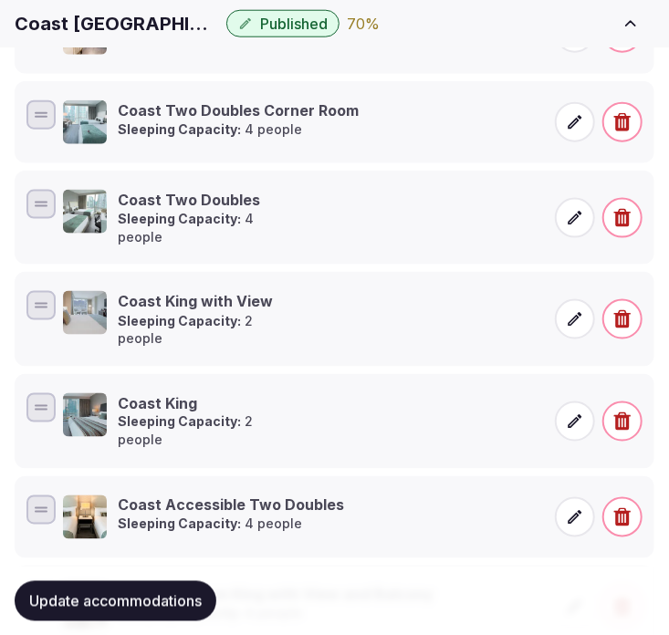
scroll to position [608, 0]
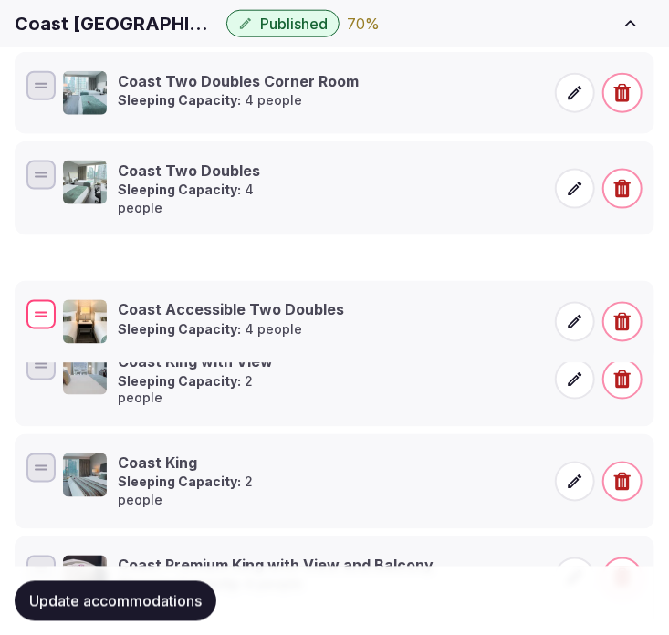
drag, startPoint x: 52, startPoint y: 444, endPoint x: 53, endPoint y: 303, distance: 140.6
click at [53, 303] on div at bounding box center [40, 314] width 29 height 29
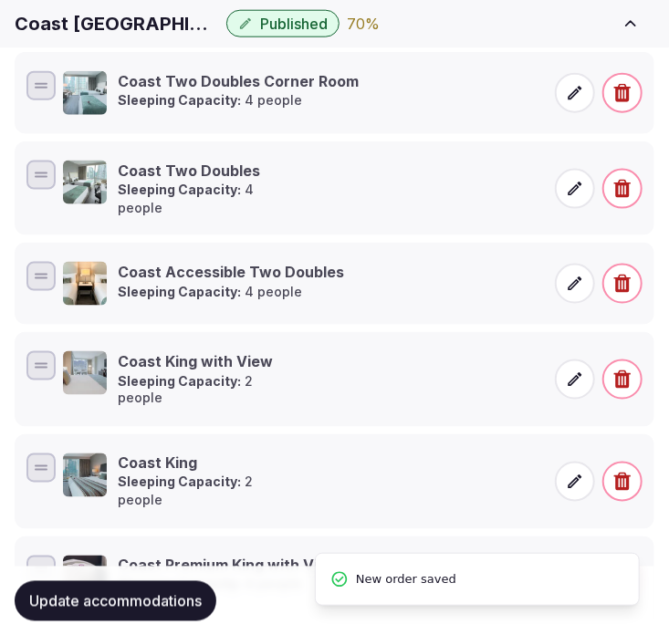
scroll to position [667, 0]
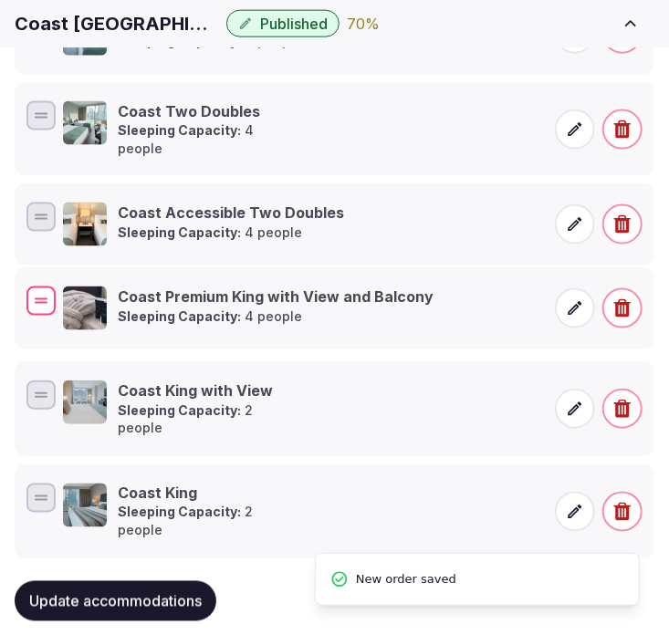
drag, startPoint x: 47, startPoint y: 484, endPoint x: 51, endPoint y: 299, distance: 185.4
click at [51, 299] on div at bounding box center [40, 301] width 29 height 29
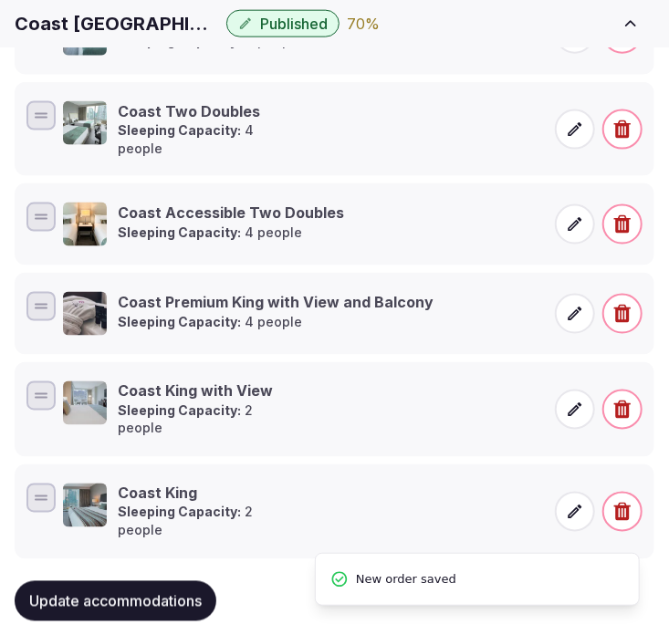
click at [193, 599] on button "Update accommodations" at bounding box center [116, 601] width 202 height 40
drag, startPoint x: 188, startPoint y: 576, endPoint x: 197, endPoint y: 572, distance: 10.2
click at [188, 581] on button "Update accommodations" at bounding box center [116, 601] width 202 height 40
click at [149, 599] on button "Update accommodations" at bounding box center [116, 601] width 202 height 40
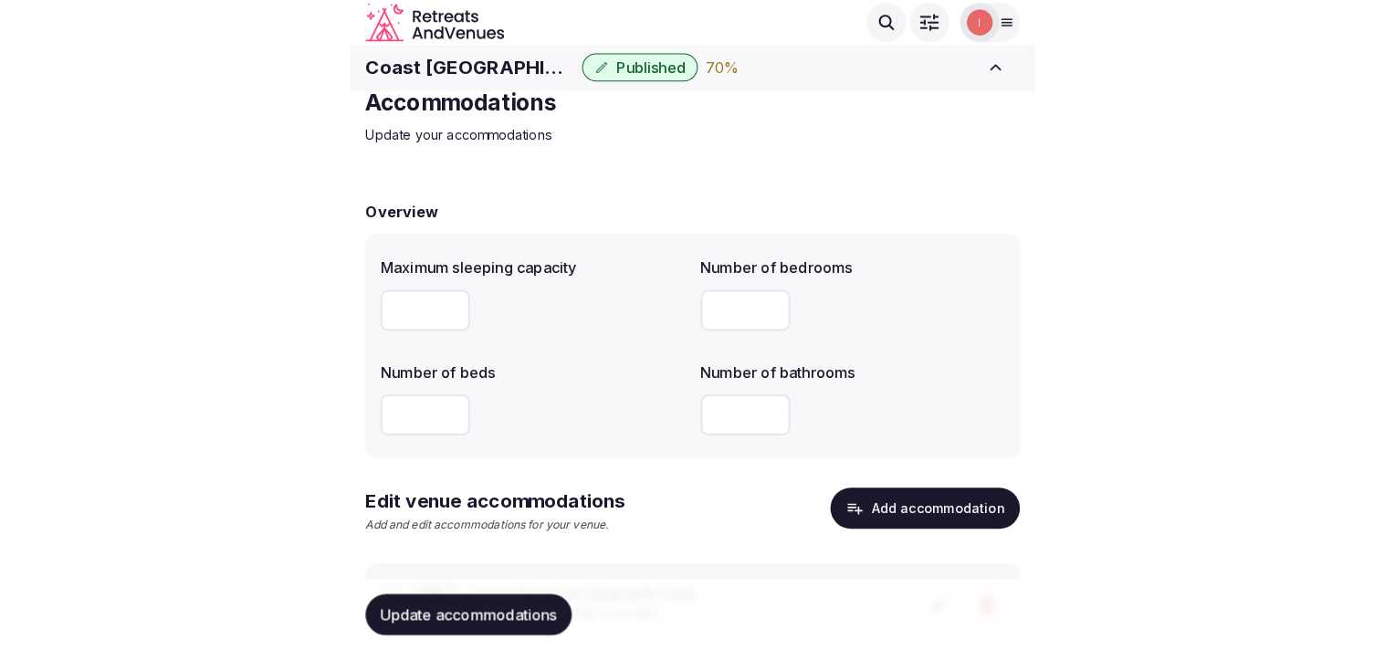
scroll to position [0, 0]
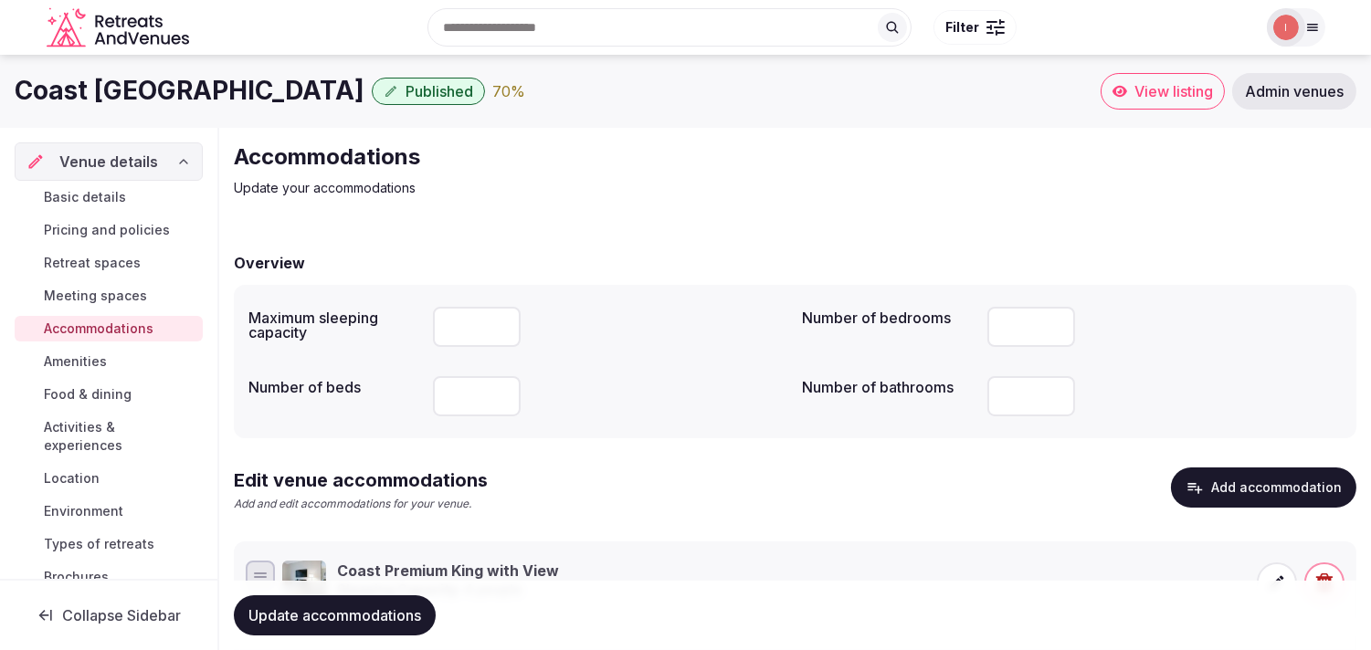
click at [99, 358] on span "Amenities" at bounding box center [75, 361] width 63 height 18
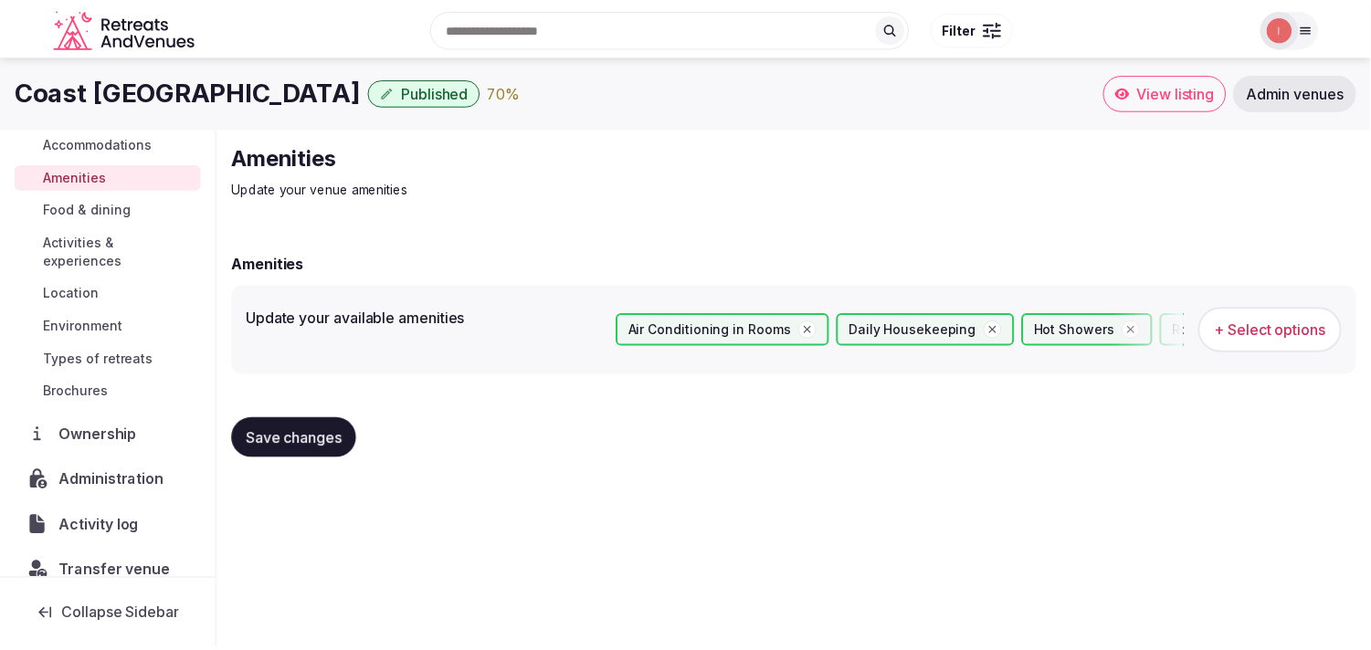
scroll to position [211, 0]
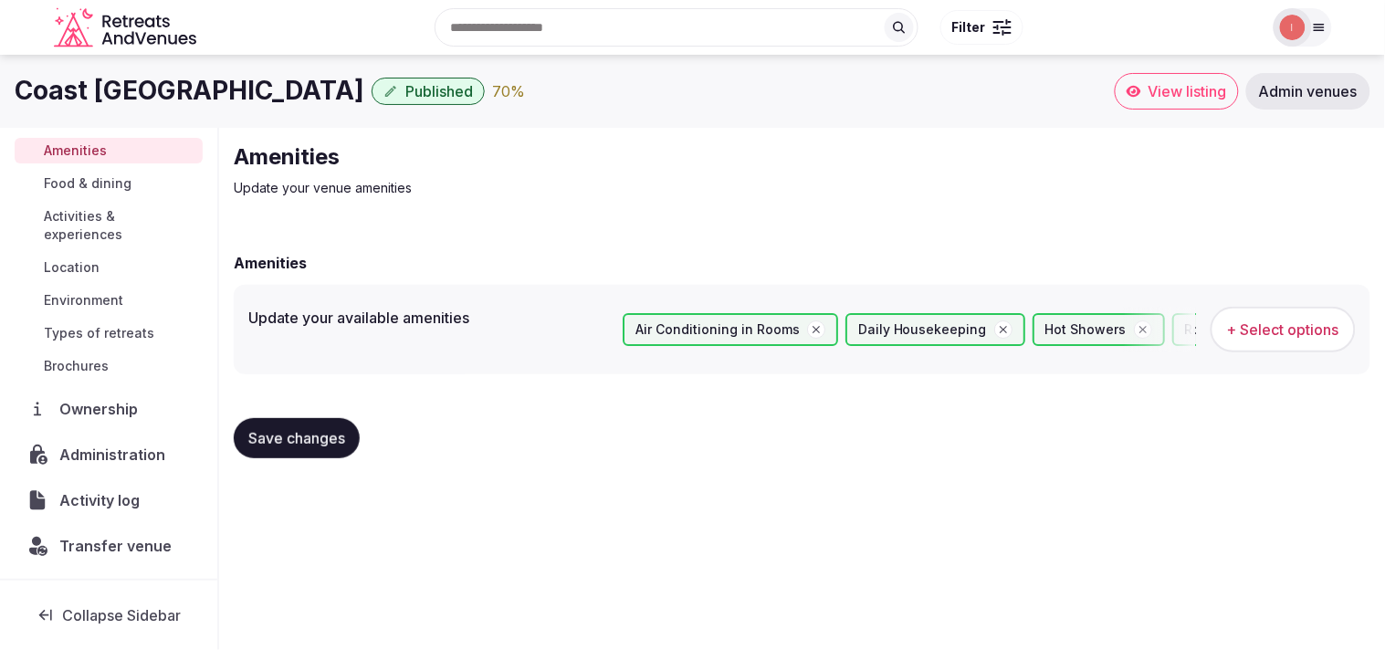
click at [292, 436] on span "Save changes" at bounding box center [296, 438] width 97 height 18
click at [98, 175] on span "Food & dining" at bounding box center [88, 183] width 88 height 18
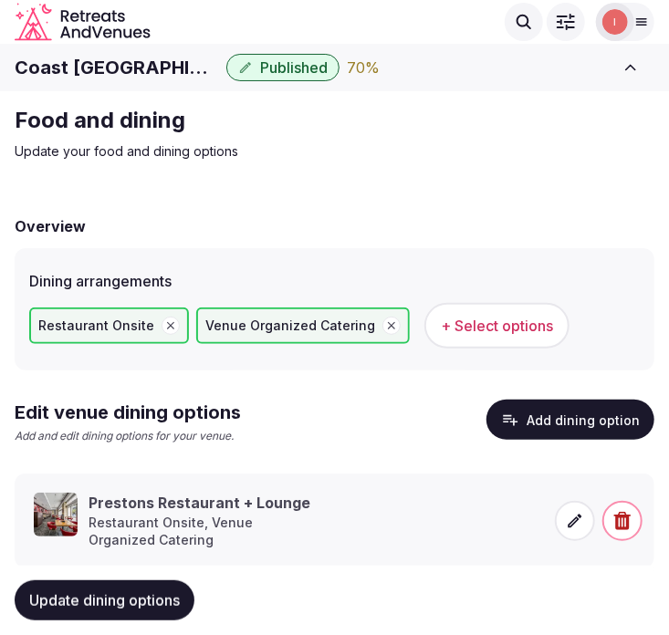
click at [141, 77] on h1 "Coast Coal Harbour Hotel" at bounding box center [117, 68] width 205 height 26
copy div "Coast Coal Harbour Hotel"
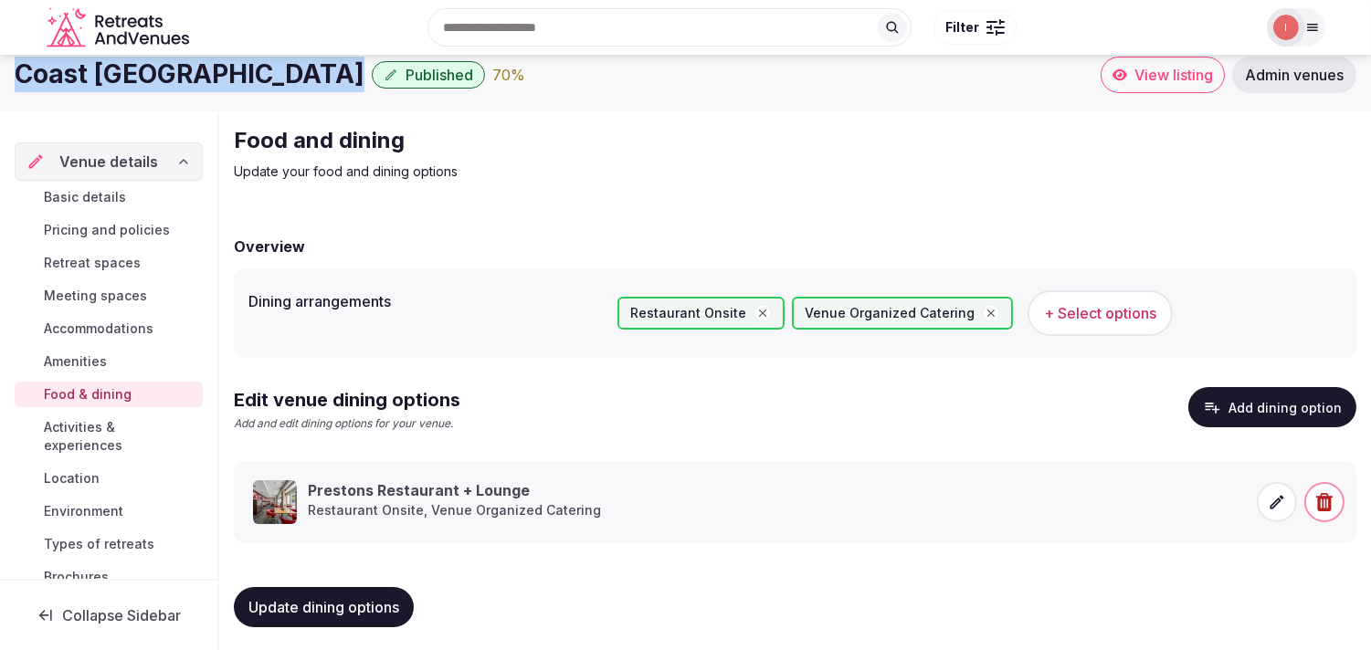
scroll to position [21, 0]
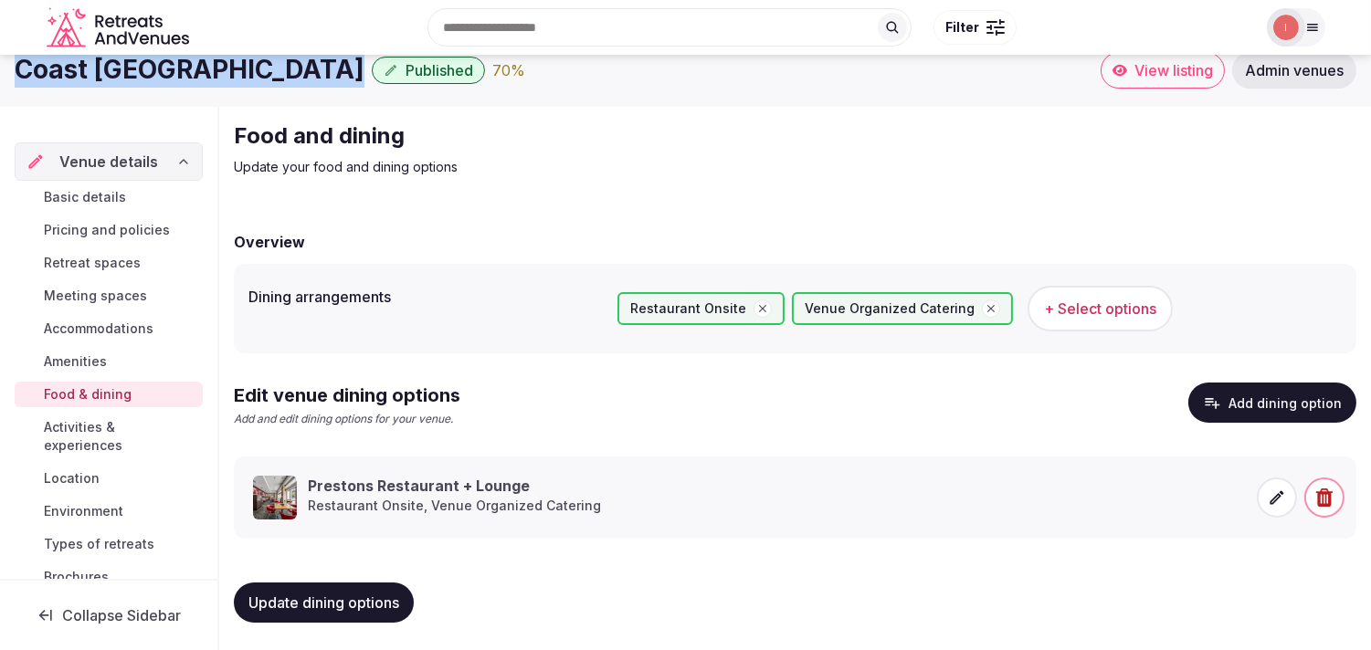
click at [104, 423] on span "Activities & experiences" at bounding box center [120, 436] width 152 height 37
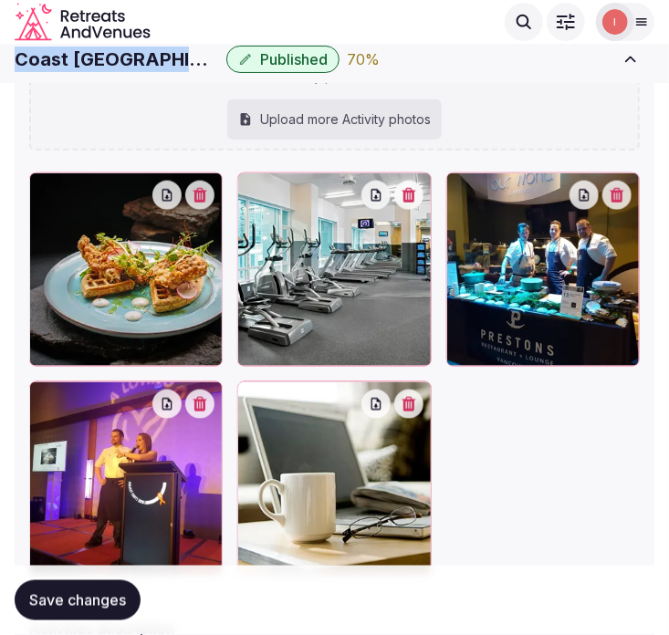
scroll to position [302, 0]
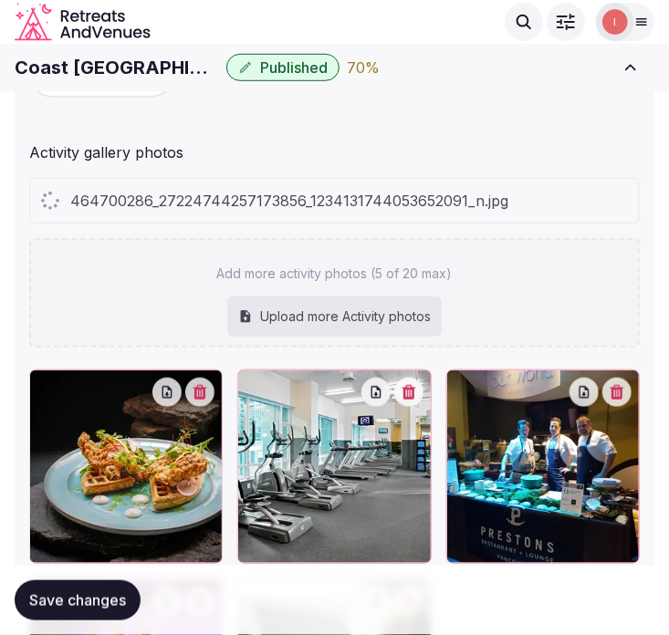
click at [552, 215] on div "464700286_27224744257173856_1234131744053652091_n.jpg" at bounding box center [334, 201] width 609 height 44
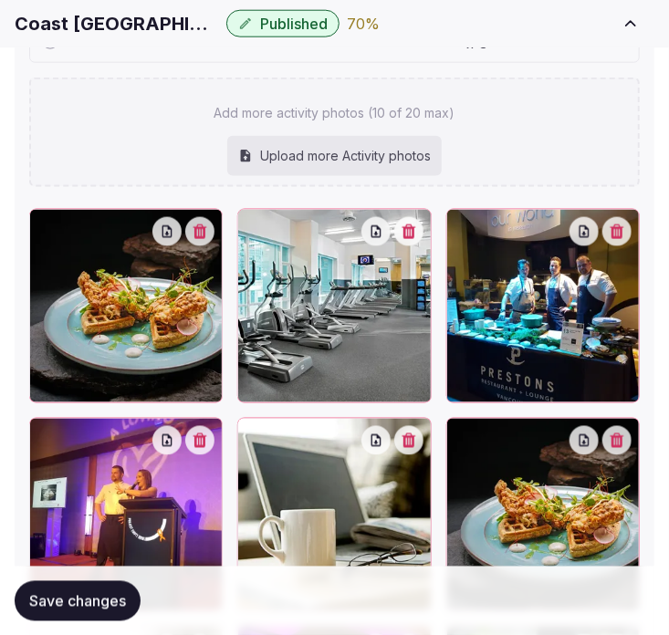
scroll to position [787, 0]
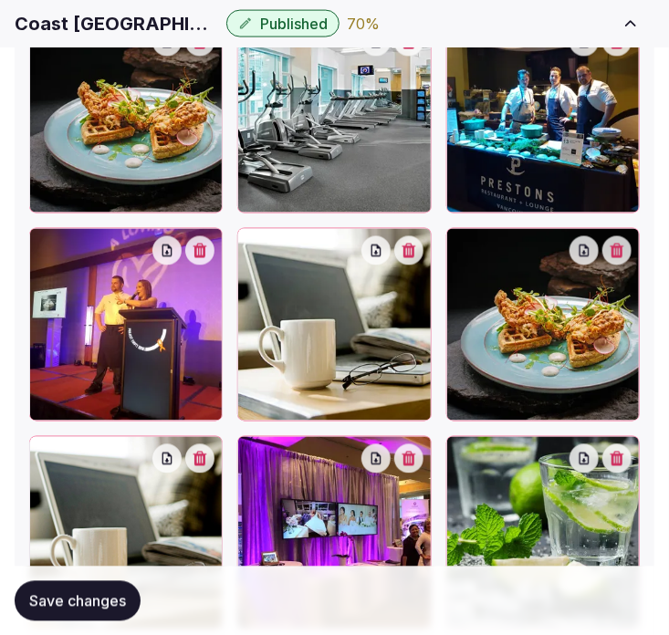
click at [126, 600] on span "Save changes" at bounding box center [77, 601] width 97 height 18
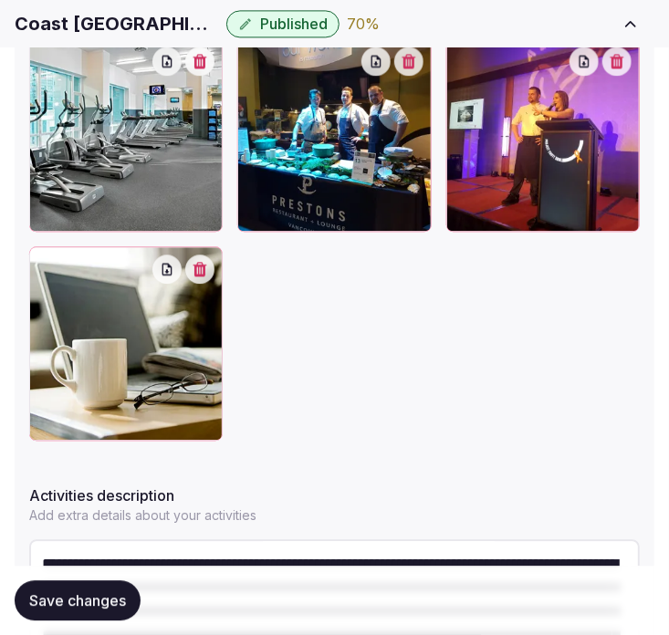
scroll to position [1192, 0]
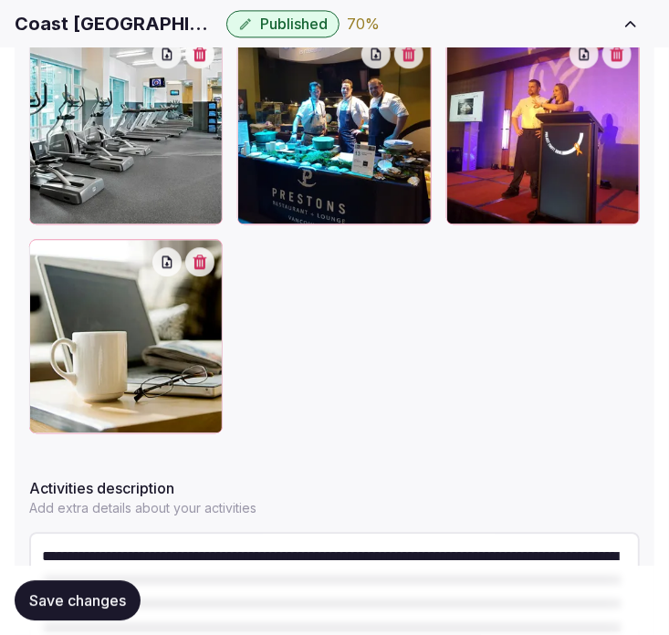
click at [66, 586] on button "Save changes" at bounding box center [78, 601] width 126 height 40
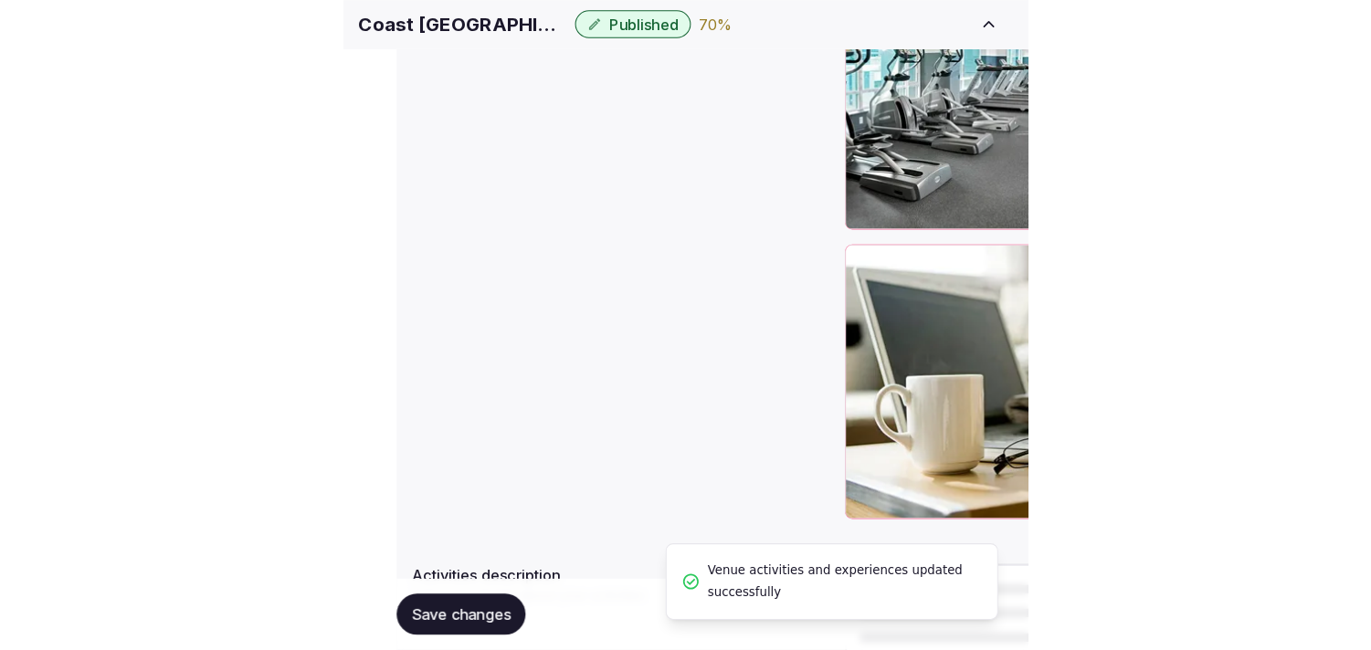
scroll to position [884, 0]
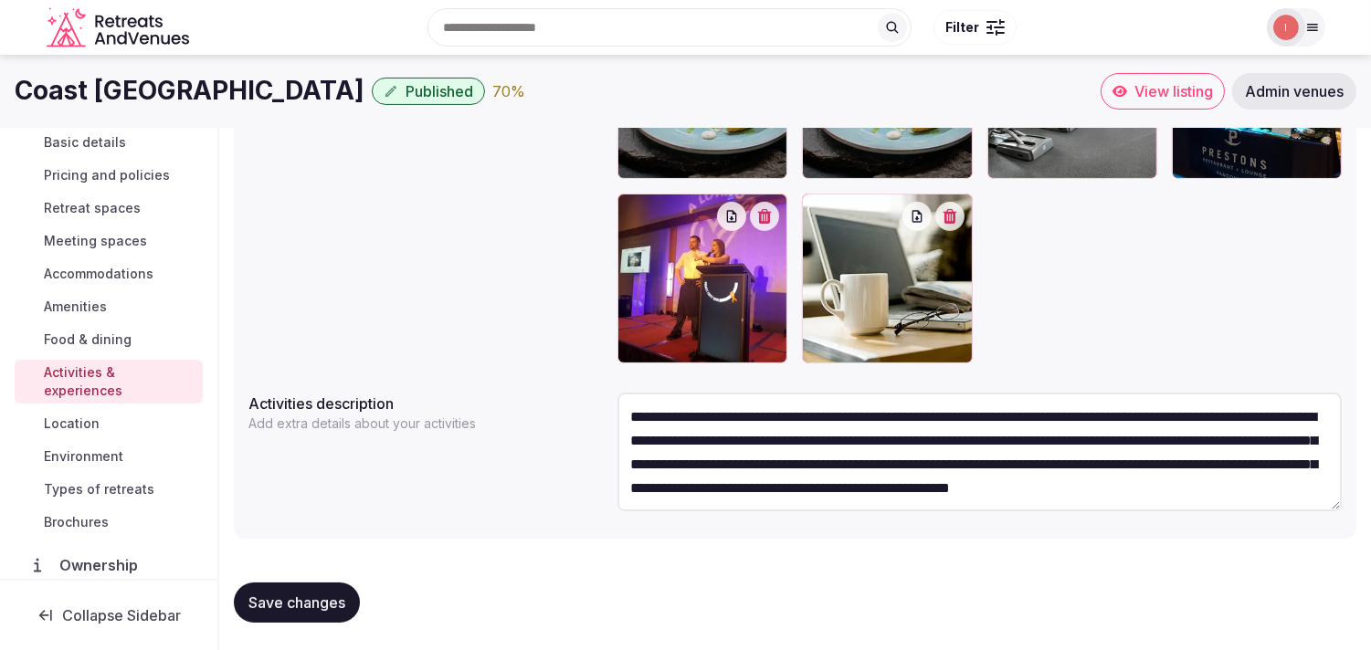
click at [92, 415] on span "Location" at bounding box center [72, 424] width 56 height 18
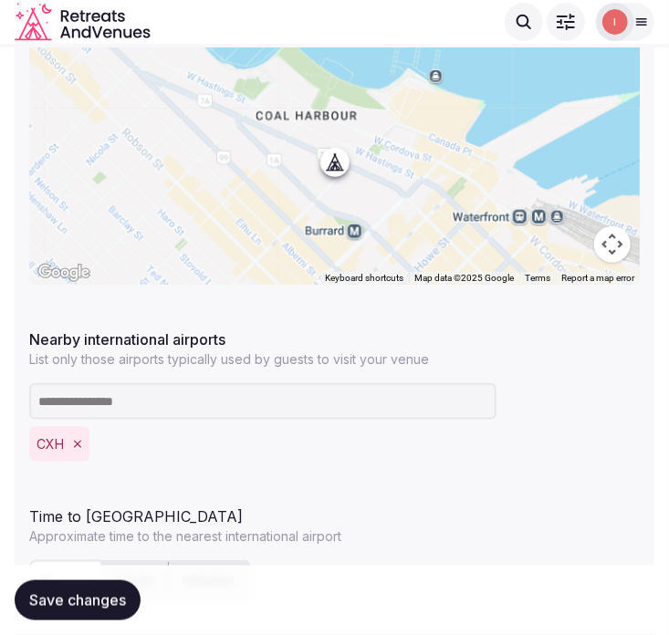
scroll to position [405, 0]
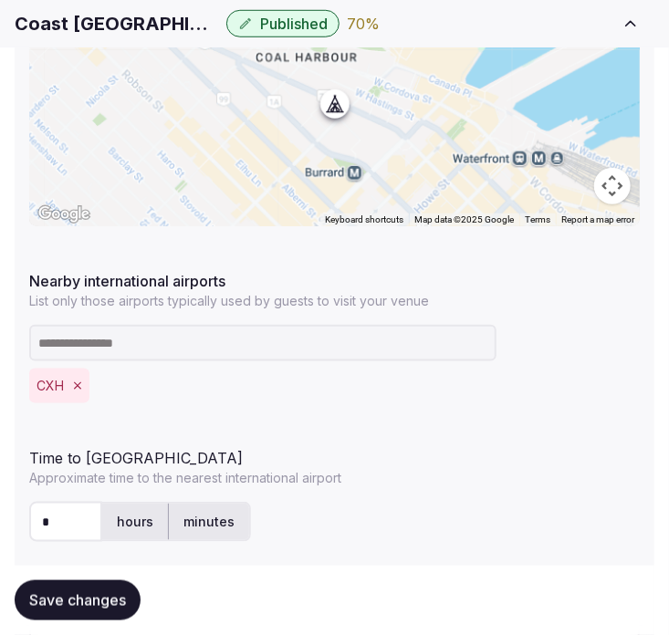
click at [47, 604] on span "Save changes" at bounding box center [77, 601] width 97 height 18
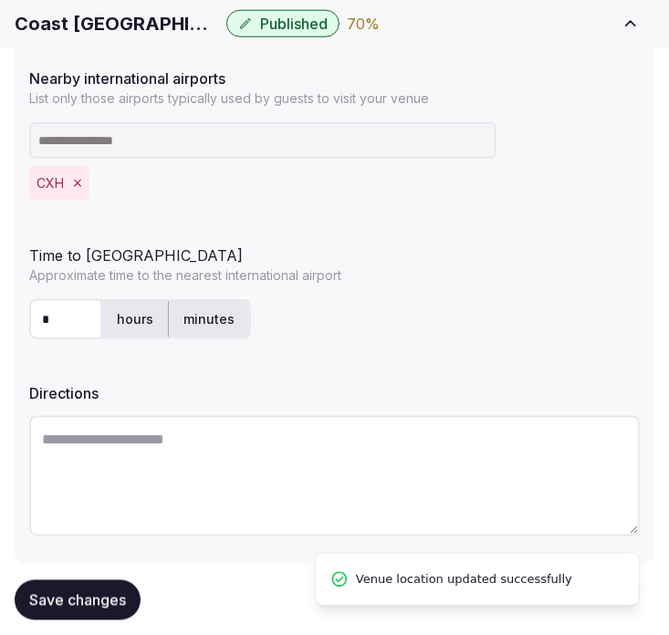
scroll to position [646, 0]
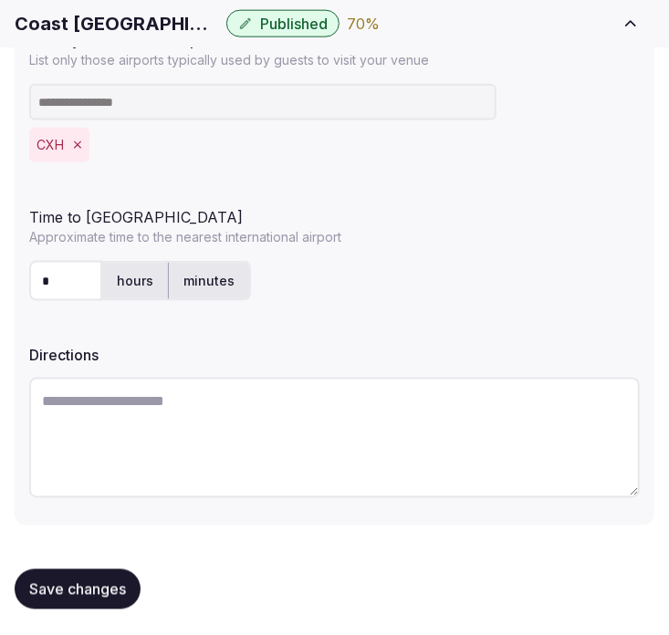
click at [52, 581] on span "Save changes" at bounding box center [77, 590] width 97 height 18
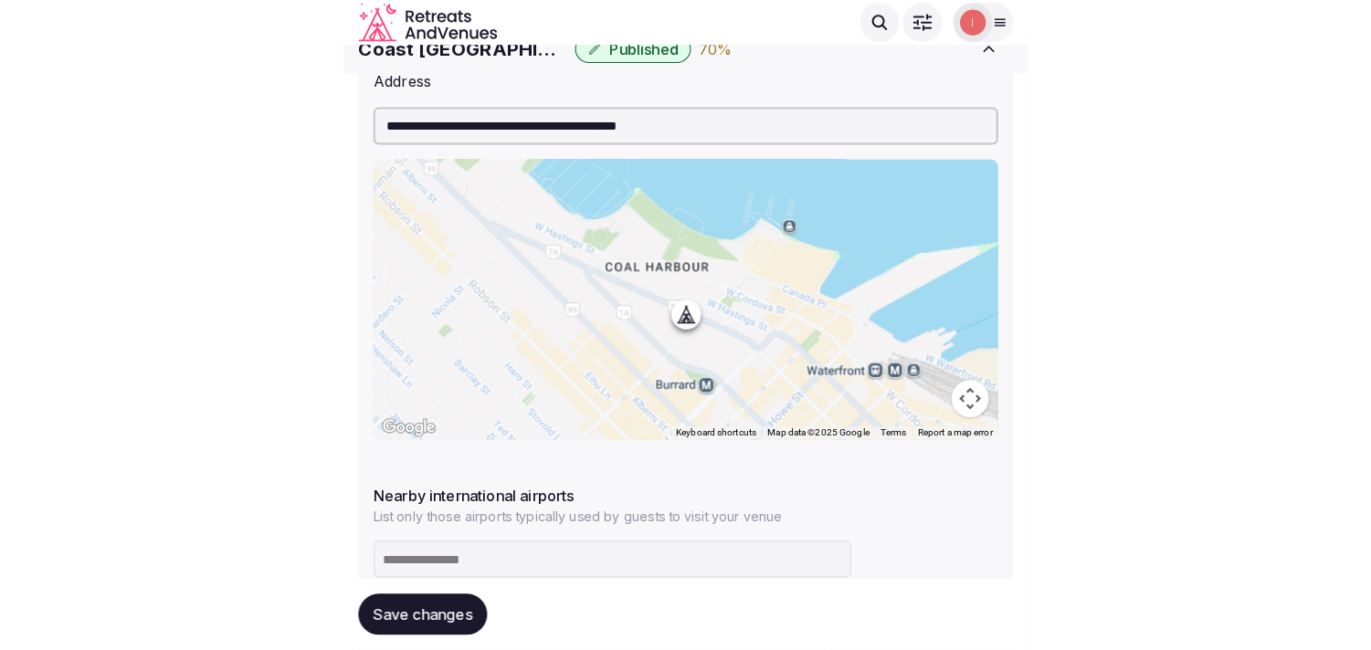
scroll to position [140, 0]
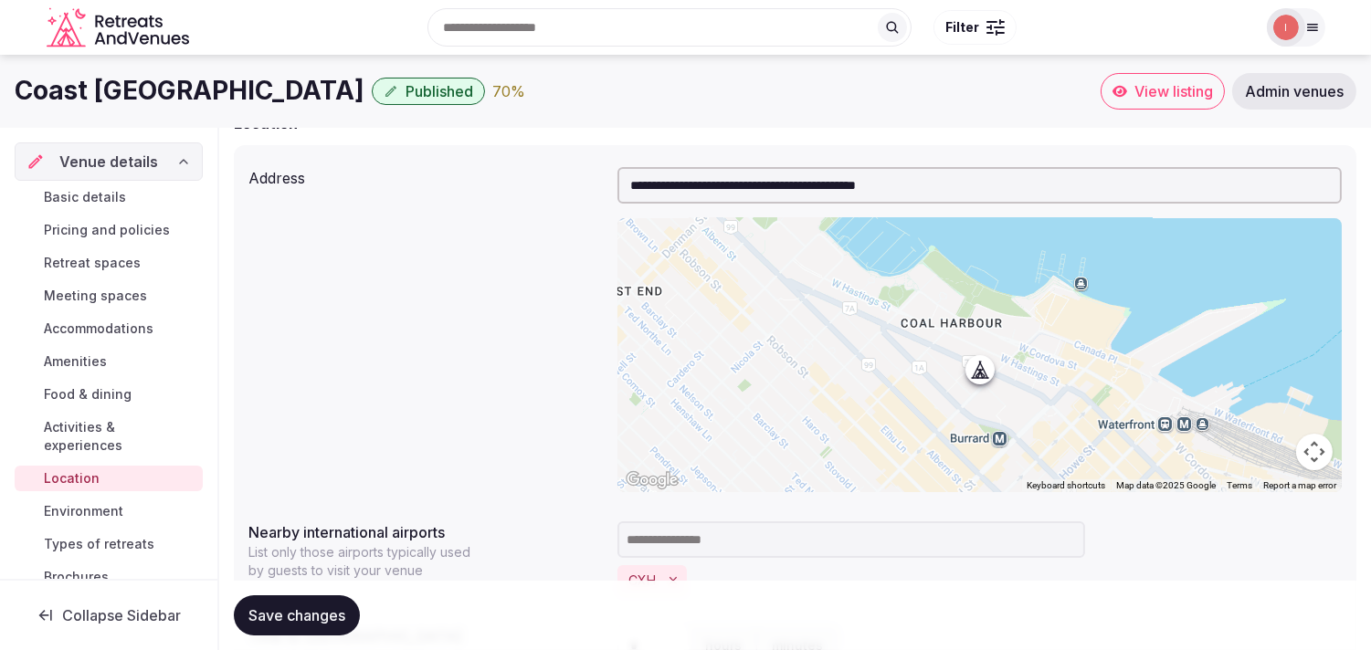
click at [68, 511] on span "Environment" at bounding box center [83, 511] width 79 height 18
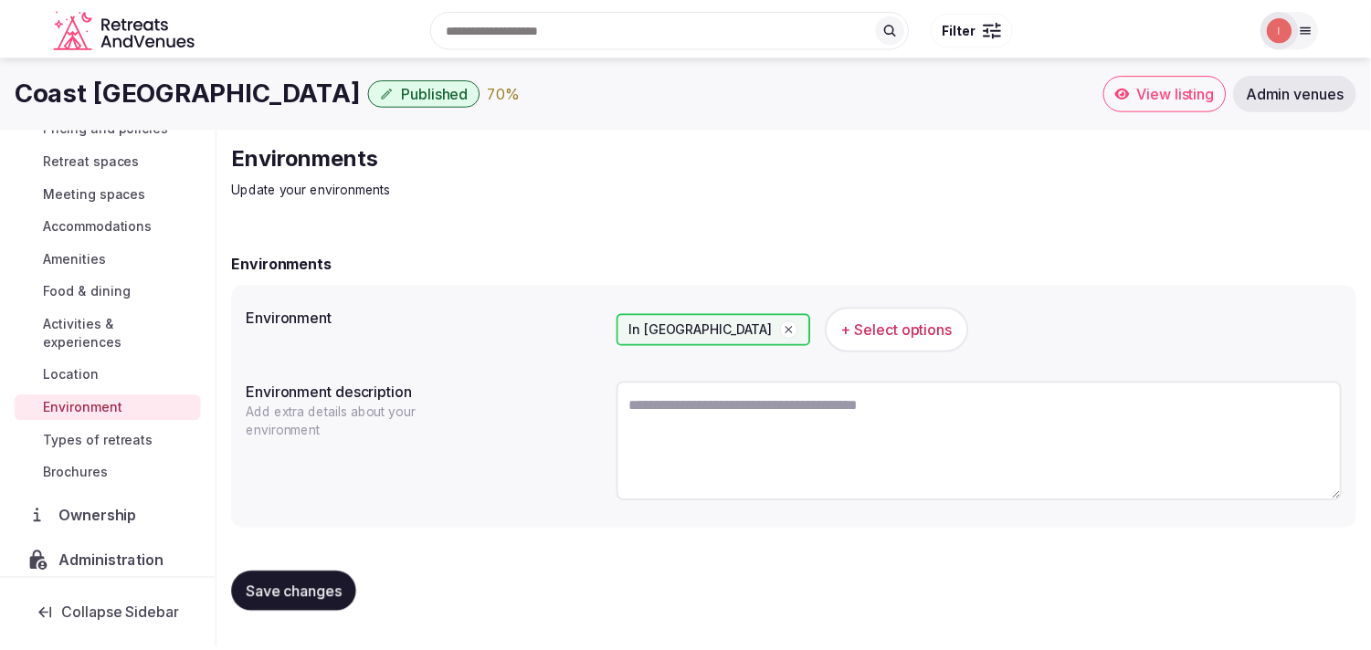
scroll to position [211, 0]
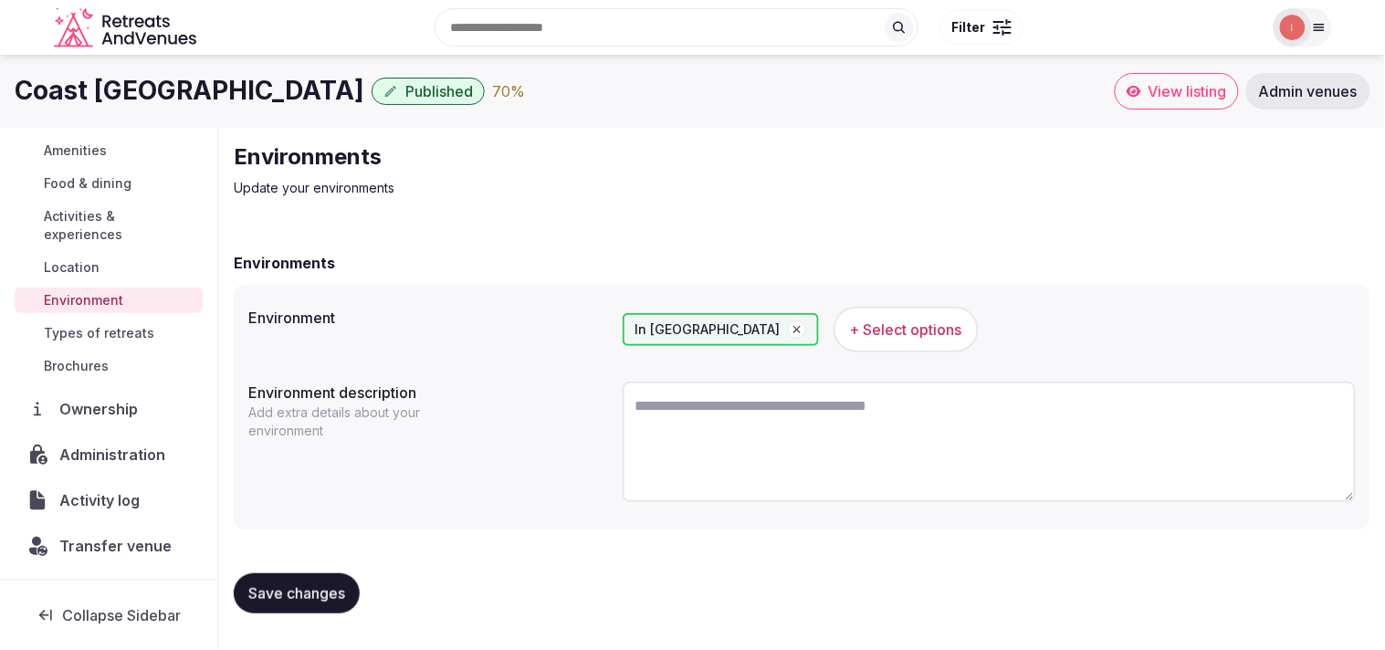
click at [122, 332] on span "Types of retreats" at bounding box center [99, 333] width 110 height 18
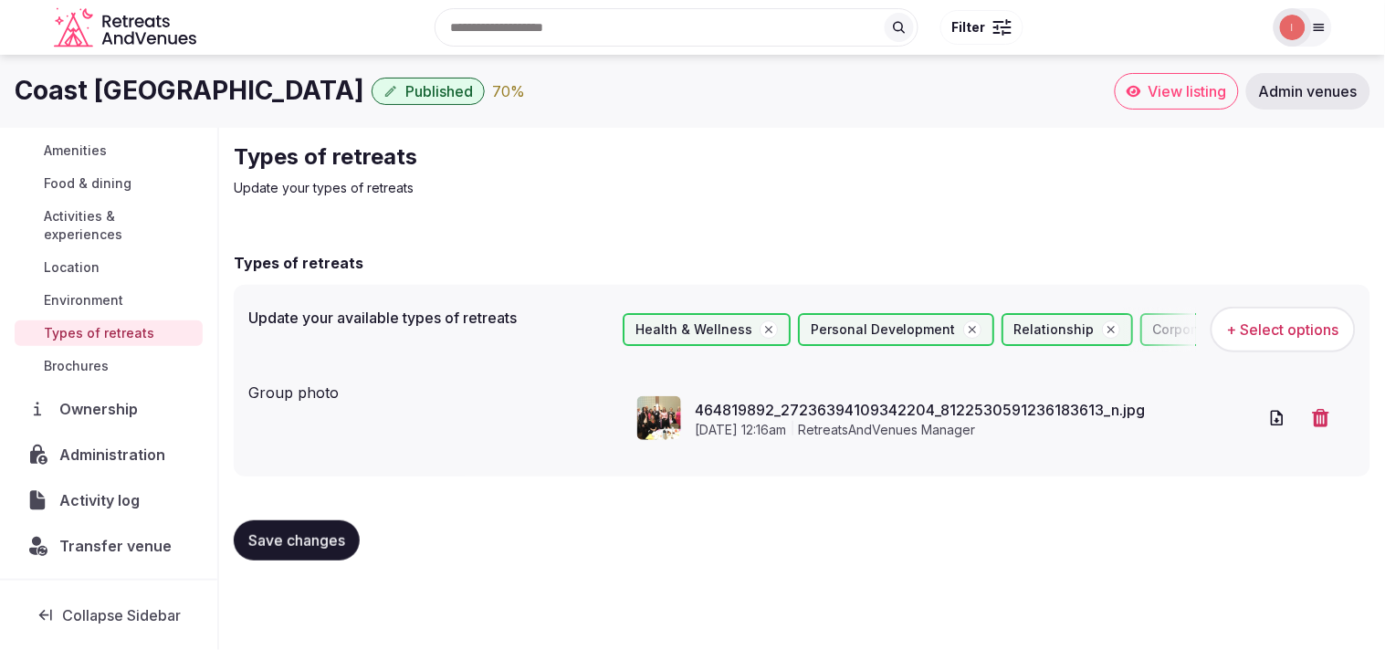
click at [134, 357] on link "Brochures" at bounding box center [109, 366] width 188 height 26
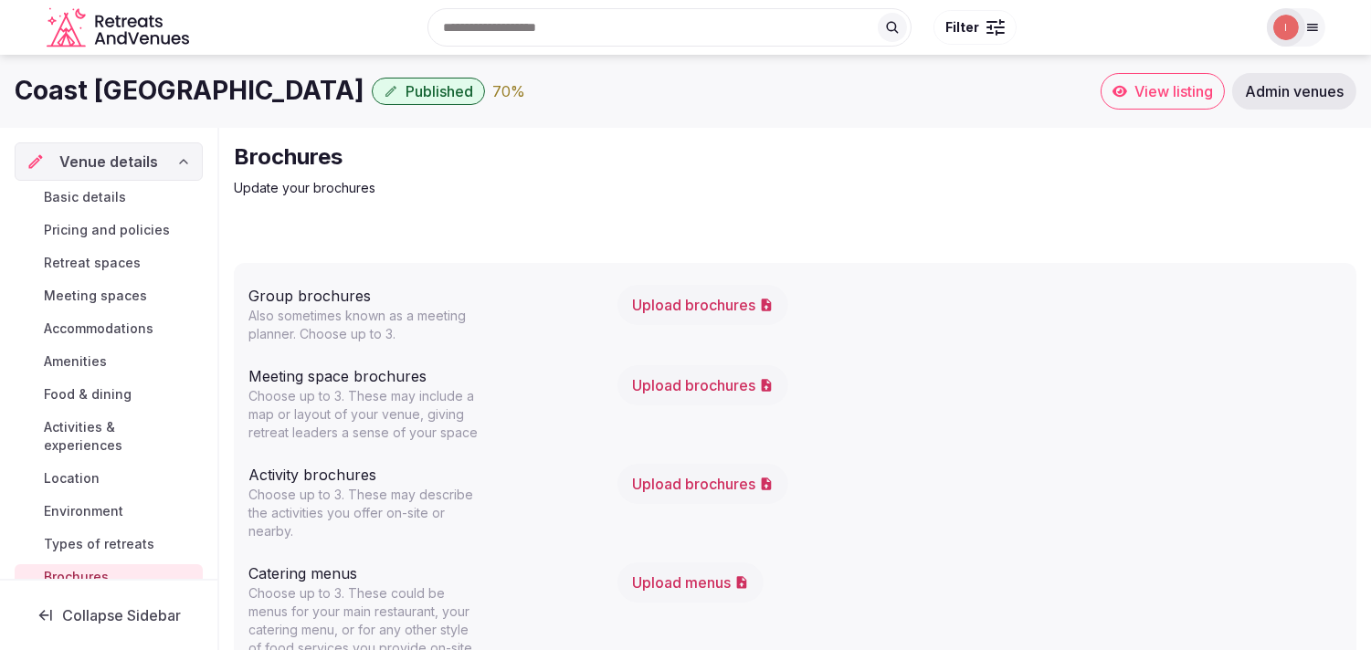
click at [279, 92] on h1 "Coast Coal Harbour Hotel" at bounding box center [190, 91] width 350 height 36
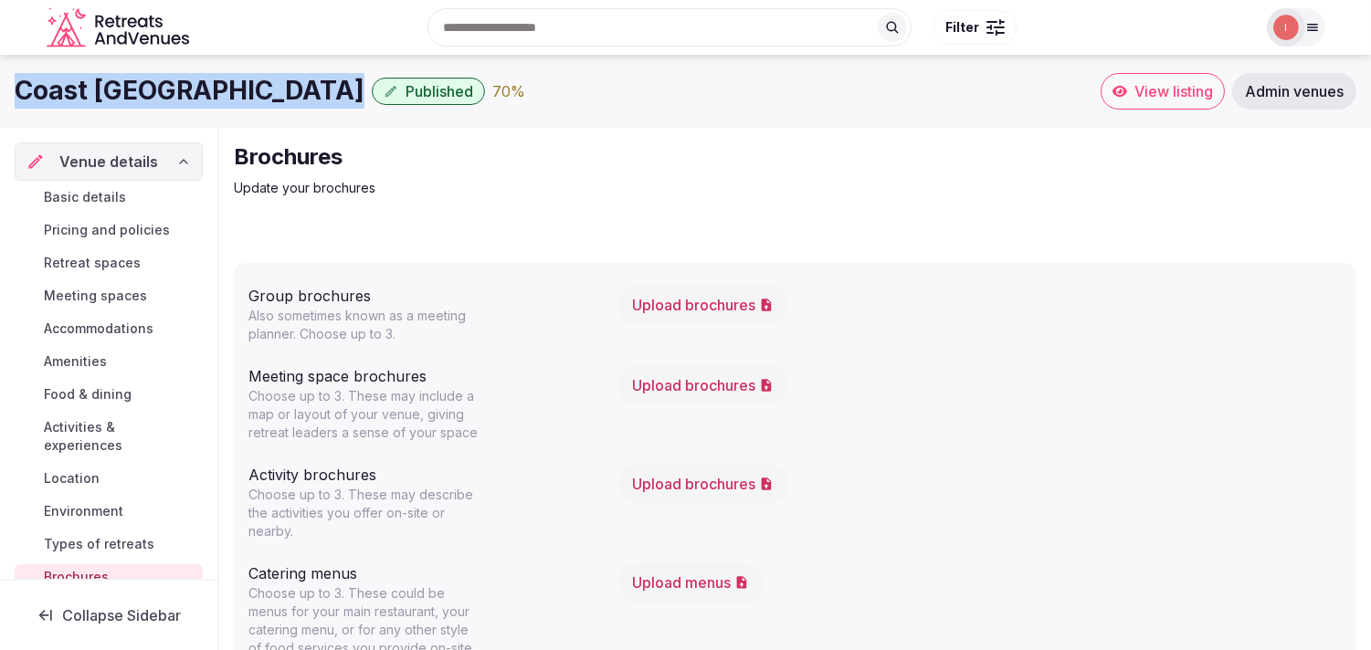
click at [279, 92] on h1 "Coast Coal Harbour Hotel" at bounding box center [190, 91] width 350 height 36
copy div "Coast Coal Harbour Hotel"
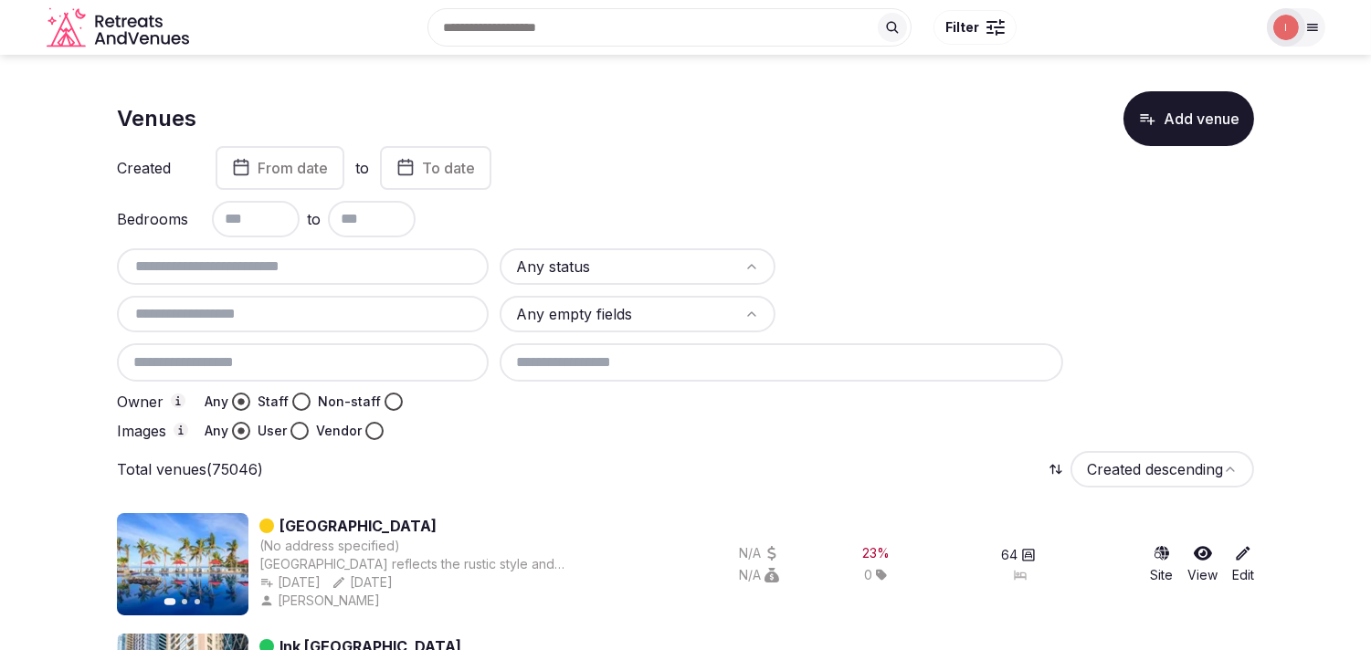
click at [387, 395] on button "Non-staff" at bounding box center [393, 402] width 18 height 18
click at [301, 157] on button "From date" at bounding box center [279, 168] width 129 height 44
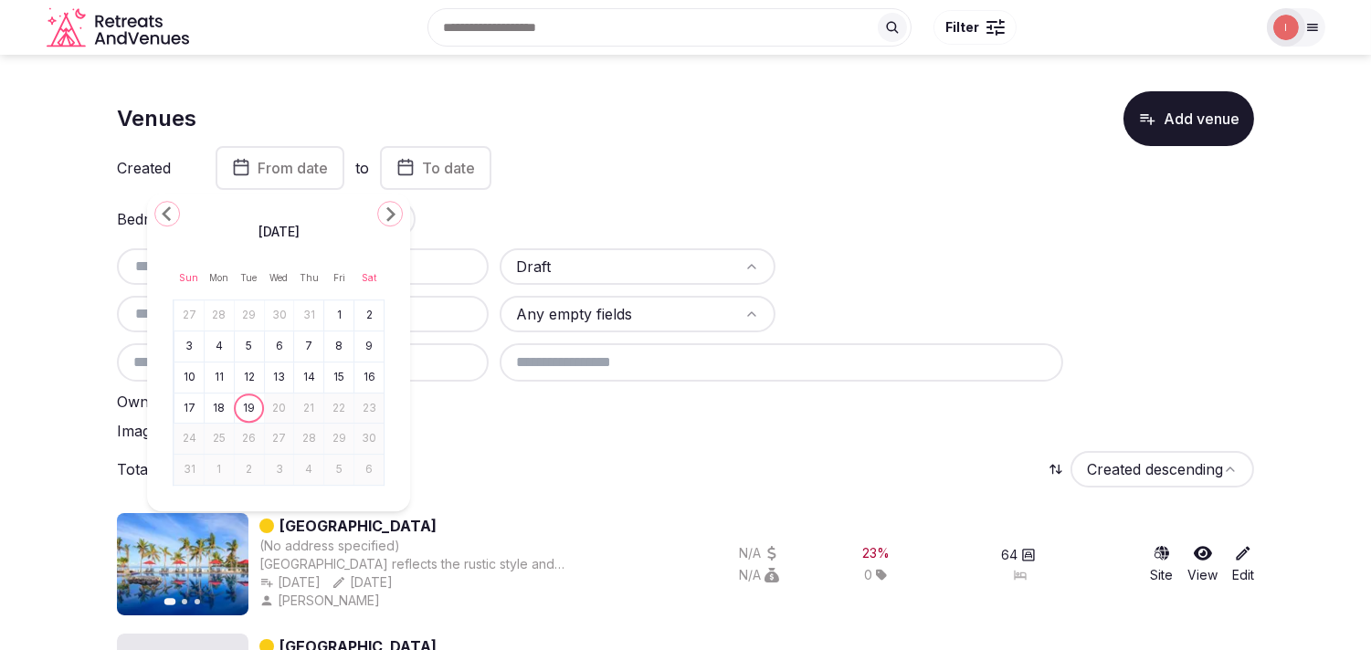
click at [299, 228] on span "August 2025" at bounding box center [278, 232] width 41 height 18
click at [161, 208] on icon "Go to the Previous Month" at bounding box center [167, 214] width 22 height 22
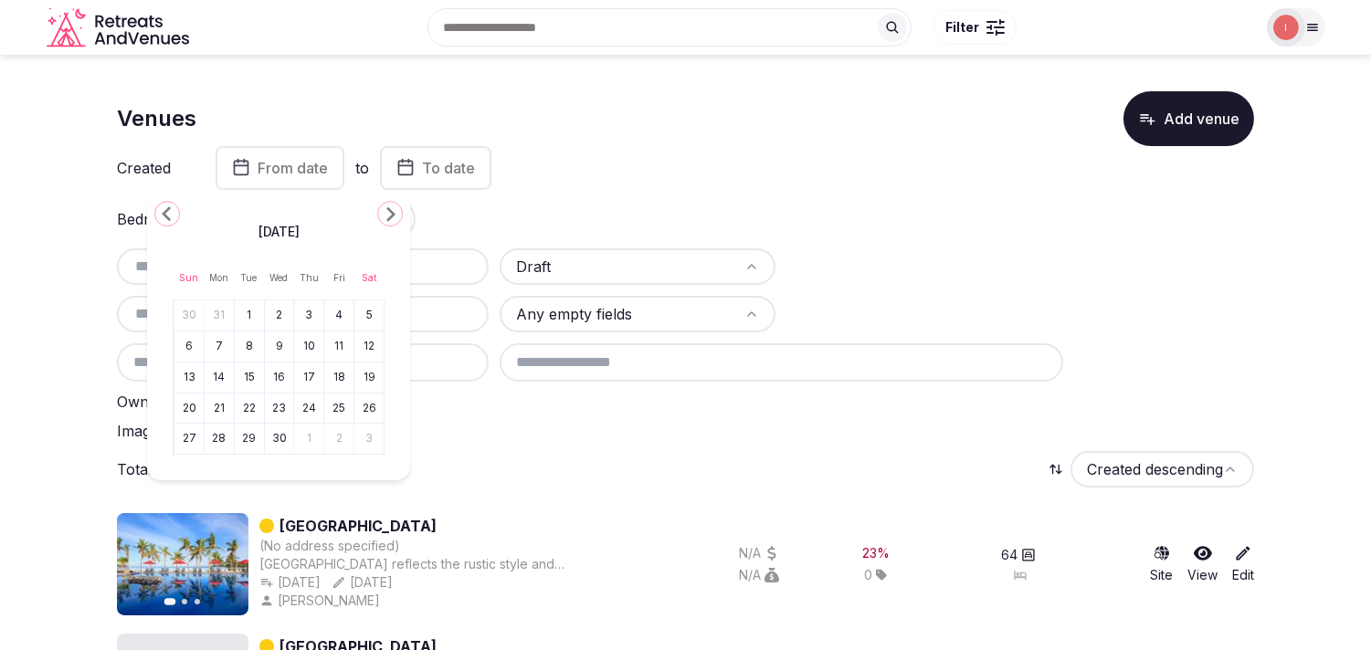
click at [161, 208] on icon "Go to the Previous Month" at bounding box center [167, 214] width 22 height 22
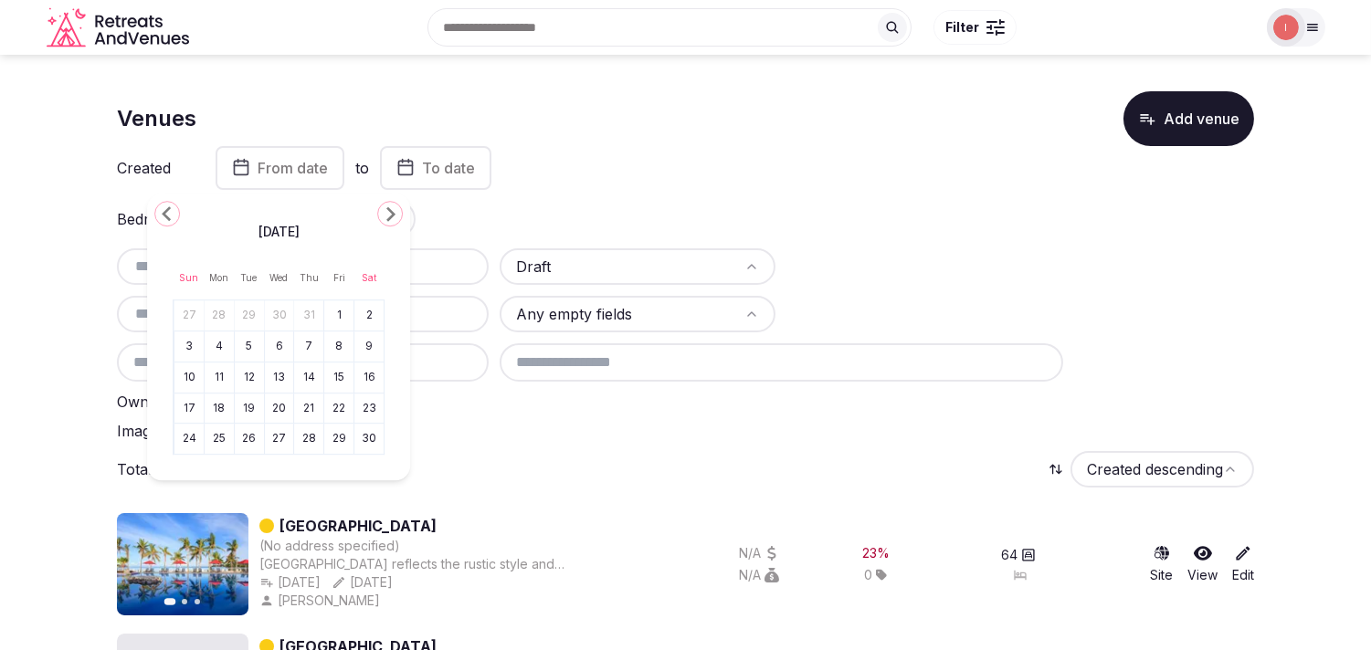
click at [175, 210] on icon "Go to the Previous Month" at bounding box center [167, 214] width 22 height 22
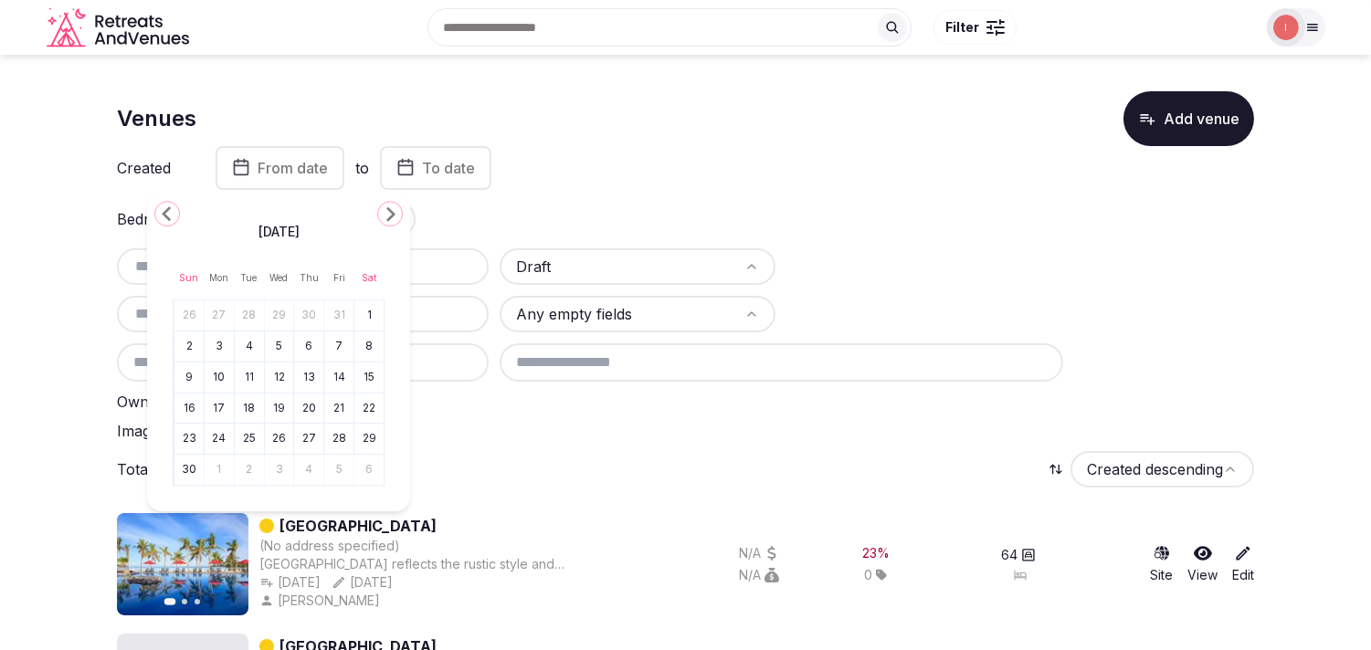
click at [175, 210] on icon "Go to the Previous Month" at bounding box center [167, 214] width 22 height 22
click at [173, 211] on icon "Go to the Previous Month" at bounding box center [167, 214] width 22 height 22
click at [166, 213] on icon "Go to the Previous Month" at bounding box center [167, 214] width 22 height 22
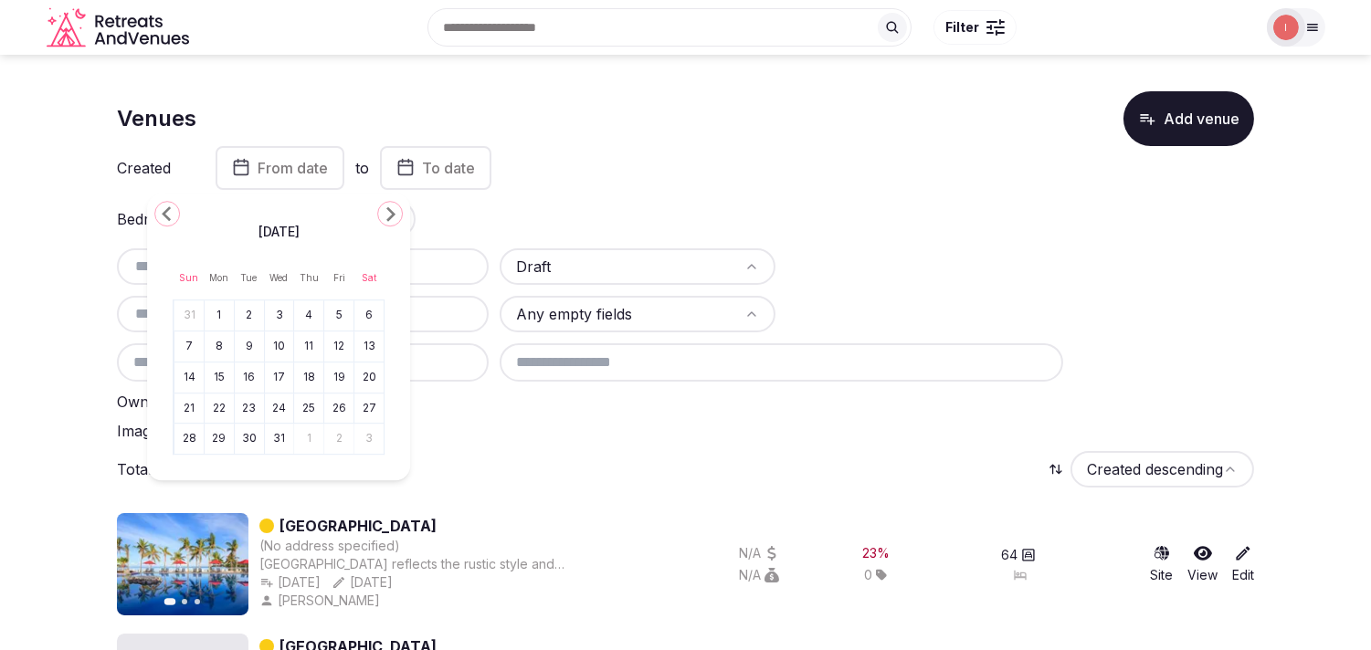
click at [220, 315] on button "1" at bounding box center [219, 315] width 26 height 26
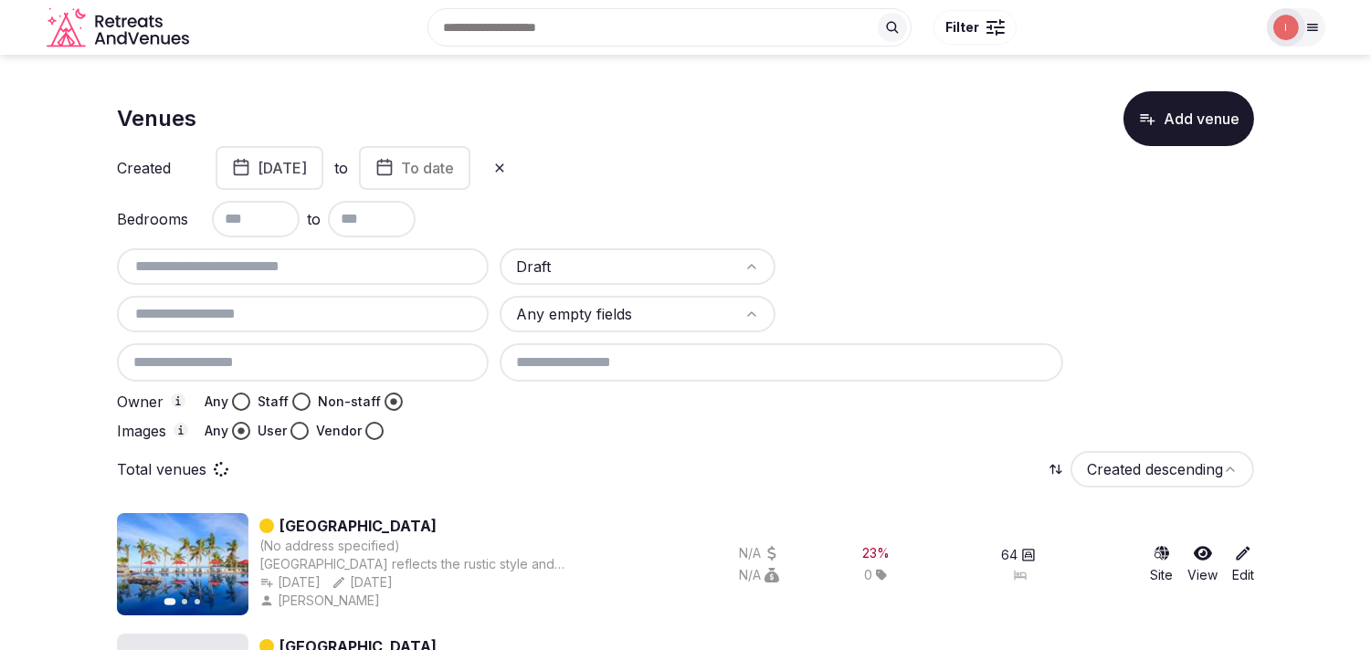
click at [470, 172] on button "To date" at bounding box center [414, 168] width 111 height 44
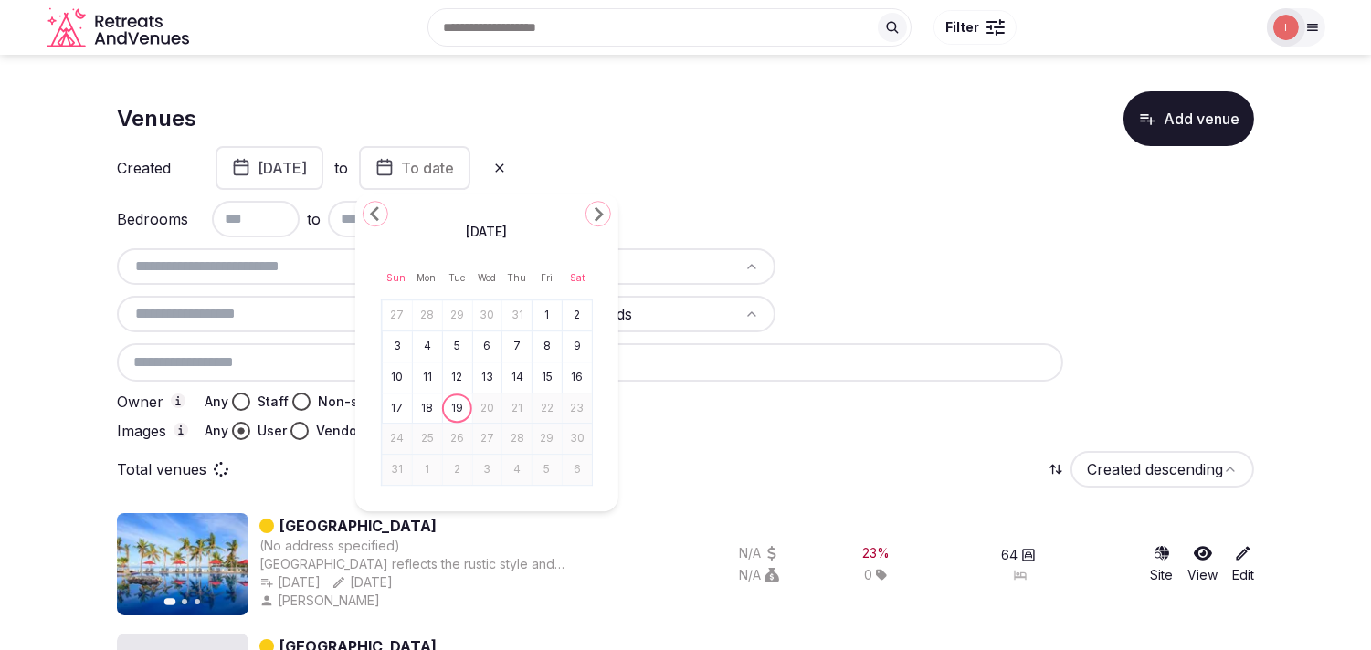
click at [379, 206] on icon "Go to the Previous Month" at bounding box center [375, 214] width 22 height 22
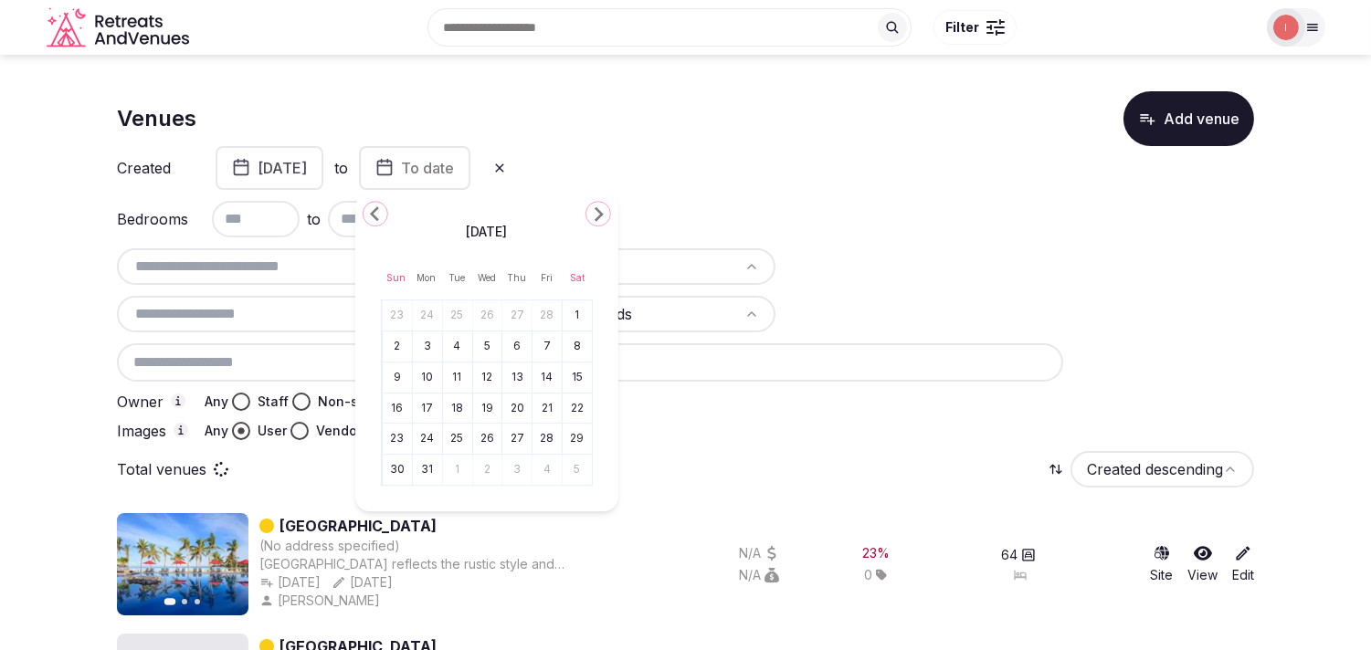
click at [379, 206] on icon "Go to the Previous Month" at bounding box center [375, 214] width 22 height 22
click at [454, 435] on button "31" at bounding box center [458, 439] width 26 height 26
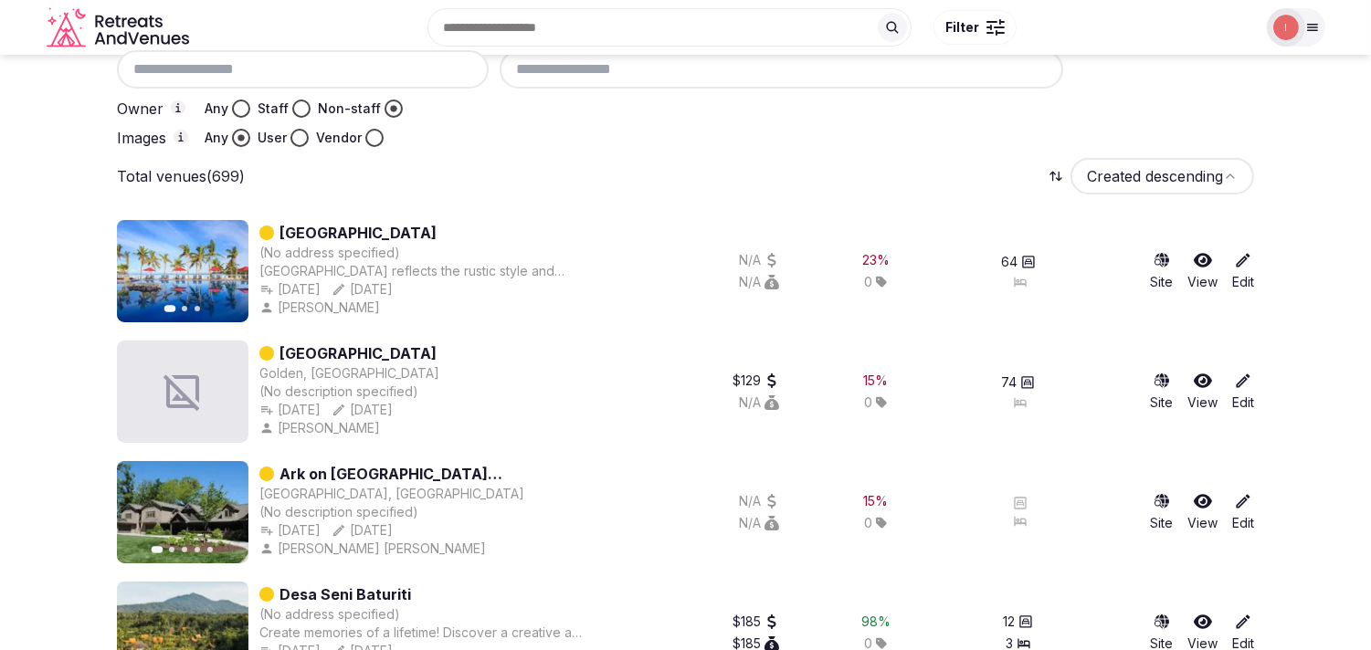
scroll to position [203, 0]
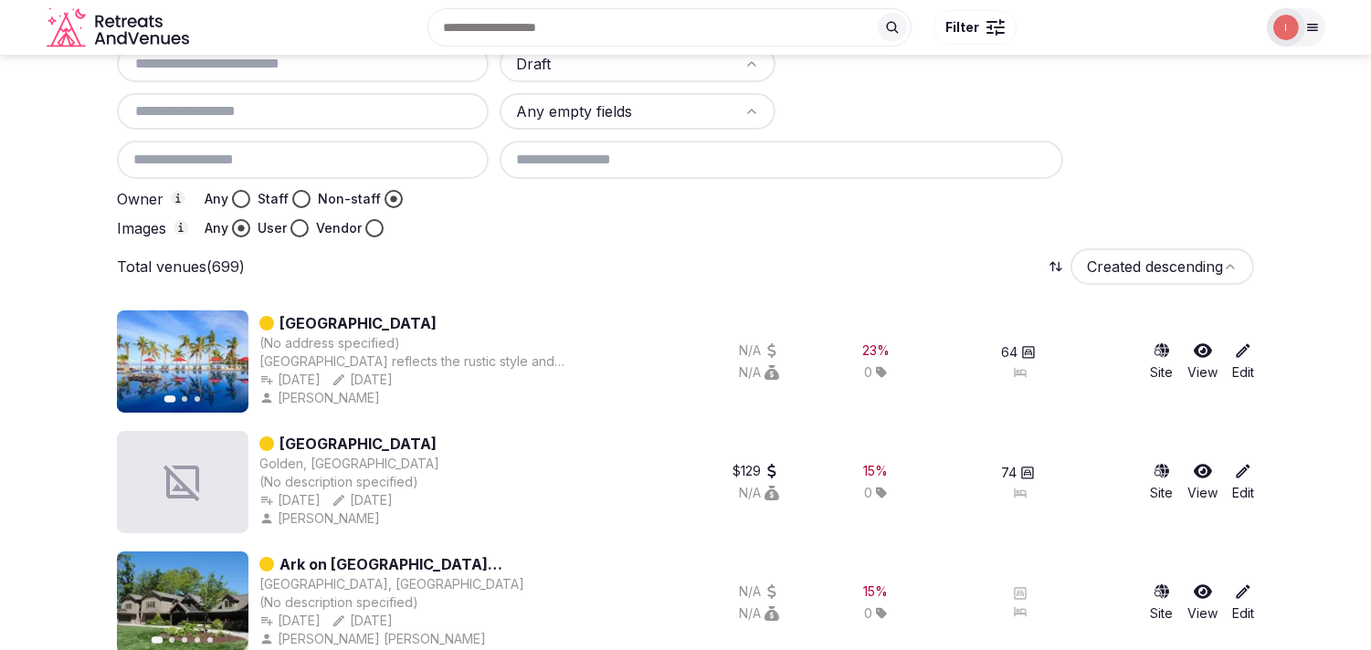
click at [240, 194] on button "Any" at bounding box center [241, 199] width 18 height 18
click at [238, 196] on circle "button" at bounding box center [241, 199] width 6 height 6
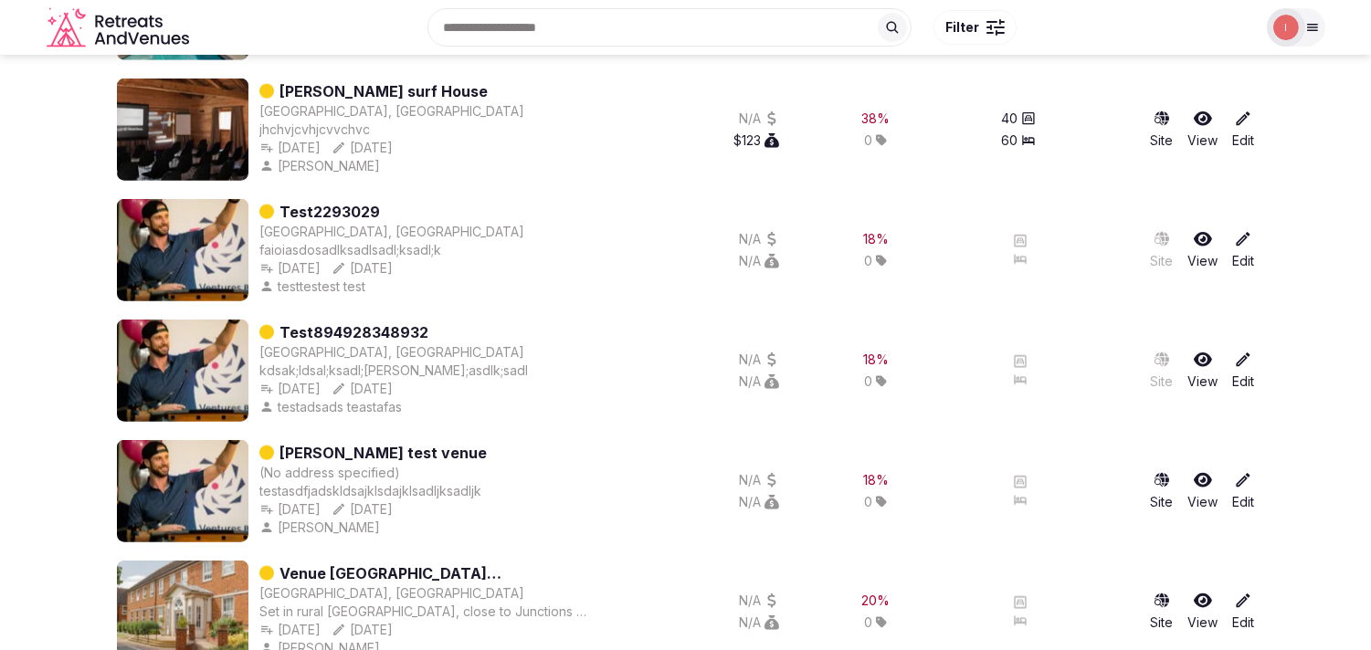
scroll to position [0, 0]
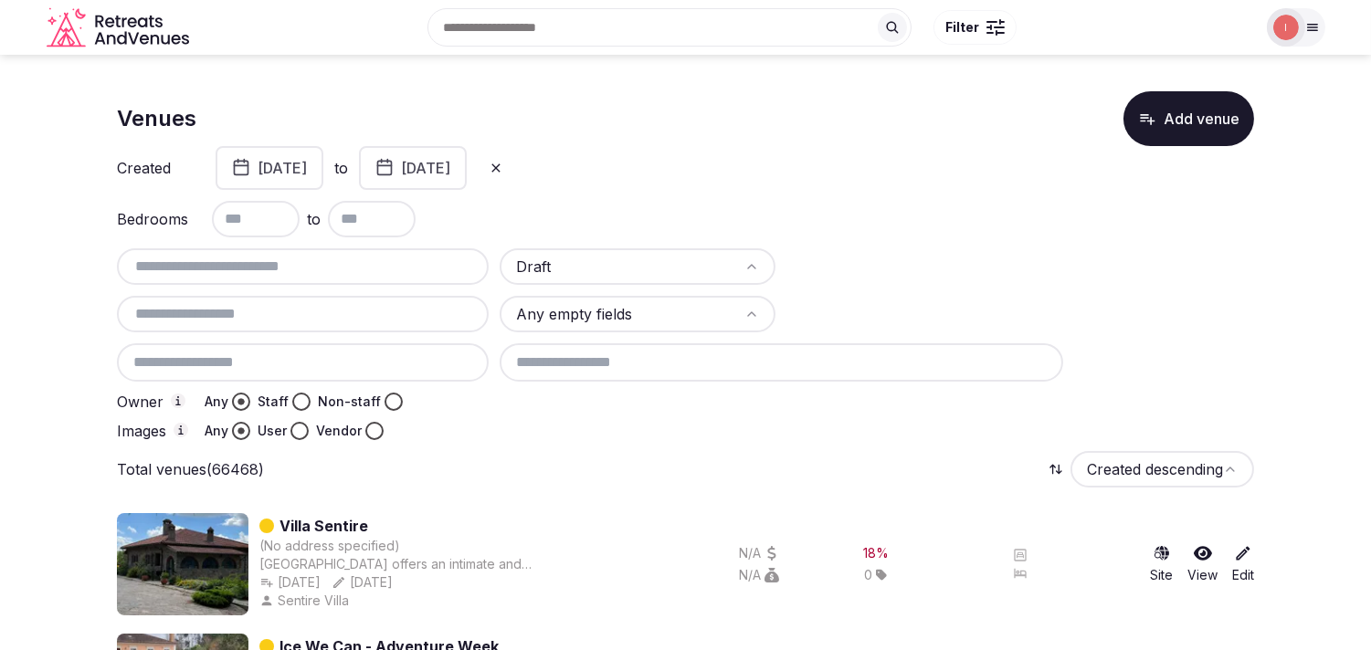
click at [323, 164] on button "January 1st, 2024" at bounding box center [269, 168] width 108 height 44
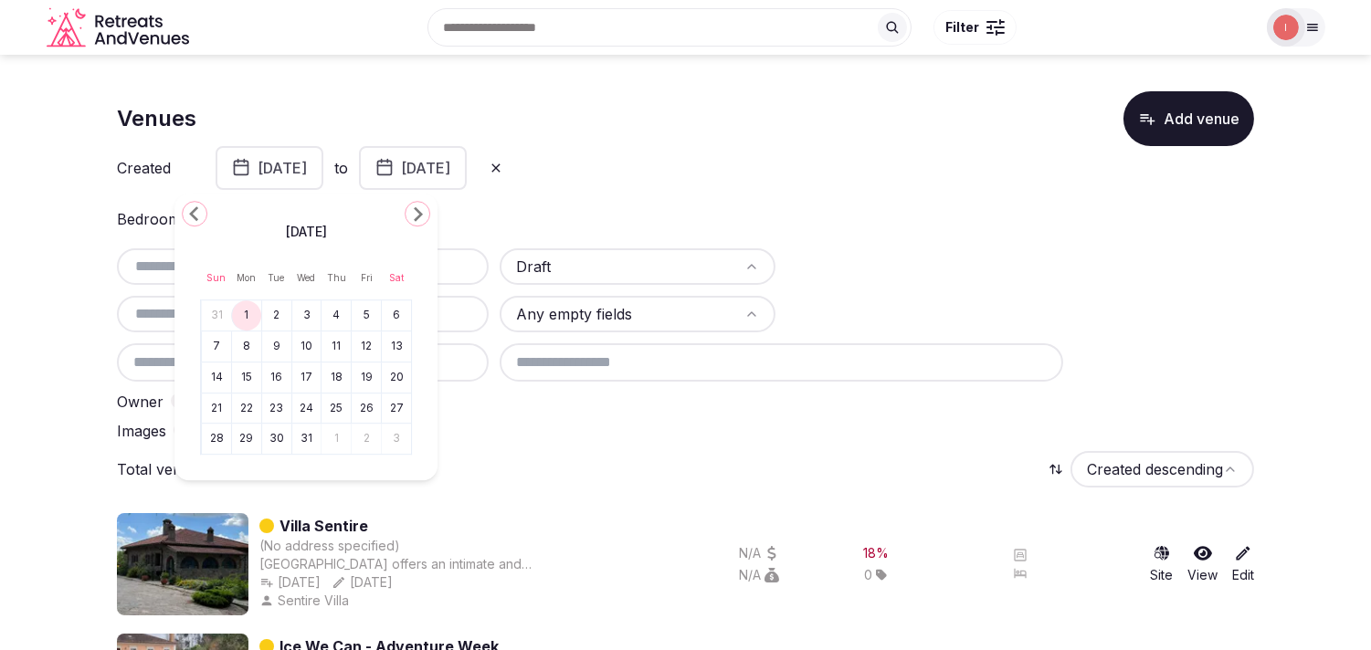
click at [499, 167] on icon at bounding box center [495, 167] width 8 height 8
click at [667, 168] on div "Created January 1st, 2024 to December 31st, 2024" at bounding box center [685, 168] width 1137 height 44
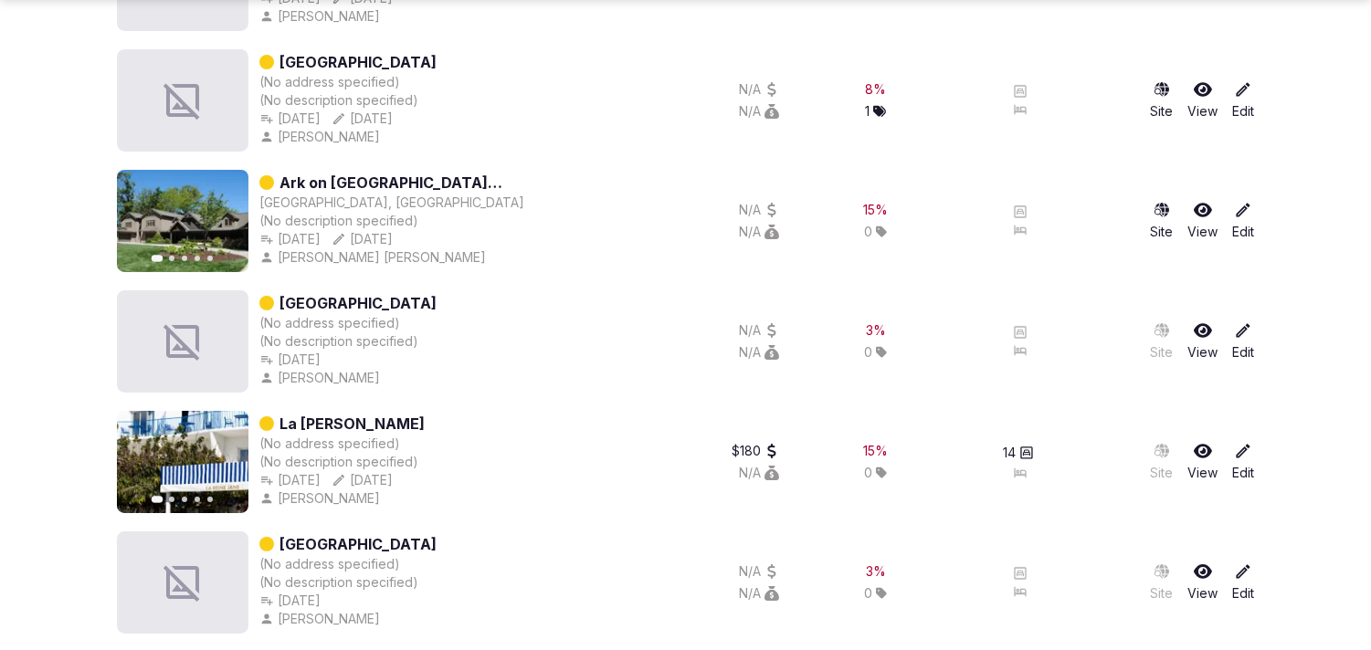
scroll to position [709, 0]
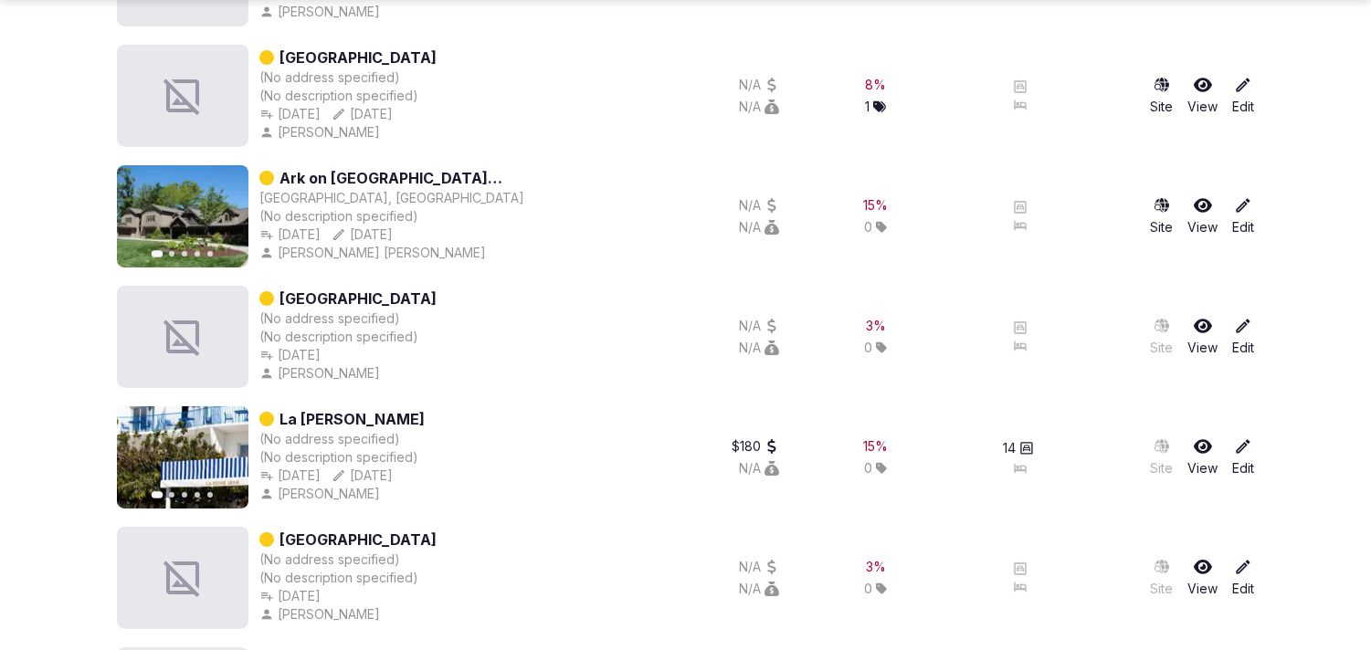
drag, startPoint x: 370, startPoint y: 171, endPoint x: 157, endPoint y: 203, distance: 215.1
click at [159, 204] on img at bounding box center [182, 216] width 131 height 102
click at [213, 214] on button "Next slide" at bounding box center [222, 216] width 29 height 29
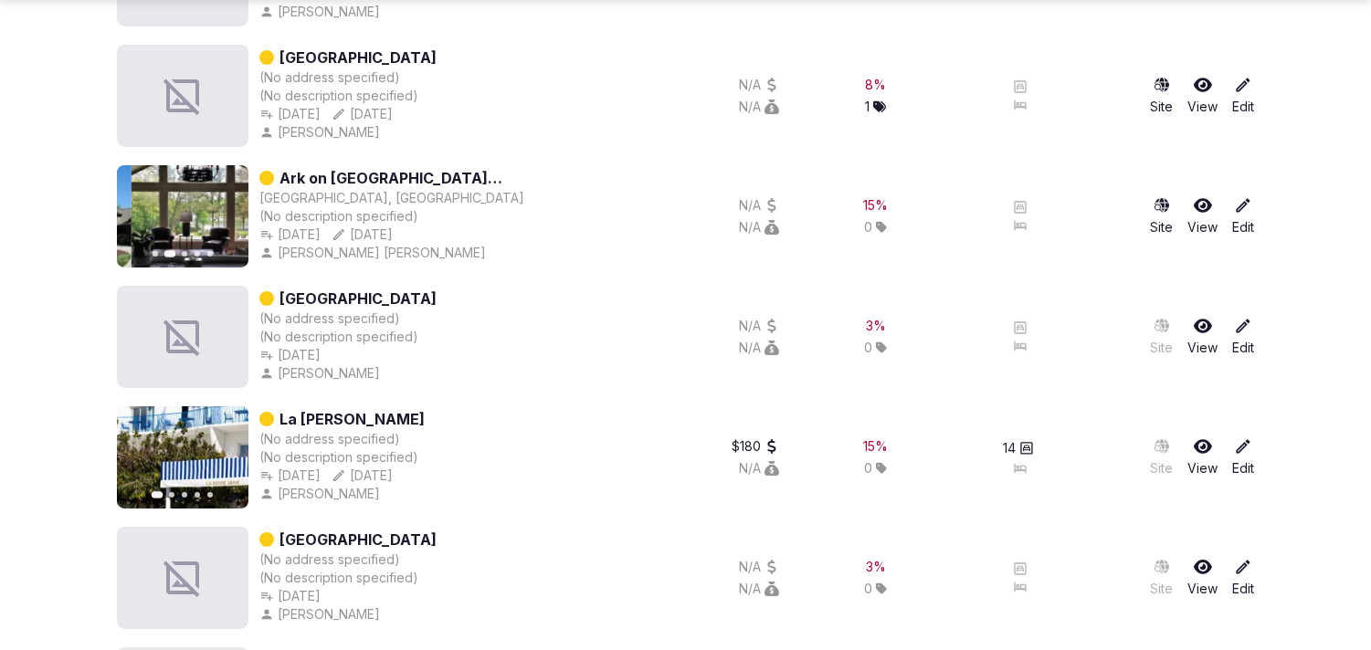
click at [222, 216] on icon "button" at bounding box center [223, 216] width 7 height 13
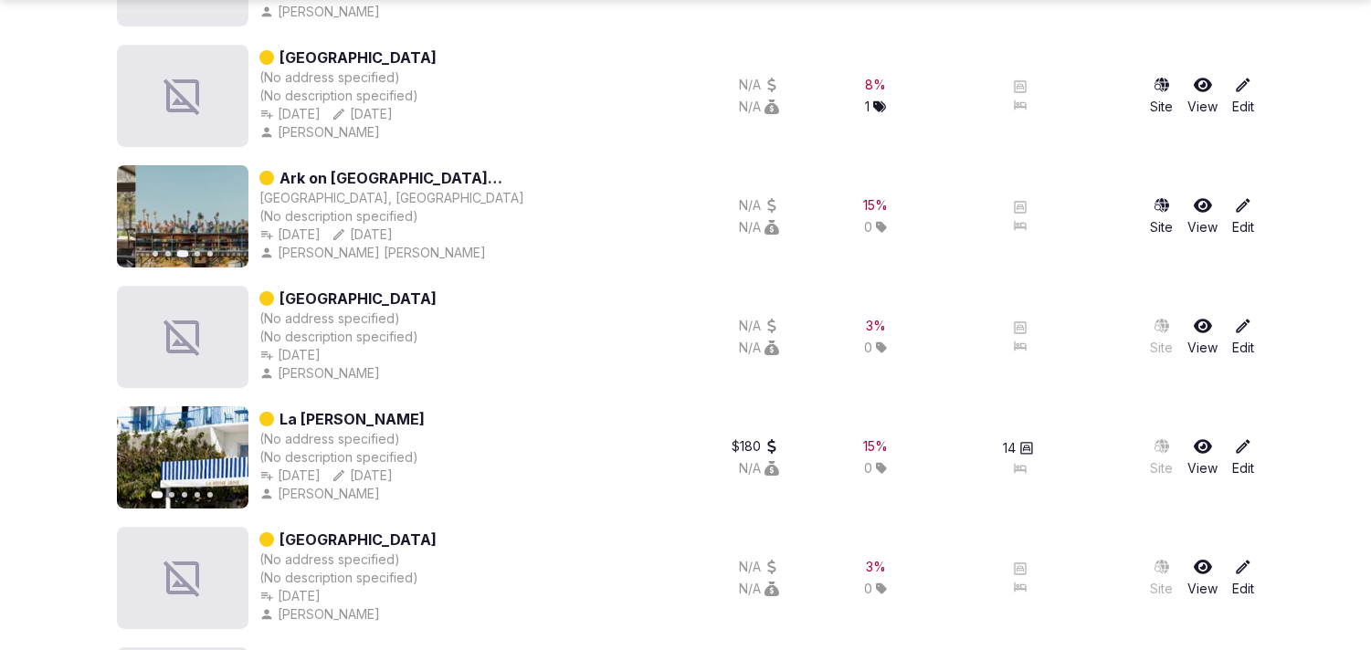
click at [224, 215] on icon "button" at bounding box center [223, 216] width 7 height 13
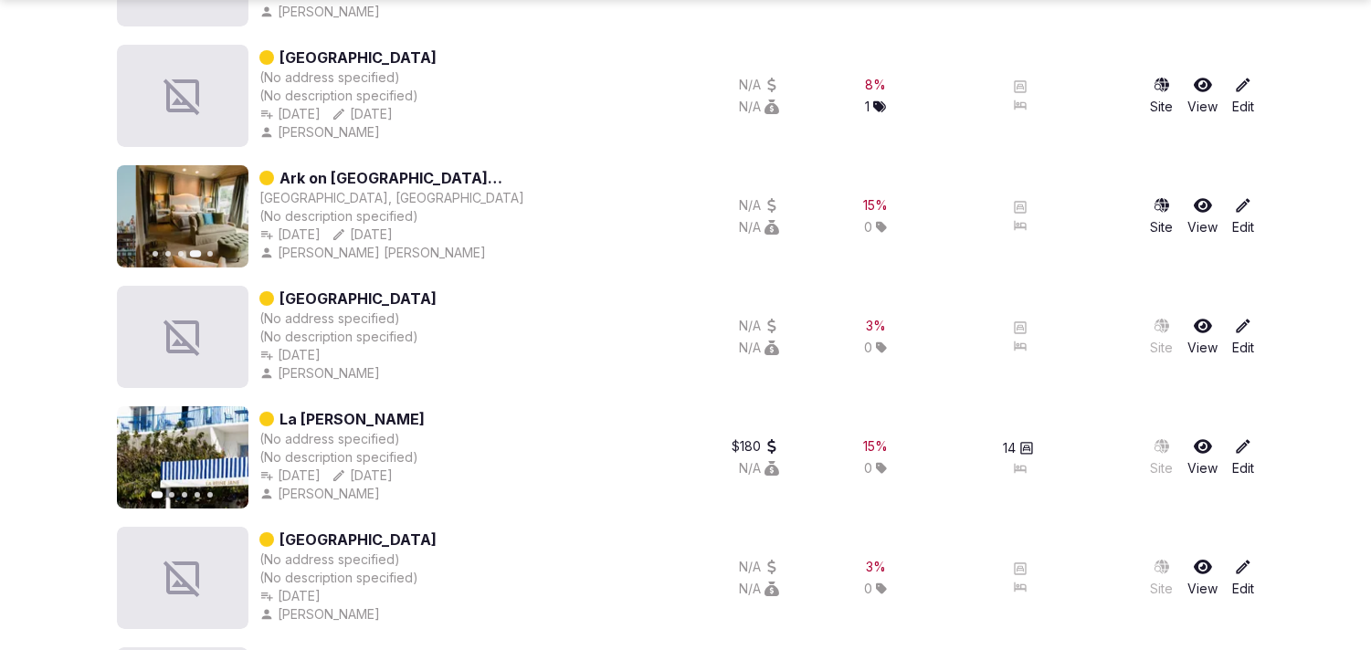
click at [224, 215] on icon "button" at bounding box center [223, 216] width 7 height 13
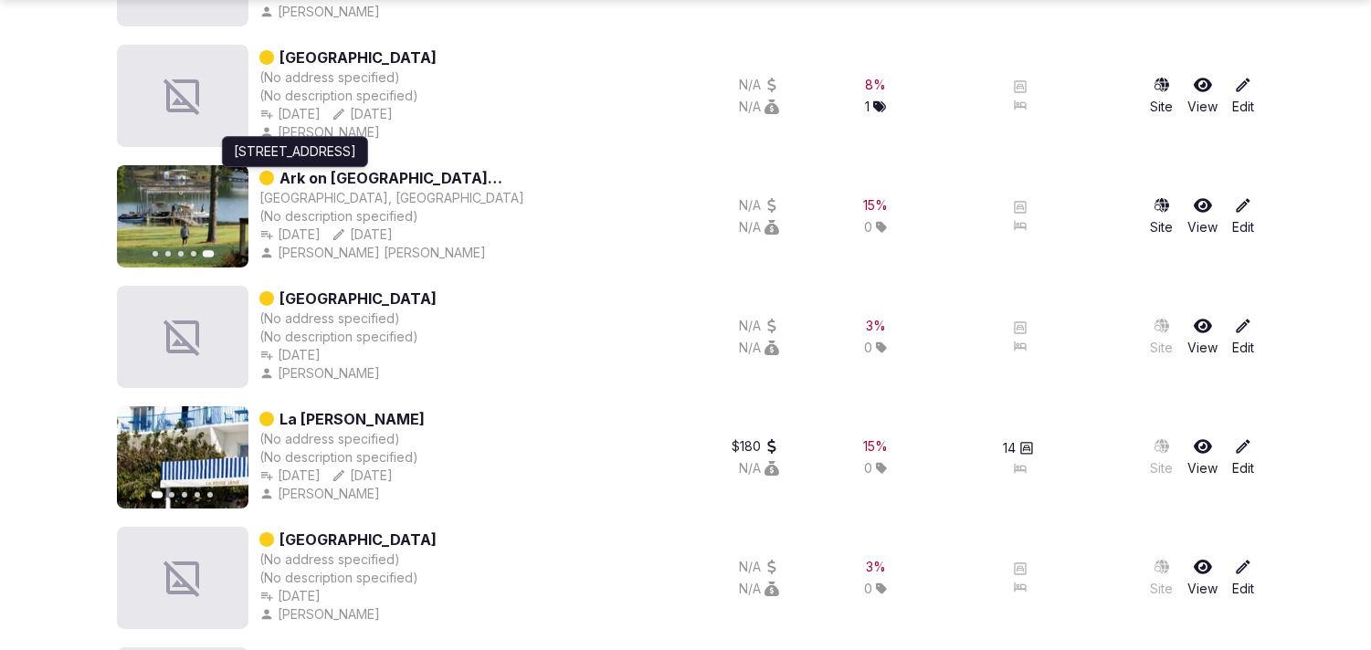
drag, startPoint x: 318, startPoint y: 180, endPoint x: 49, endPoint y: 144, distance: 270.8
drag, startPoint x: 49, startPoint y: 144, endPoint x: 388, endPoint y: 173, distance: 340.0
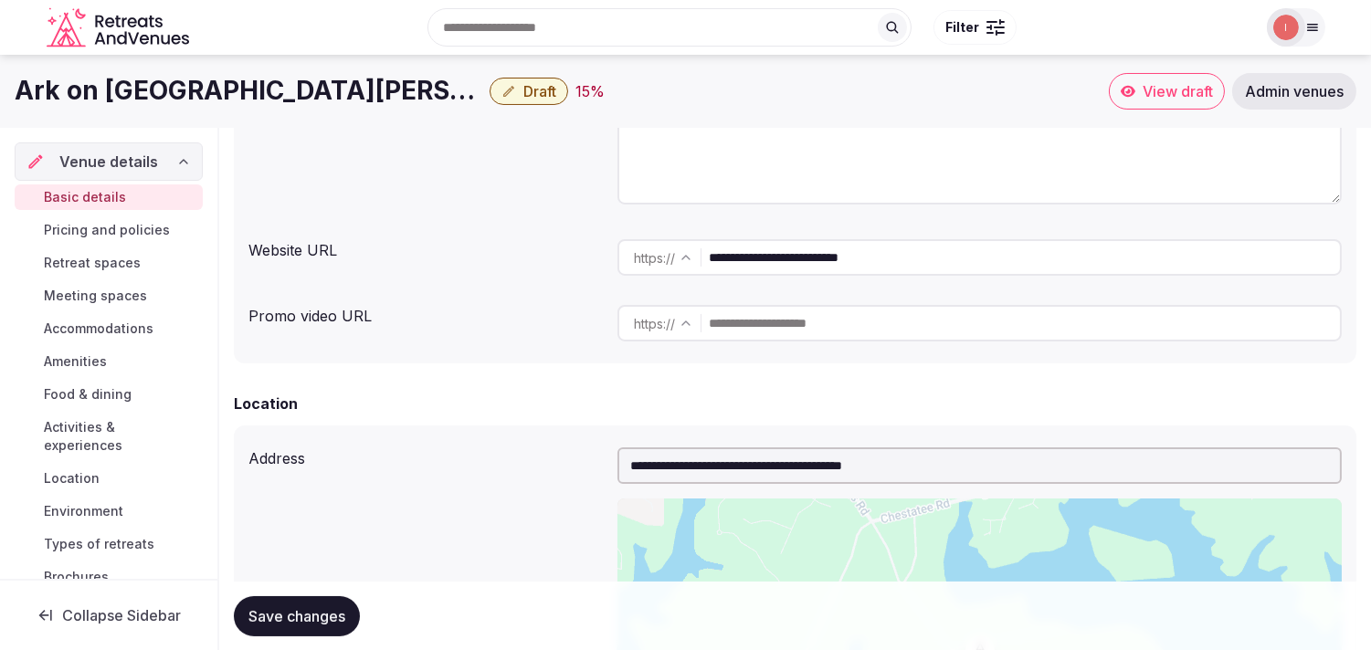
scroll to position [101, 0]
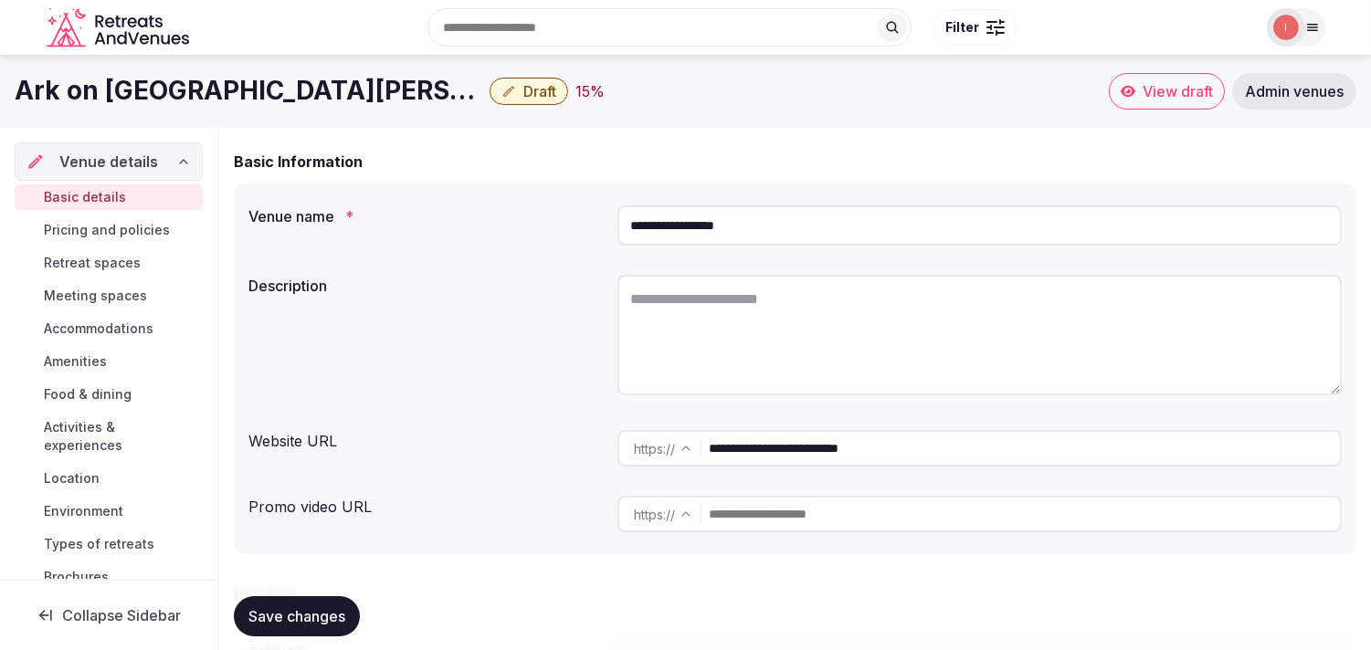
drag, startPoint x: 791, startPoint y: 440, endPoint x: 749, endPoint y: 438, distance: 42.0
click at [751, 436] on input "**********" at bounding box center [1024, 448] width 631 height 37
click at [735, 444] on input "**********" at bounding box center [1024, 448] width 631 height 37
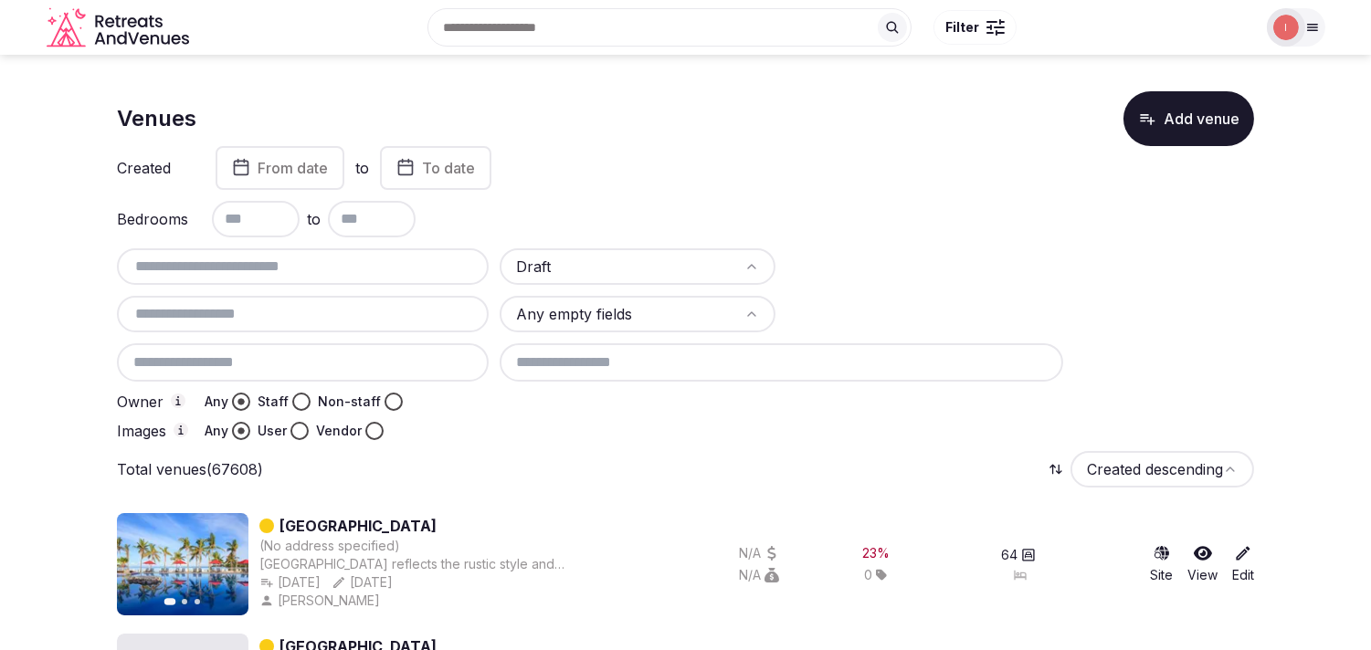
click at [247, 268] on input "text" at bounding box center [302, 267] width 357 height 22
paste input "**********"
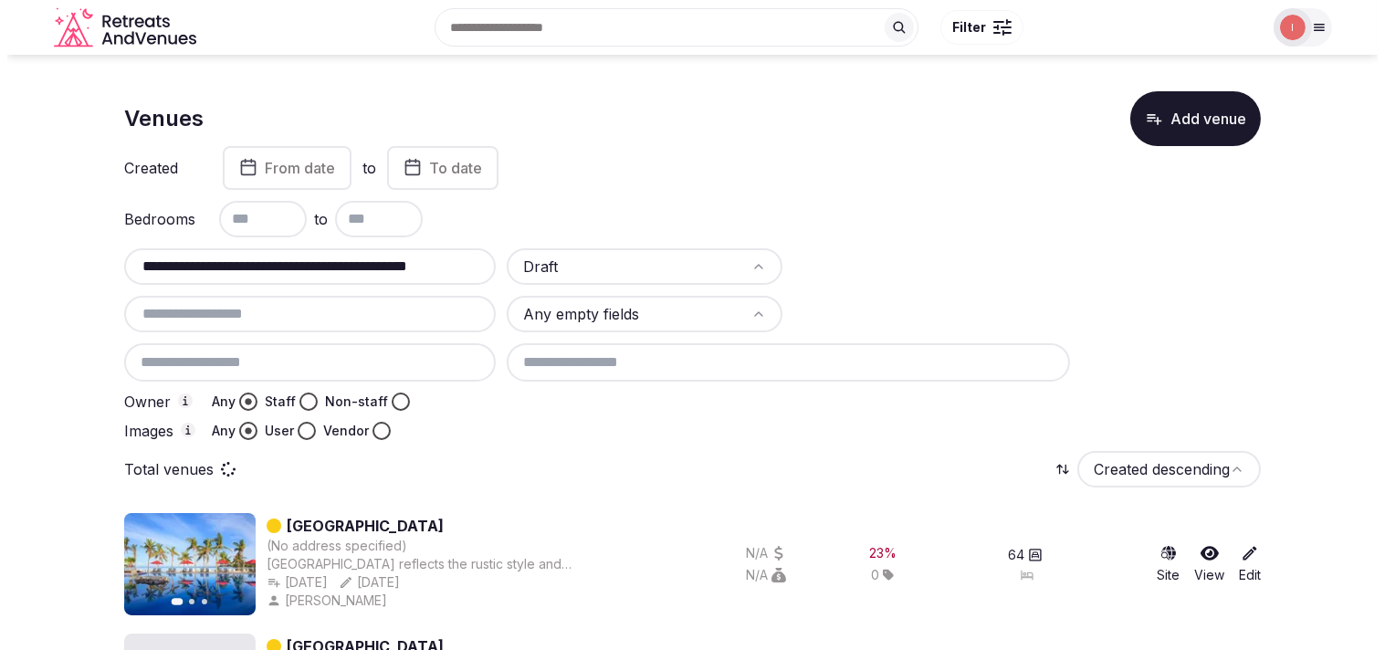
scroll to position [0, 7]
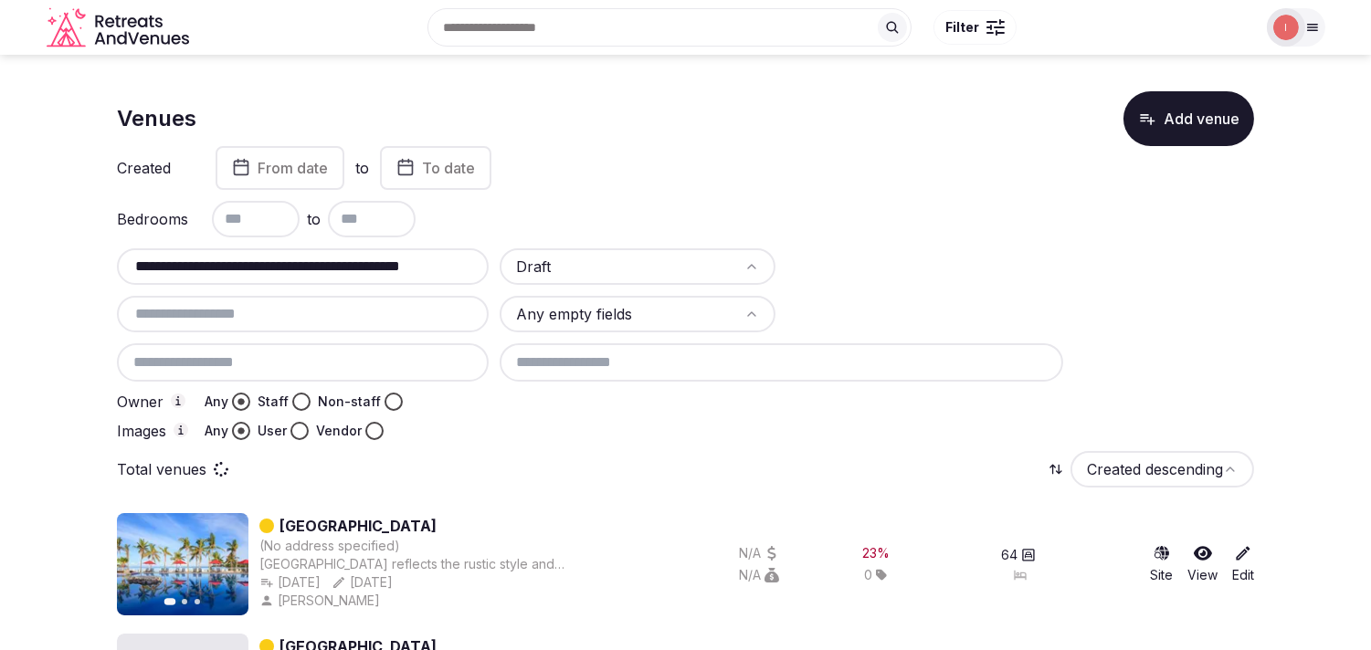
type input "**********"
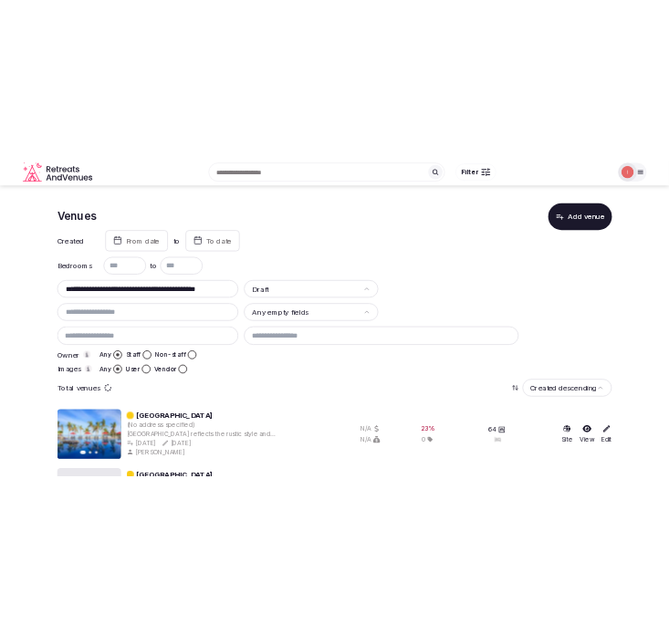
scroll to position [0, 0]
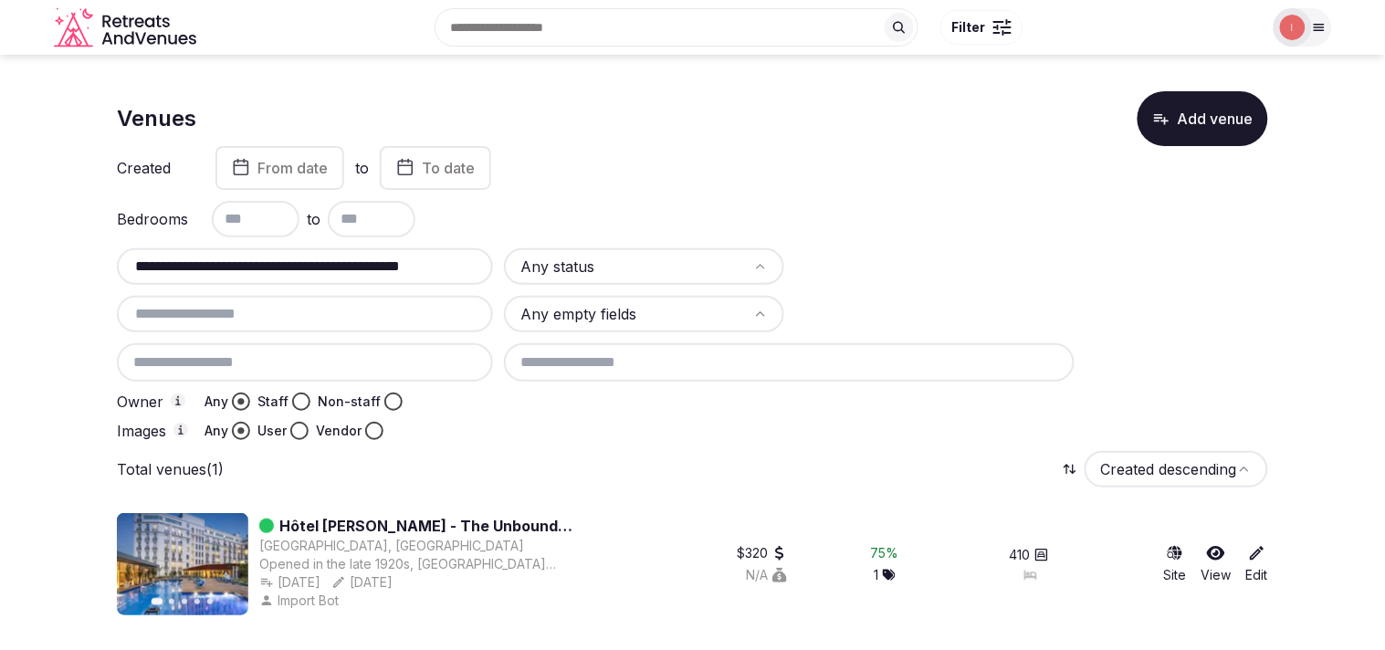
click at [443, 518] on link "Hôtel [PERSON_NAME] - The Unbound Collection by [PERSON_NAME]" at bounding box center [436, 526] width 315 height 22
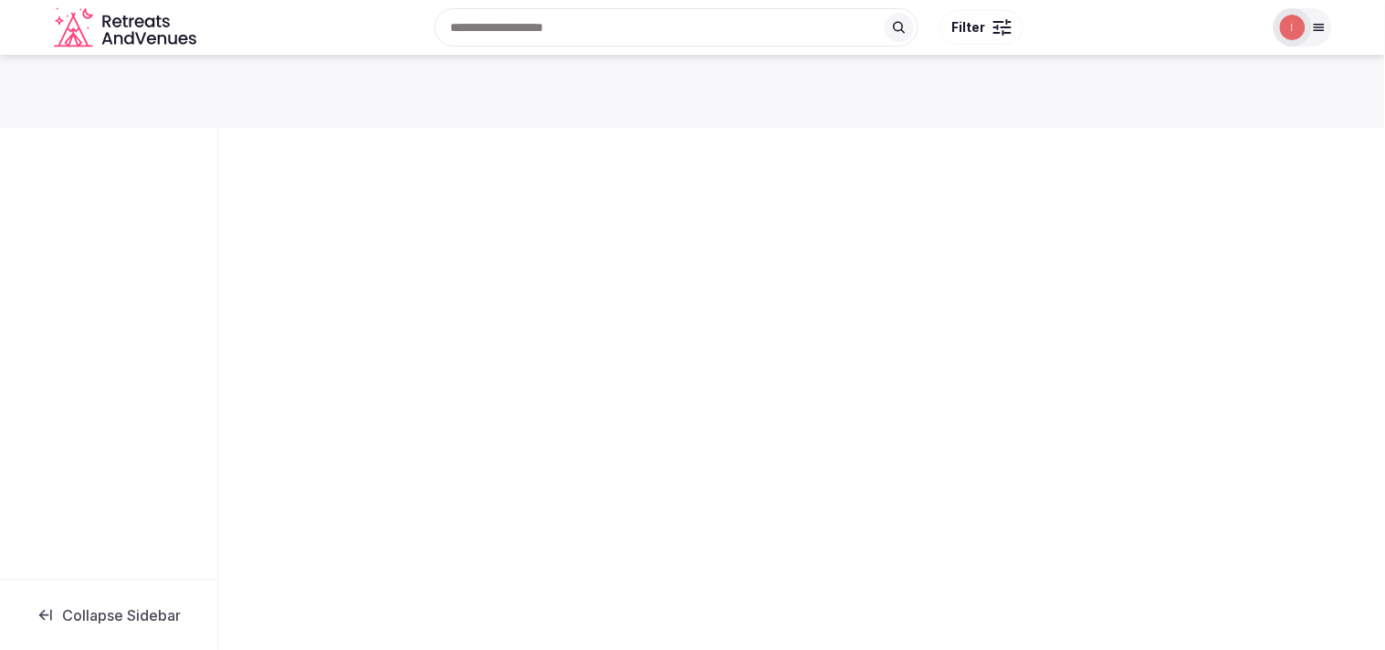
click at [447, 525] on div "Collapse Sidebar" at bounding box center [692, 347] width 1385 height 584
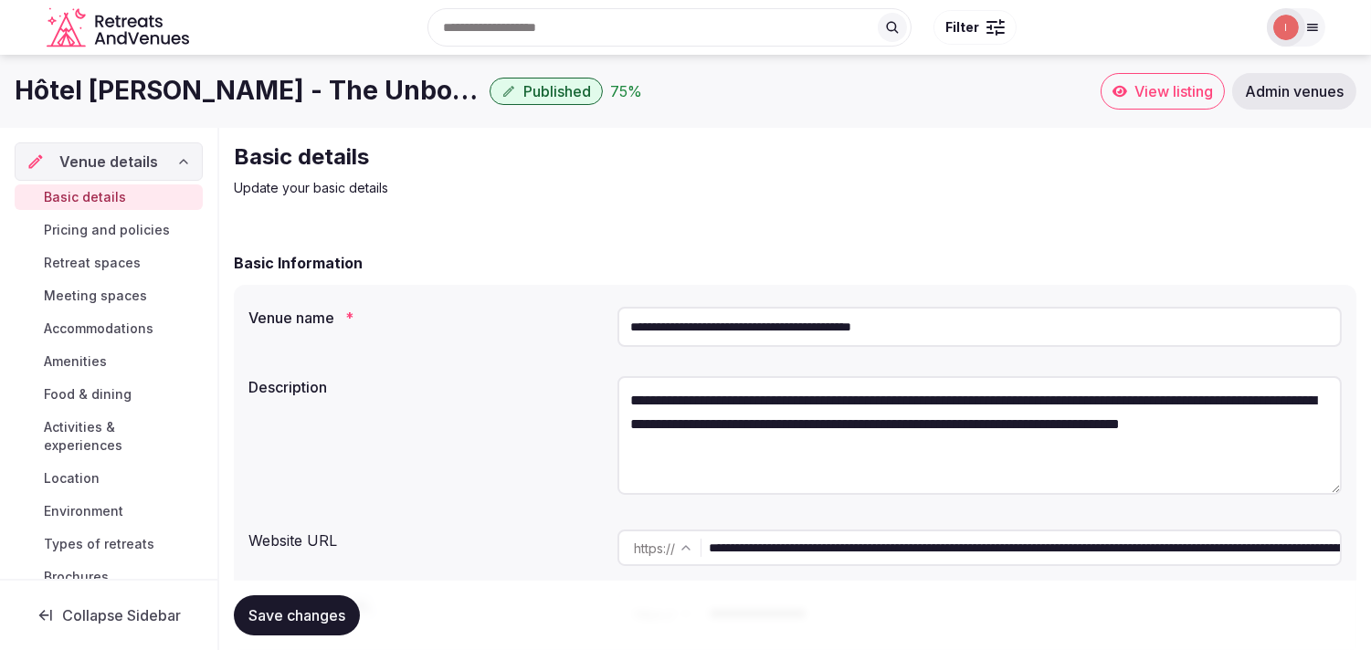
click at [271, 91] on h1 "Hôtel [PERSON_NAME] - The Unbound Collection by [PERSON_NAME]" at bounding box center [248, 91] width 467 height 36
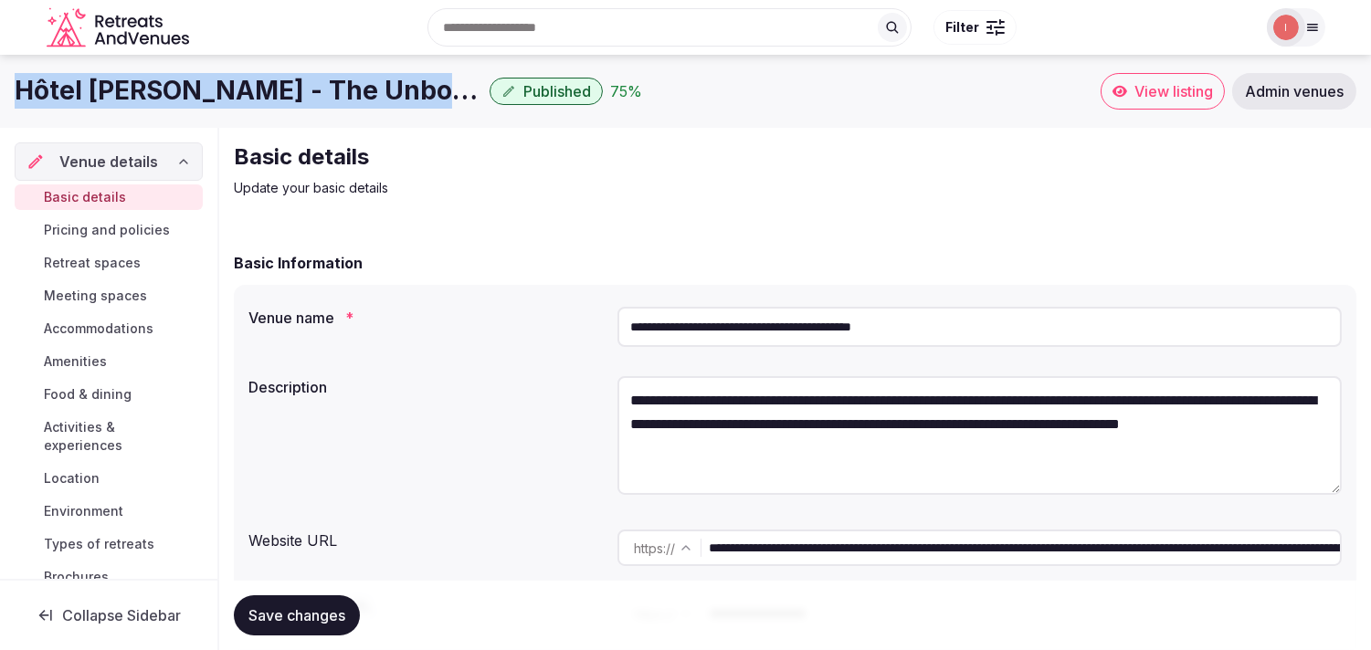
click at [271, 91] on h1 "Hôtel [PERSON_NAME] - The Unbound Collection by [PERSON_NAME]" at bounding box center [248, 91] width 467 height 36
copy div "Hôtel [PERSON_NAME] - The Unbound Collection by [PERSON_NAME]"
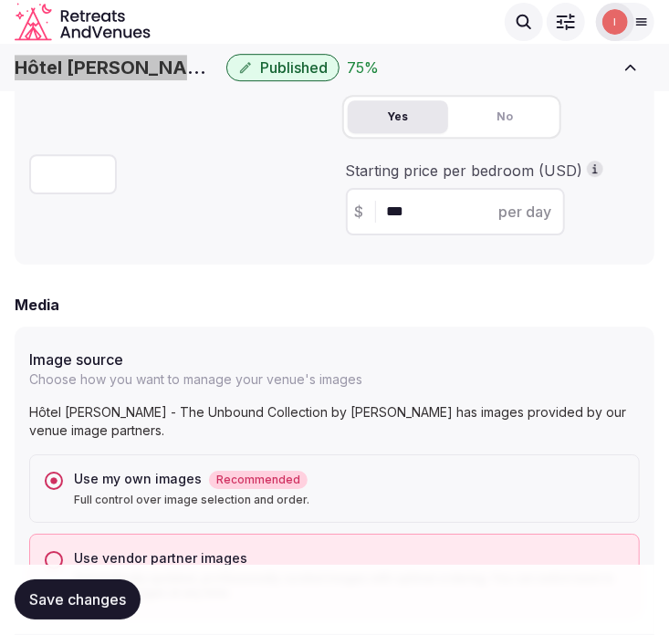
scroll to position [1420, 0]
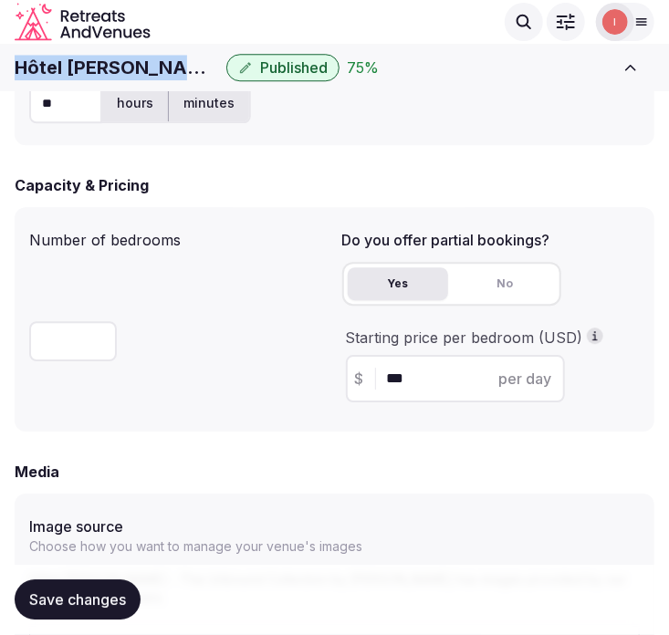
copy div "Hôtel [PERSON_NAME] - The Unbound Collection by [PERSON_NAME]"
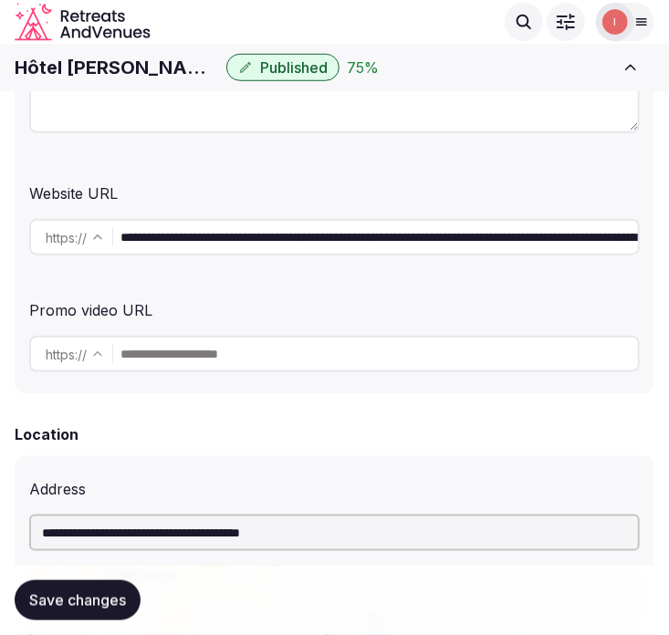
scroll to position [0, 452]
drag, startPoint x: 439, startPoint y: 229, endPoint x: 1187, endPoint y: 247, distance: 748.0
click at [499, 238] on input "**********" at bounding box center [380, 237] width 518 height 37
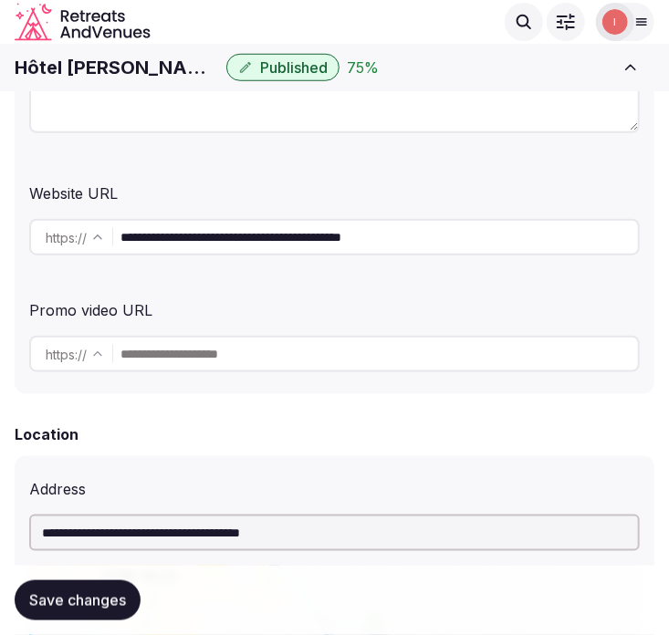
click at [499, 238] on input "**********" at bounding box center [380, 237] width 518 height 37
type input "**********"
drag, startPoint x: 73, startPoint y: 612, endPoint x: 642, endPoint y: 512, distance: 577.5
click at [96, 605] on button "Save changes" at bounding box center [78, 601] width 126 height 40
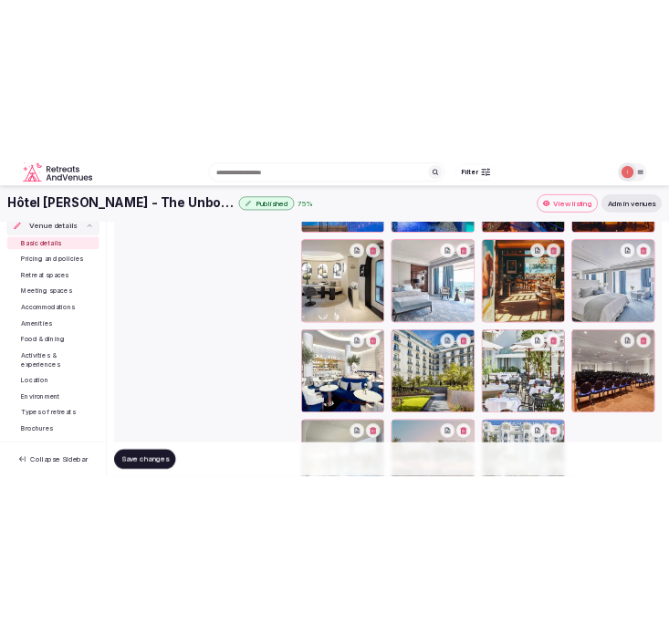
scroll to position [2221, 0]
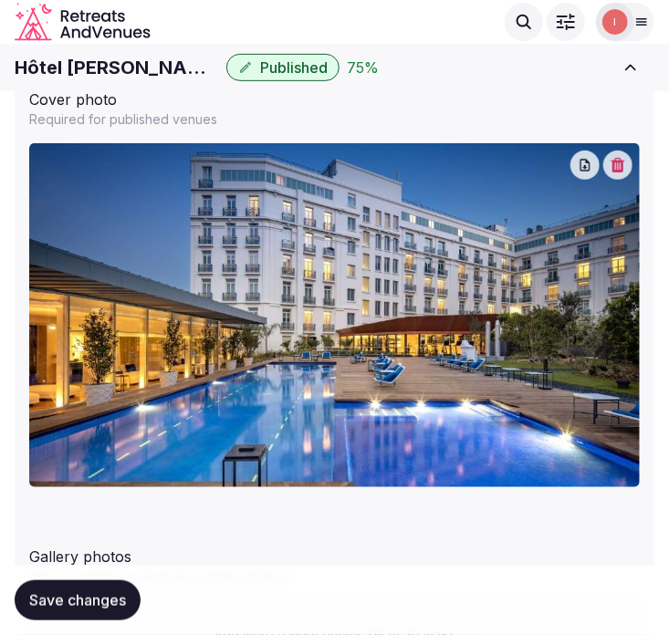
click at [554, 94] on div "Cover photo" at bounding box center [334, 95] width 611 height 29
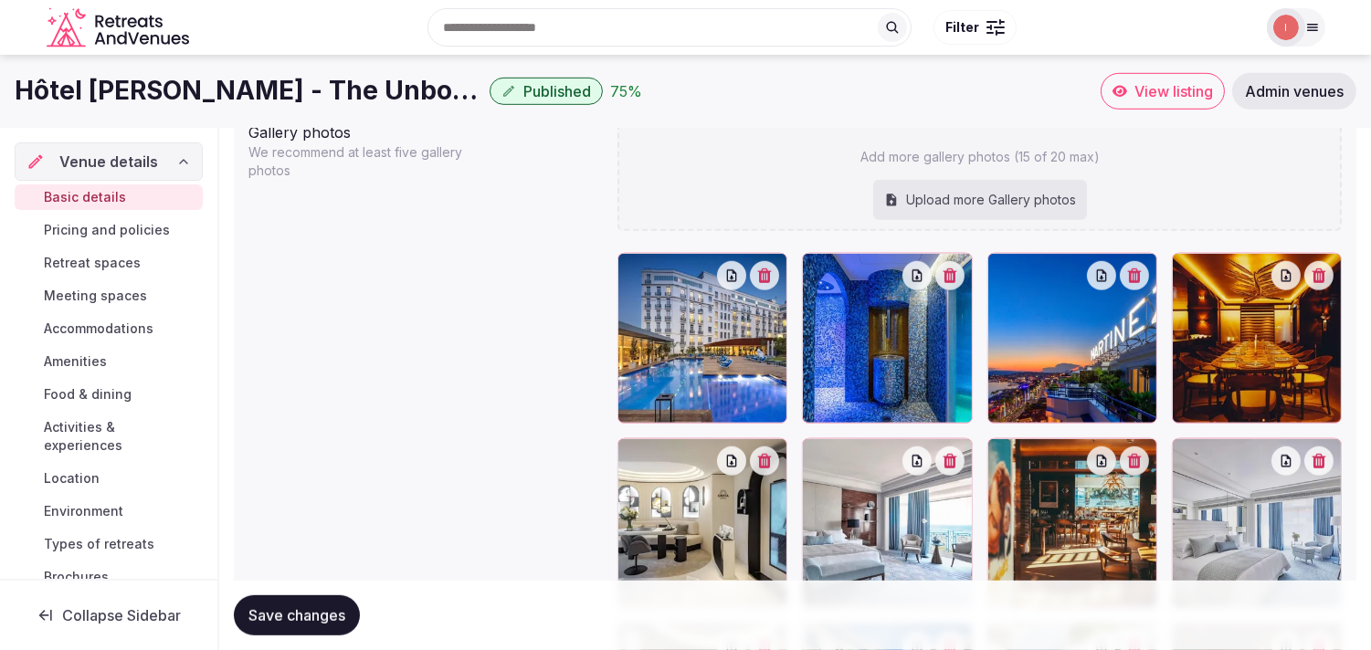
scroll to position [2119, 0]
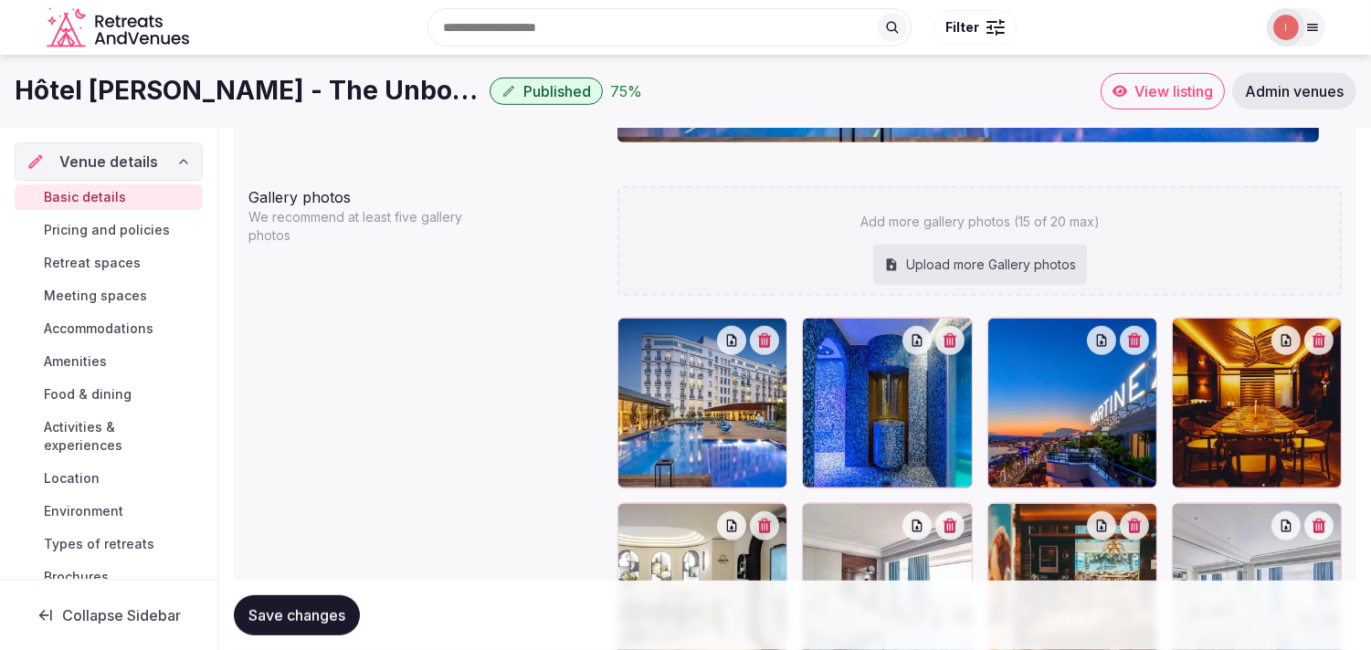
click at [764, 327] on button "button" at bounding box center [764, 340] width 29 height 29
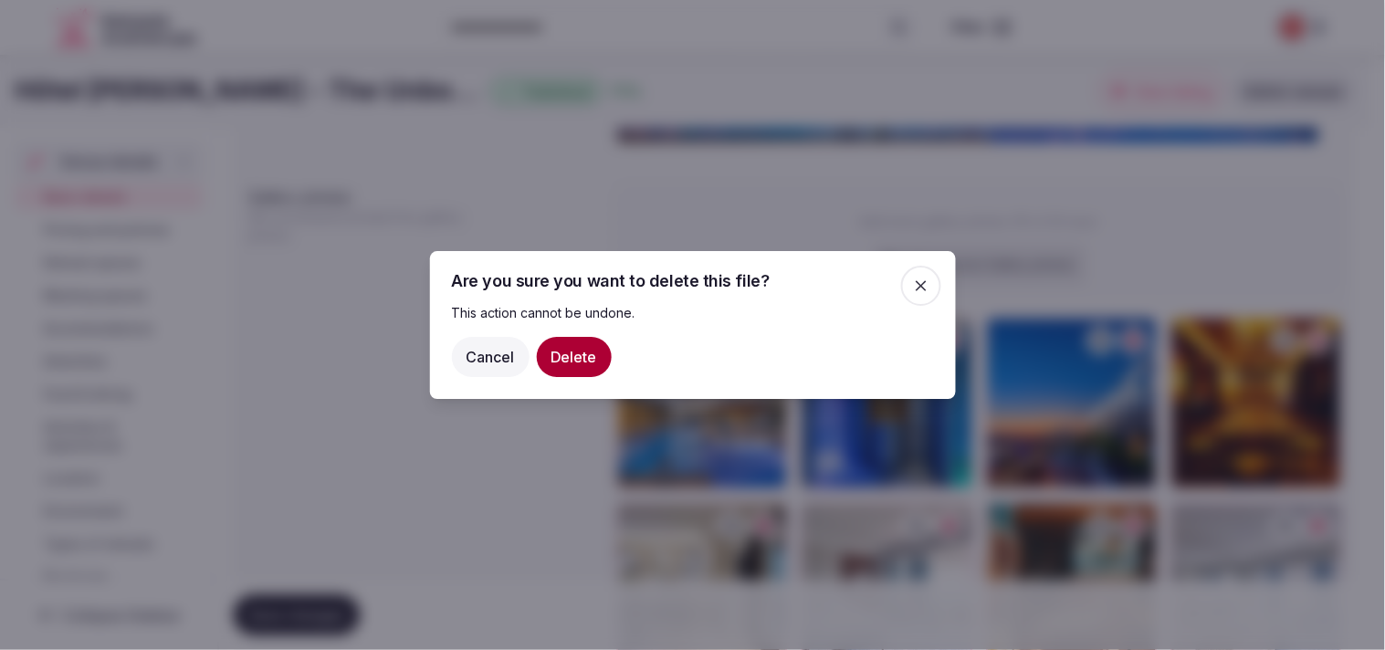
click at [573, 366] on button "Delete" at bounding box center [574, 357] width 75 height 40
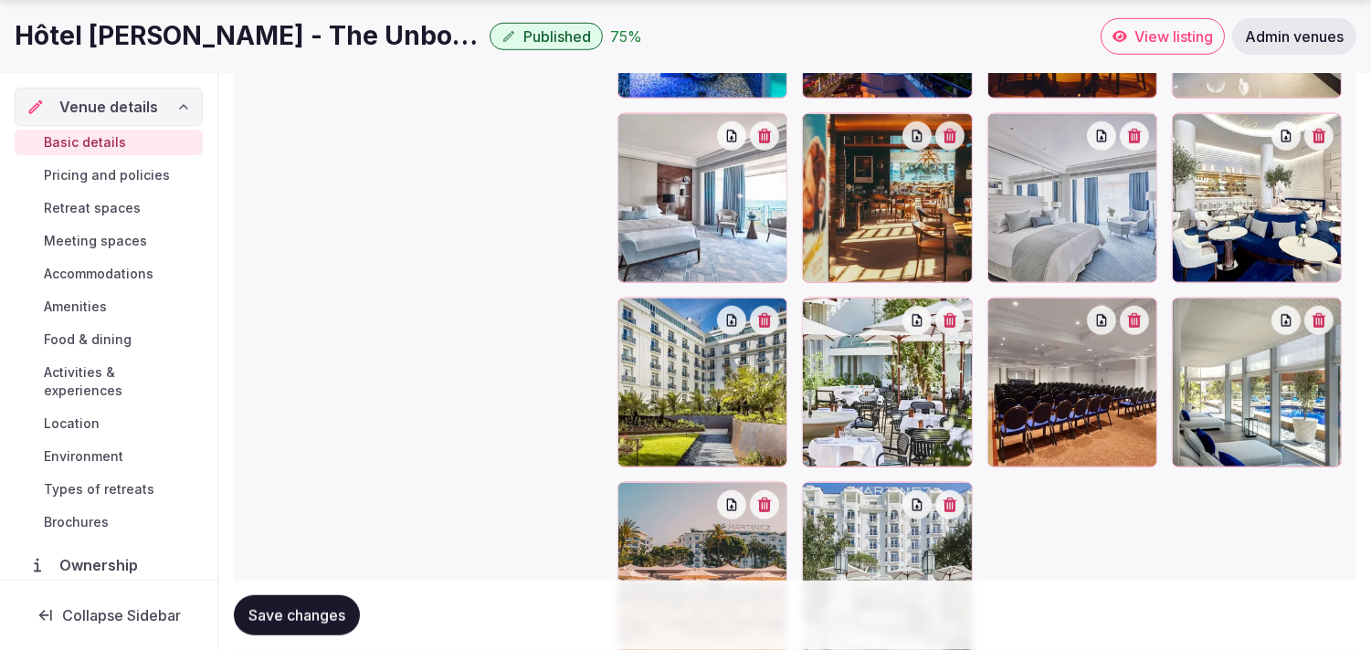
scroll to position [2626, 0]
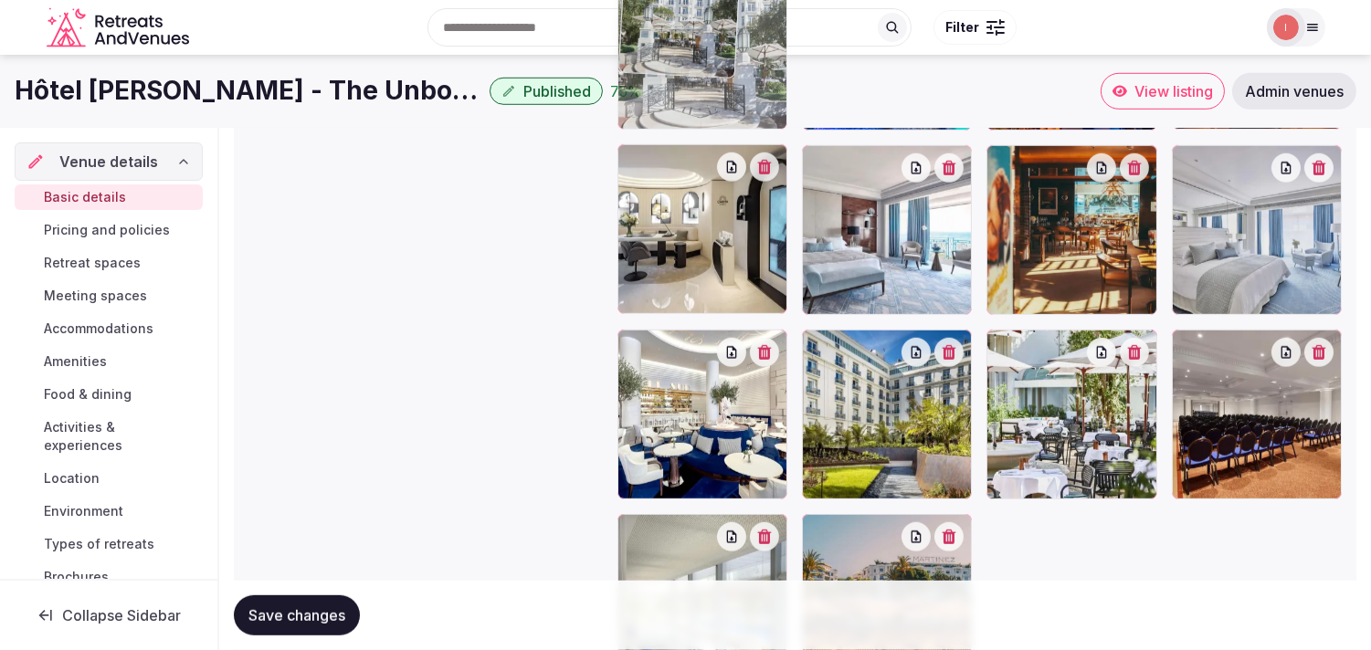
drag, startPoint x: 827, startPoint y: 368, endPoint x: 691, endPoint y: 114, distance: 288.0
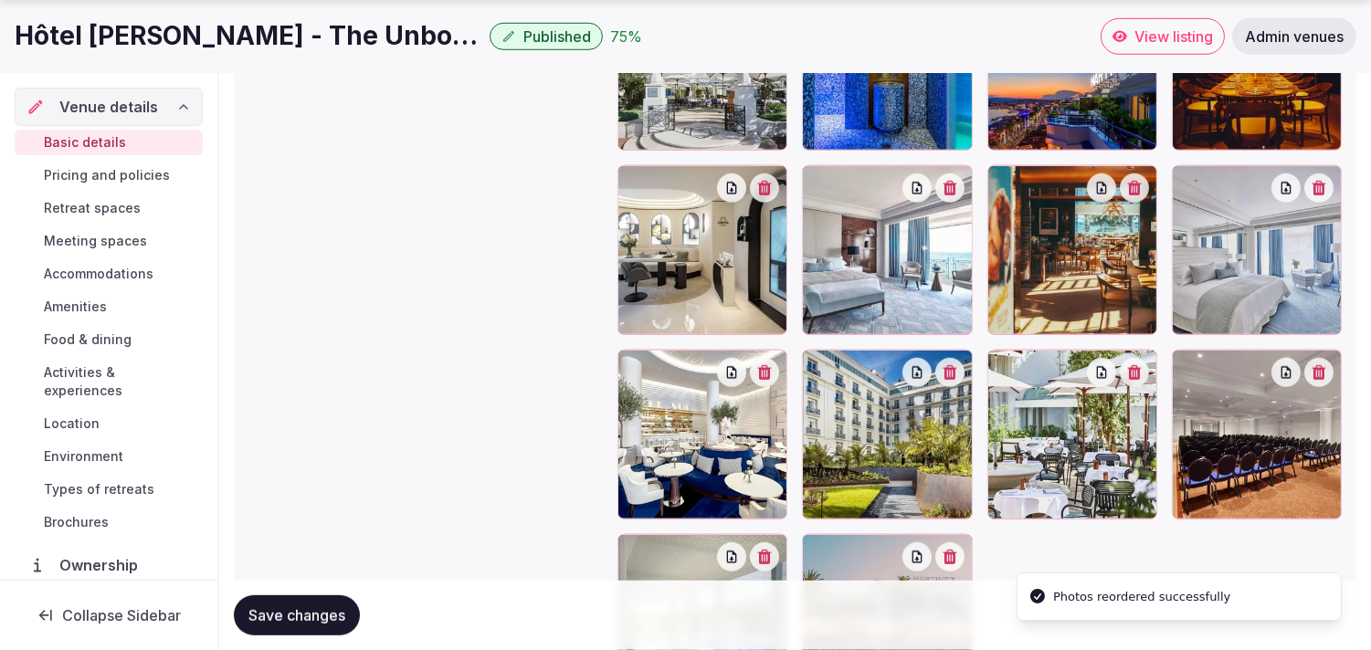
scroll to position [2462, 0]
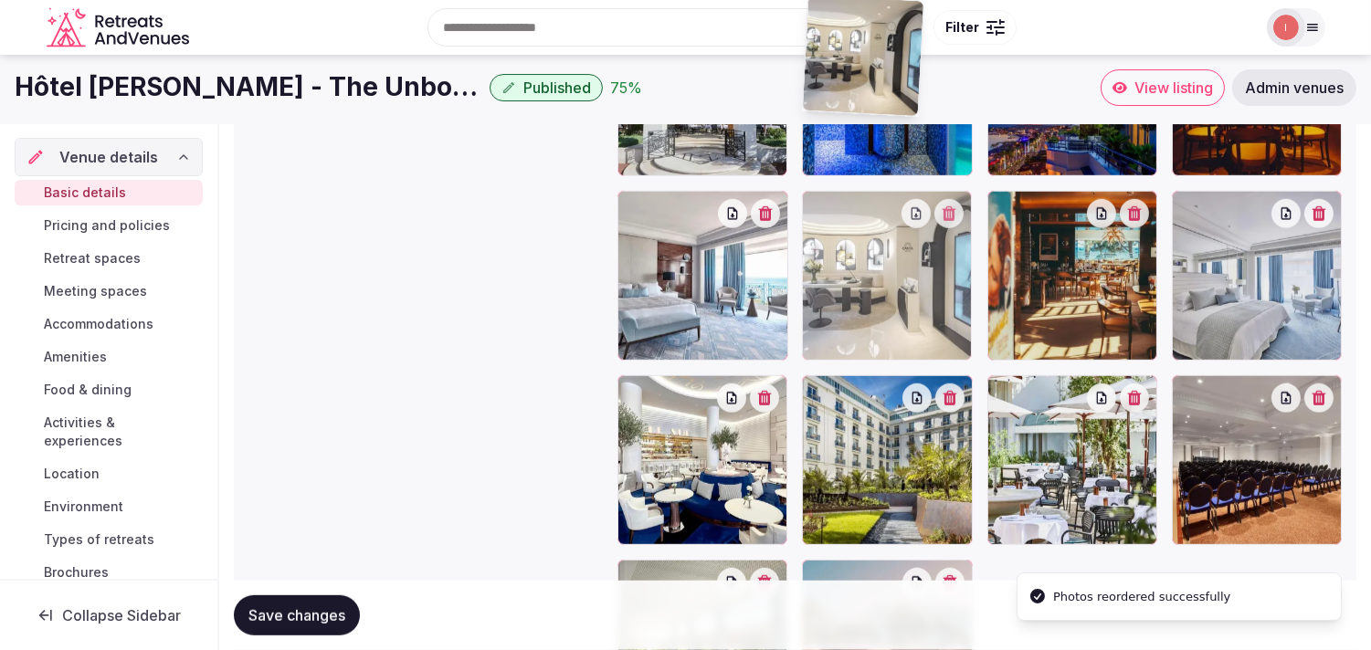
drag, startPoint x: 644, startPoint y: 149, endPoint x: 865, endPoint y: 103, distance: 225.6
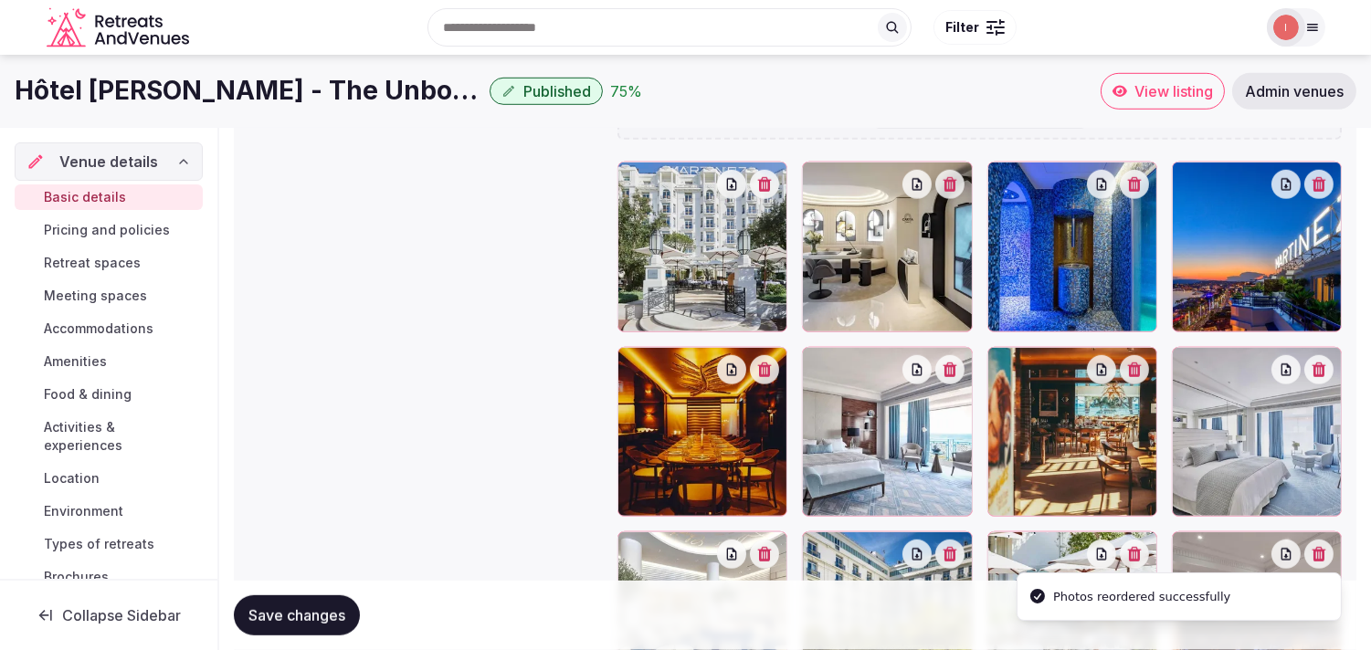
scroll to position [2221, 0]
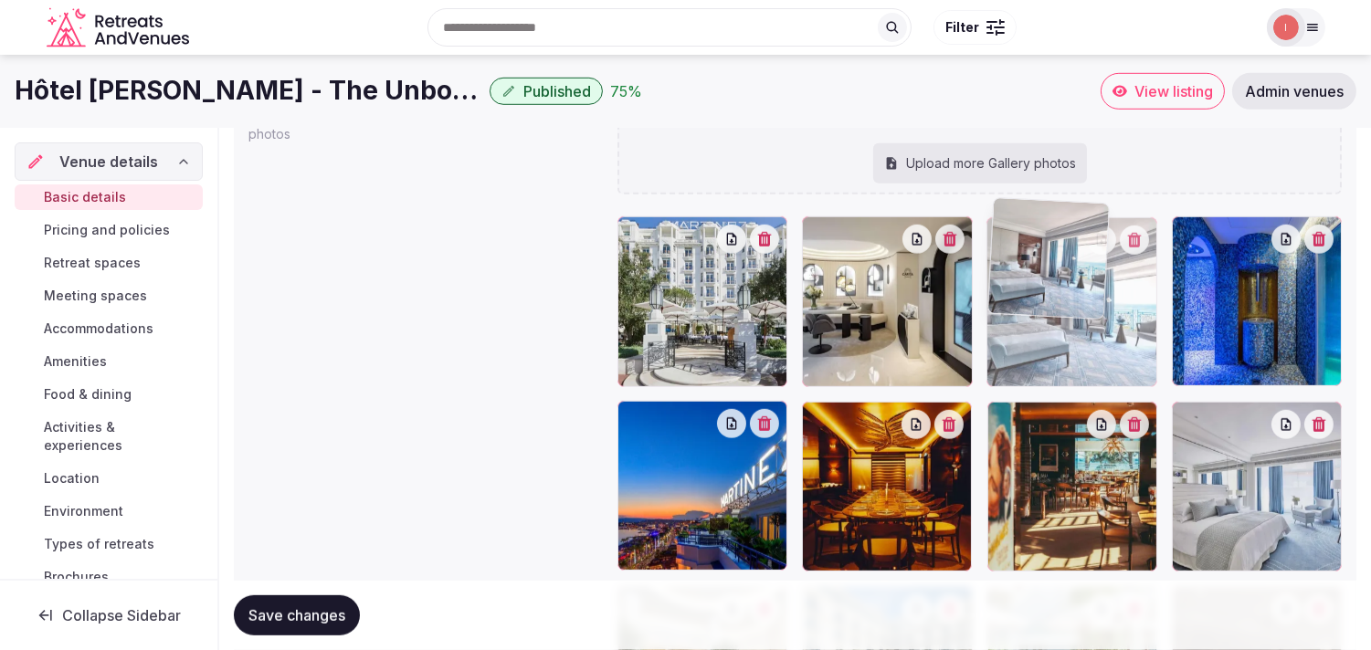
drag, startPoint x: 825, startPoint y: 398, endPoint x: 1039, endPoint y: 283, distance: 242.7
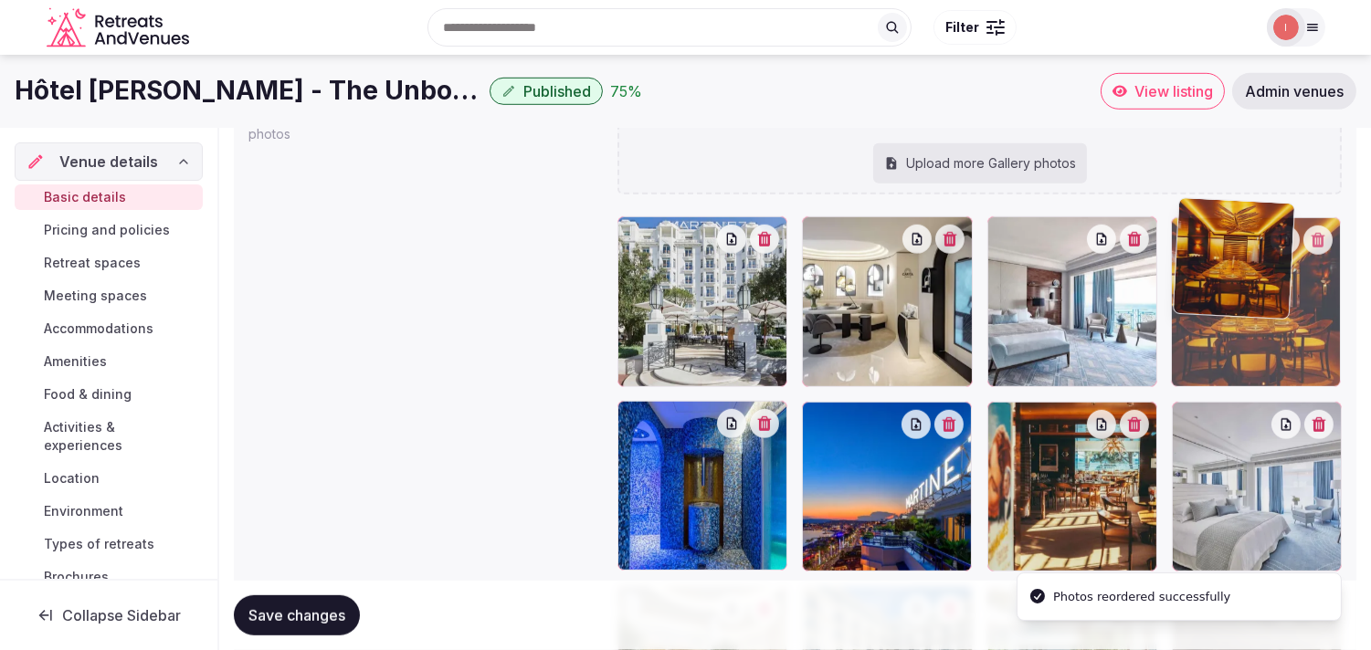
drag, startPoint x: 820, startPoint y: 404, endPoint x: 1180, endPoint y: 265, distance: 385.9
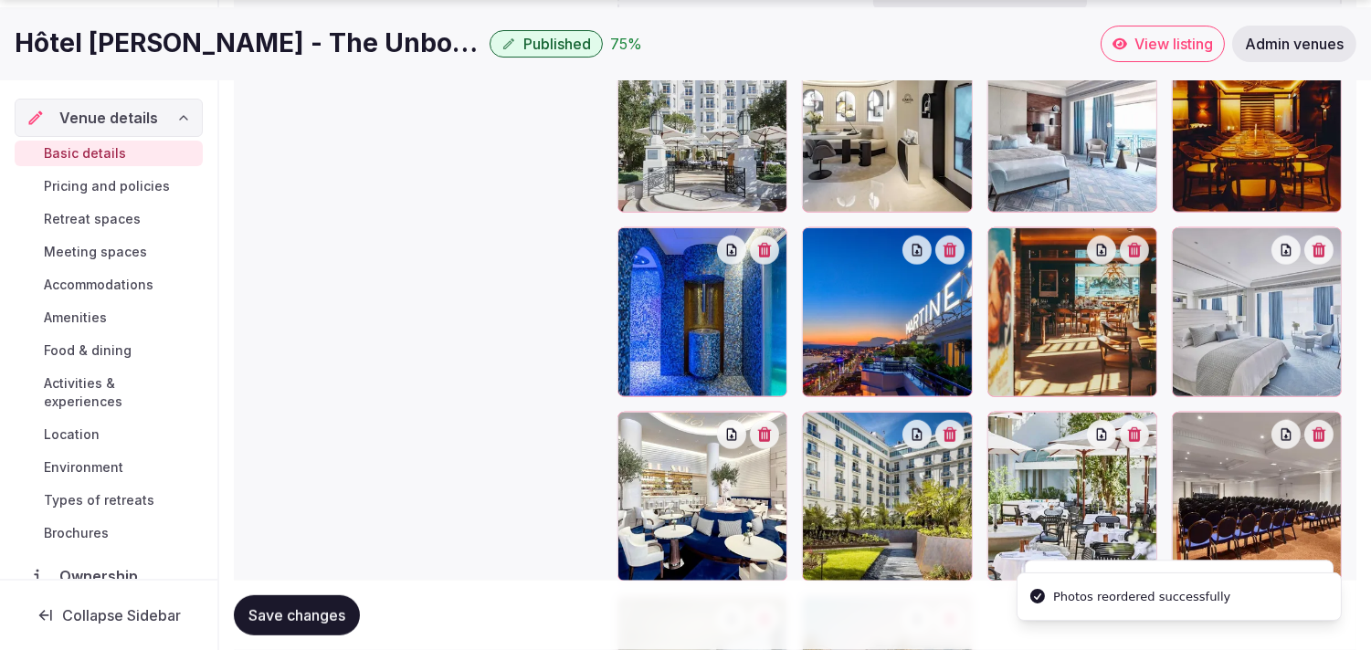
scroll to position [2423, 0]
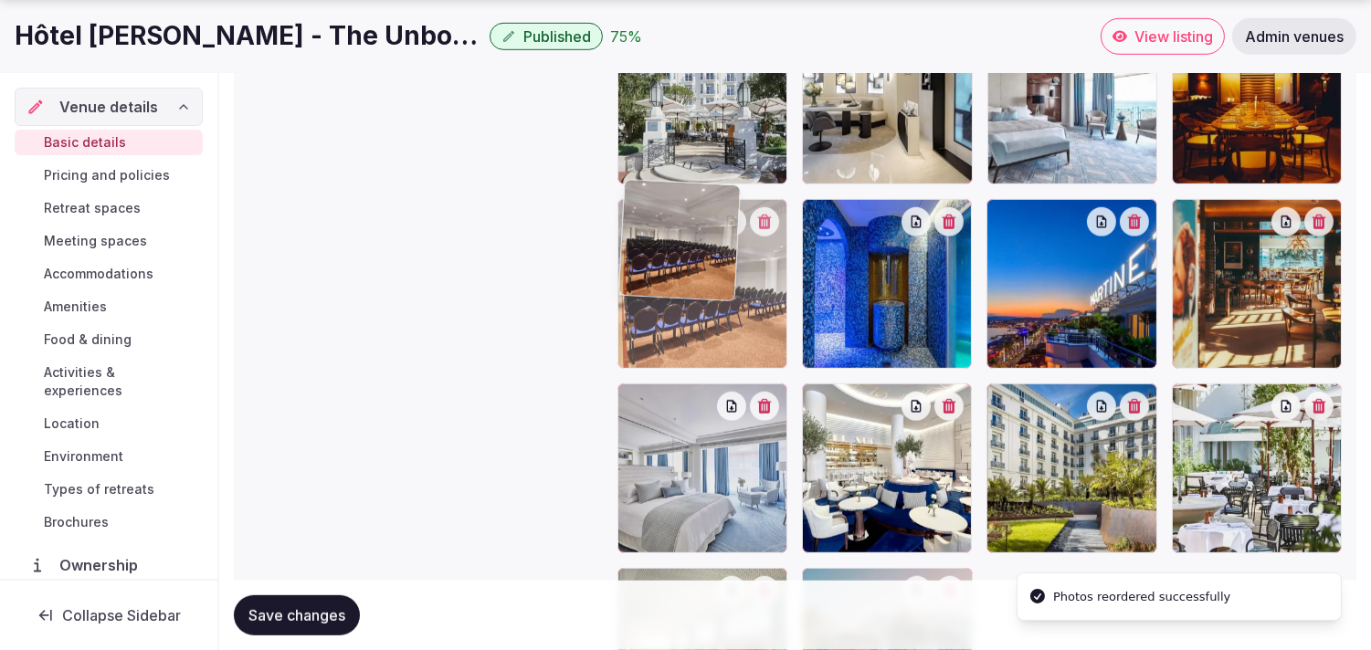
drag, startPoint x: 1188, startPoint y: 380, endPoint x: 655, endPoint y: 247, distance: 549.4
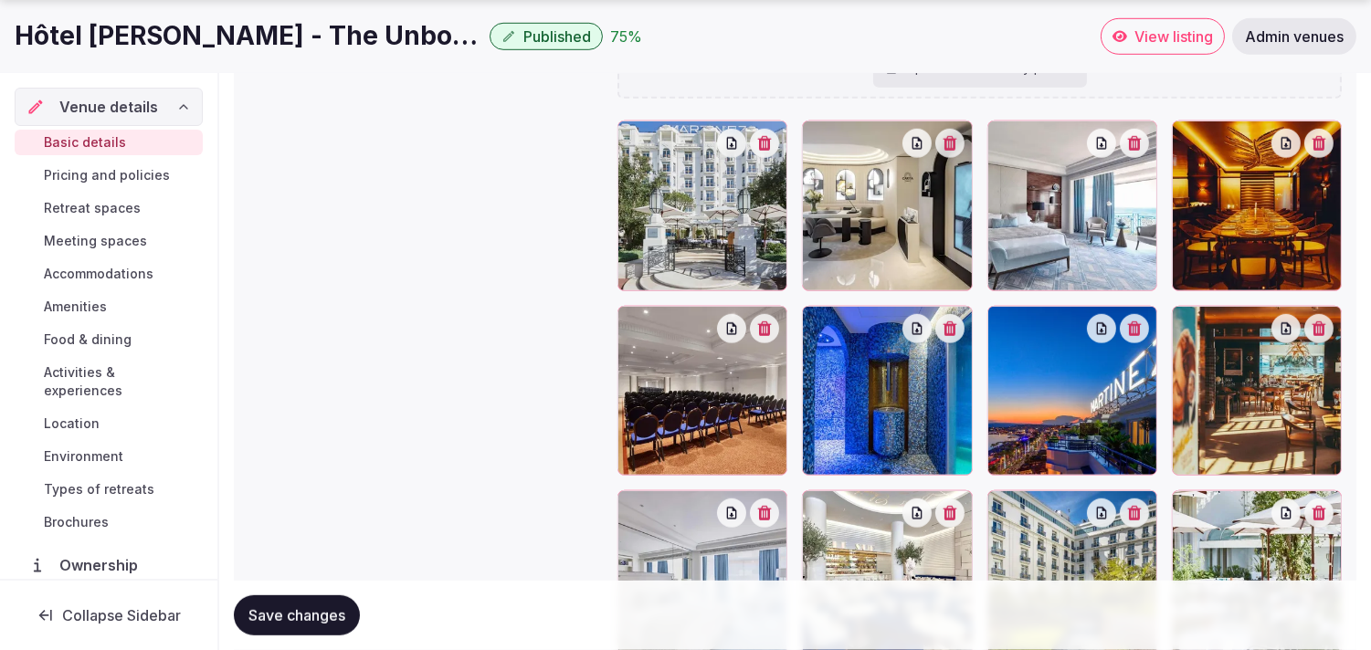
scroll to position [2322, 0]
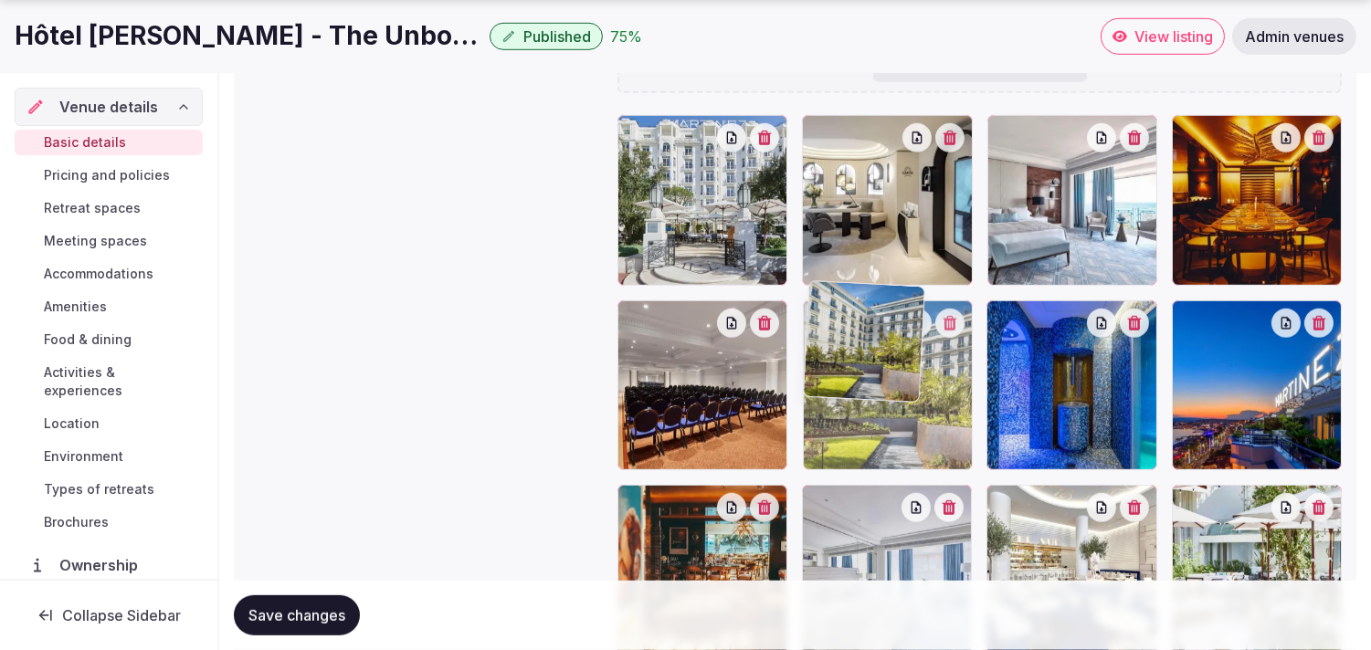
drag, startPoint x: 1000, startPoint y: 482, endPoint x: 834, endPoint y: 293, distance: 251.7
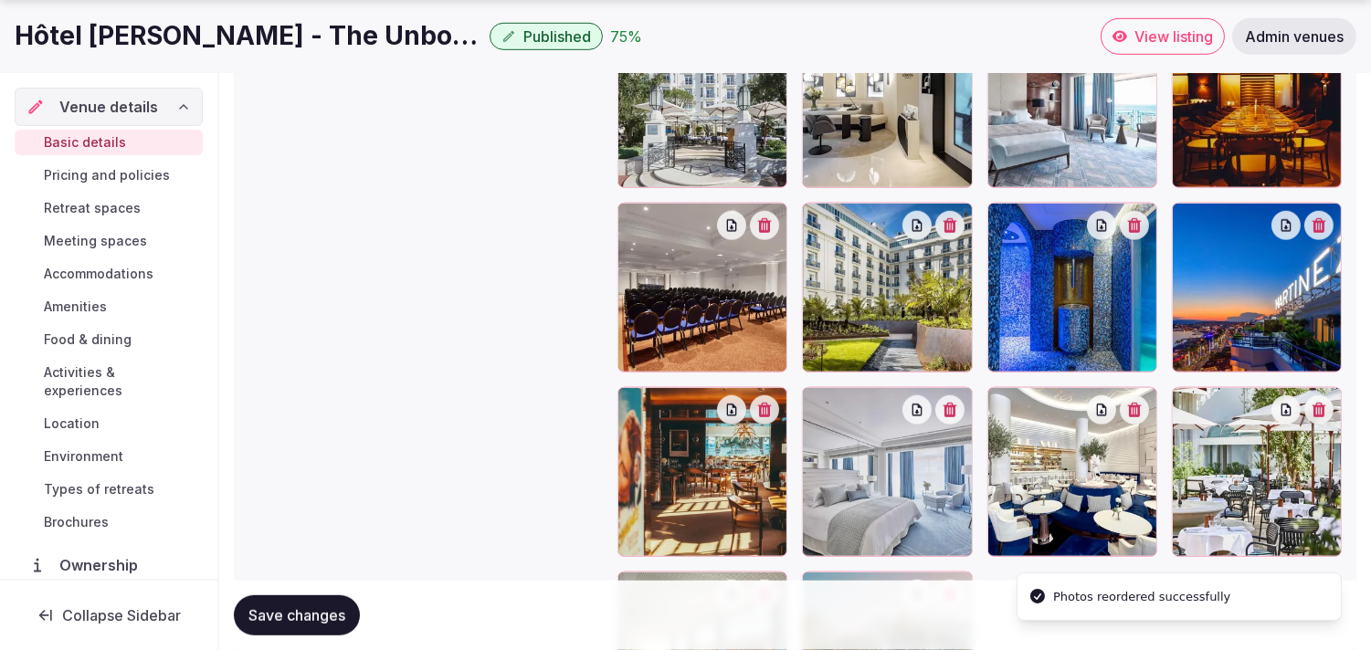
scroll to position [2525, 0]
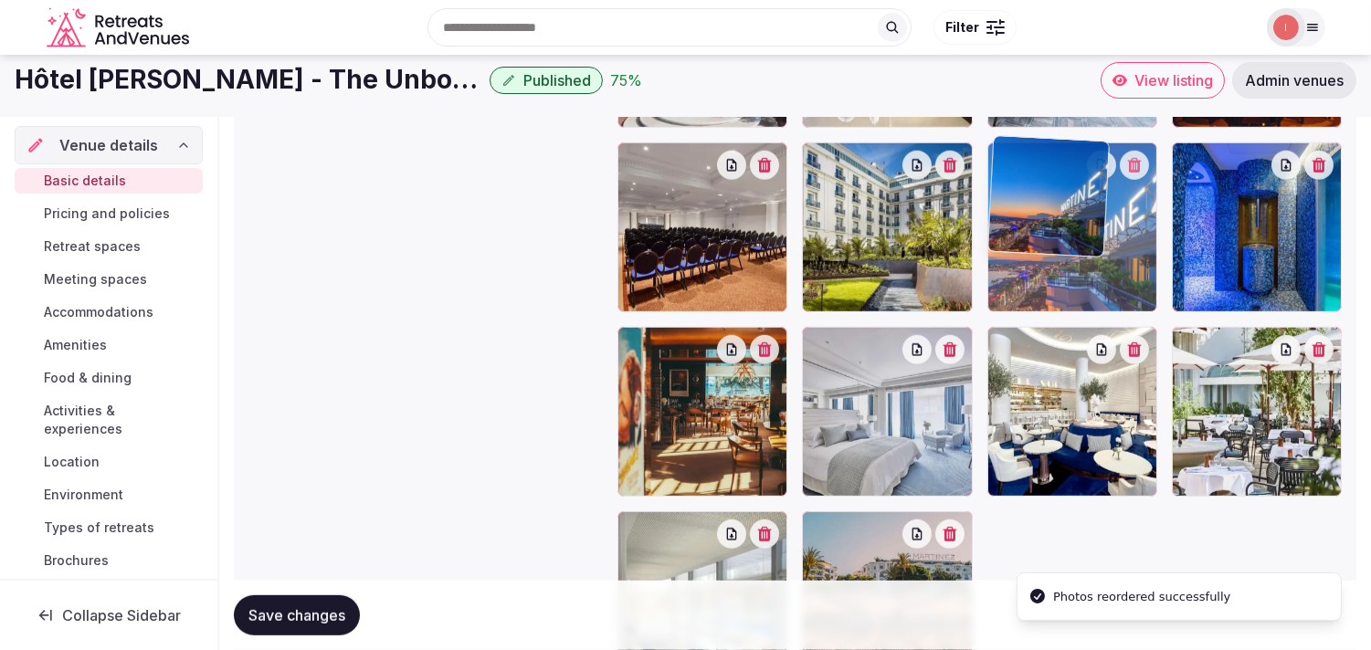
drag, startPoint x: 1187, startPoint y: 99, endPoint x: 1063, endPoint y: 106, distance: 124.4
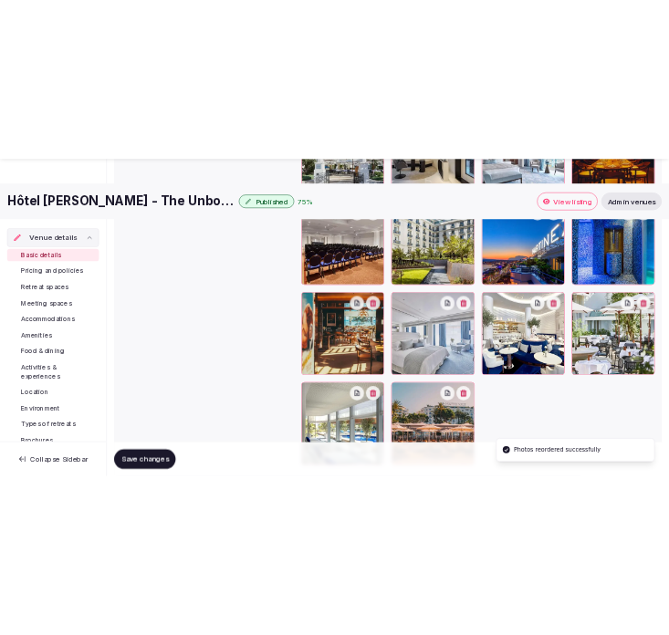
scroll to position [2569, 0]
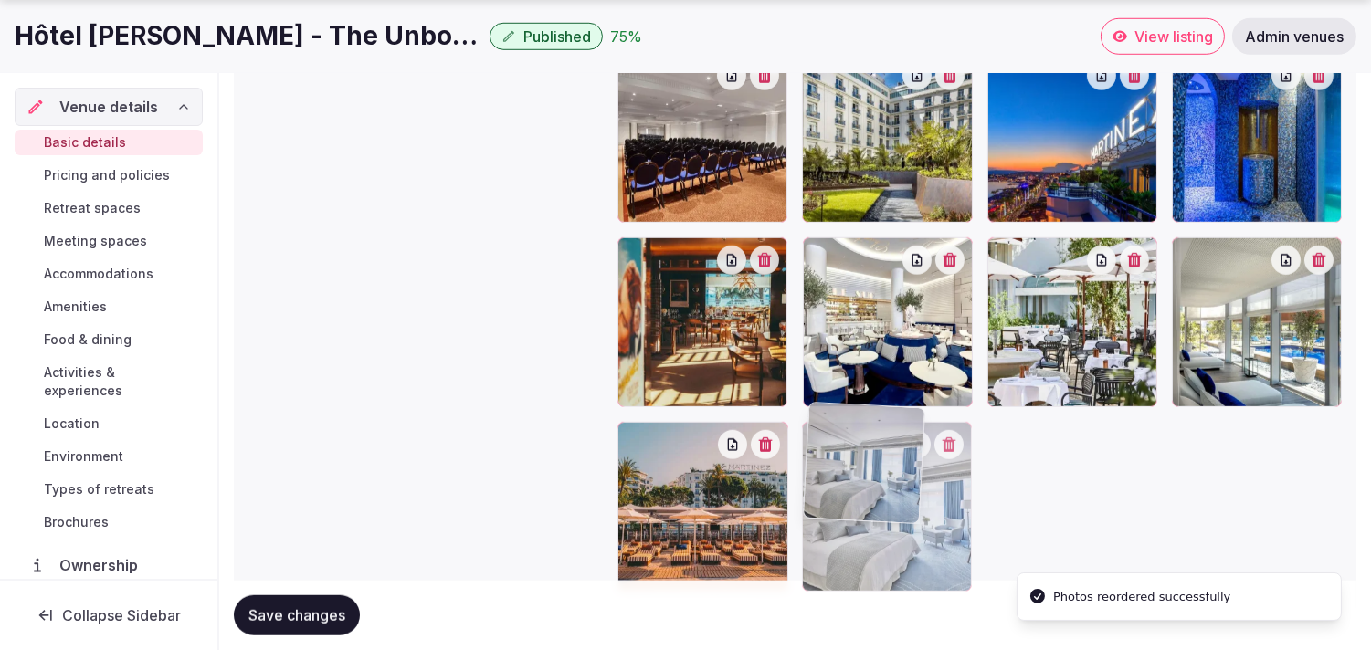
drag, startPoint x: 806, startPoint y: 235, endPoint x: 850, endPoint y: 407, distance: 178.0
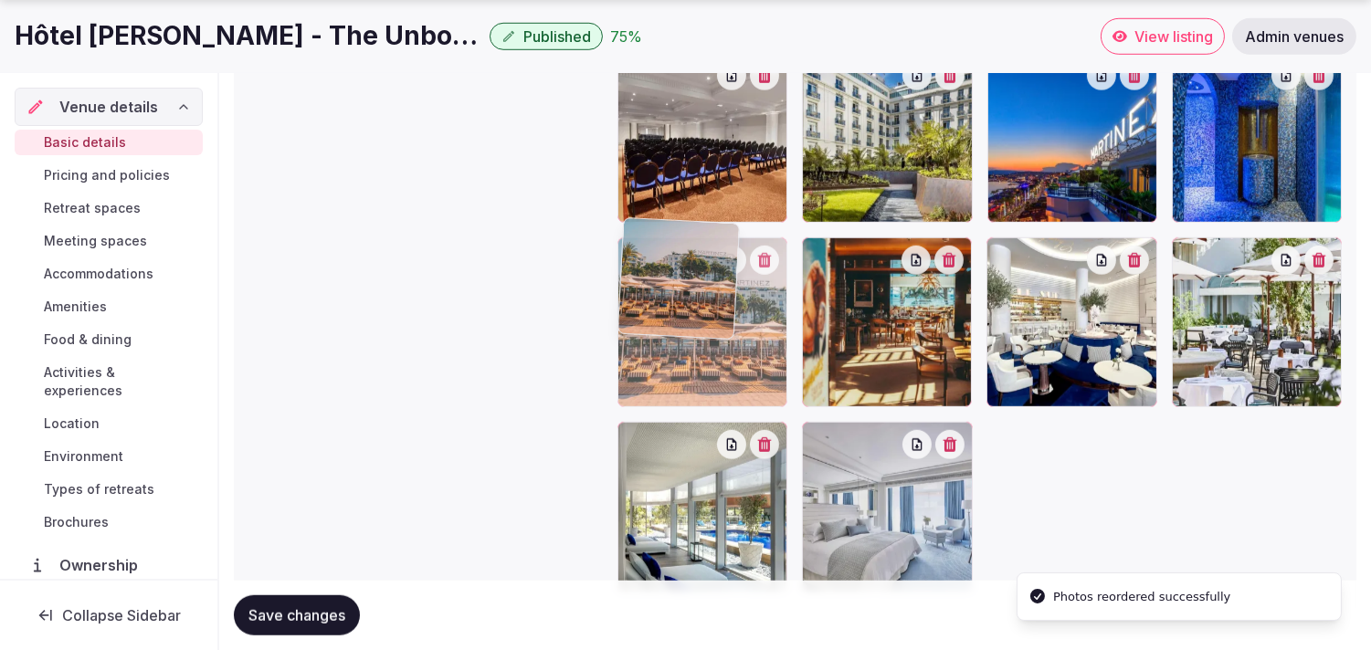
drag, startPoint x: 635, startPoint y: 432, endPoint x: 662, endPoint y: 288, distance: 146.7
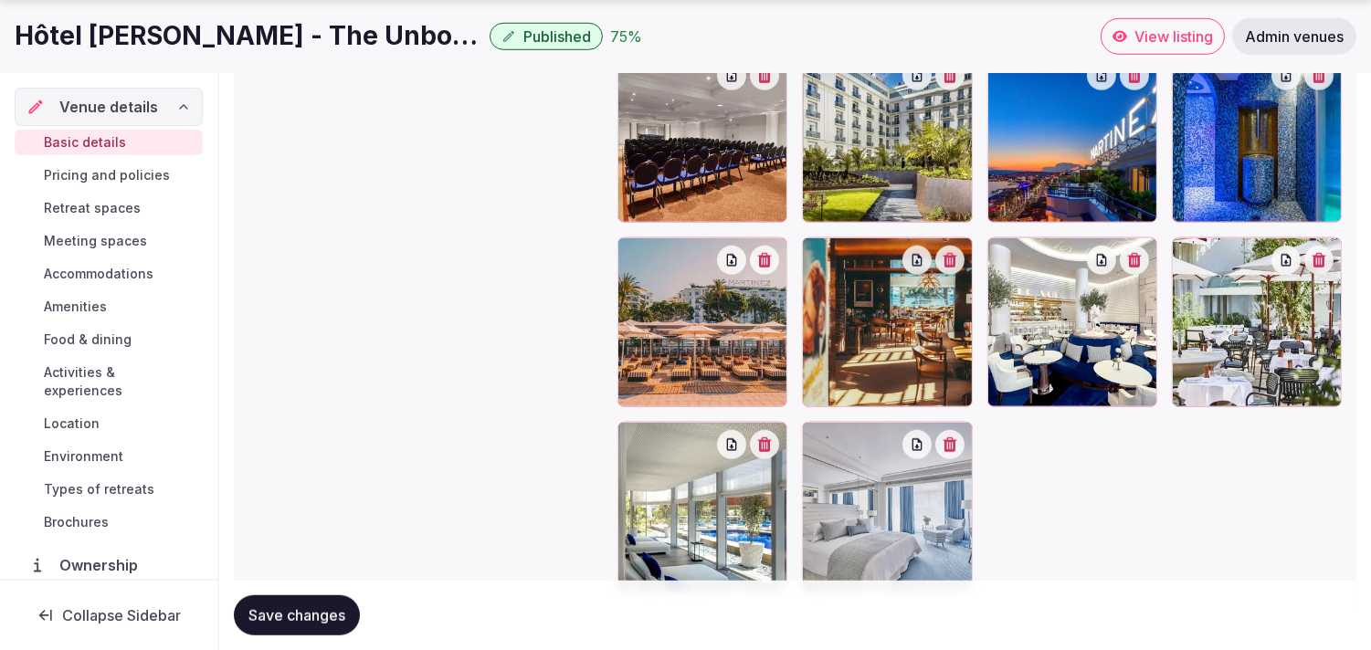
click at [335, 613] on span "Save changes" at bounding box center [296, 615] width 97 height 18
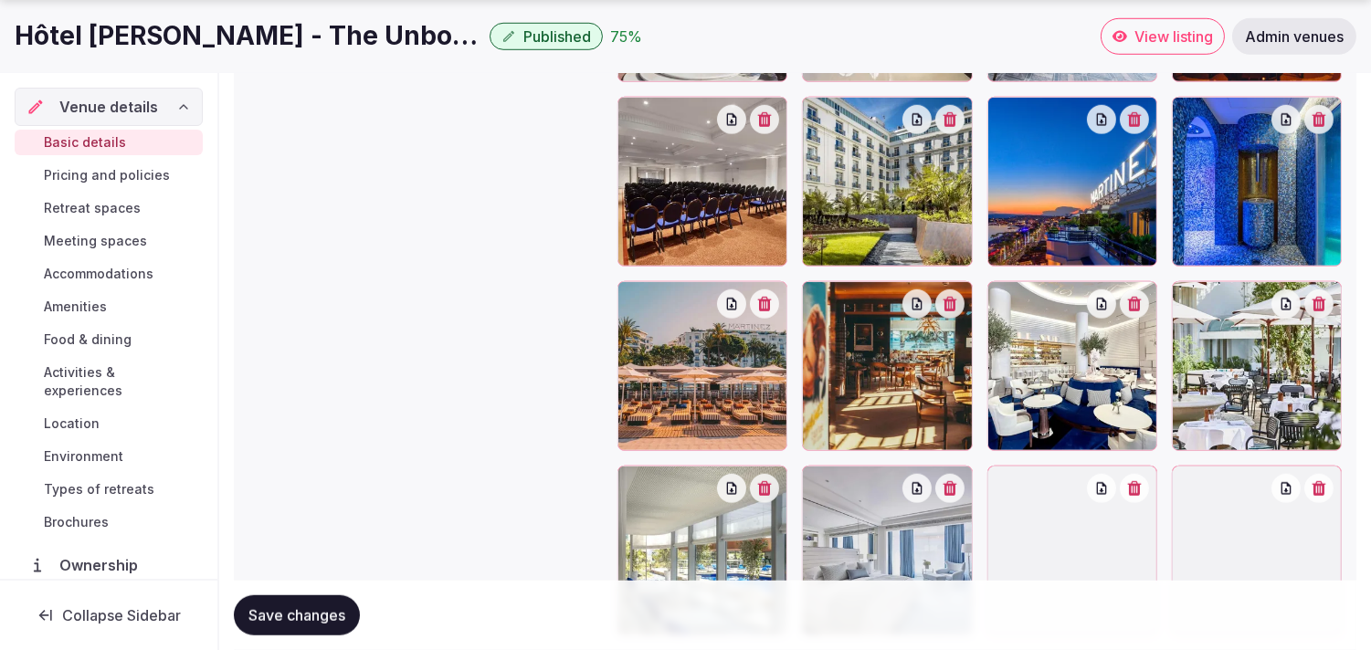
scroll to position [2687, 0]
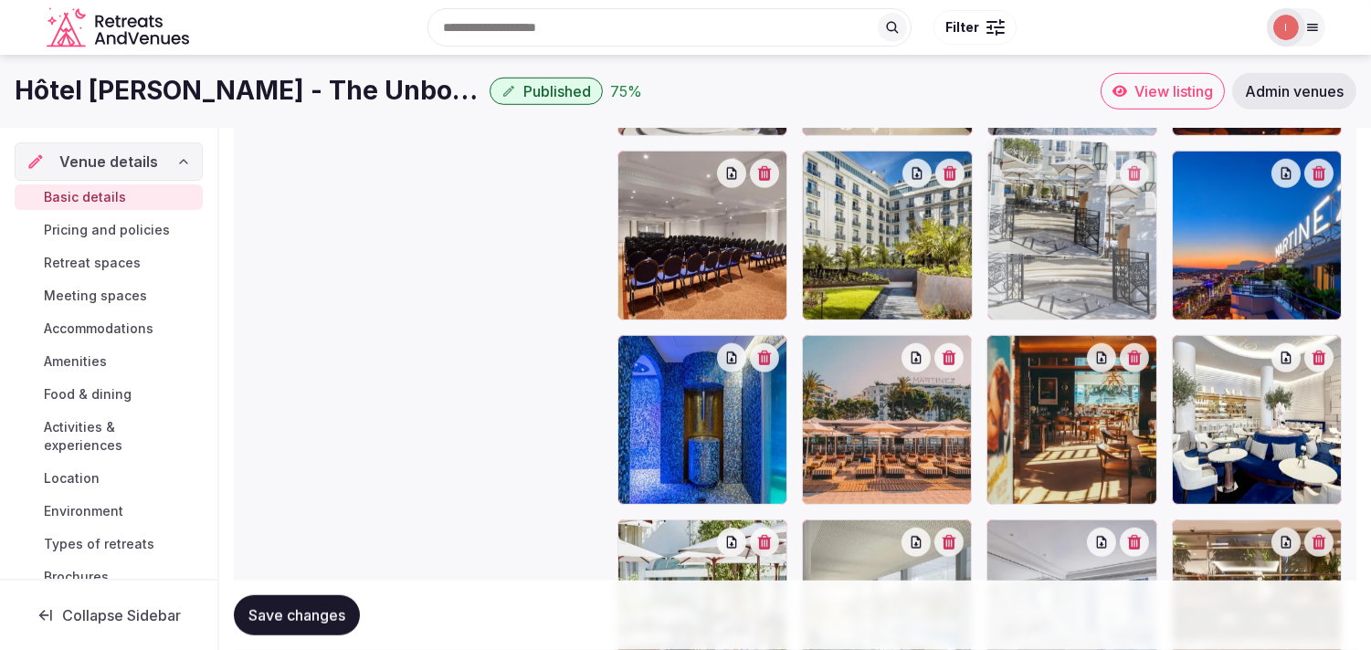
drag, startPoint x: 1192, startPoint y: 365, endPoint x: 1045, endPoint y: 111, distance: 293.8
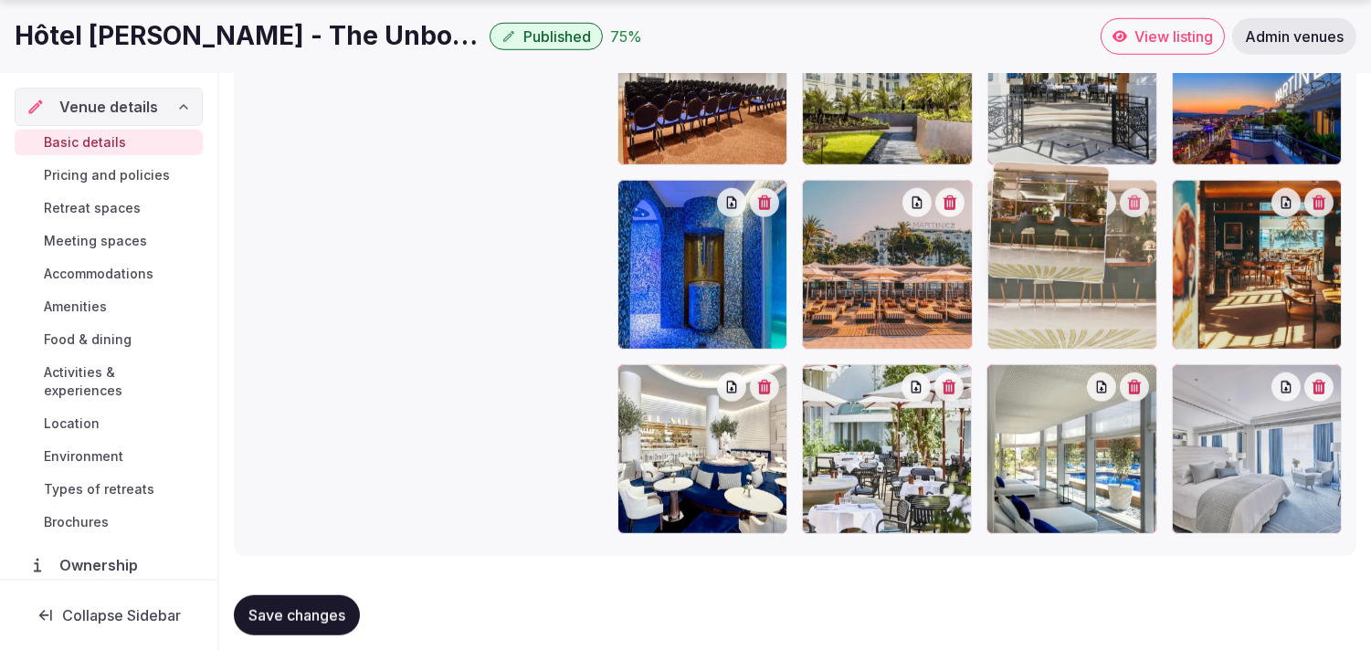
drag, startPoint x: 1192, startPoint y: 358, endPoint x: 1004, endPoint y: 216, distance: 234.7
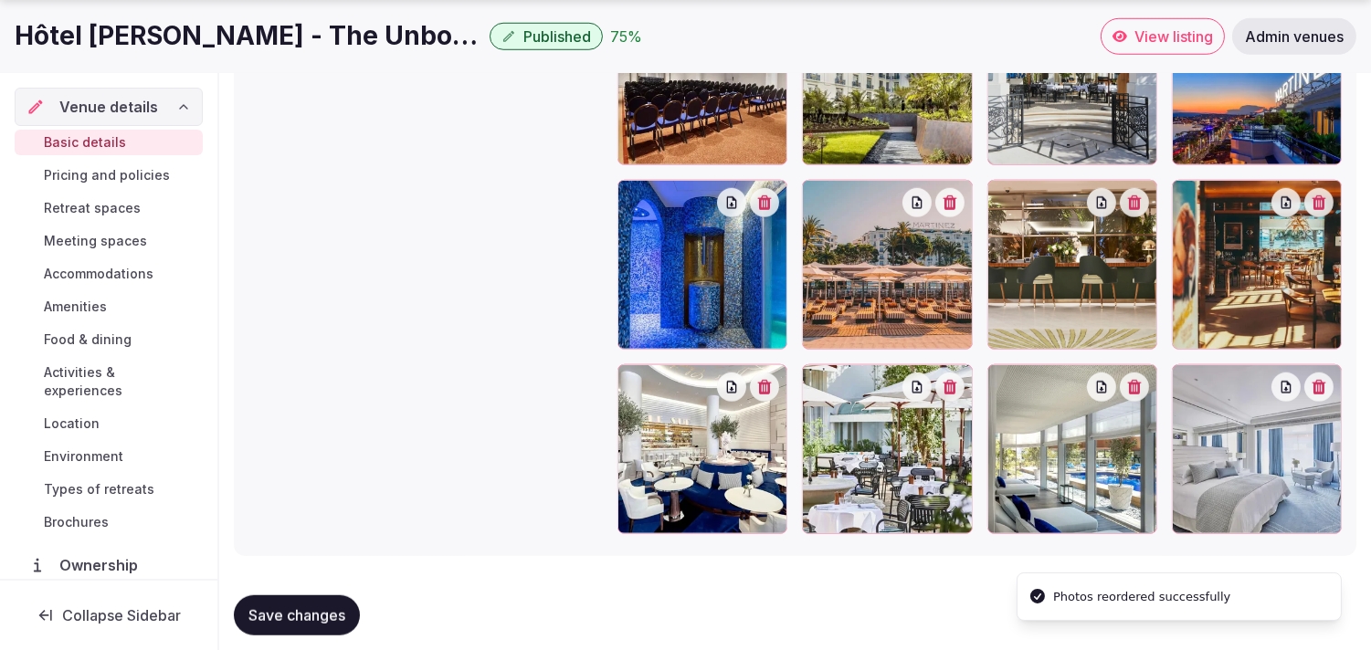
click at [312, 606] on span "Save changes" at bounding box center [296, 615] width 97 height 18
click at [113, 178] on span "Pricing and policies" at bounding box center [107, 175] width 126 height 18
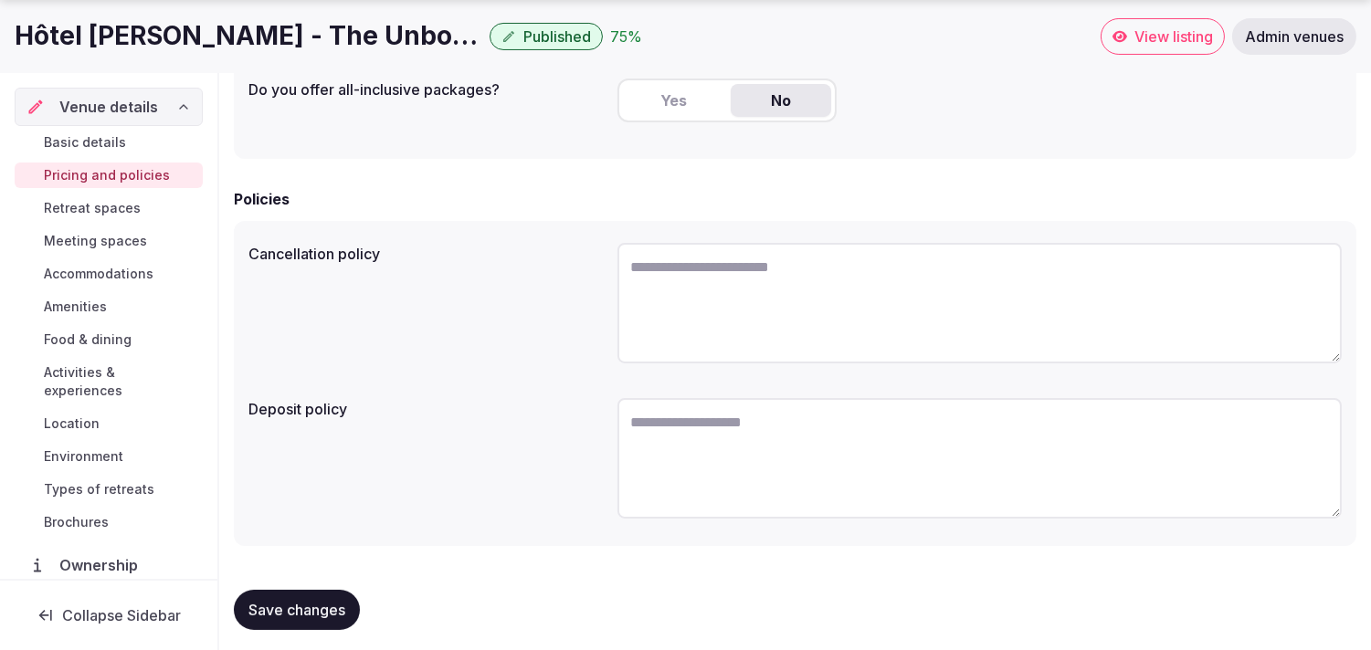
scroll to position [553, 0]
click at [304, 599] on span "Save changes" at bounding box center [296, 608] width 97 height 18
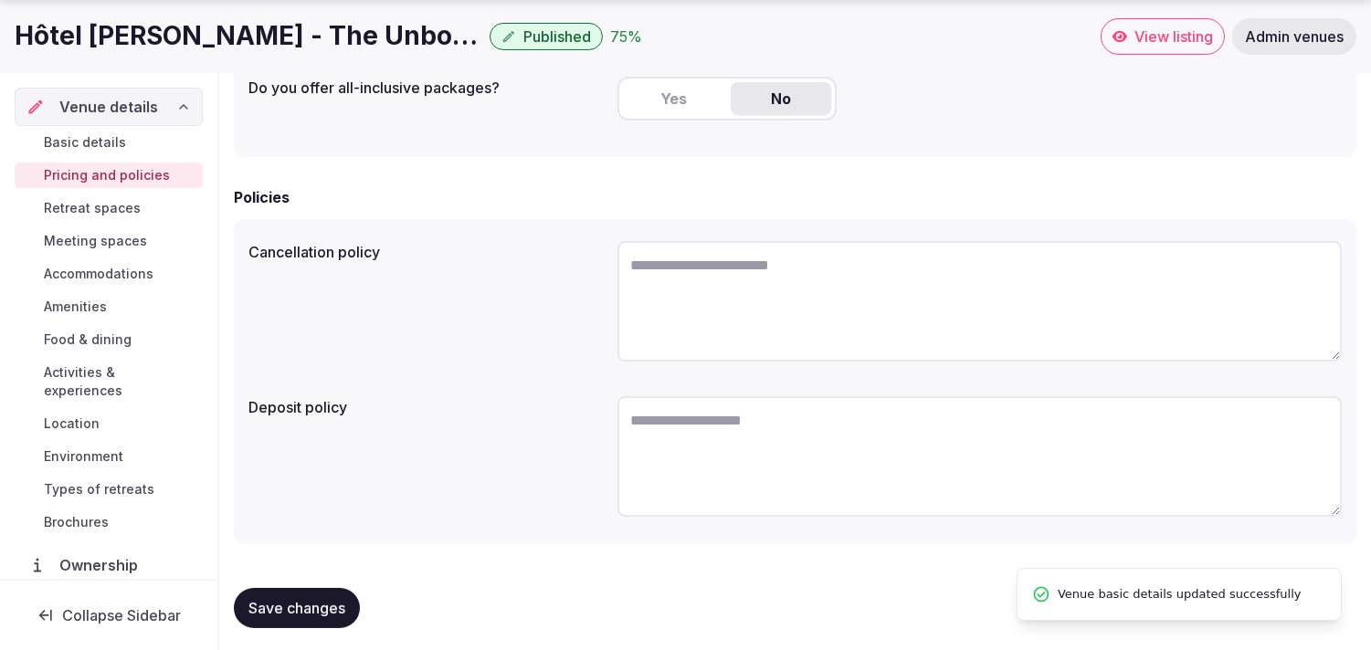
click at [555, 237] on div "Cancellation policy" at bounding box center [425, 247] width 354 height 26
click at [313, 599] on span "Save changes" at bounding box center [296, 608] width 97 height 18
click at [96, 195] on link "Retreat spaces" at bounding box center [109, 208] width 188 height 26
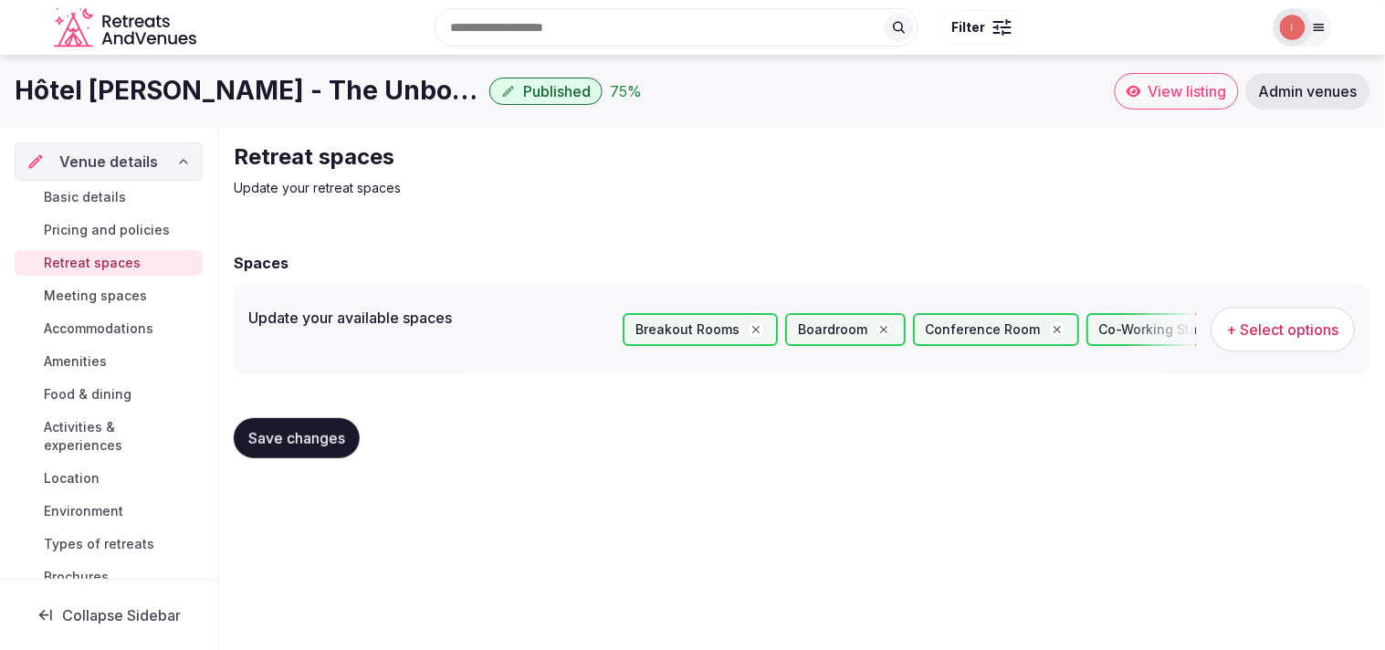
click at [113, 297] on span "Meeting spaces" at bounding box center [95, 296] width 103 height 18
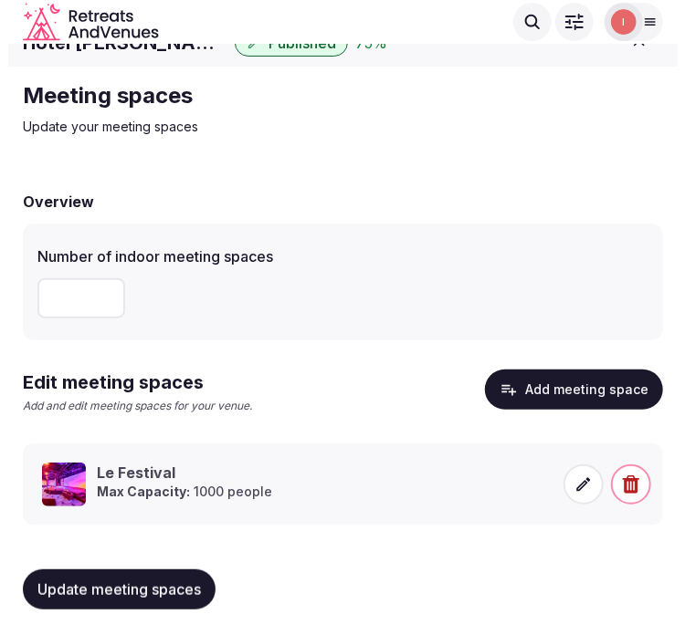
scroll to position [27, 0]
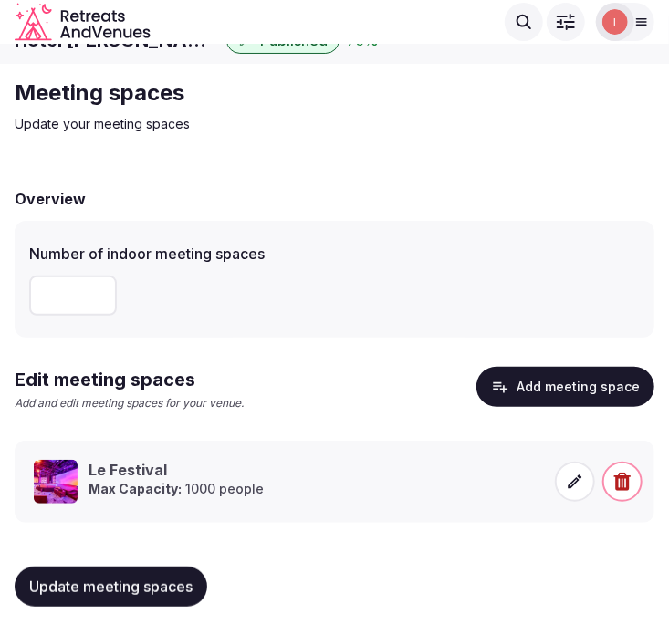
click at [593, 394] on button "Add meeting space" at bounding box center [566, 387] width 178 height 40
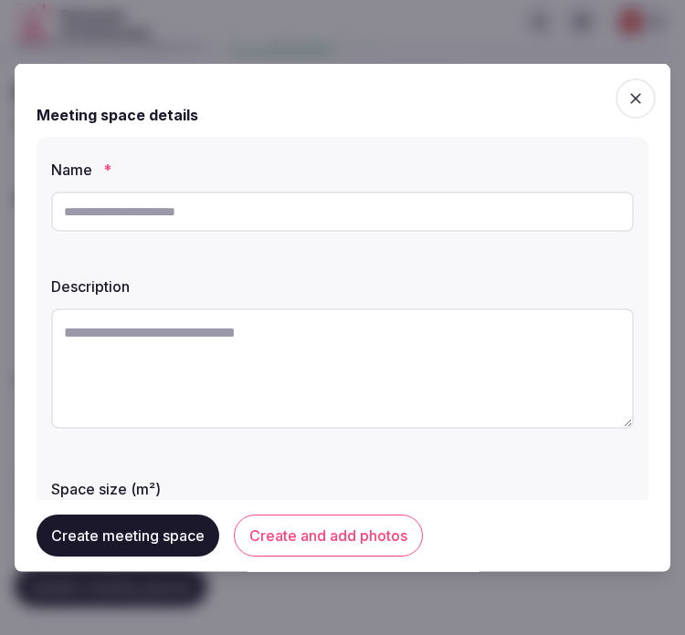
click at [352, 208] on input "text" at bounding box center [342, 212] width 583 height 40
paste input "**********"
type input "**********"
click at [248, 330] on textarea at bounding box center [342, 369] width 583 height 121
paste textarea "**********"
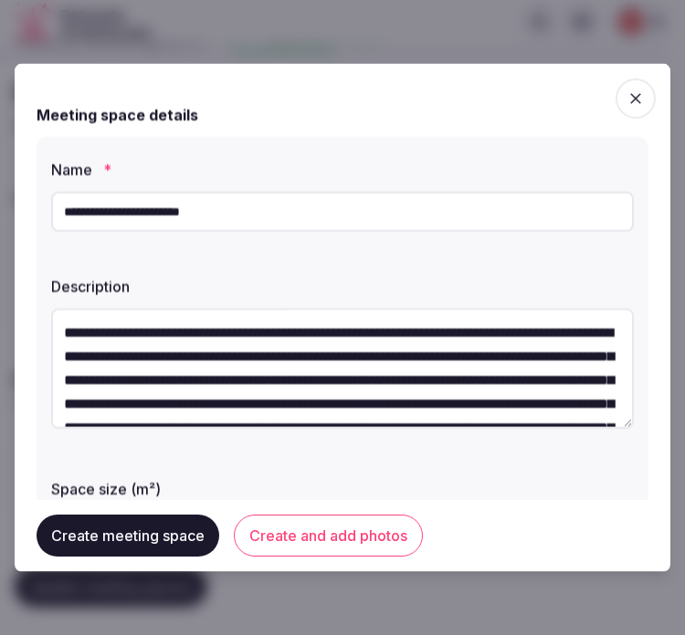
scroll to position [366, 0]
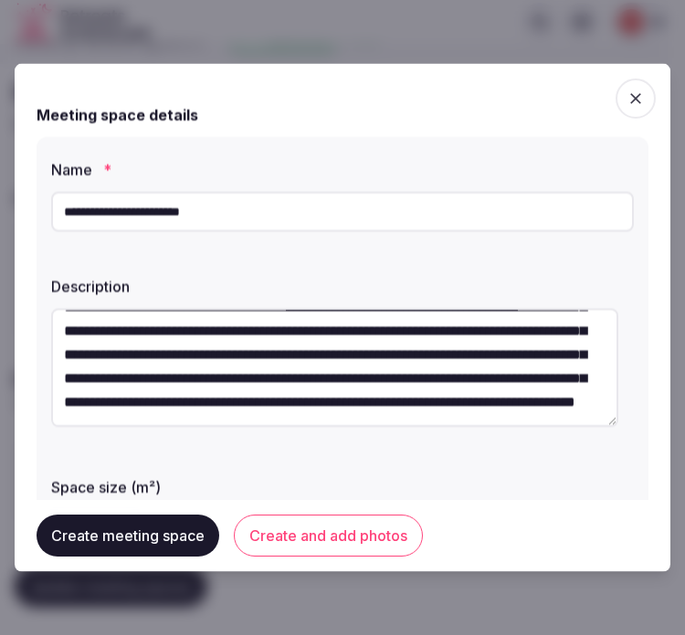
type textarea "**********"
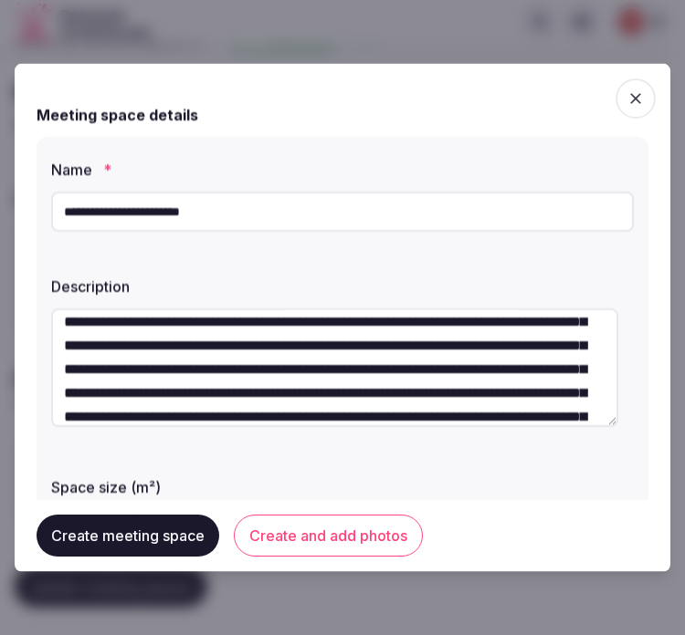
scroll to position [0, 0]
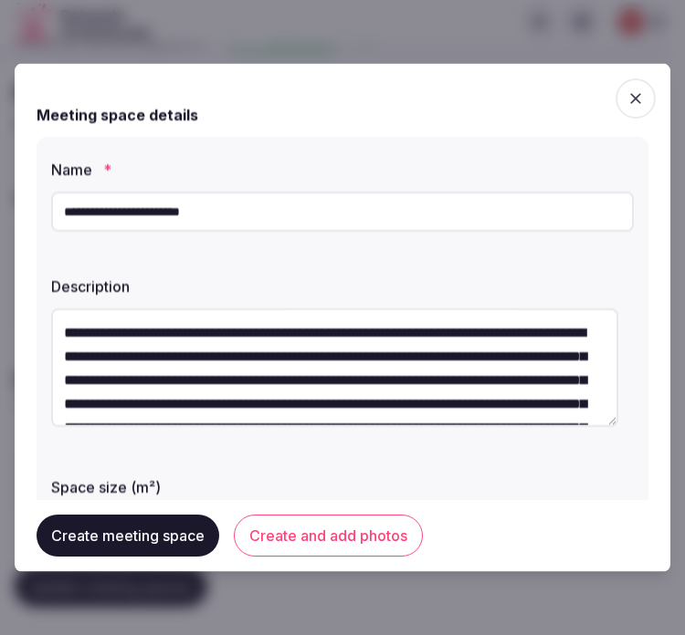
click at [124, 220] on input "**********" at bounding box center [342, 212] width 583 height 40
drag, startPoint x: 124, startPoint y: 220, endPoint x: 146, endPoint y: 221, distance: 21.9
paste input "text"
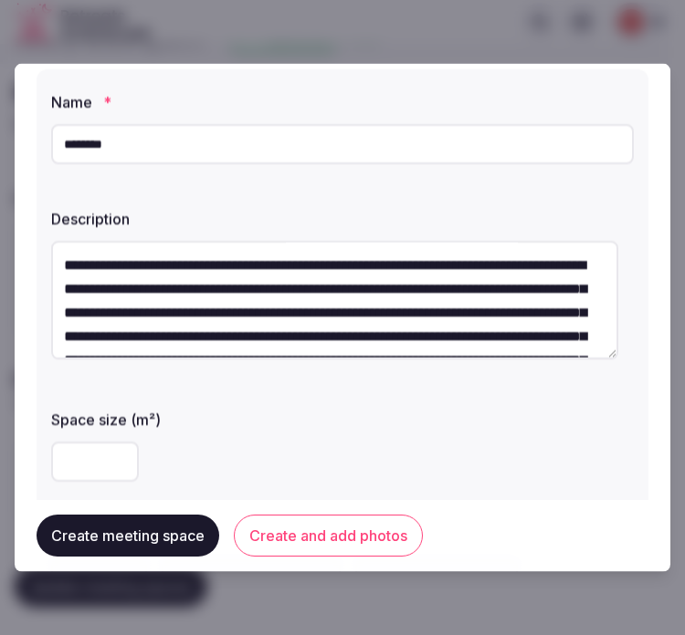
scroll to position [101, 0]
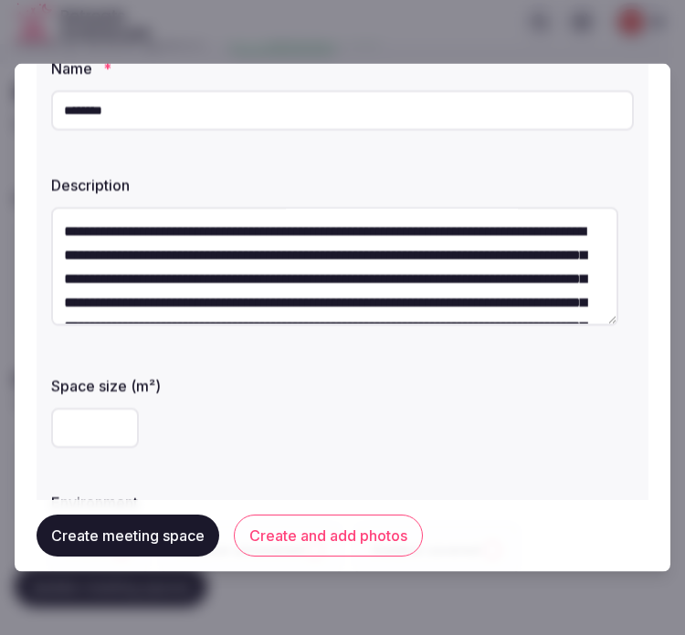
type input "********"
click at [276, 280] on textarea at bounding box center [334, 266] width 567 height 119
click at [277, 280] on textarea at bounding box center [334, 266] width 567 height 119
paste textarea
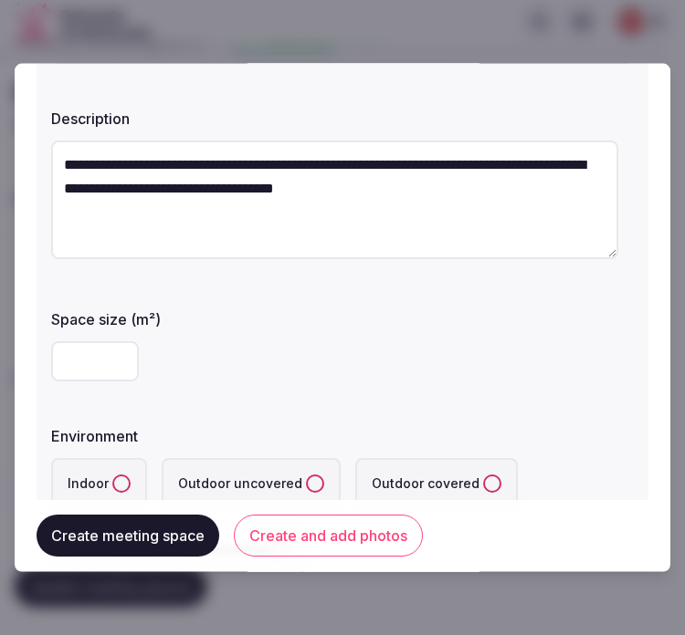
scroll to position [203, 0]
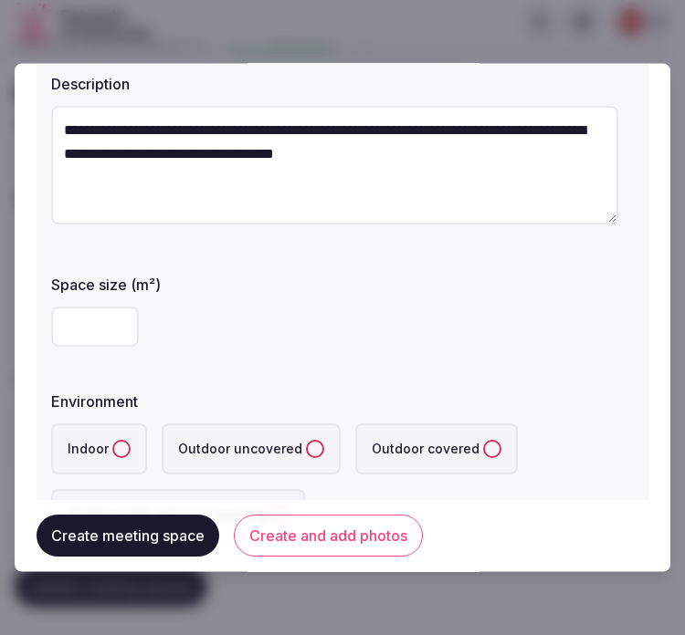
type textarea "**********"
click at [89, 326] on input "number" at bounding box center [95, 327] width 88 height 40
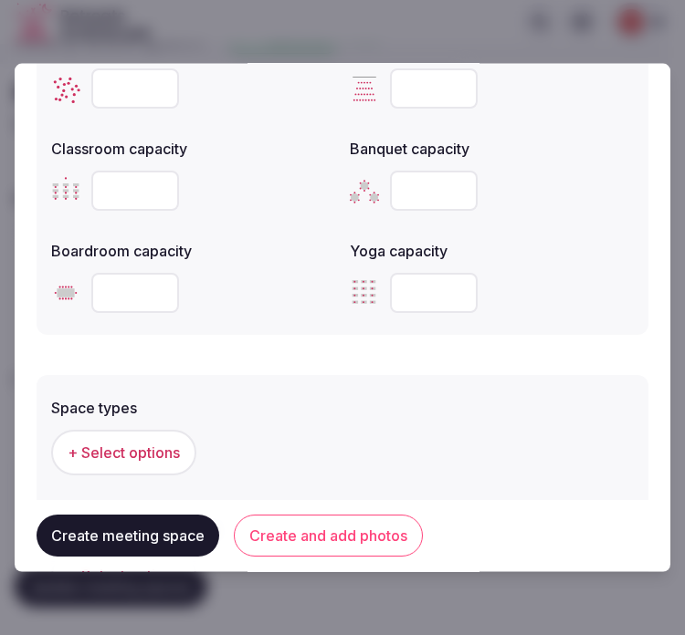
scroll to position [913, 0]
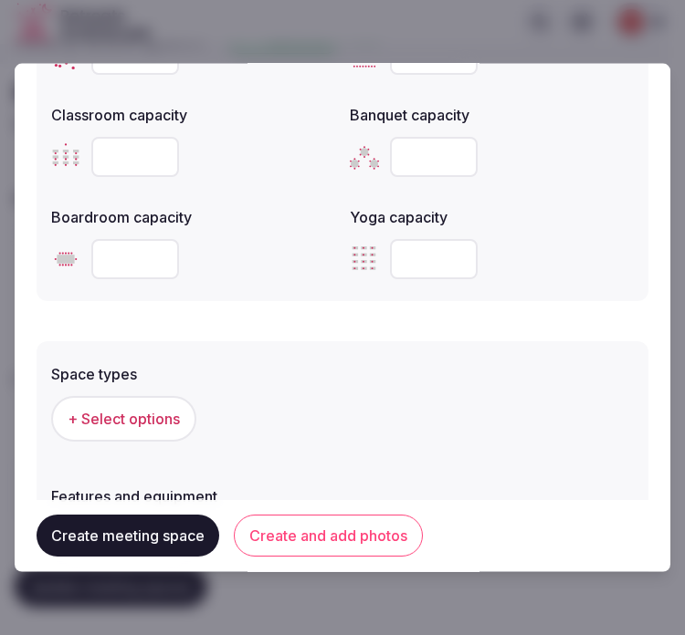
type input "***"
click at [625, 172] on div "The maximum number of people that can be accommodated each layout. Leave blank …" at bounding box center [343, 107] width 612 height 387
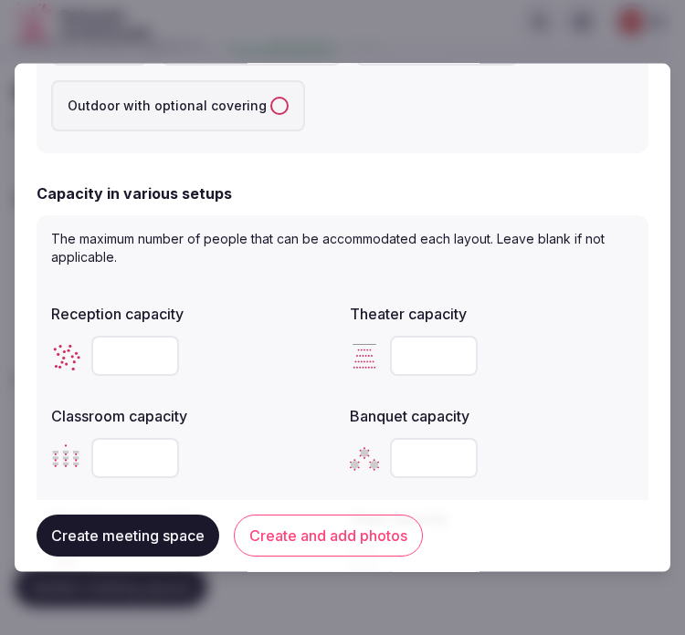
scroll to position [589, 0]
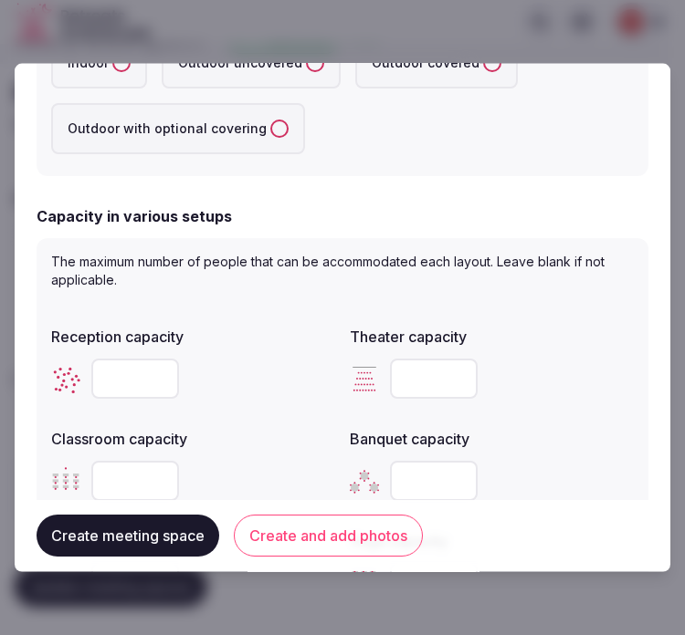
click at [140, 379] on input "number" at bounding box center [135, 379] width 88 height 40
type input "***"
click at [306, 551] on button "Create and add photos" at bounding box center [328, 536] width 189 height 42
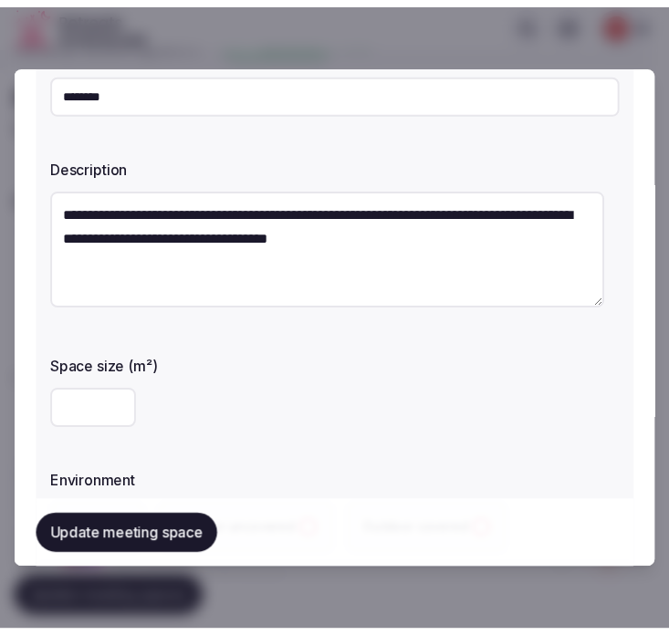
scroll to position [304, 0]
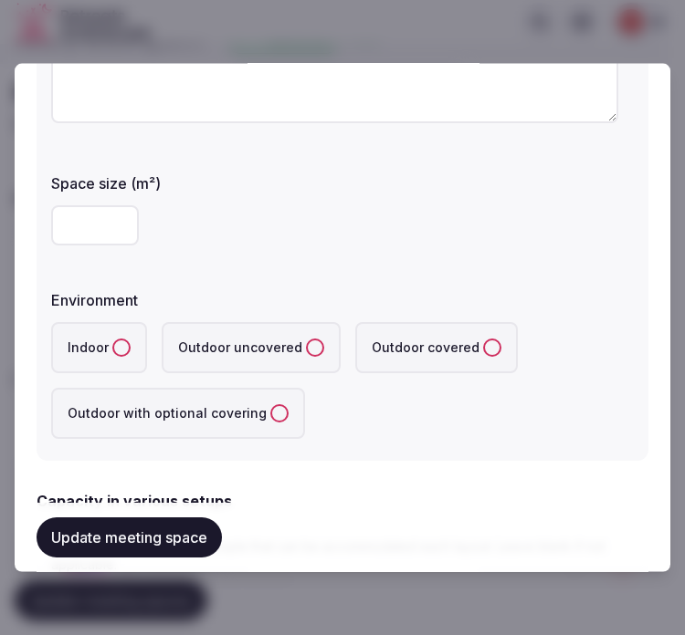
click at [73, 537] on button "Update meeting space" at bounding box center [129, 537] width 185 height 40
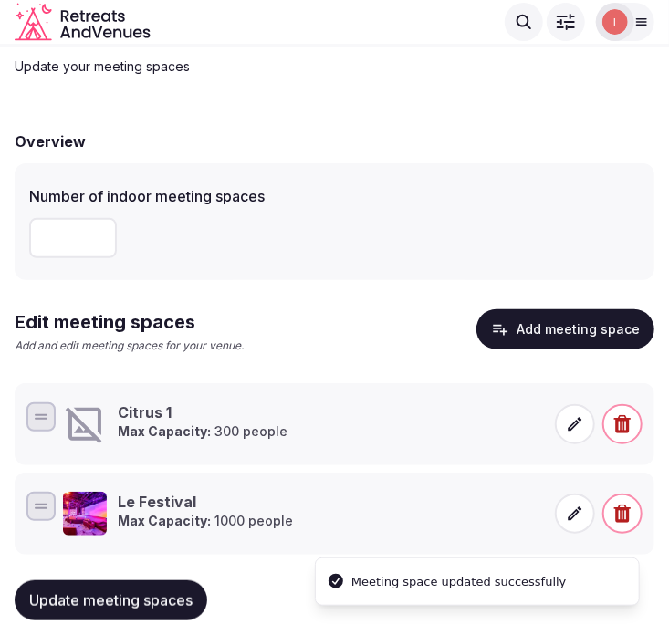
scroll to position [116, 0]
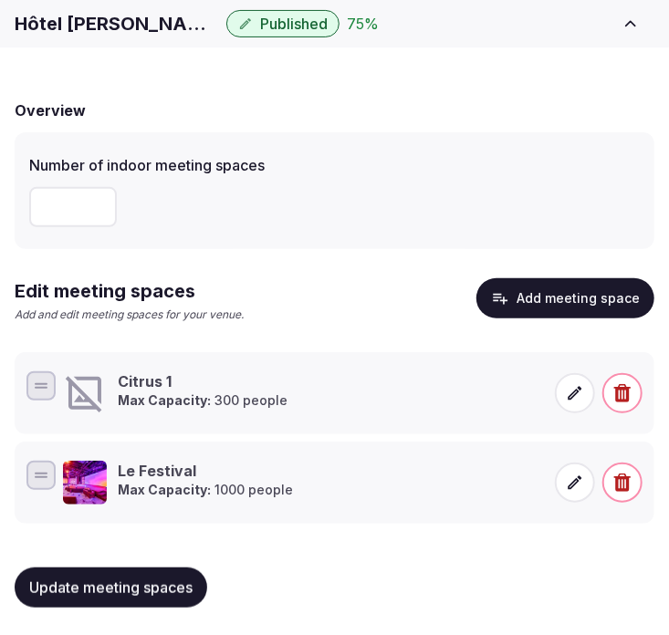
click at [560, 121] on div "Overview Number of indoor meeting spaces *" at bounding box center [335, 175] width 640 height 150
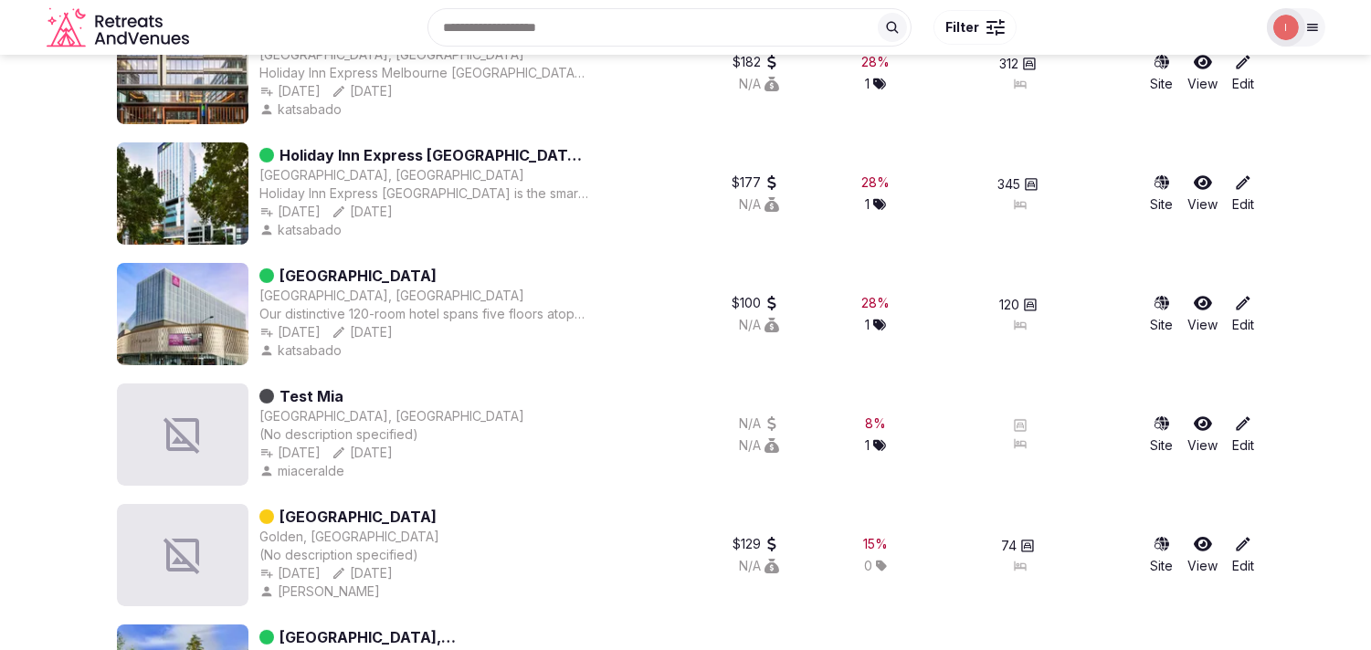
scroll to position [100, 0]
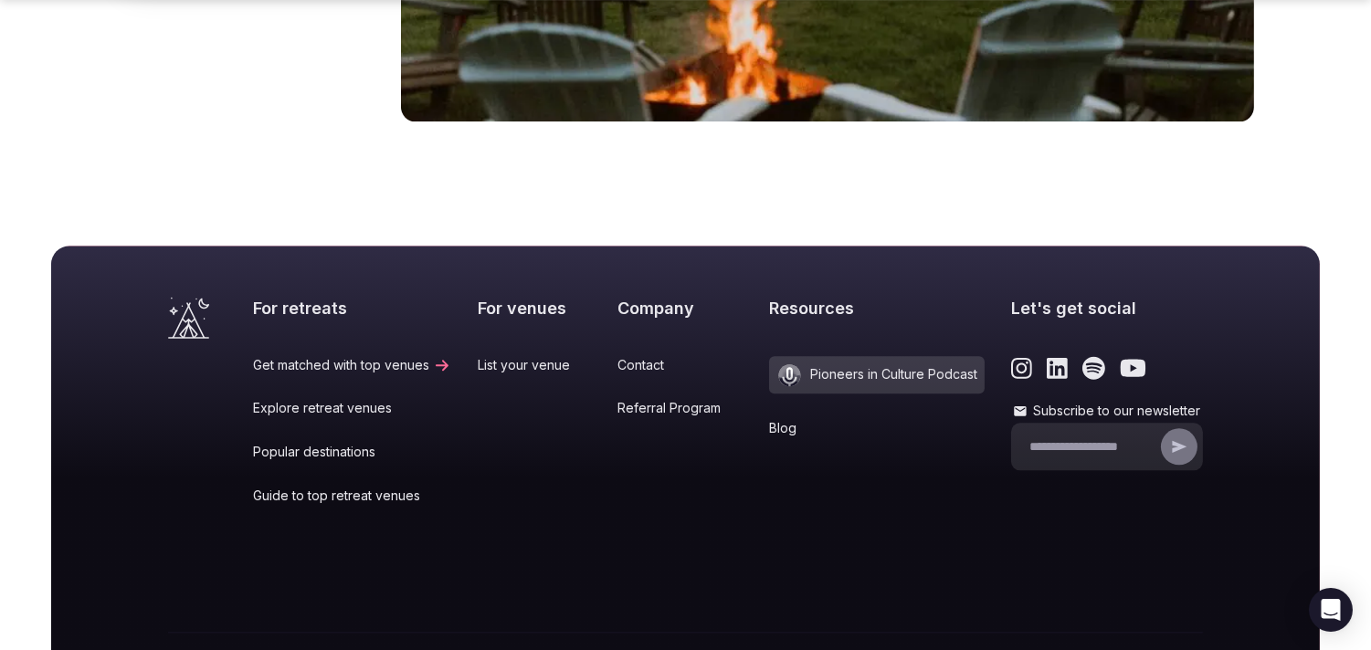
scroll to position [7661, 0]
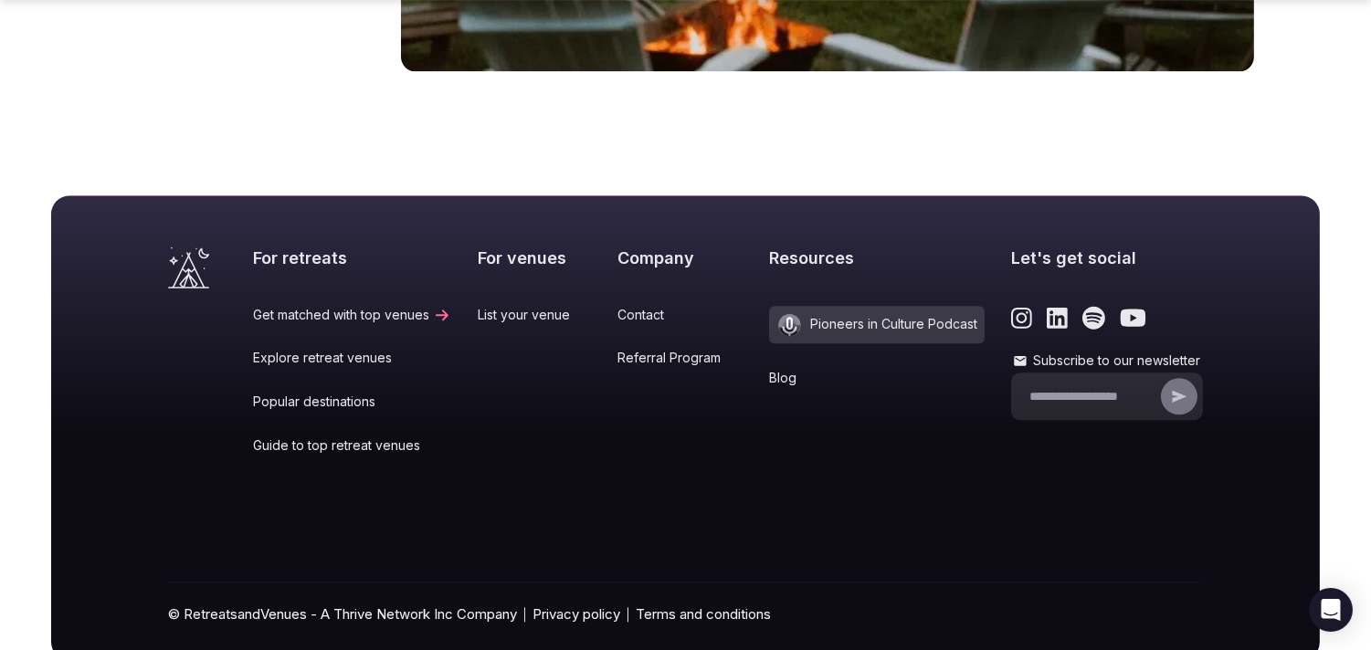
click at [344, 393] on link "Popular destinations" at bounding box center [352, 402] width 198 height 18
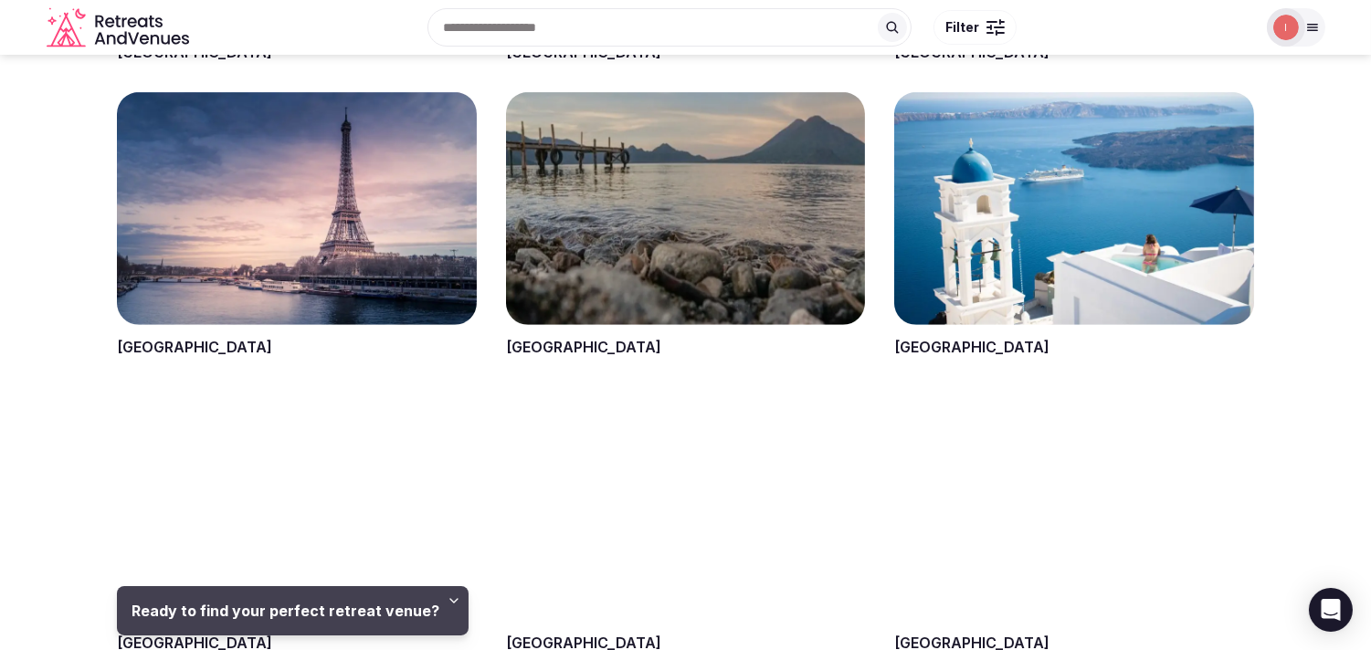
scroll to position [1826, 0]
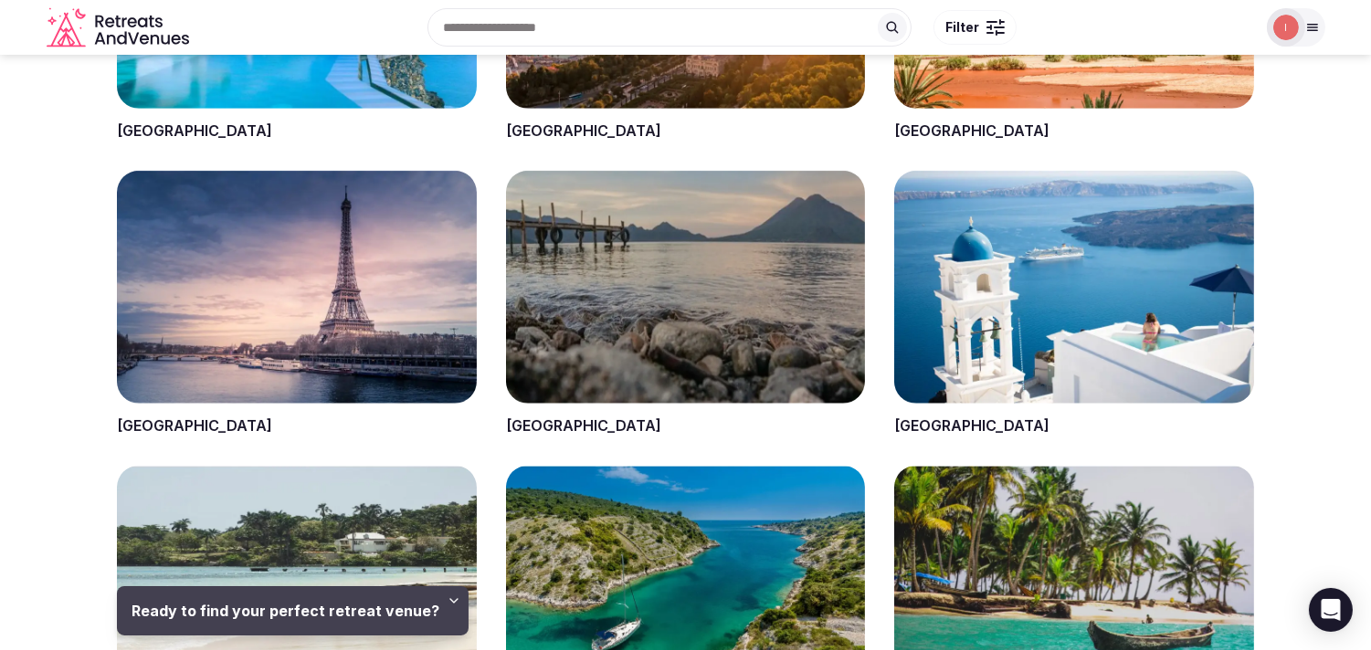
click at [148, 430] on span at bounding box center [297, 304] width 360 height 266
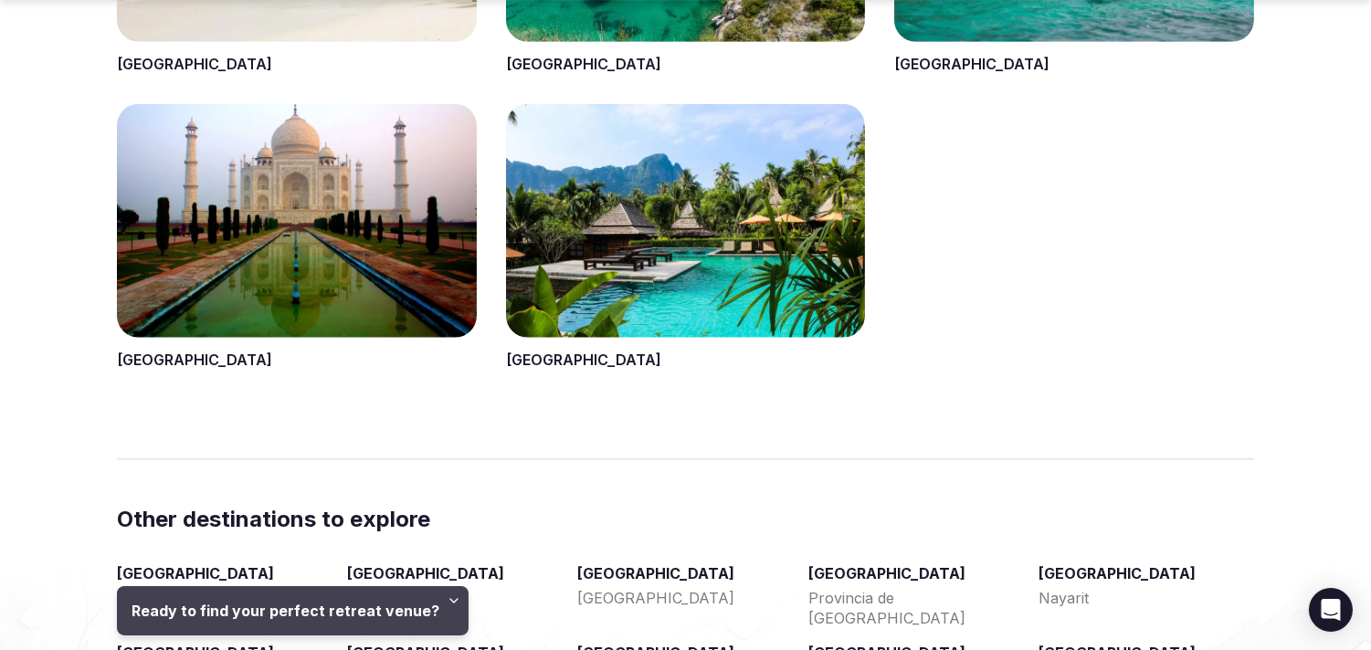
scroll to position [2637, 0]
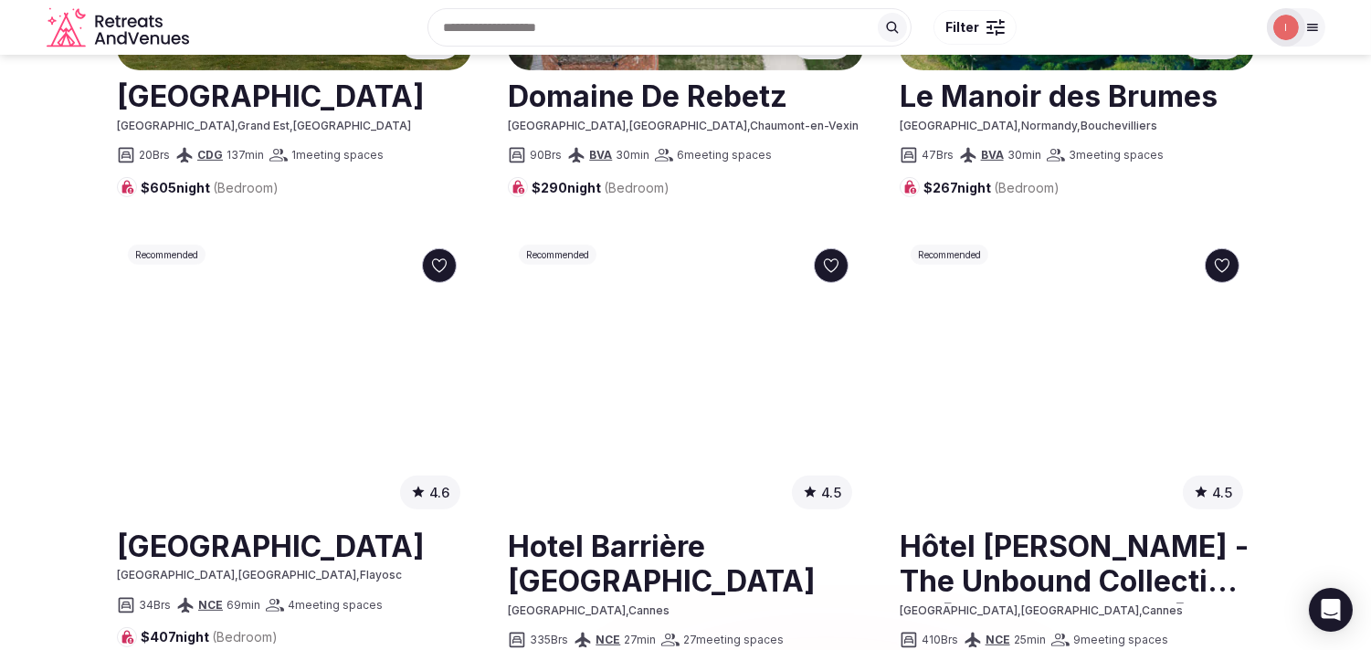
scroll to position [1420, 0]
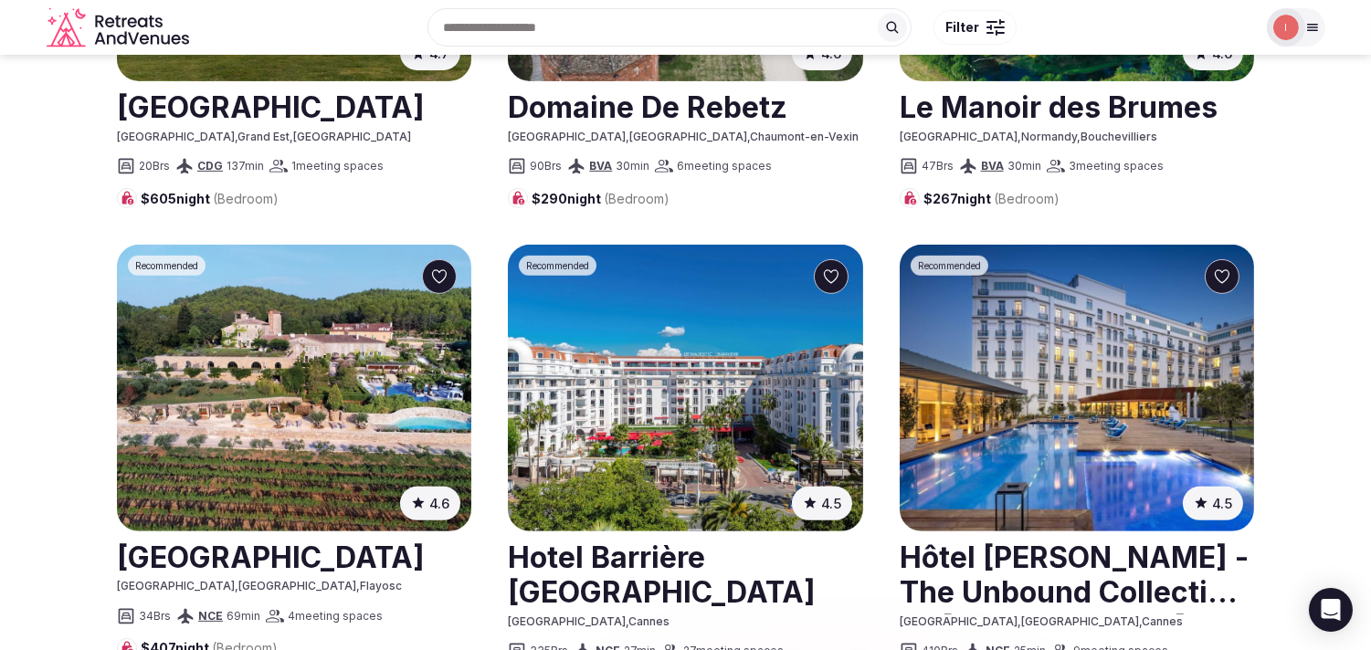
click at [1013, 533] on link at bounding box center [1076, 573] width 354 height 81
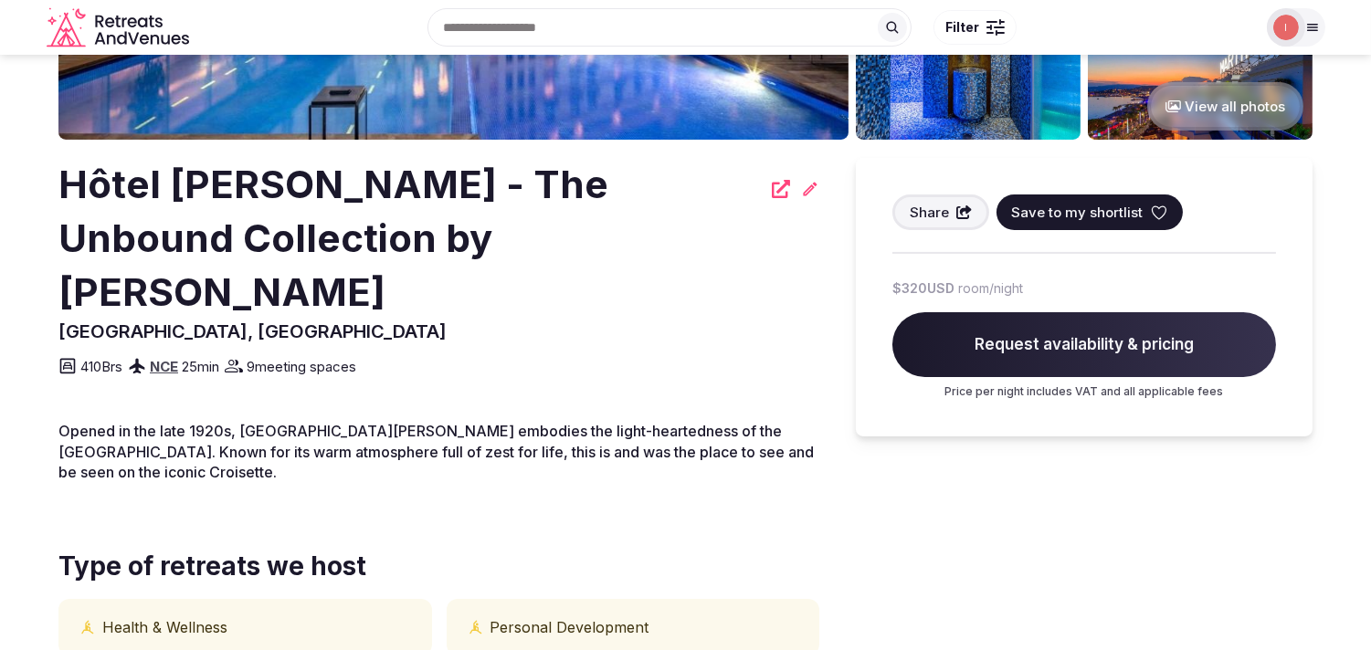
scroll to position [203, 0]
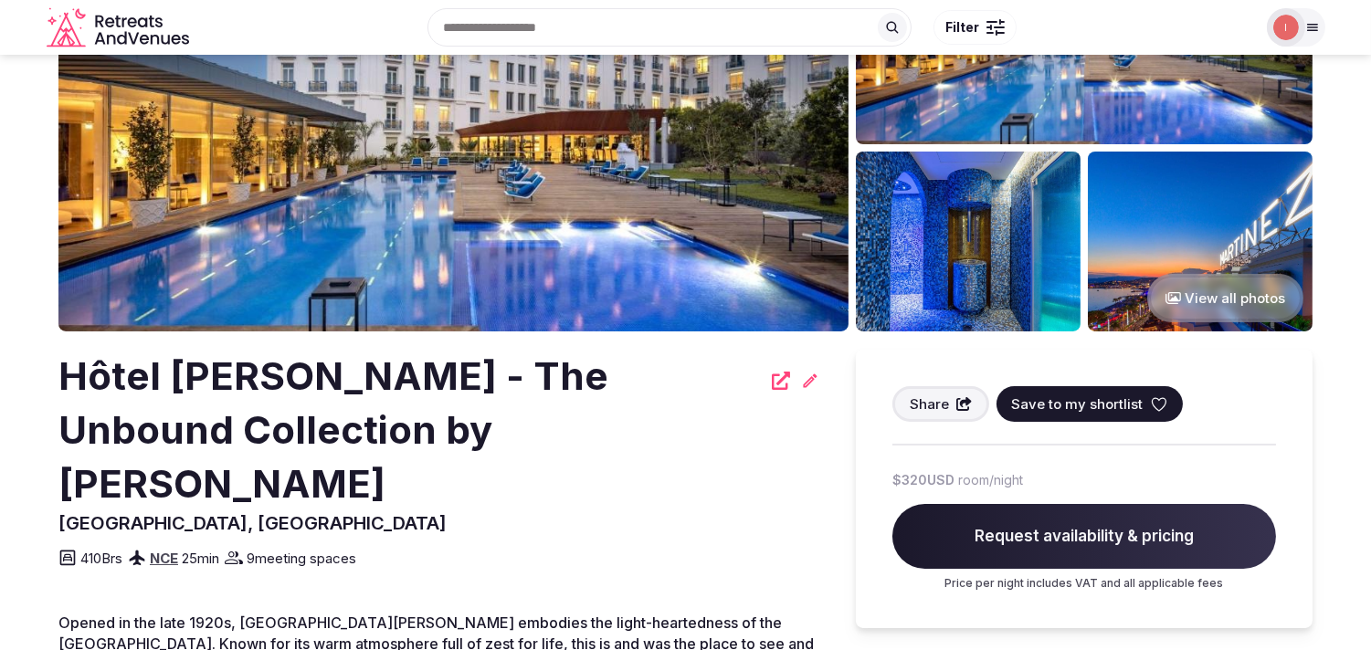
click at [780, 331] on img at bounding box center [453, 110] width 790 height 443
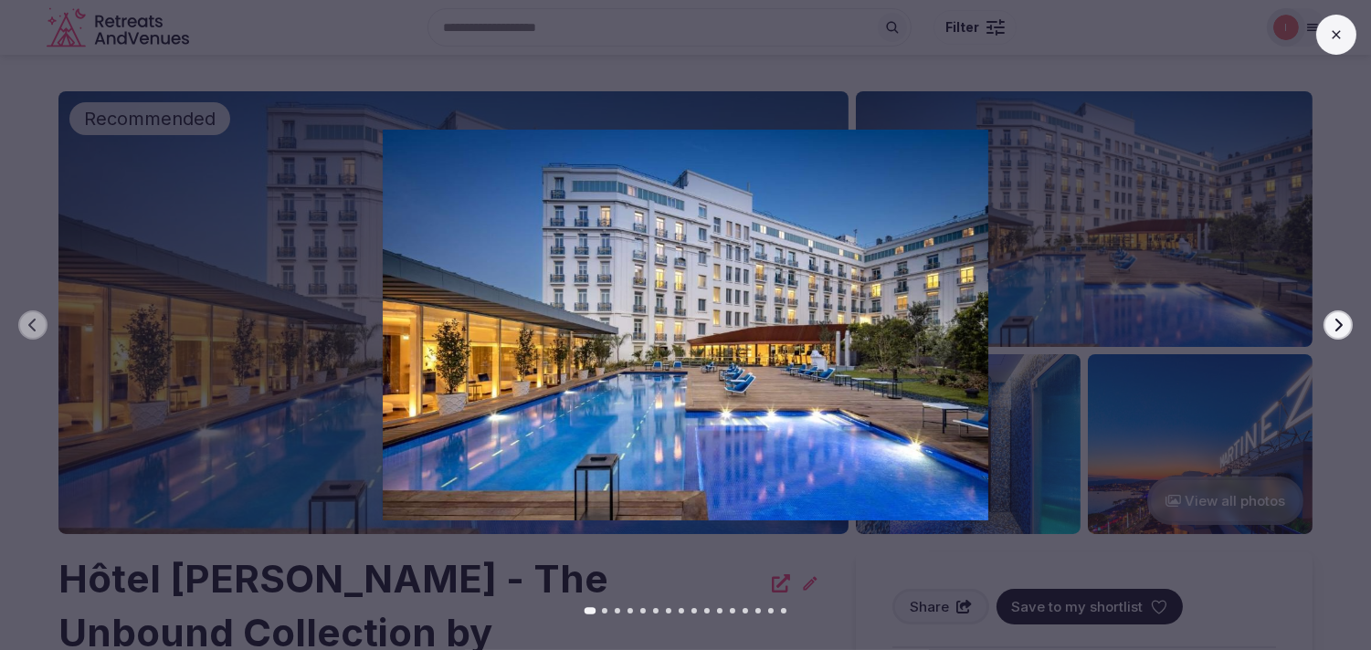
drag, startPoint x: 1307, startPoint y: 31, endPoint x: 1316, endPoint y: 34, distance: 9.5
click at [1308, 31] on div "Previous slide Next slide" at bounding box center [685, 325] width 1371 height 650
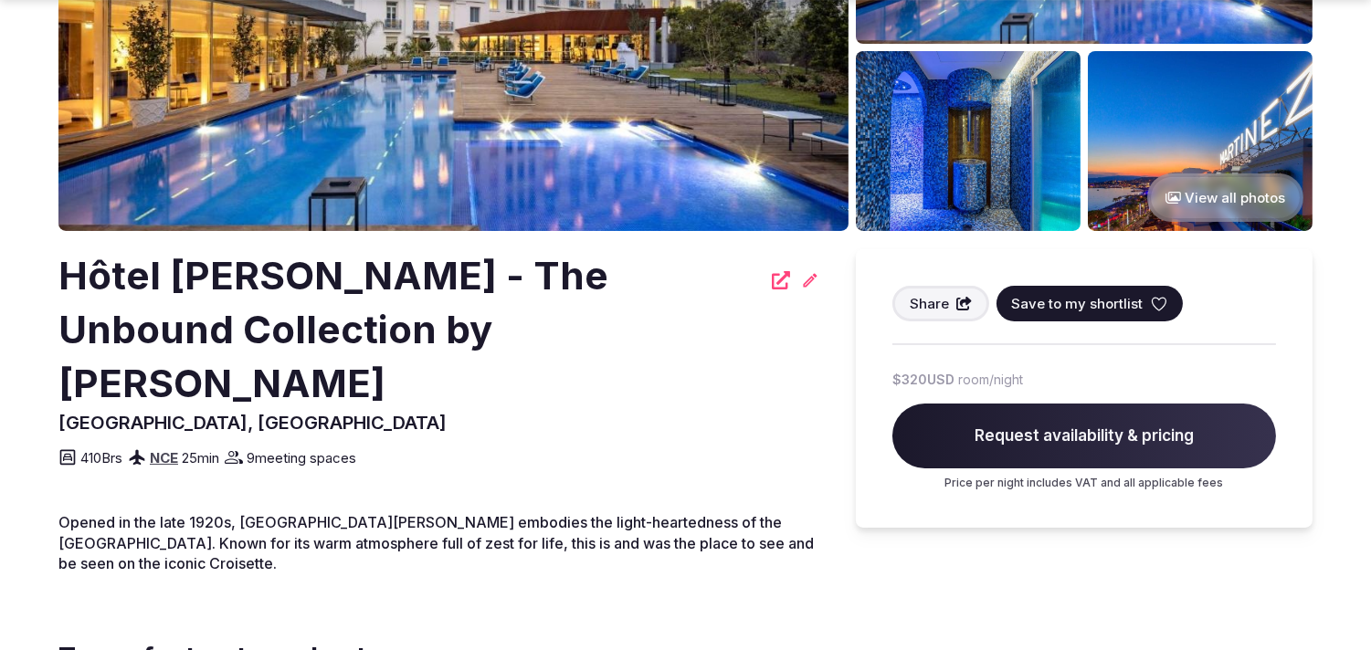
scroll to position [304, 0]
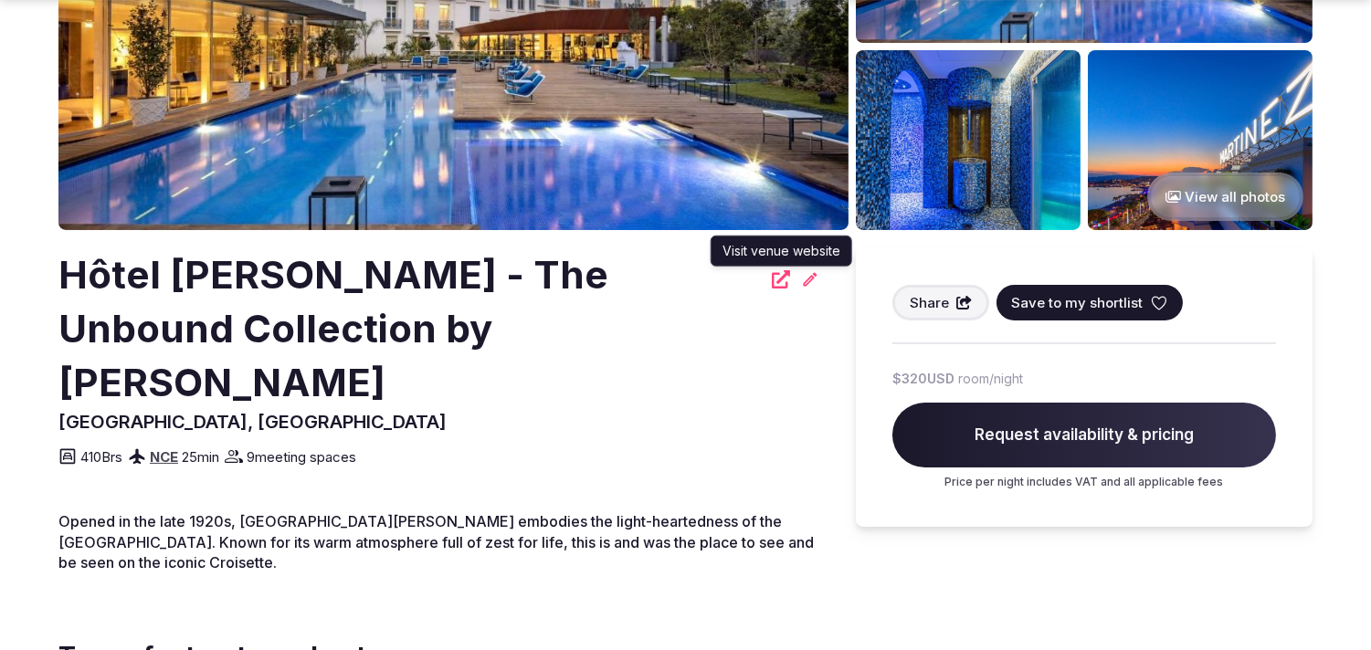
click at [786, 280] on icon at bounding box center [781, 279] width 18 height 18
click at [467, 311] on h2 "Hôtel [PERSON_NAME] - The Unbound Collection by [PERSON_NAME]" at bounding box center [409, 328] width 702 height 161
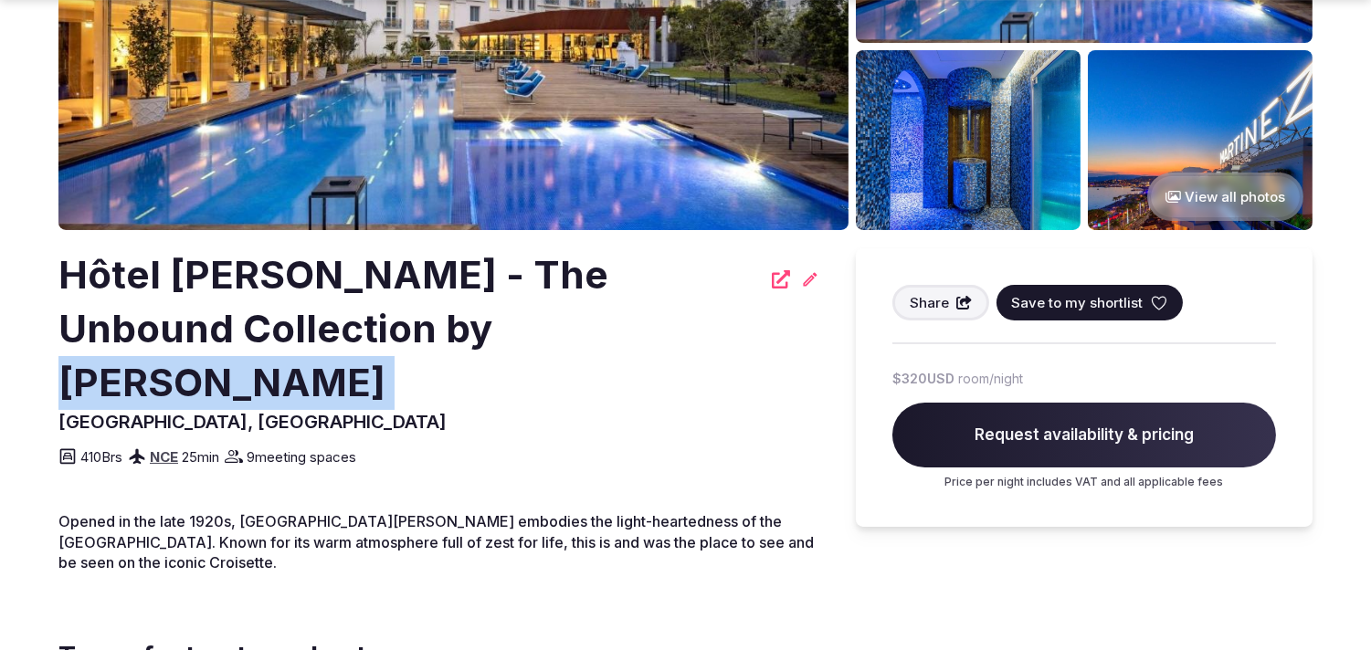
click at [467, 311] on h2 "Hôtel [PERSON_NAME] - The Unbound Collection by [PERSON_NAME]" at bounding box center [409, 328] width 702 height 161
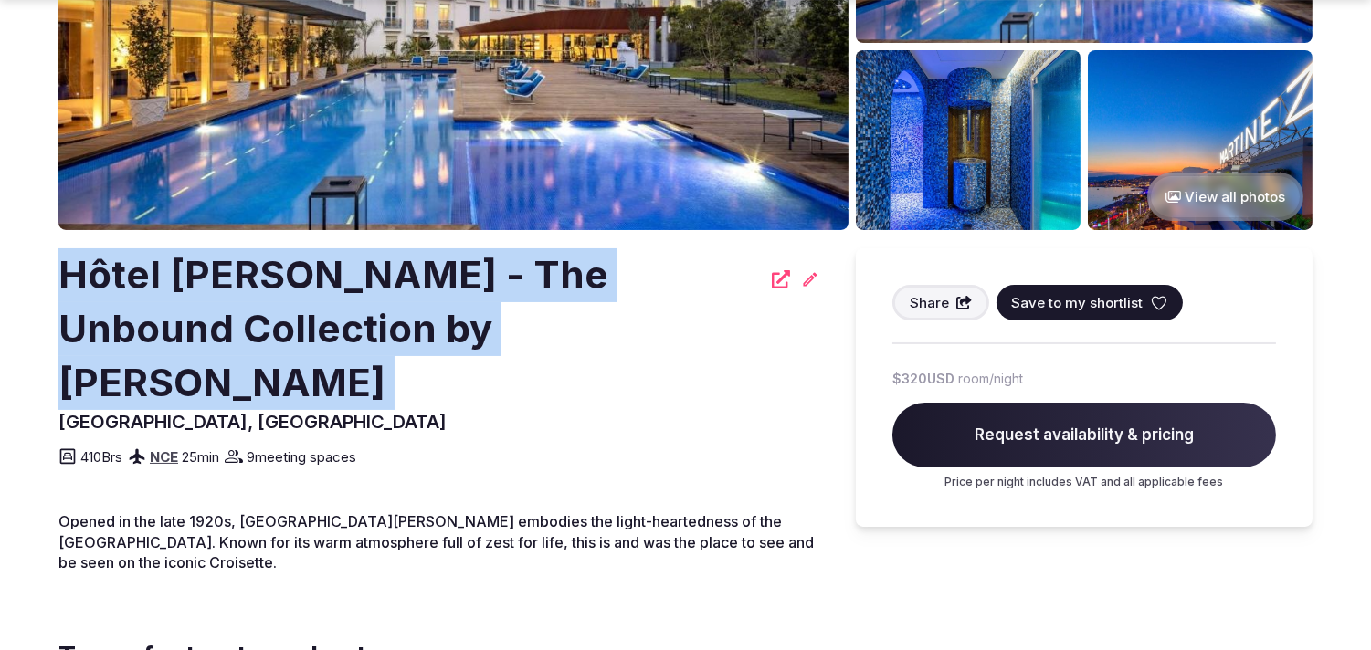
click at [467, 311] on h2 "Hôtel [PERSON_NAME] - The Unbound Collection by [PERSON_NAME]" at bounding box center [409, 328] width 702 height 161
copy div "Hôtel [PERSON_NAME] - The Unbound Collection by [PERSON_NAME]"
